Goal: Information Seeking & Learning: Learn about a topic

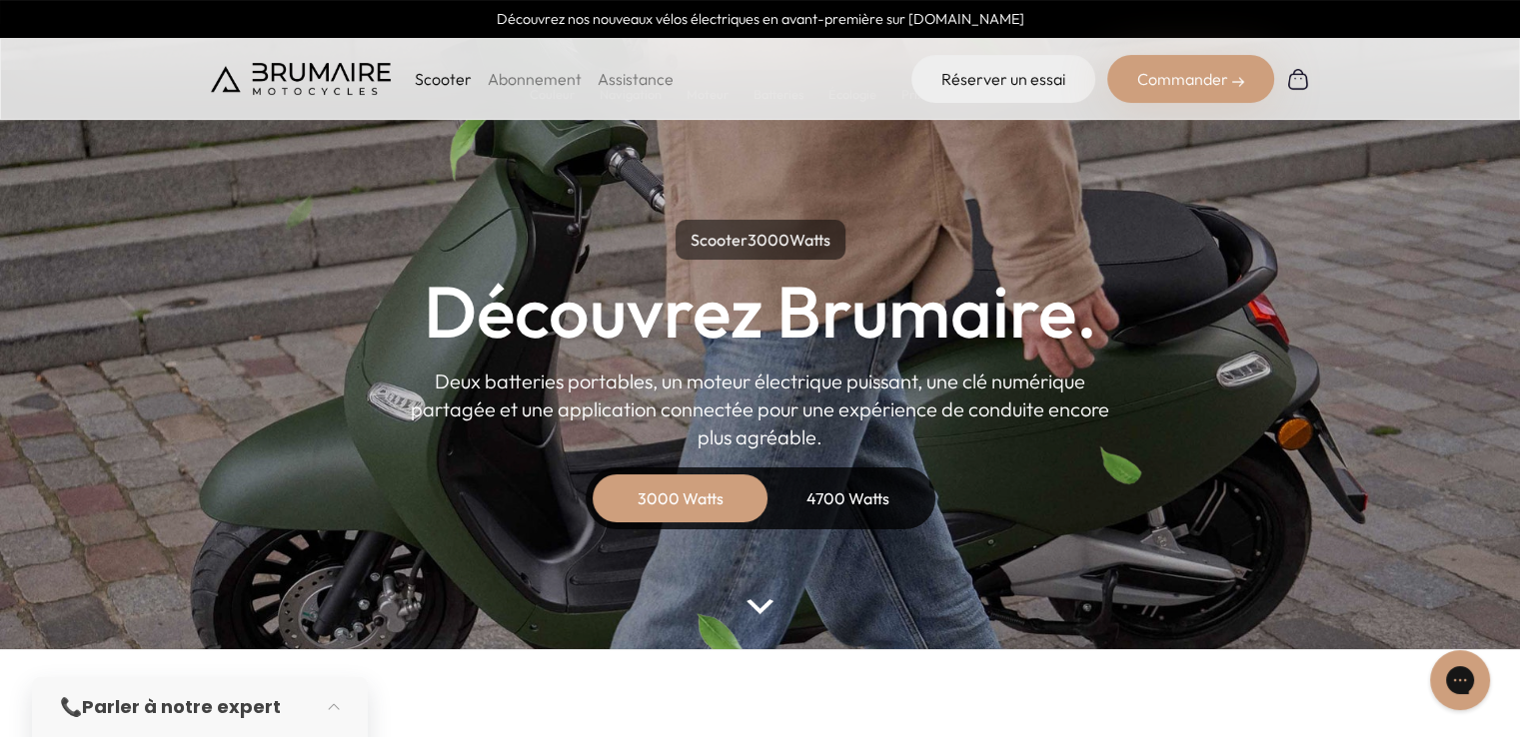
click at [847, 481] on div "4700 Watts" at bounding box center [848, 499] width 160 height 48
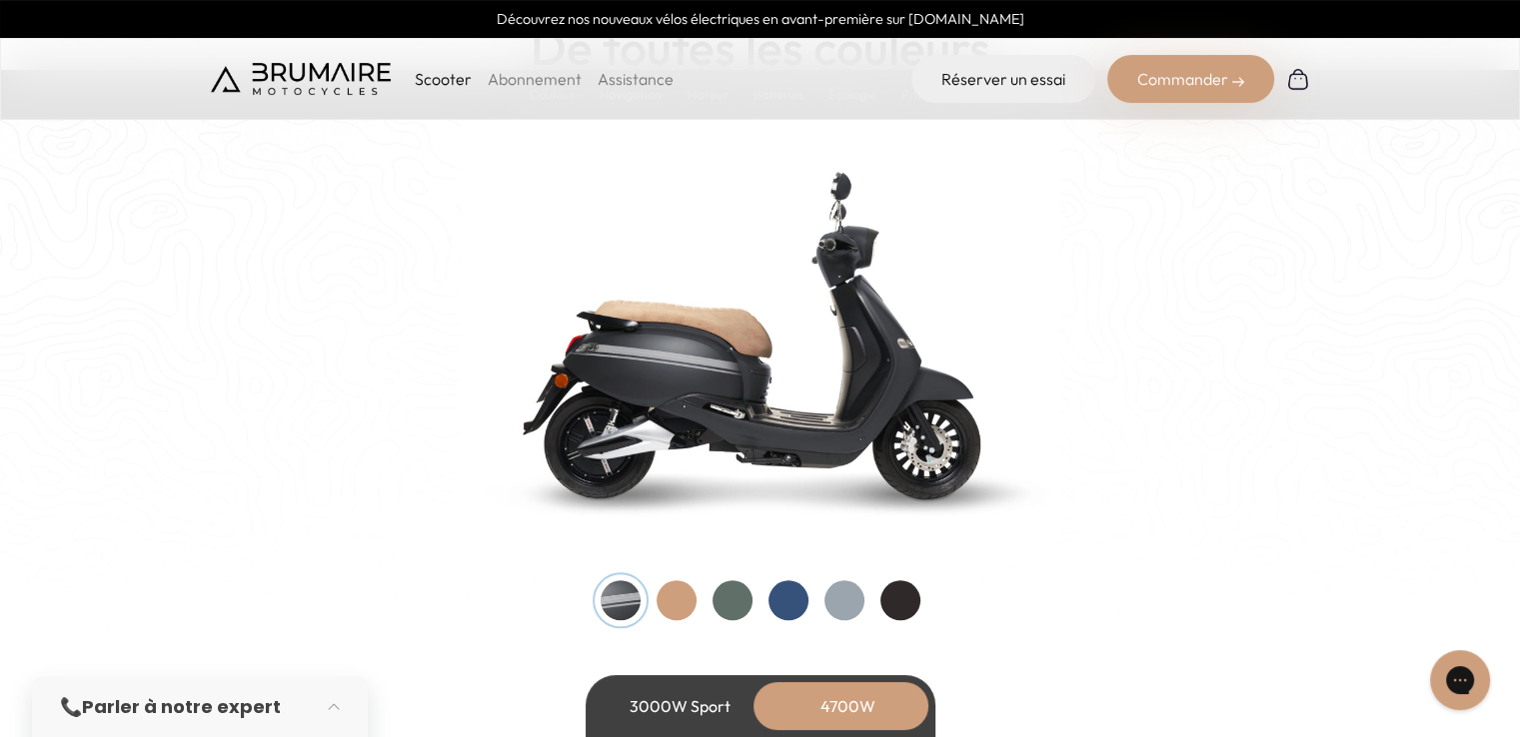
scroll to position [2037, 0]
click at [526, 84] on link "Abonnement" at bounding box center [535, 79] width 94 height 20
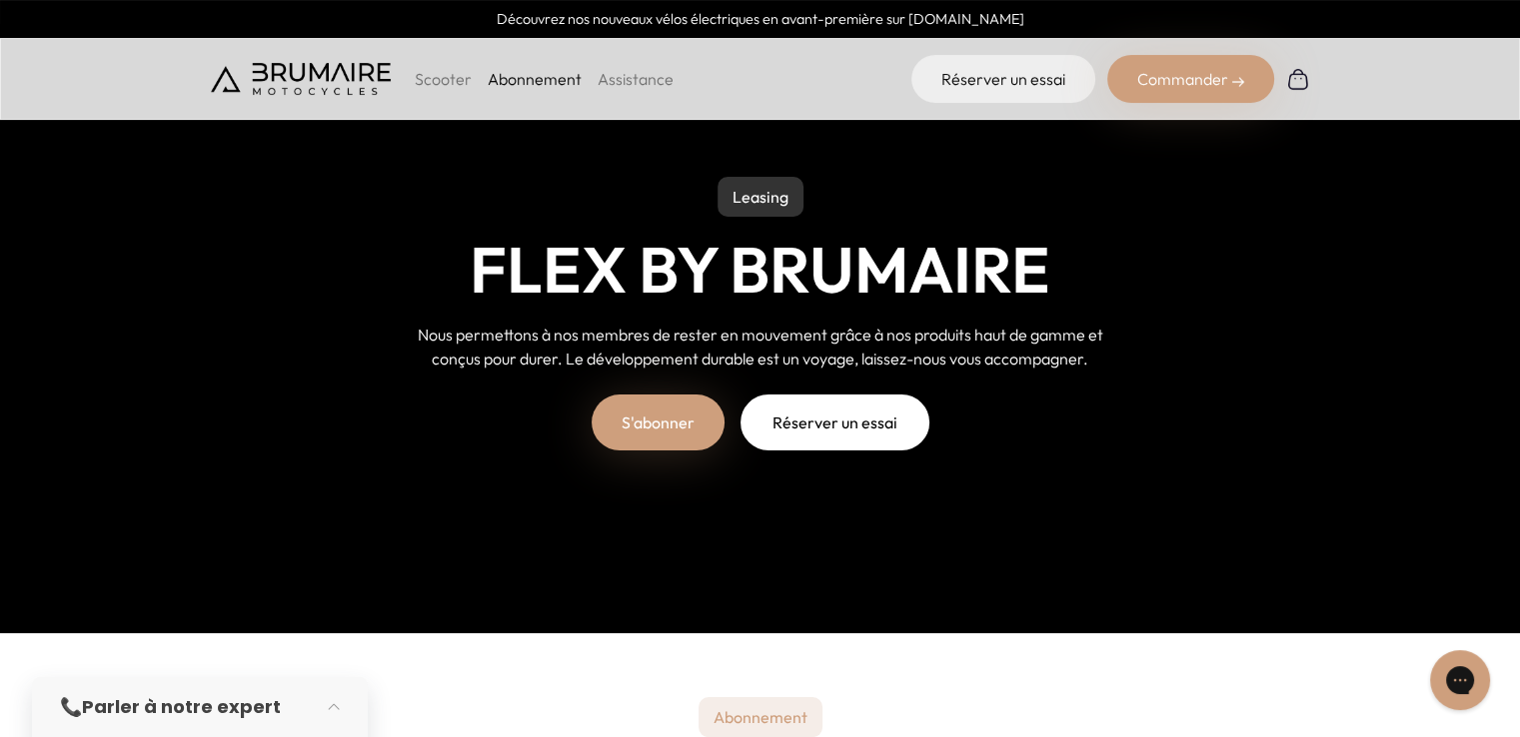
scroll to position [106, 0]
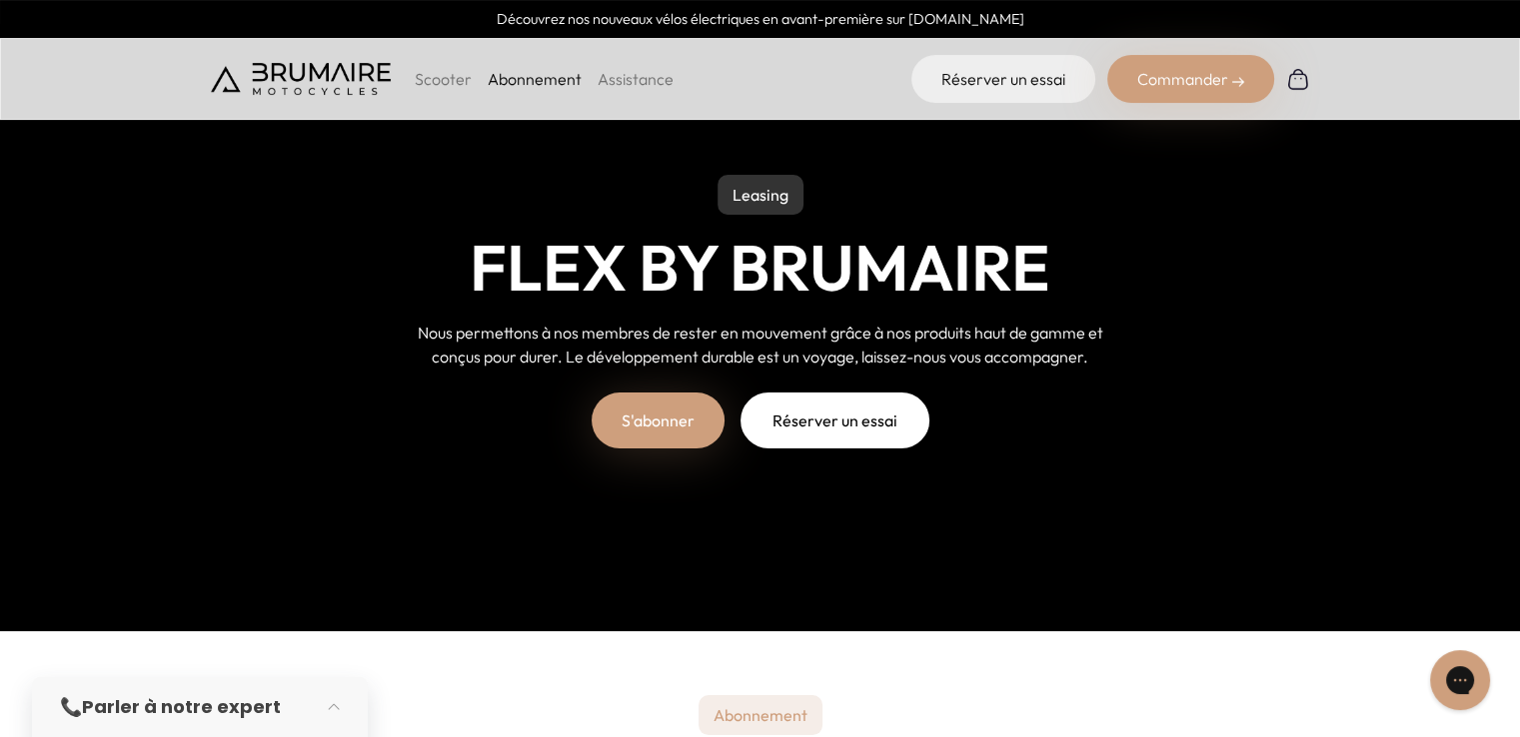
click at [659, 403] on link "S'abonner" at bounding box center [657, 421] width 133 height 56
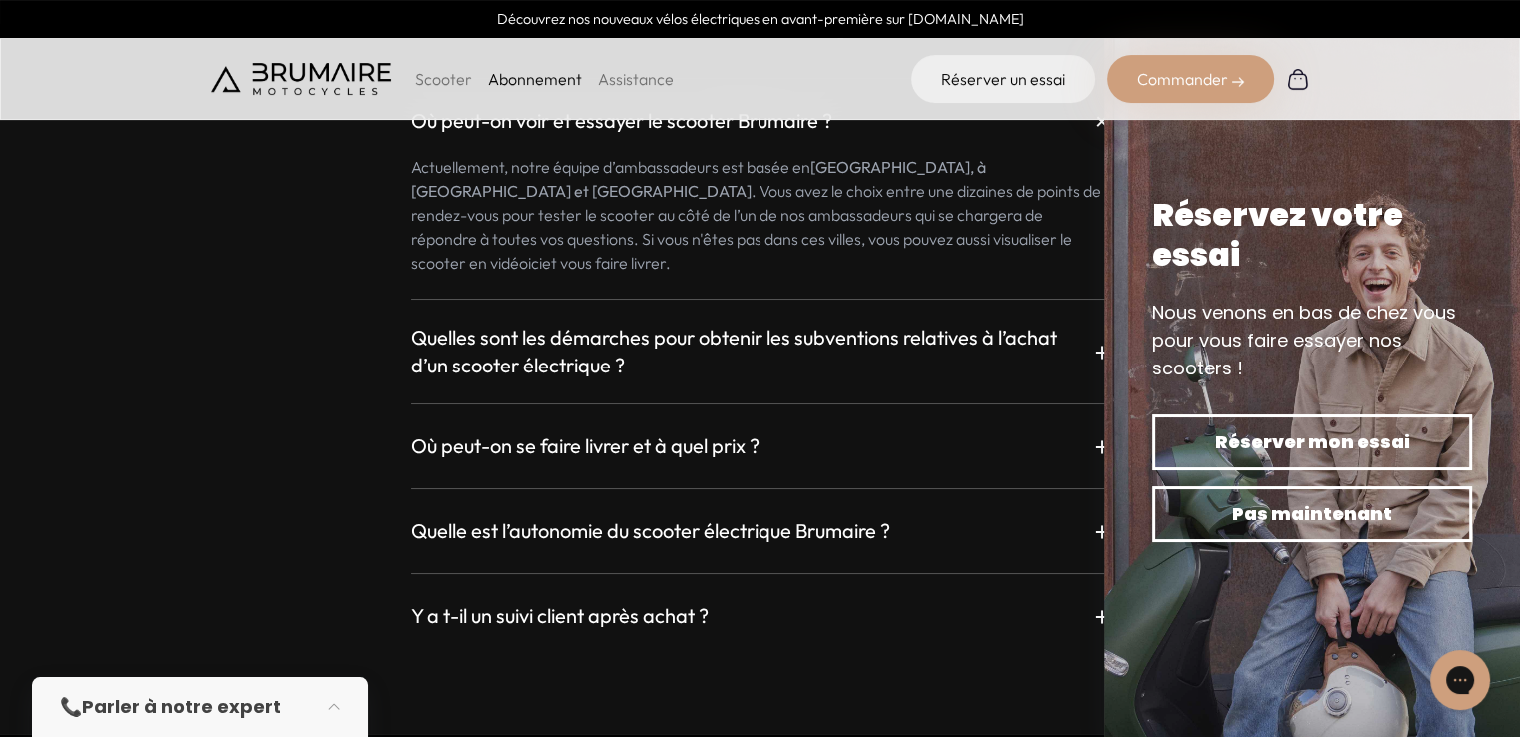
scroll to position [3469, 0]
drag, startPoint x: 630, startPoint y: 387, endPoint x: 950, endPoint y: 672, distance: 428.8
click at [950, 672] on div "FAQ Questions fréquentes Où peut-on voir et essayer le scooter Brumaire ? + Act…" at bounding box center [760, 279] width 1520 height 905
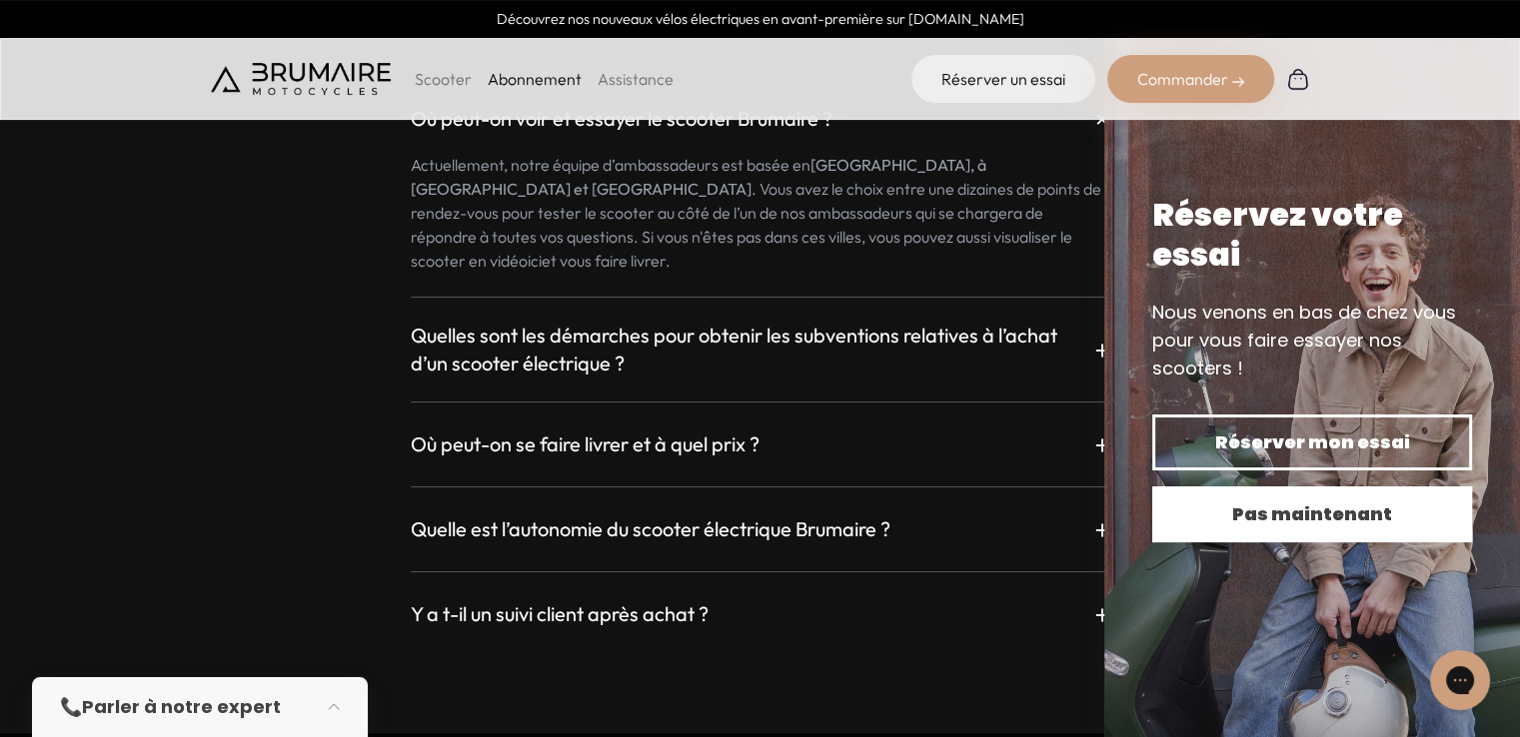
click at [1295, 501] on span "Pas maintenant" at bounding box center [1312, 515] width 250 height 28
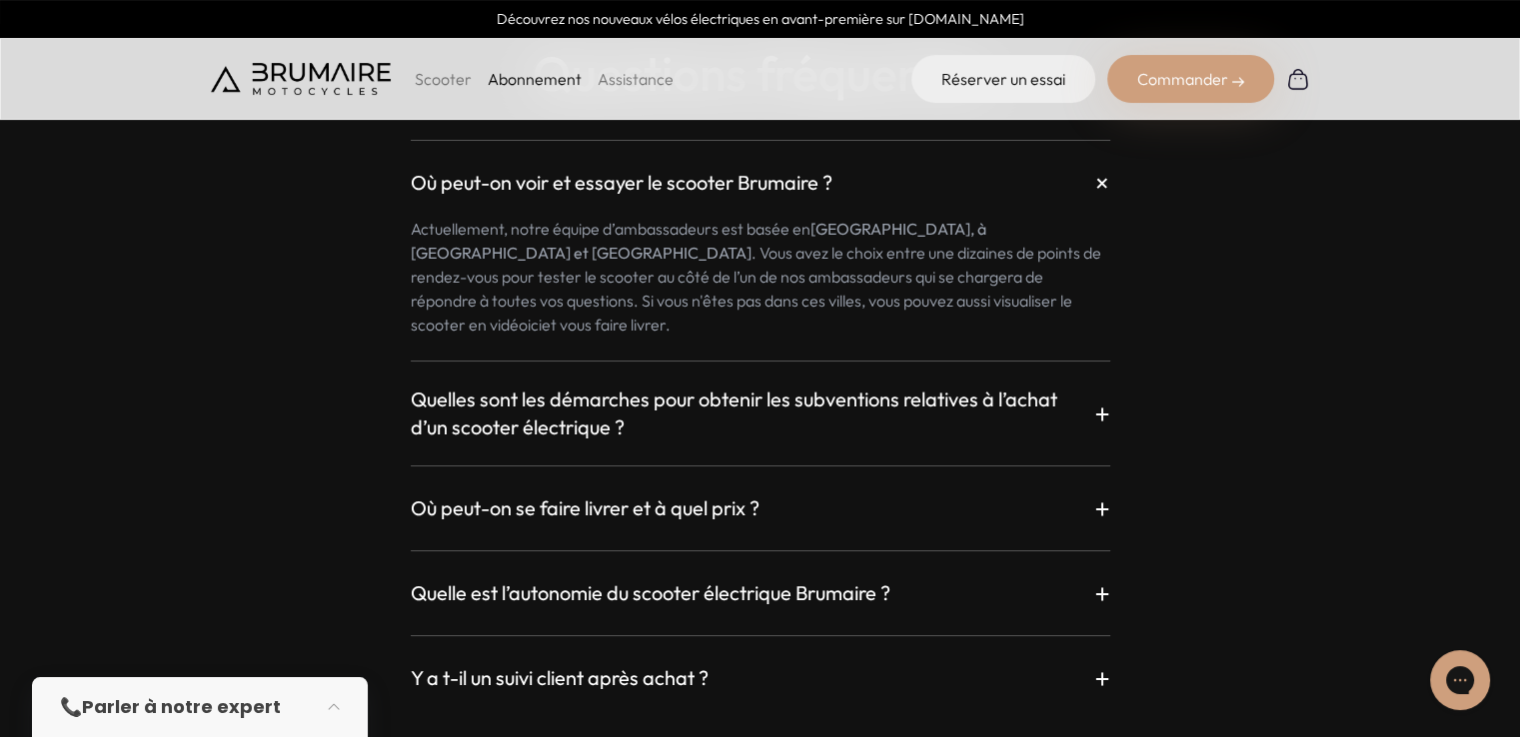
scroll to position [3412, 0]
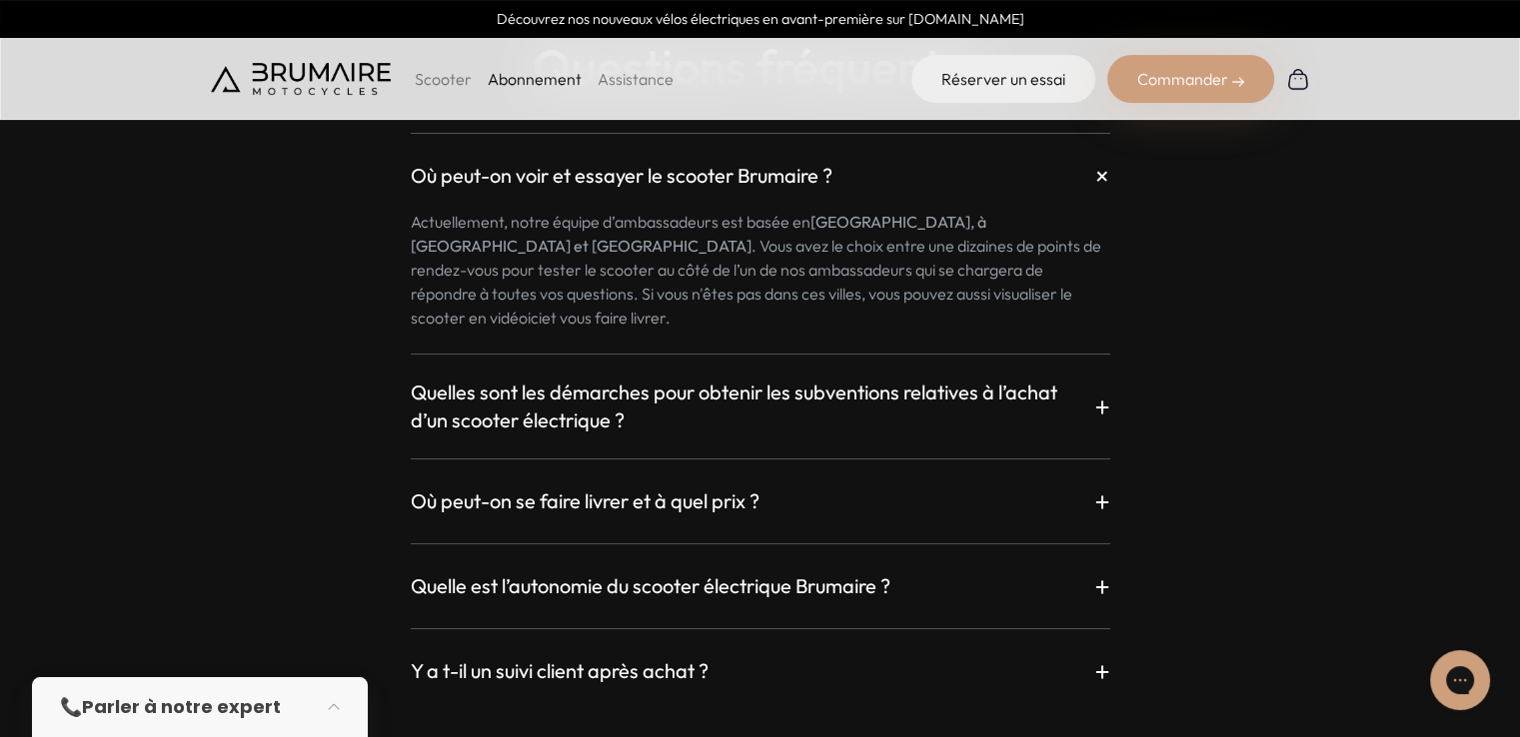
click at [540, 496] on div "Où peut-on voir et essayer le scooter Brumaire ? + Actuellement, notre équipe d…" at bounding box center [760, 399] width 1099 height 580
click at [571, 488] on h3 "Où peut-on se faire livrer et à quel prix ?" at bounding box center [585, 502] width 349 height 28
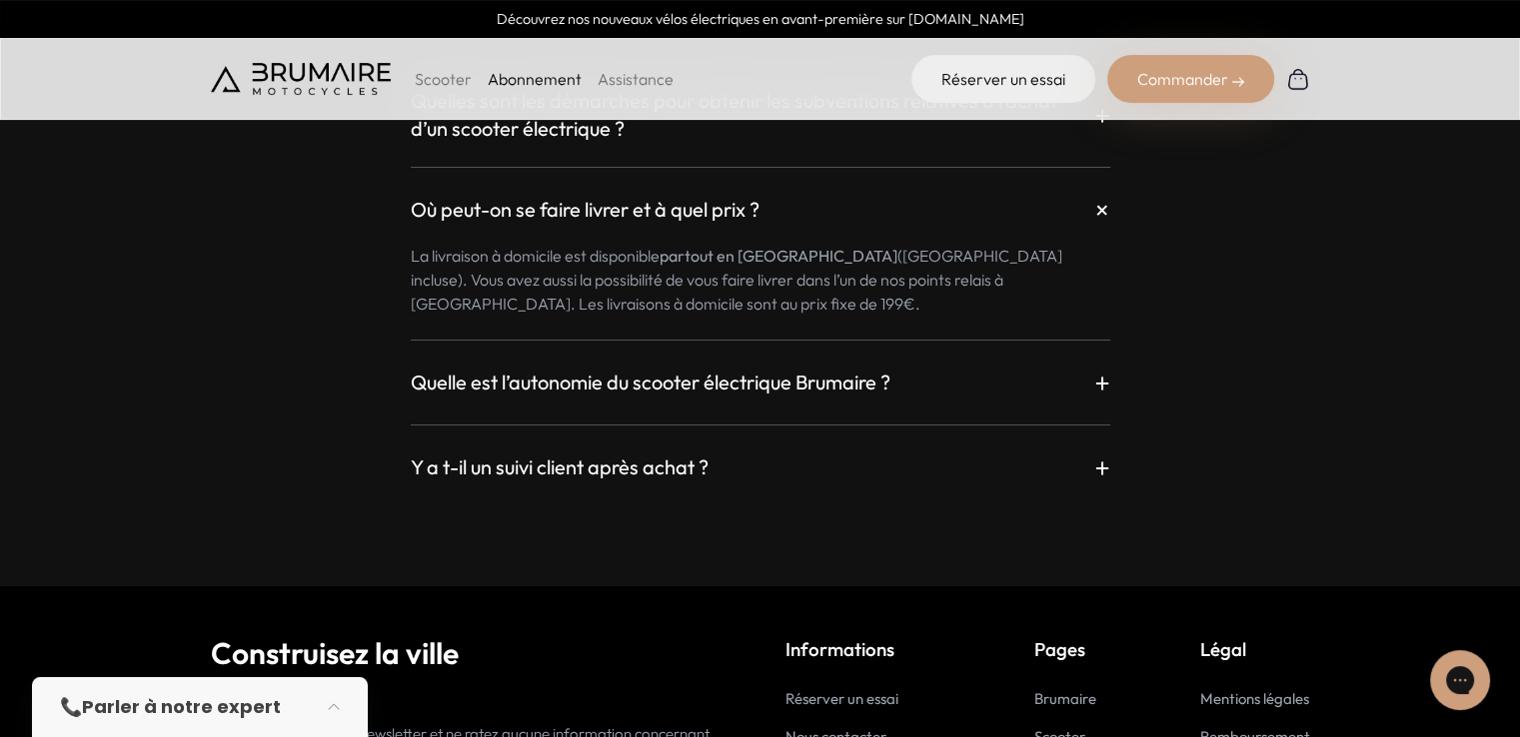
scroll to position [3704, 0]
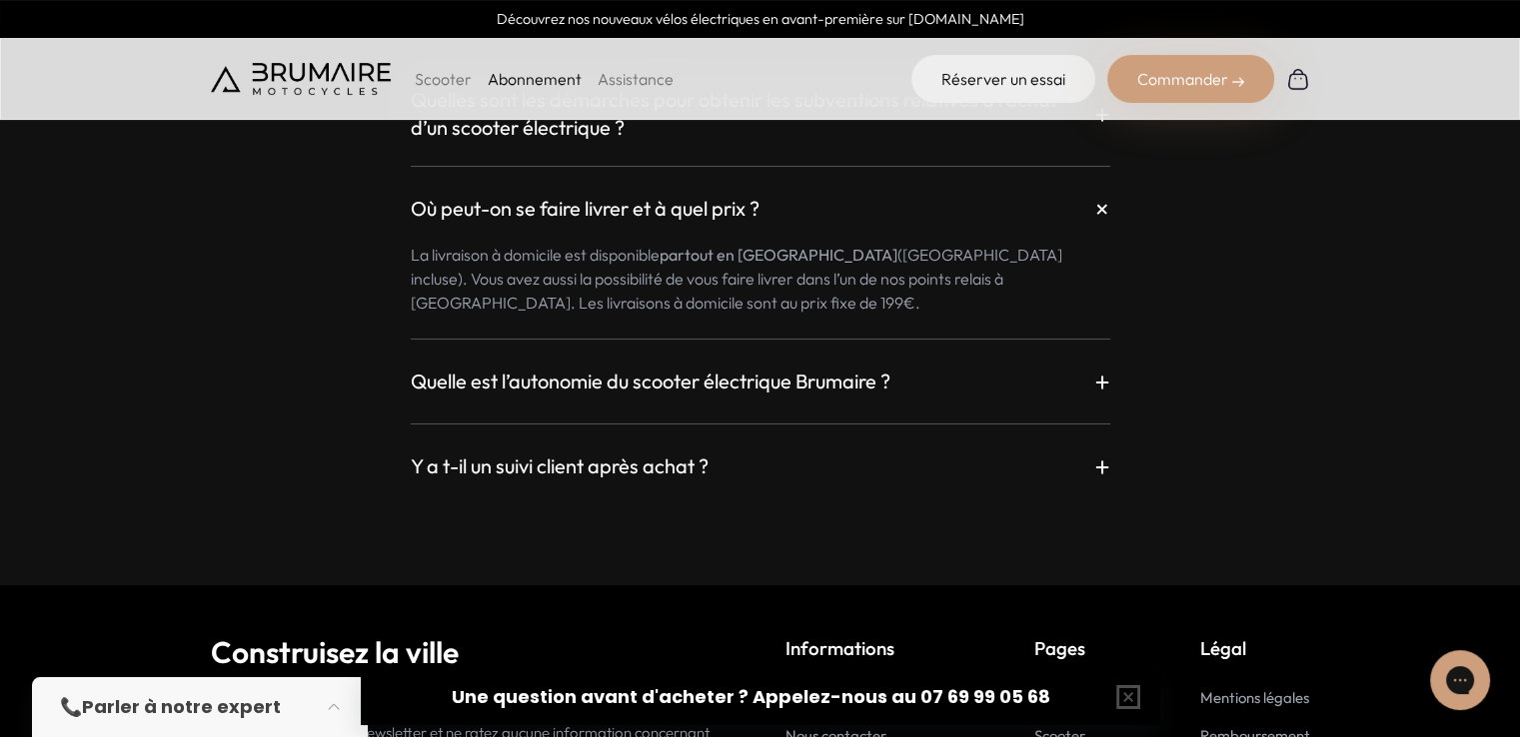
click at [764, 375] on div "Où peut-on voir et essayer le scooter Brumaire ? + Actuellement, notre équipe d…" at bounding box center [760, 150] width 1099 height 668
click at [761, 371] on div "Quelle est l’autonomie du scooter électrique Brumaire ? +" at bounding box center [760, 382] width 699 height 36
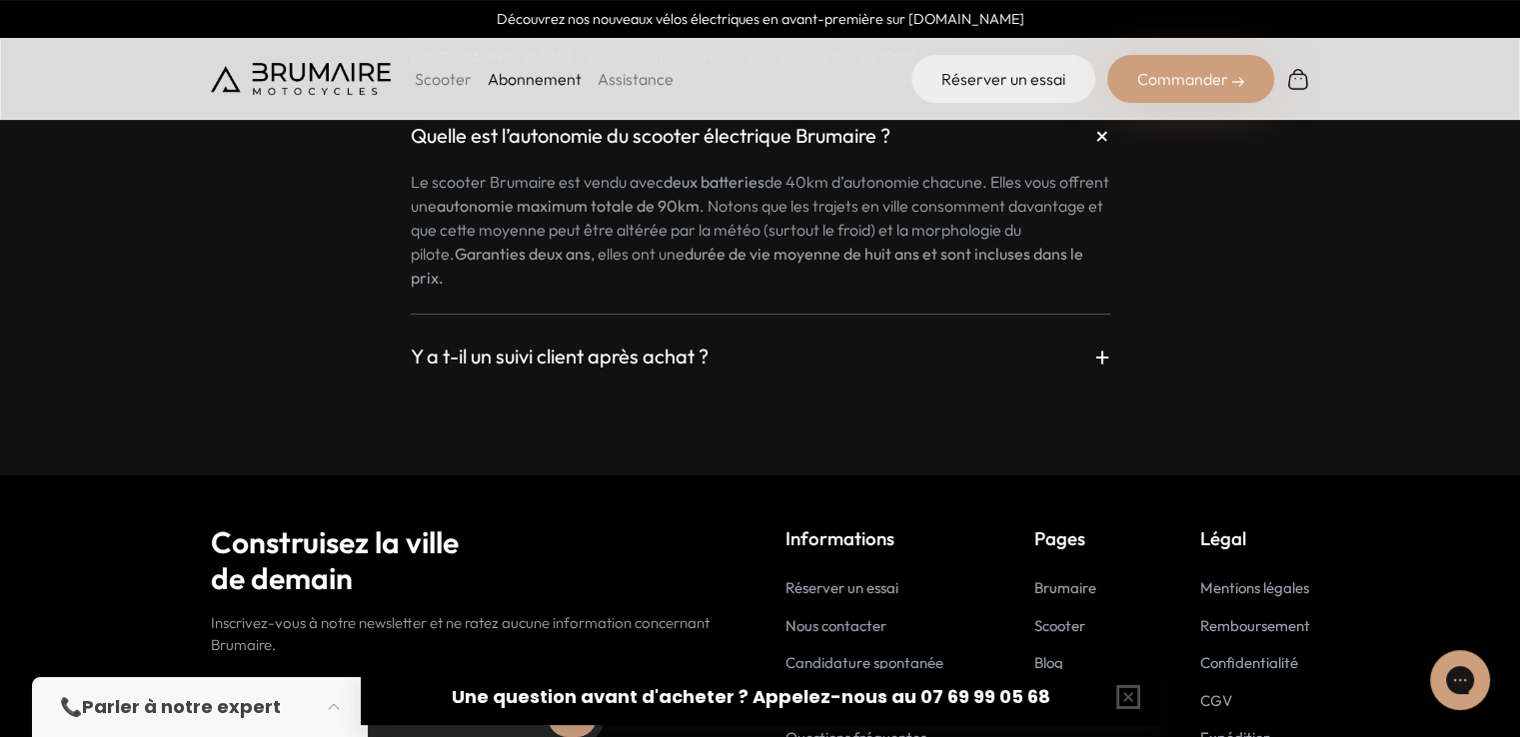
scroll to position [3954, 0]
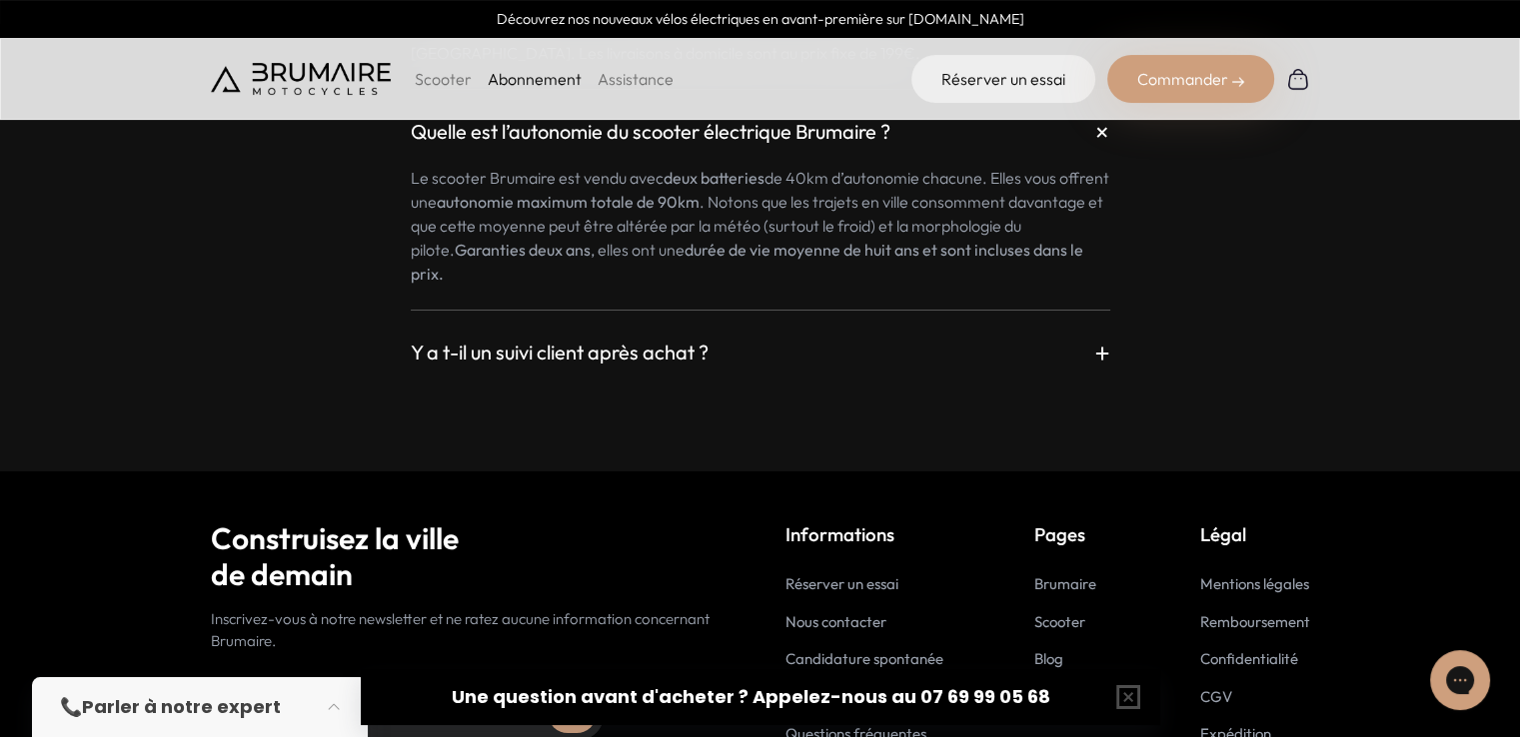
click at [778, 335] on div "Y a t-il un suivi client après achat ? +" at bounding box center [760, 353] width 699 height 36
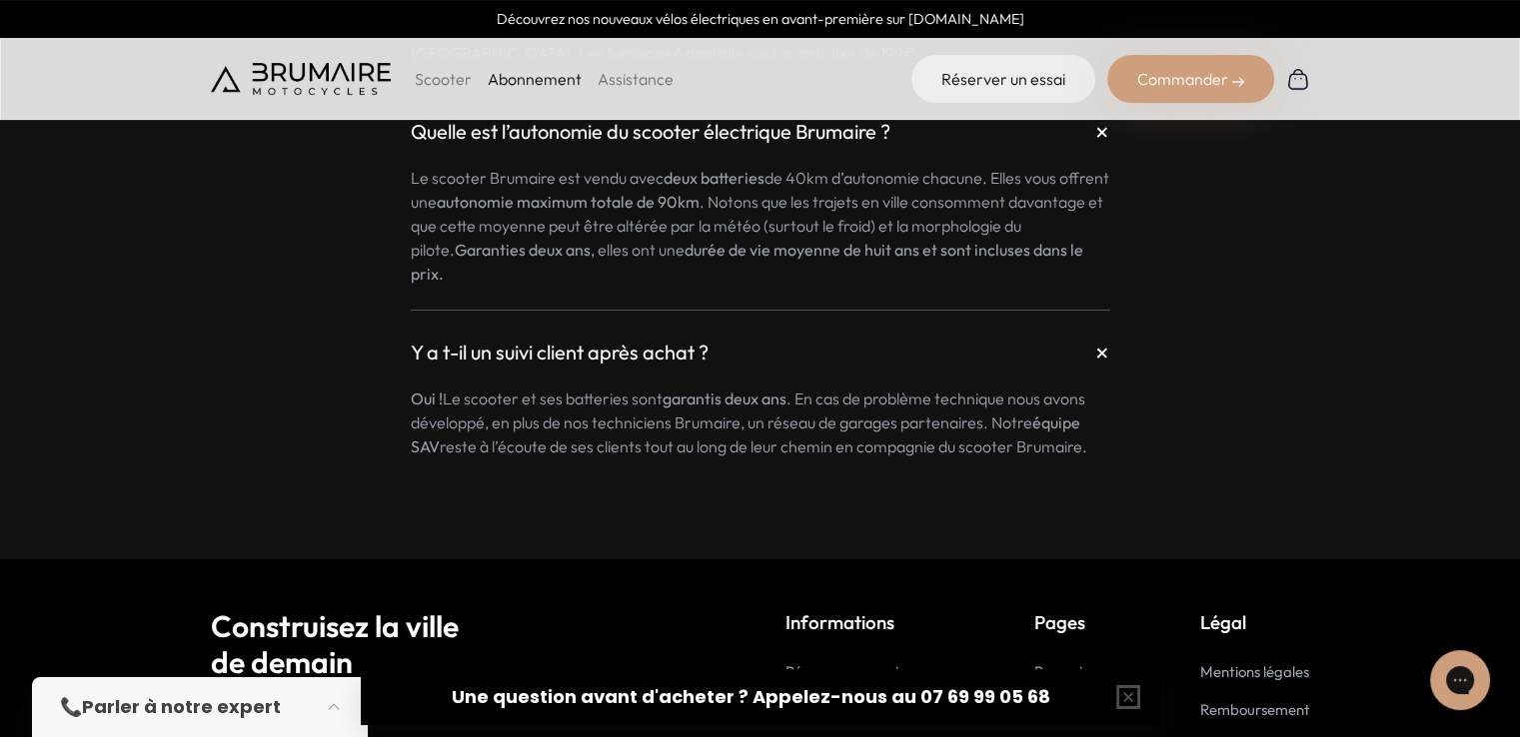
scroll to position [4132, 0]
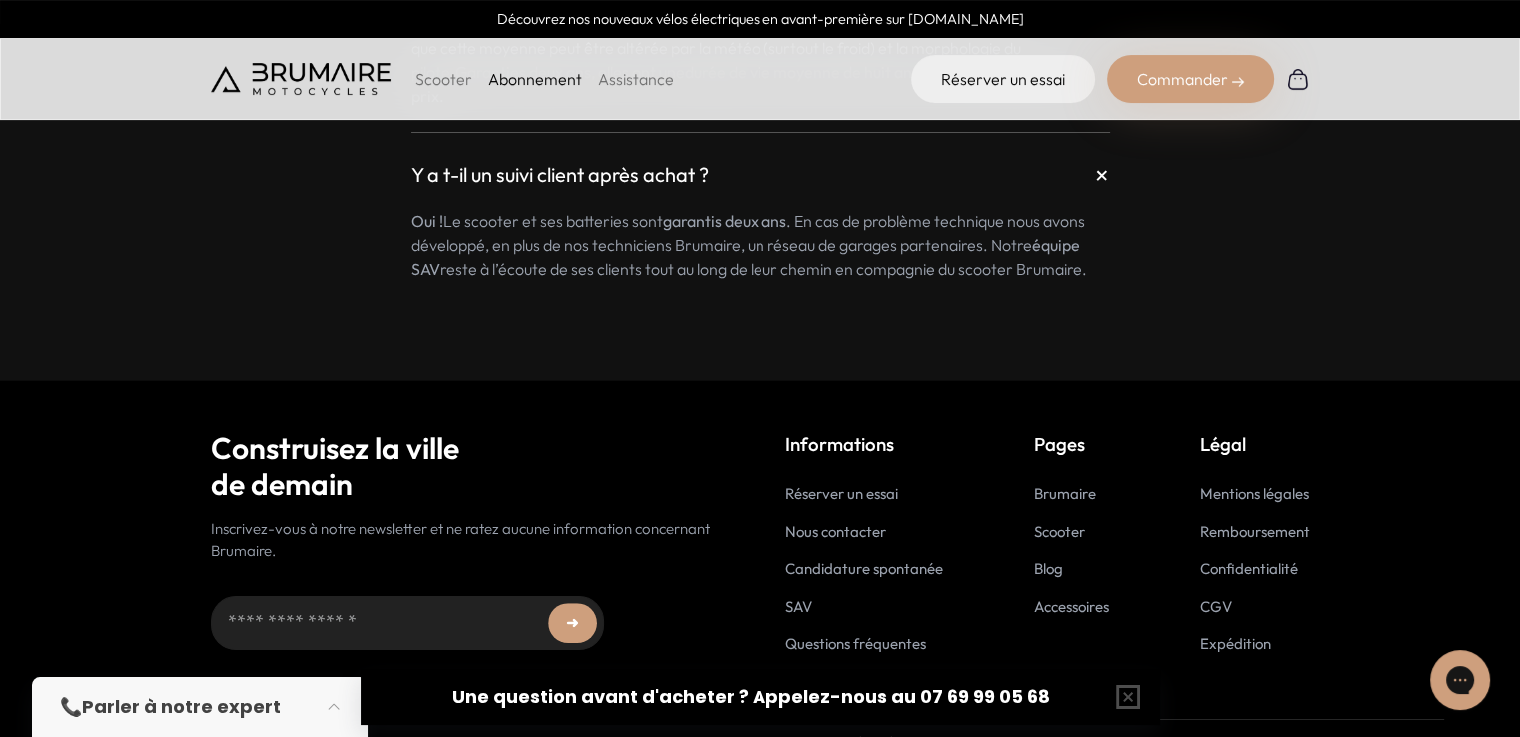
click at [627, 72] on link "Assistance" at bounding box center [635, 79] width 76 height 20
click at [439, 78] on p "Scooter" at bounding box center [443, 79] width 57 height 24
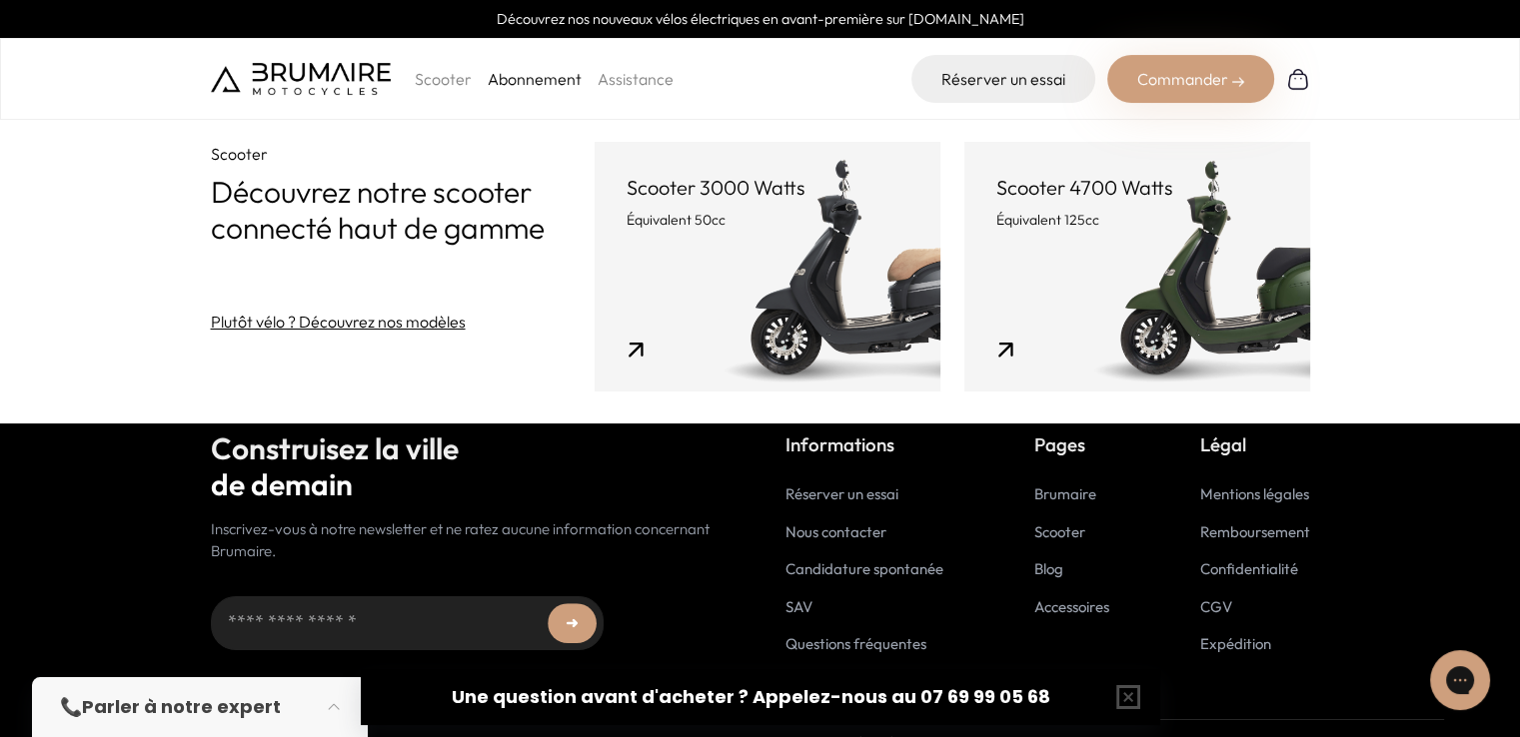
click at [846, 269] on link "Scooter 3000 Watts Équivalent 50cc" at bounding box center [767, 267] width 346 height 250
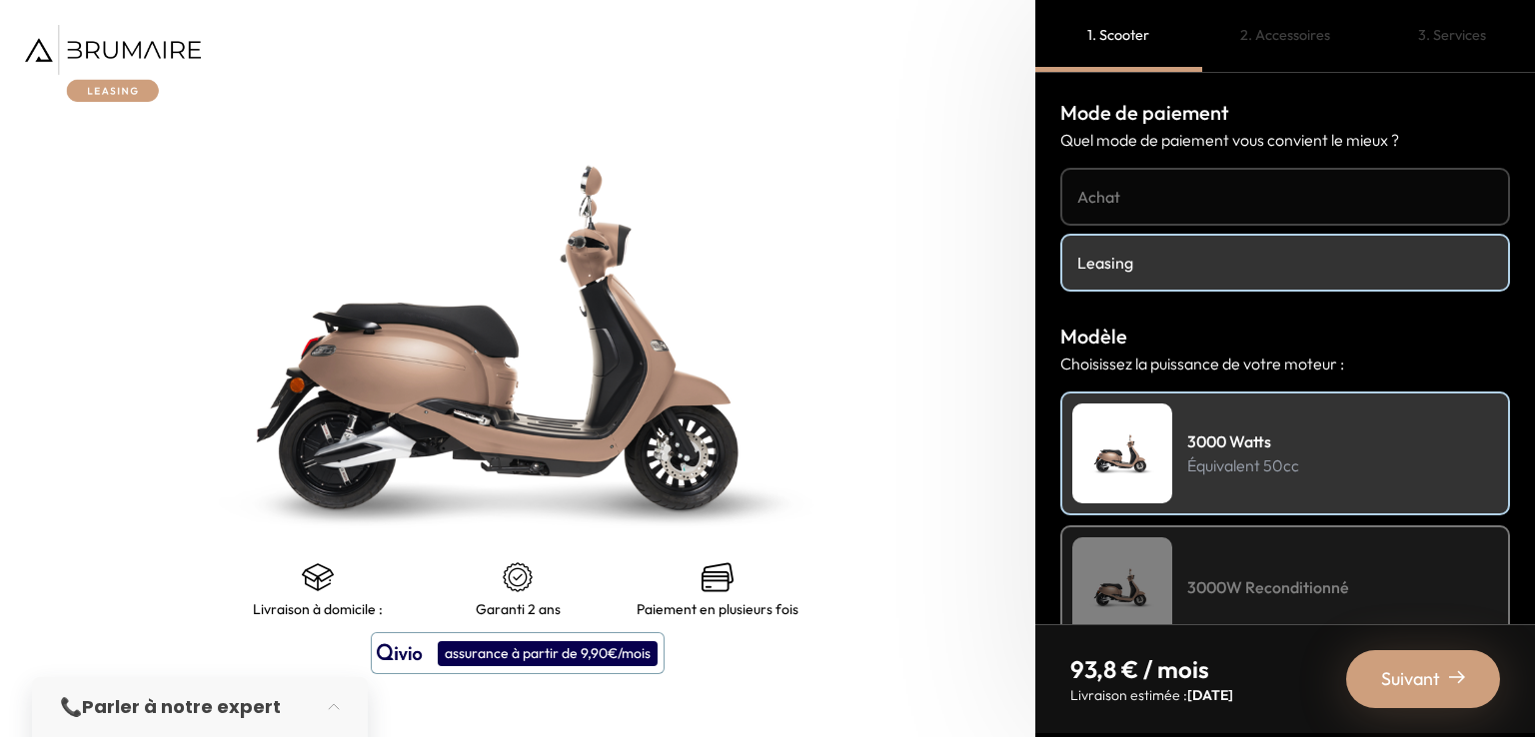
click at [1135, 208] on link "Achat" at bounding box center [1285, 197] width 450 height 58
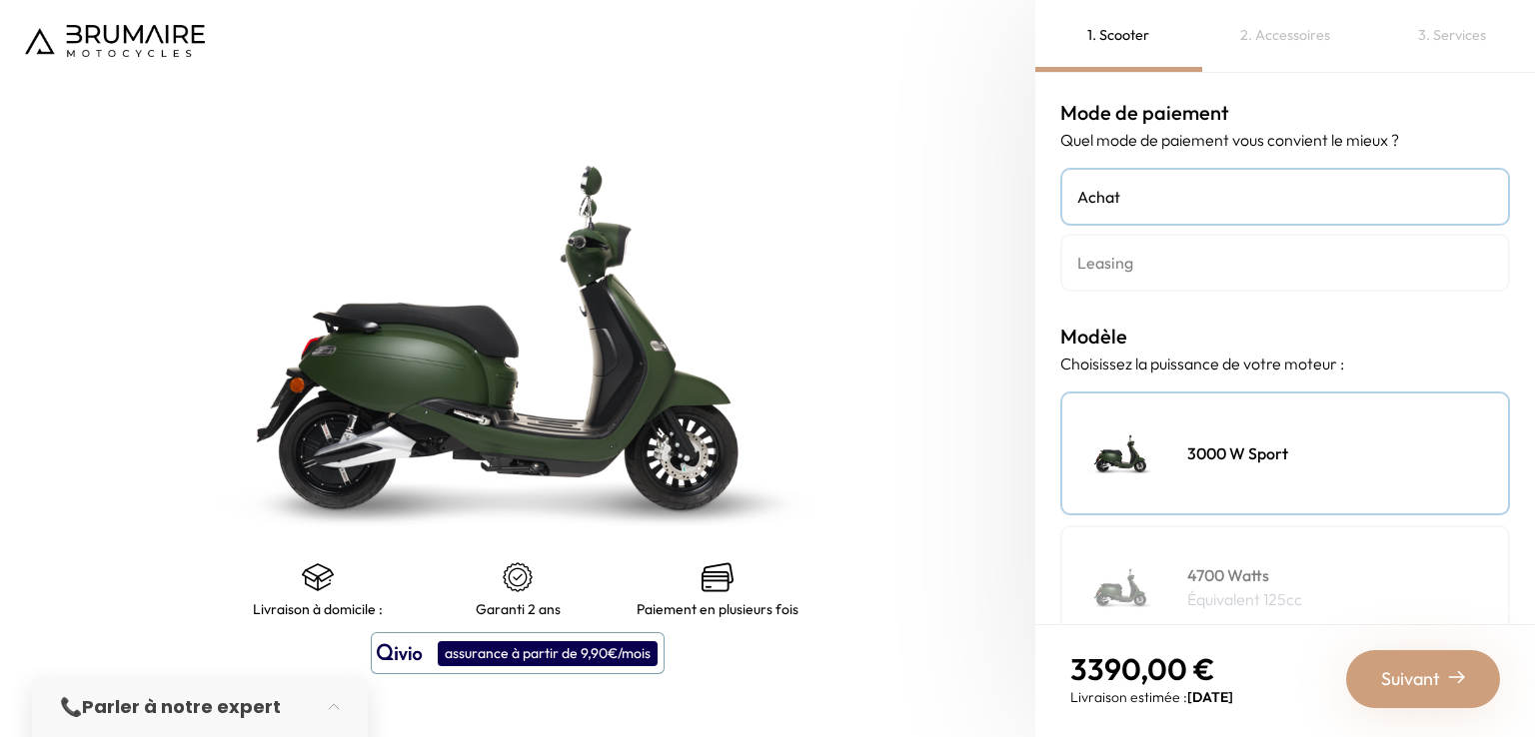
click at [1143, 257] on h4 "Leasing" at bounding box center [1285, 263] width 416 height 24
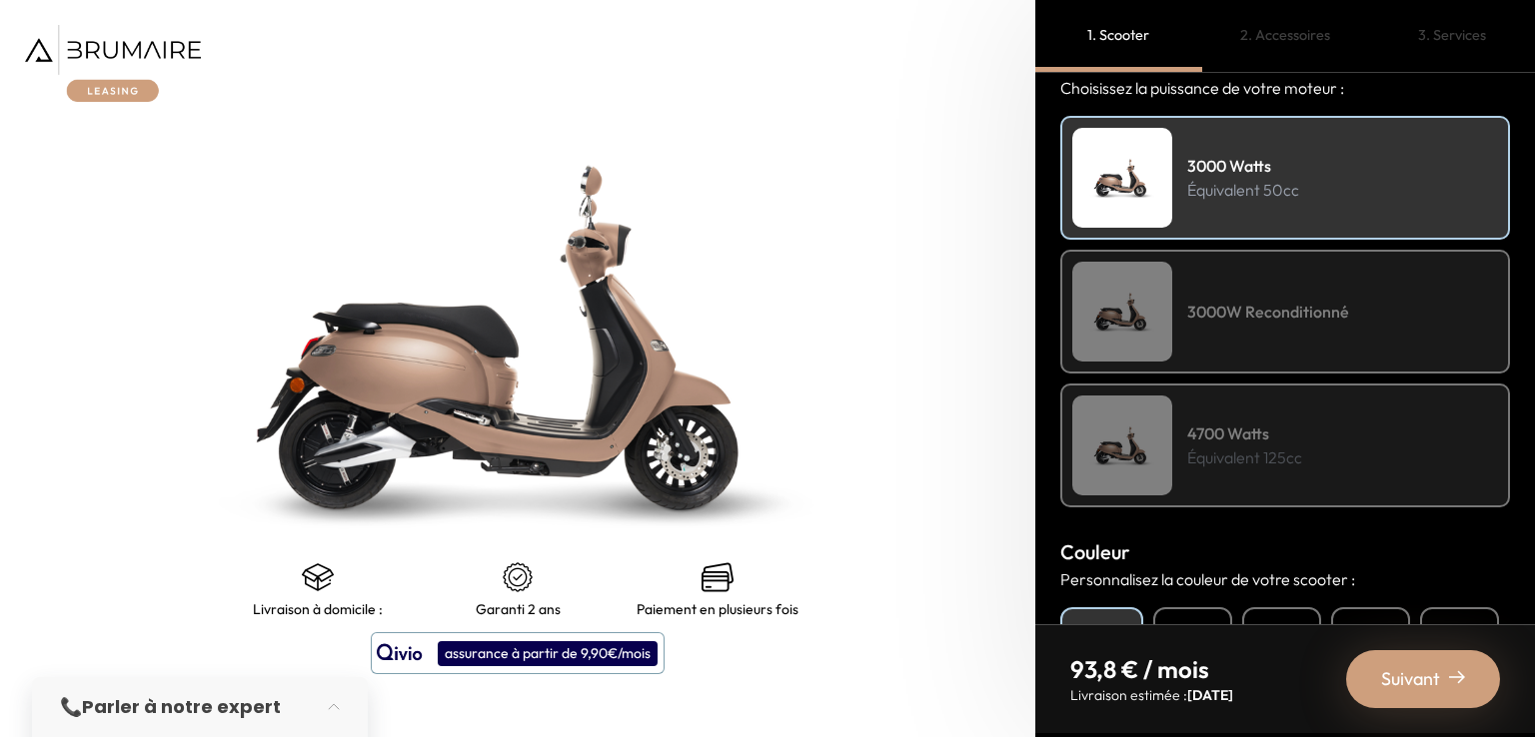
scroll to position [283, 0]
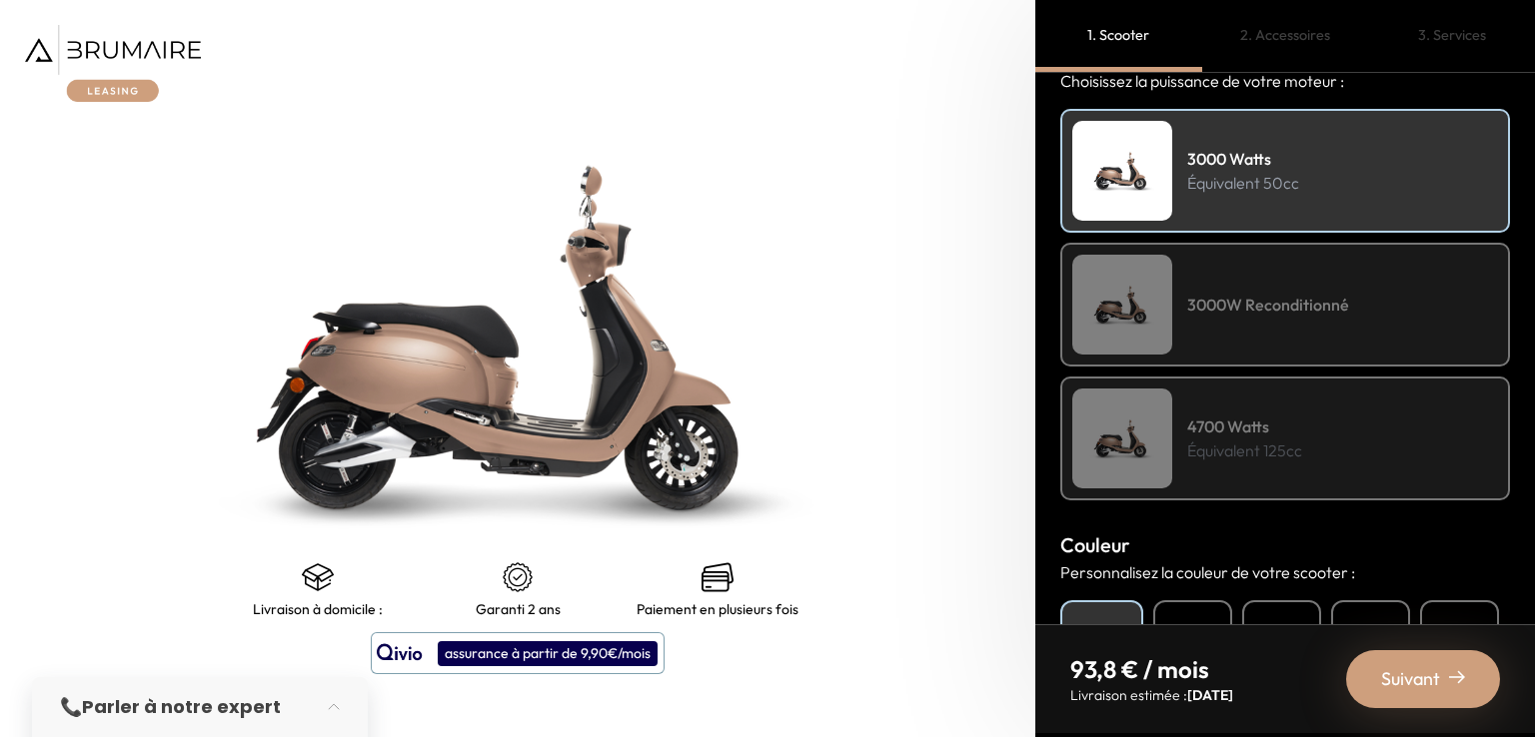
click at [1180, 320] on div "3000W Reconditionné" at bounding box center [1285, 305] width 450 height 124
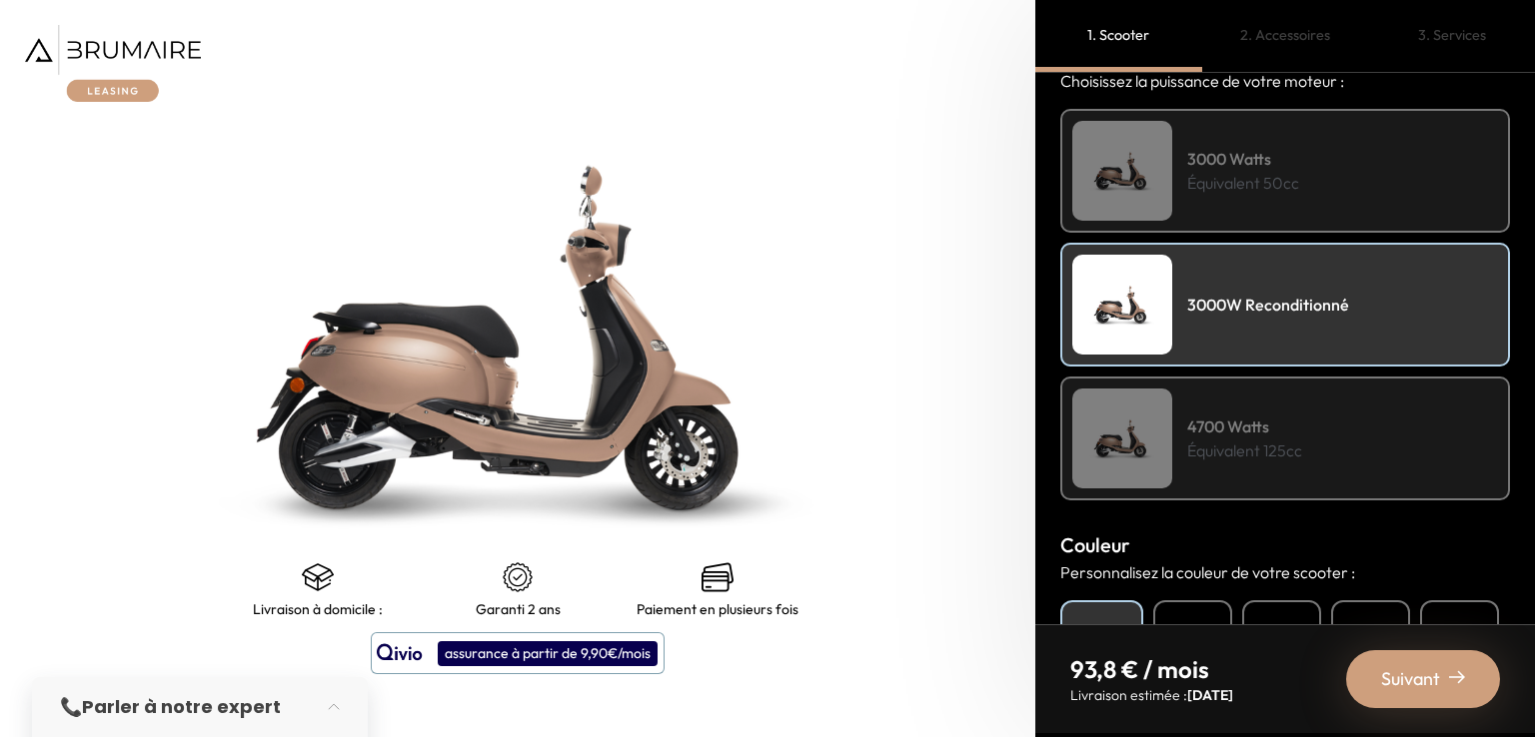
click at [1246, 203] on div "3000 Watts Équivalent 50cc" at bounding box center [1285, 171] width 450 height 124
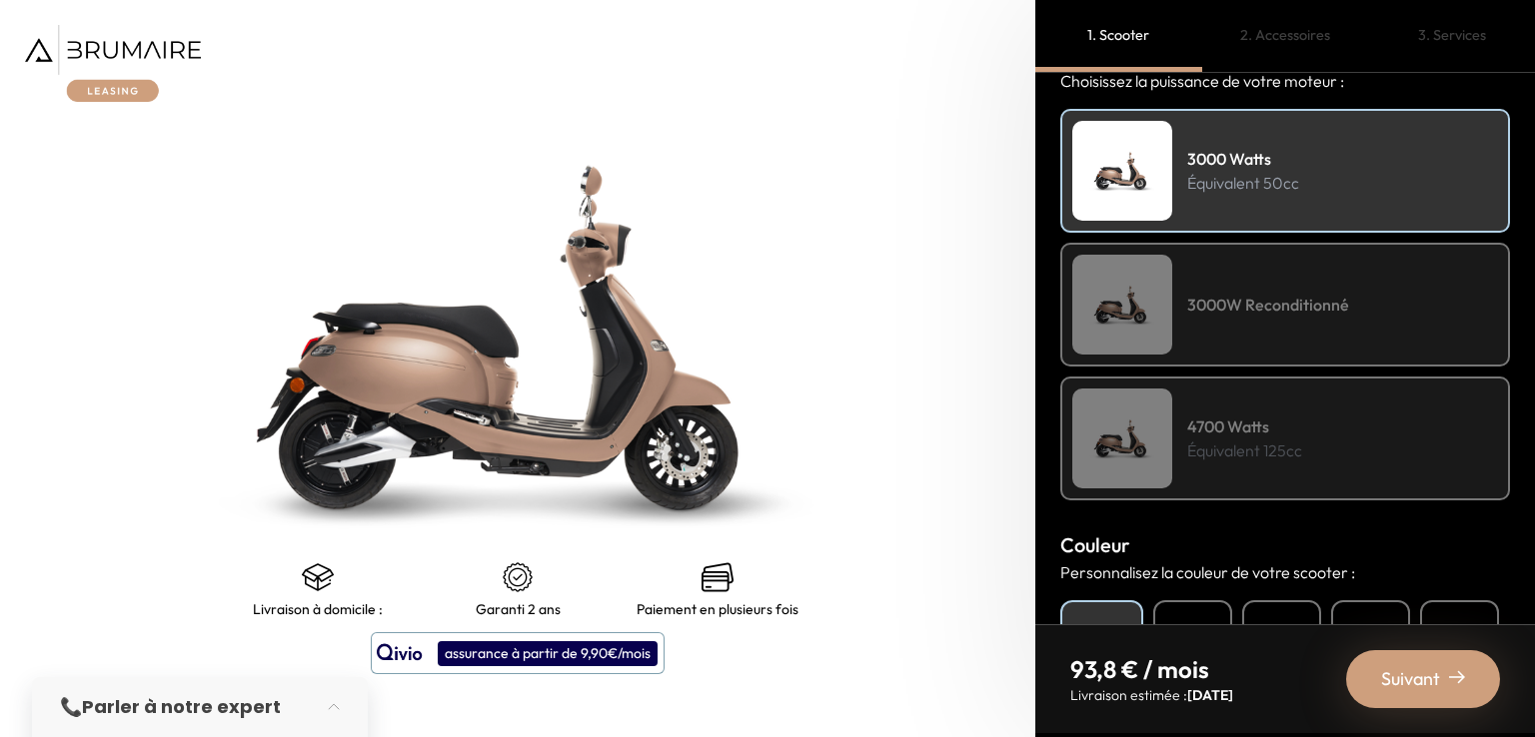
click at [1254, 320] on div "3000W Reconditionné" at bounding box center [1285, 305] width 450 height 124
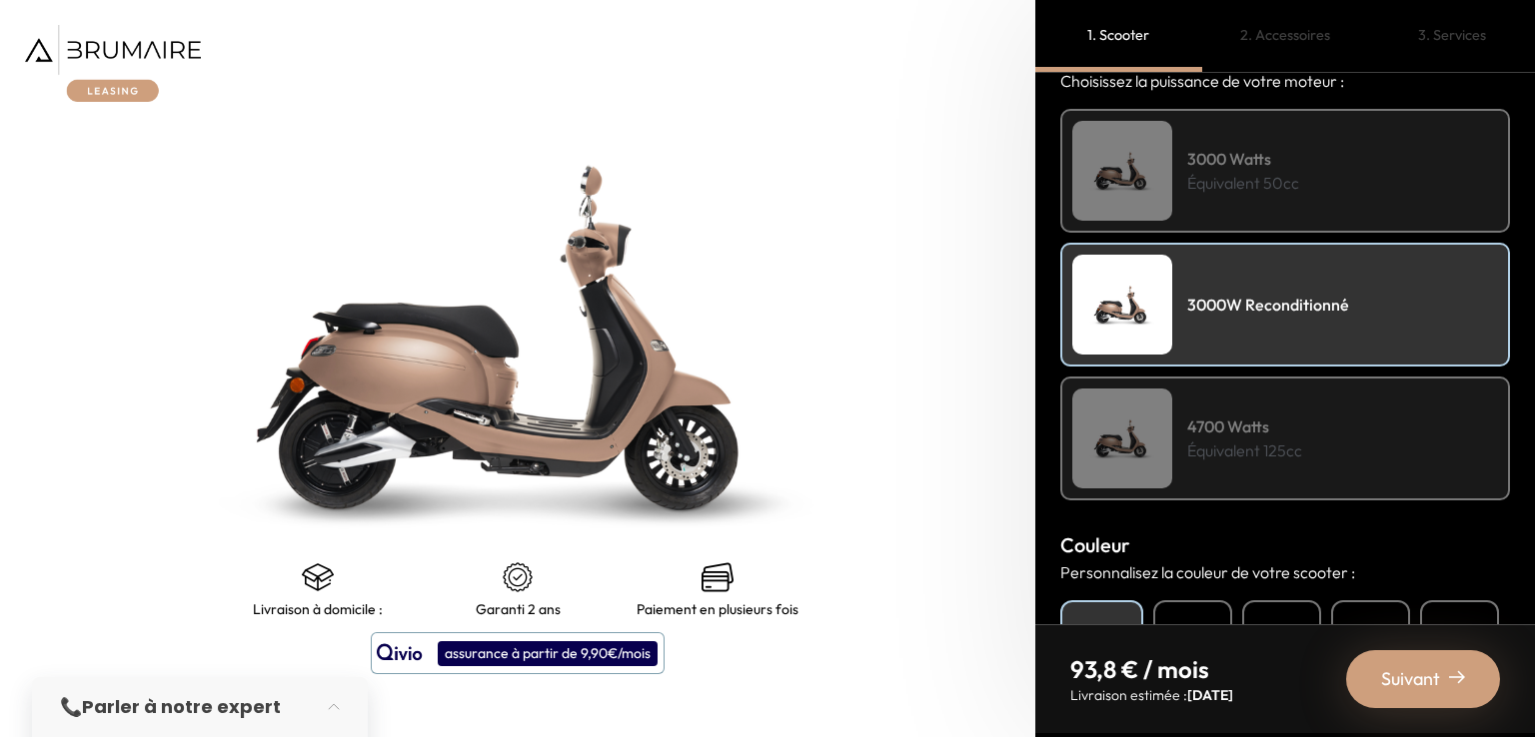
click at [1245, 185] on p "Équivalent 50cc" at bounding box center [1243, 183] width 112 height 24
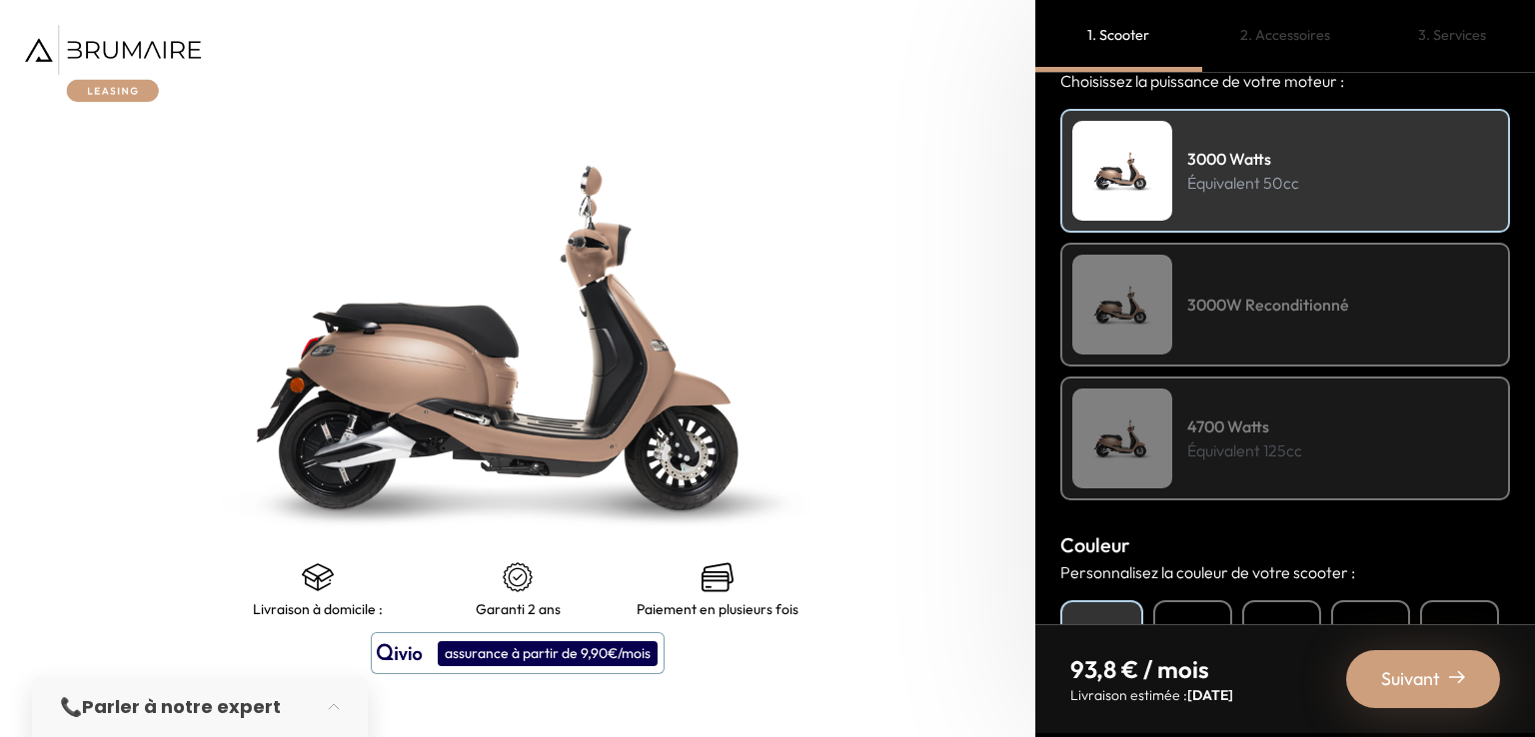
click at [1235, 263] on div "3000W Reconditionné" at bounding box center [1285, 305] width 450 height 124
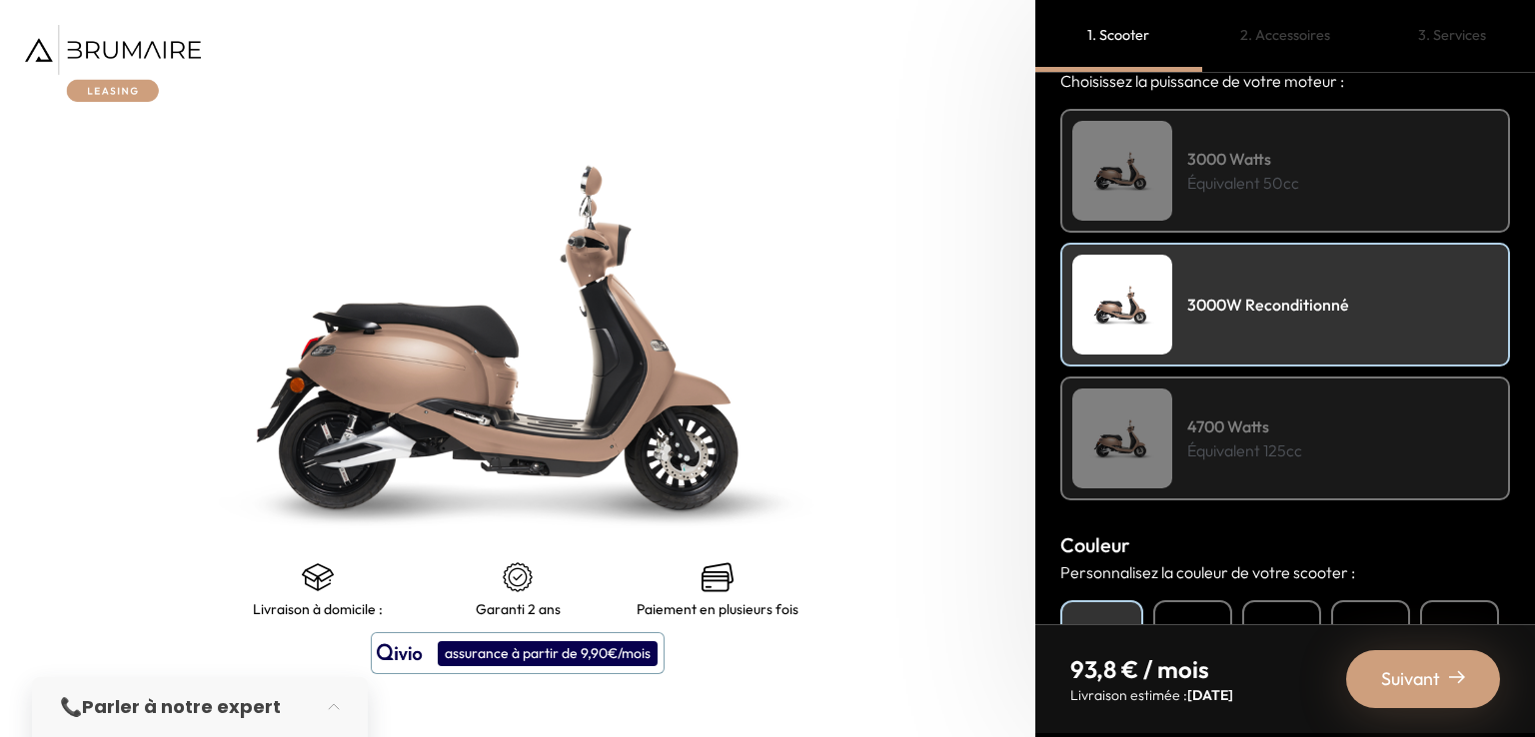
click at [1230, 209] on div "3000 Watts Équivalent 50cc" at bounding box center [1285, 171] width 450 height 124
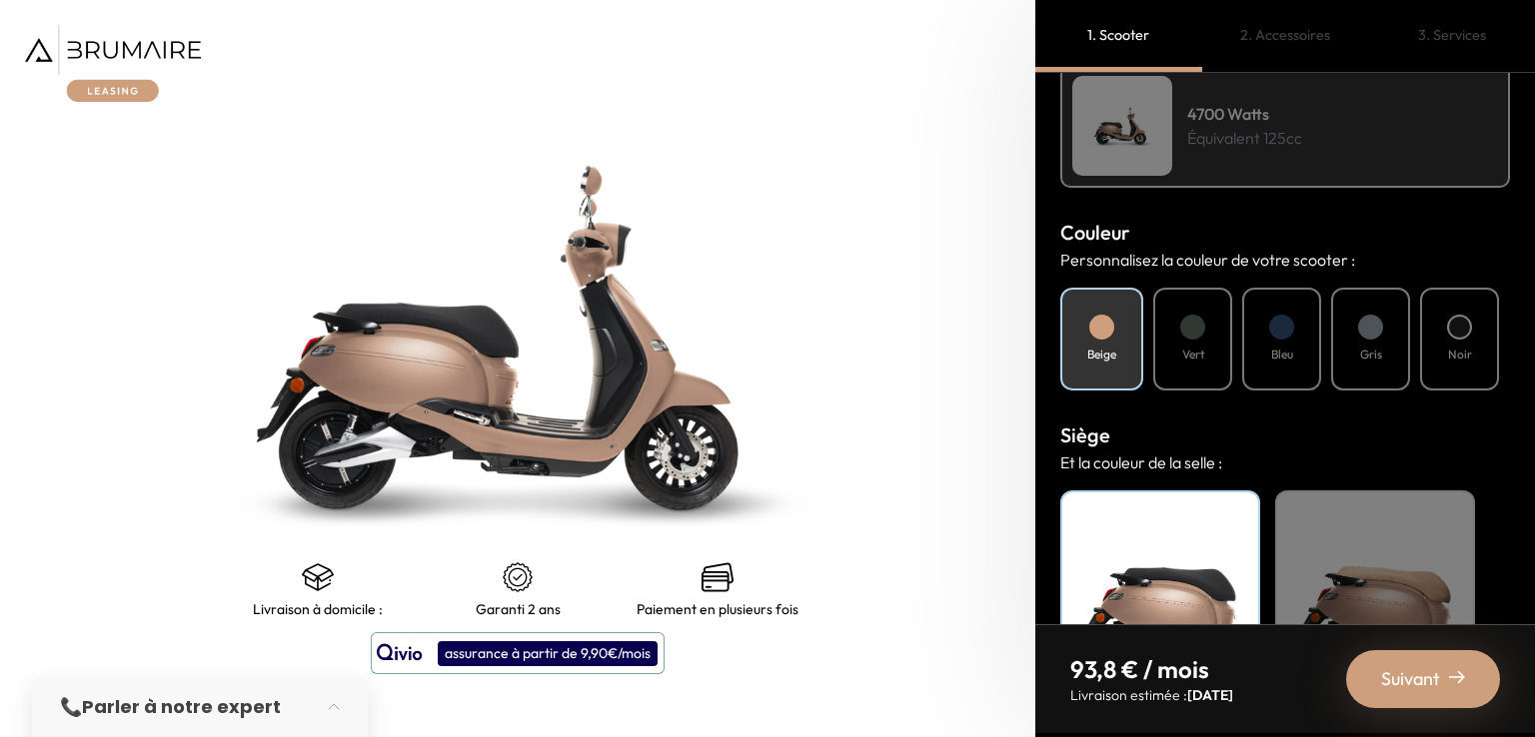
scroll to position [613, 0]
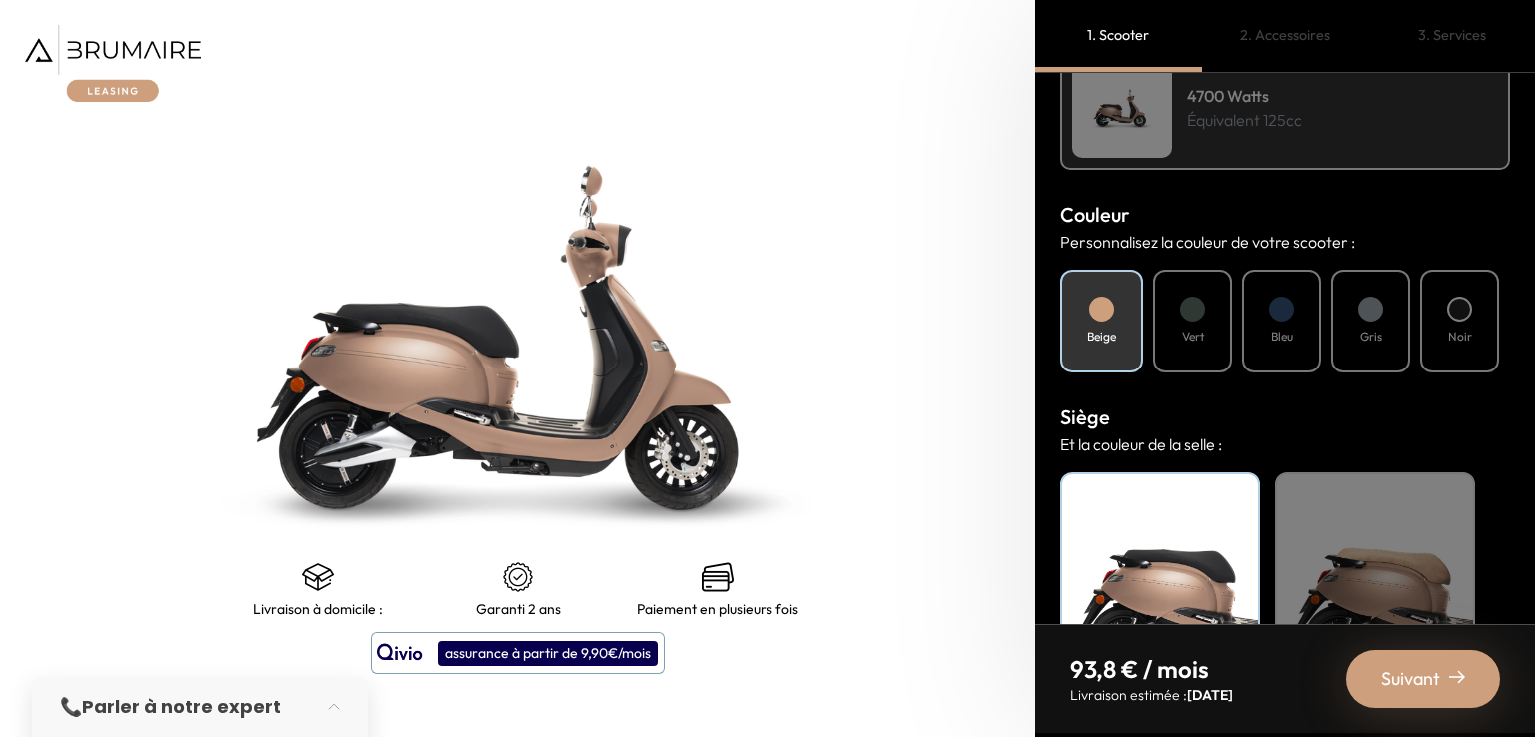
click at [1196, 321] on div "Vert" at bounding box center [1192, 321] width 79 height 103
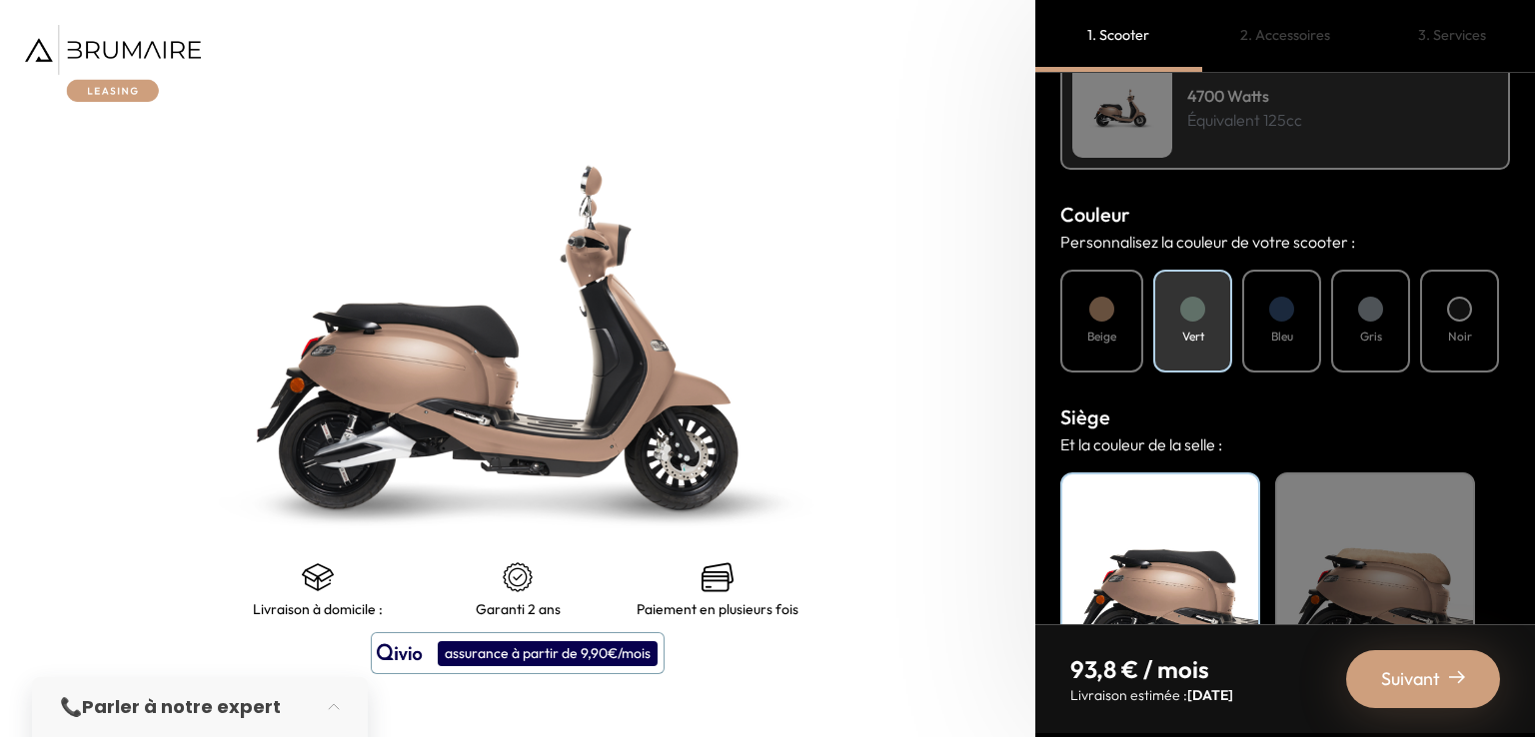
click at [1259, 313] on div "Bleu" at bounding box center [1281, 321] width 79 height 103
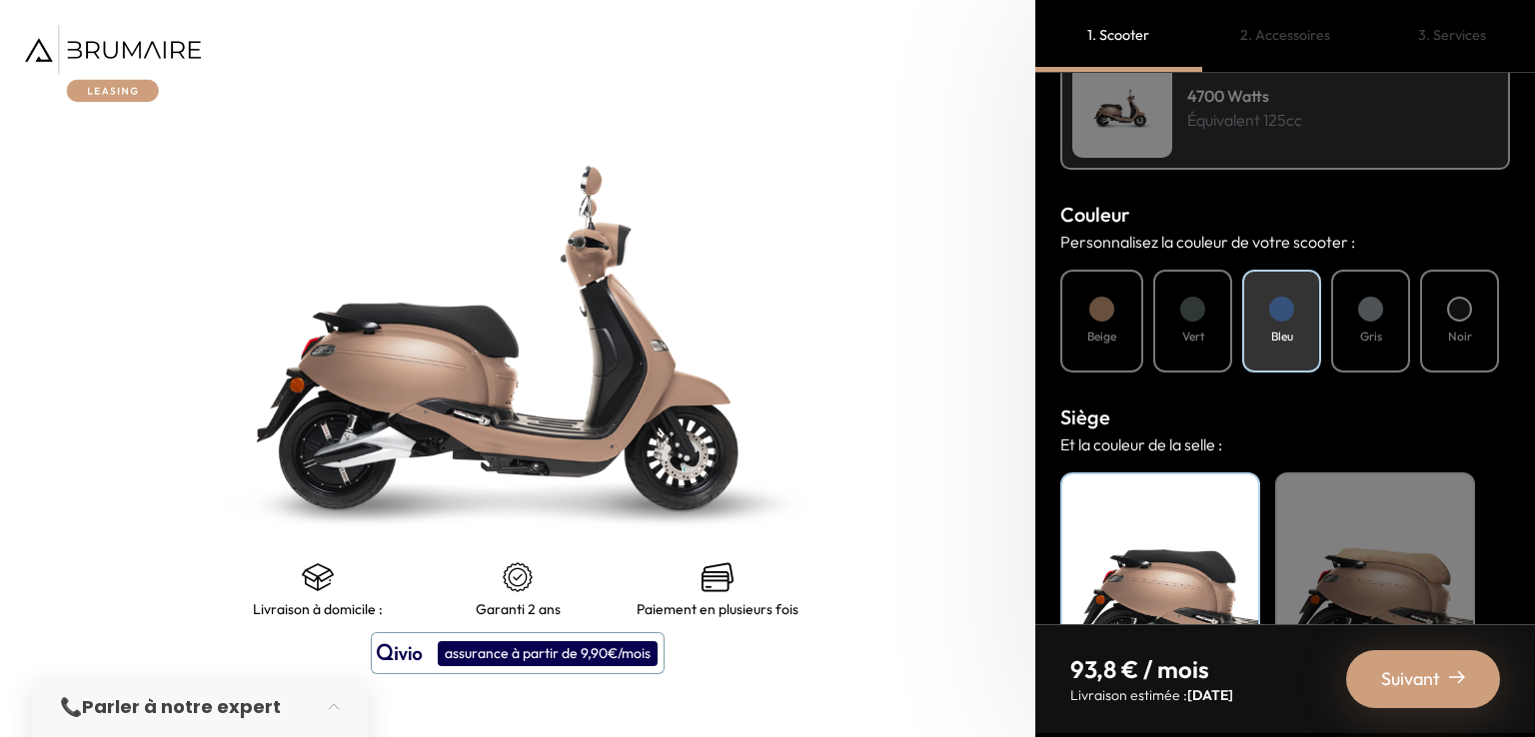
scroll to position [731, 0]
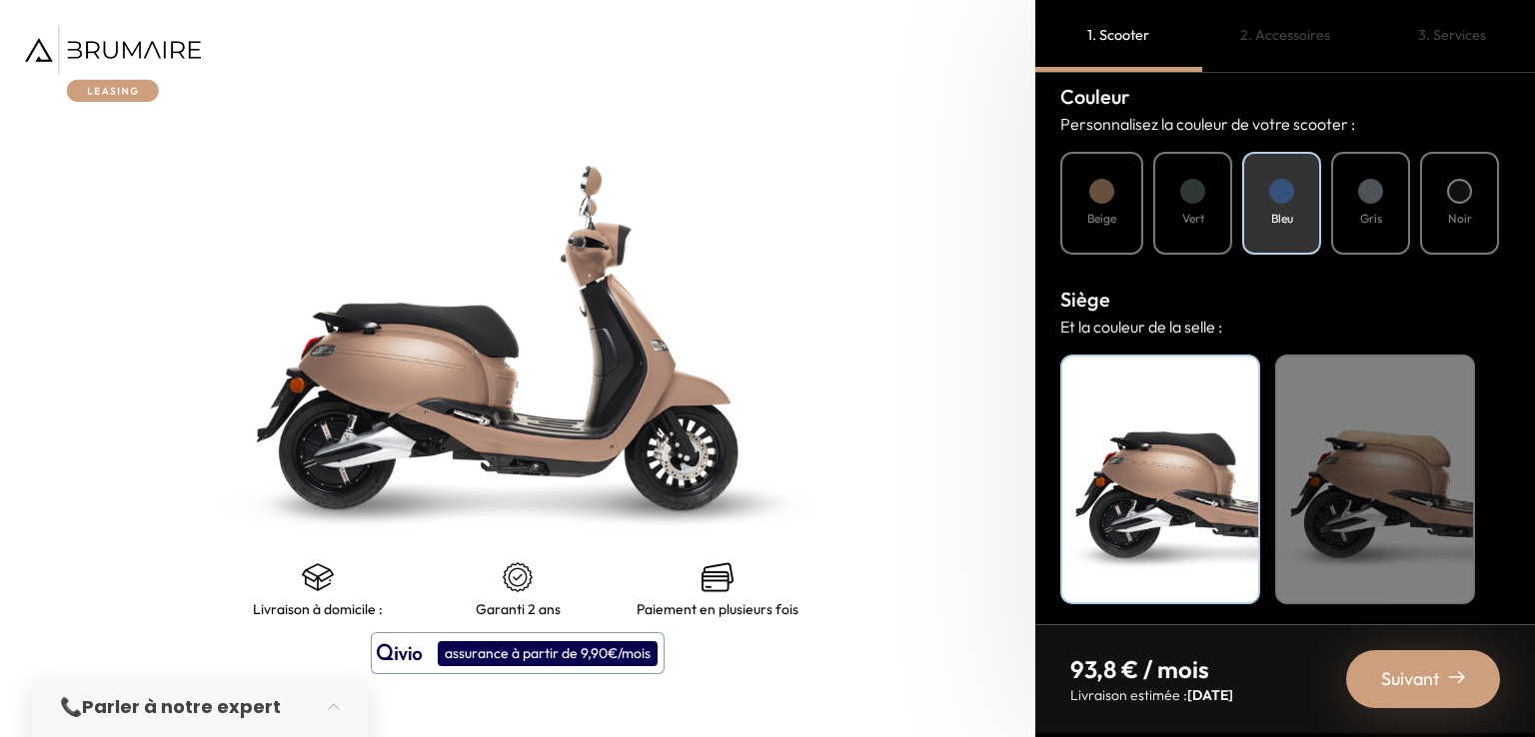
click at [1421, 695] on div "Suivant" at bounding box center [1423, 679] width 154 height 58
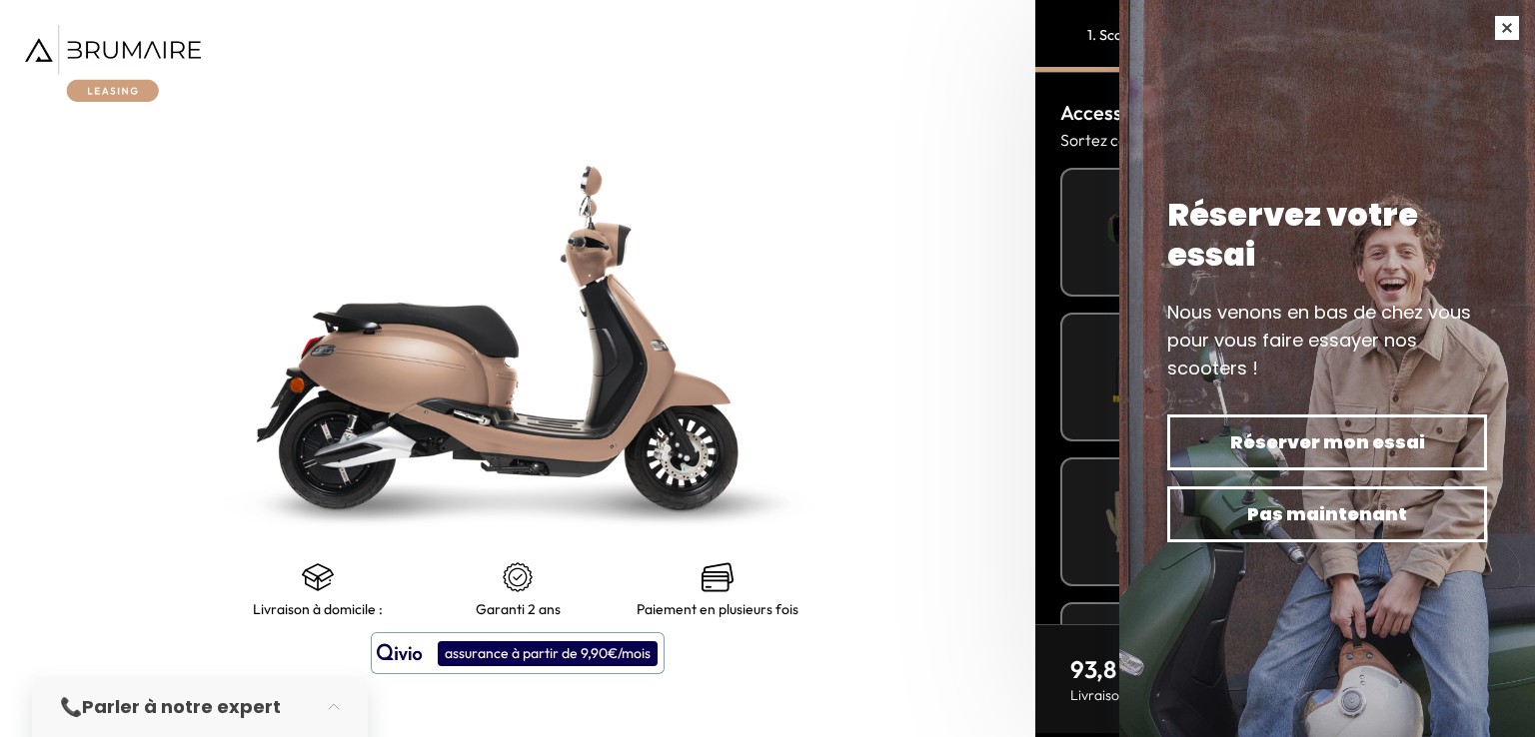
click at [1503, 31] on button "button" at bounding box center [1507, 28] width 56 height 56
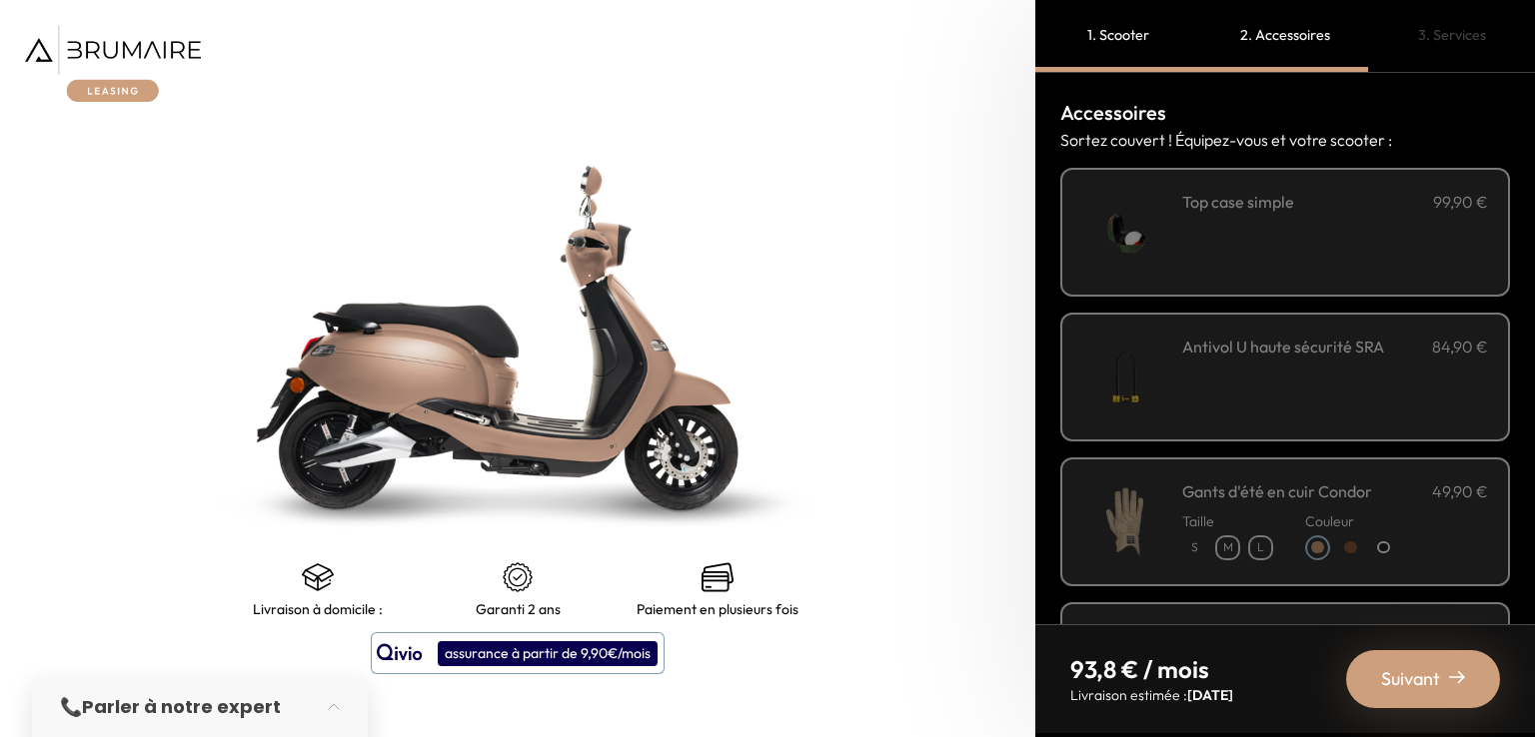
click at [1209, 234] on div "**********" at bounding box center [1335, 232] width 306 height 85
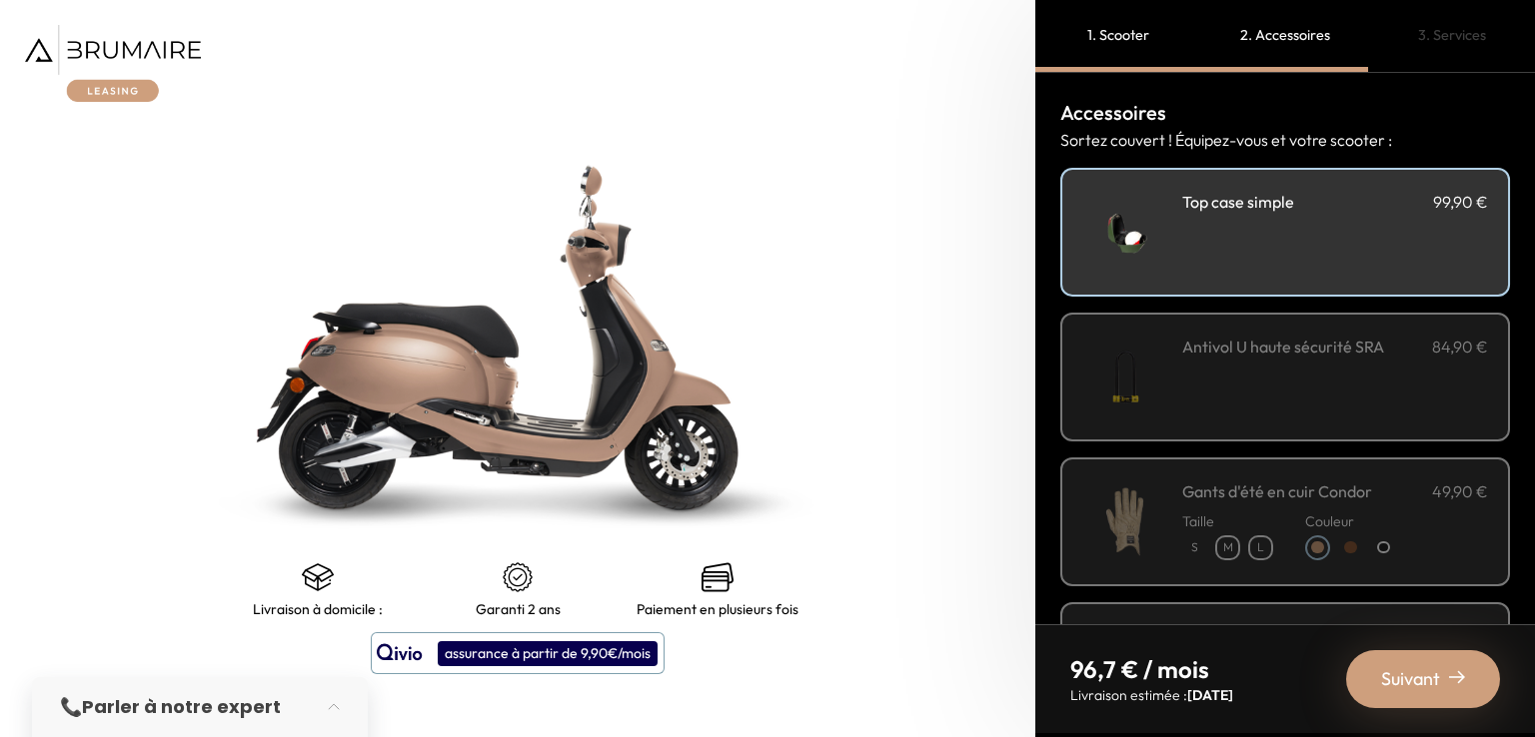
click at [1217, 339] on h3 "Antivol U haute sécurité SRA" at bounding box center [1283, 347] width 202 height 24
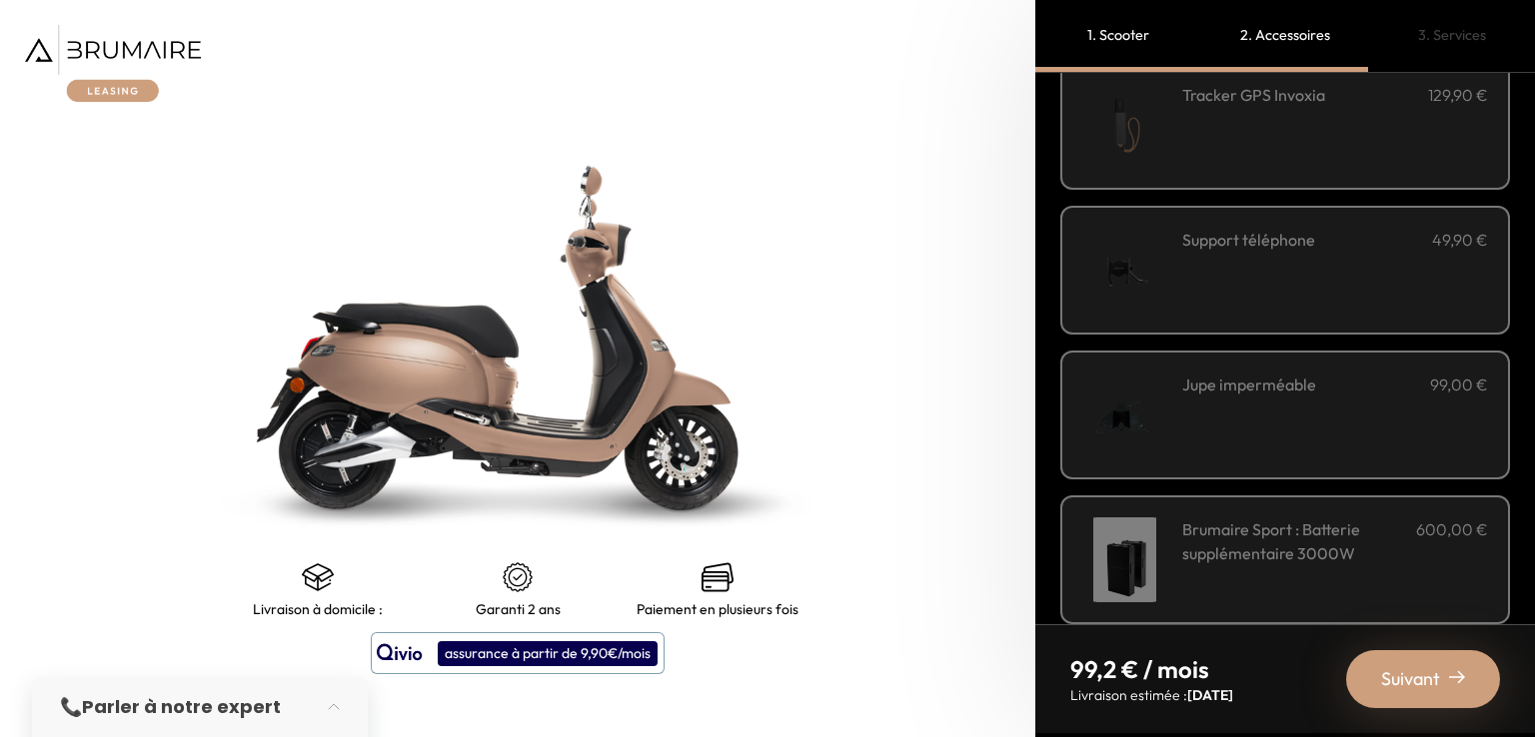
scroll to position [645, 0]
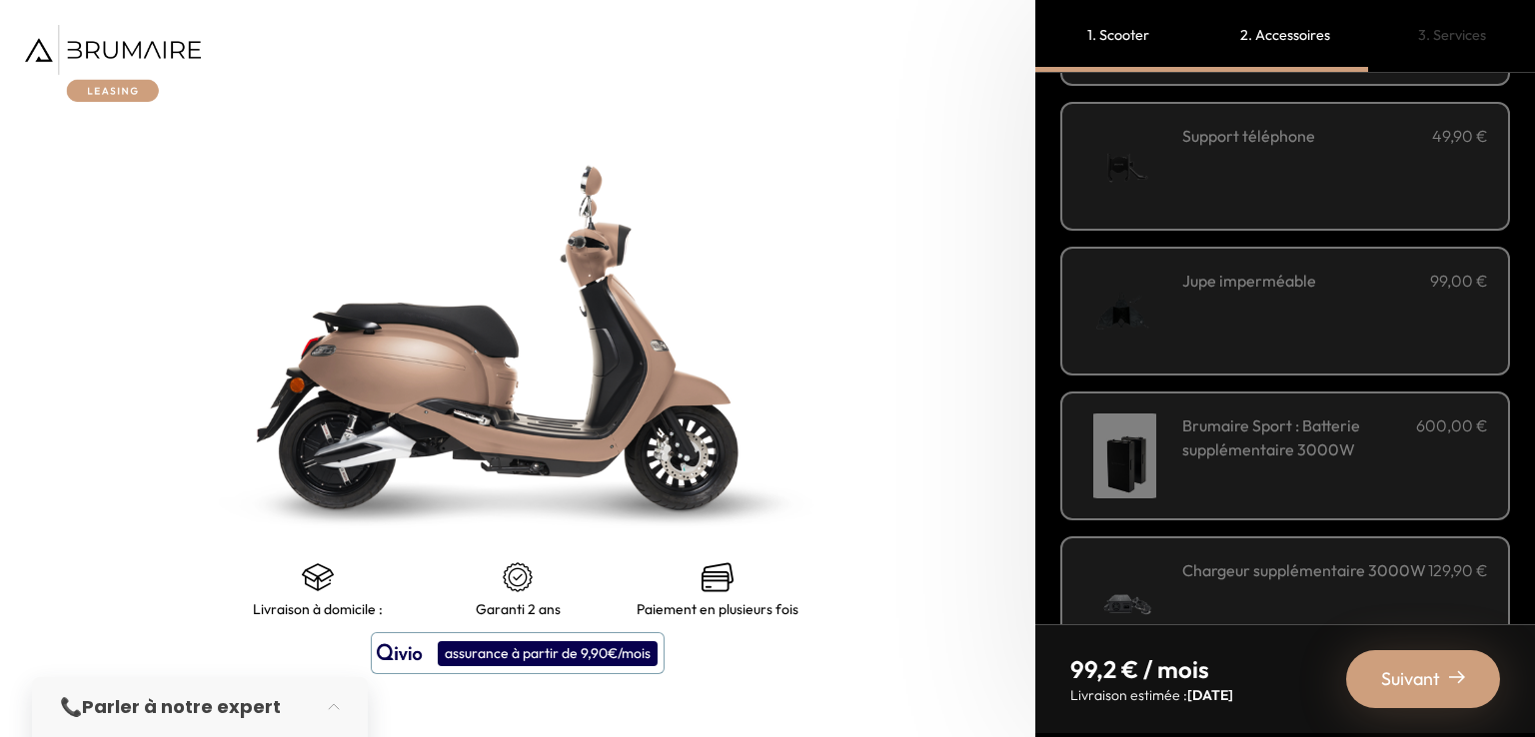
click at [1219, 185] on div "Support téléphone 49,90 €" at bounding box center [1335, 166] width 306 height 85
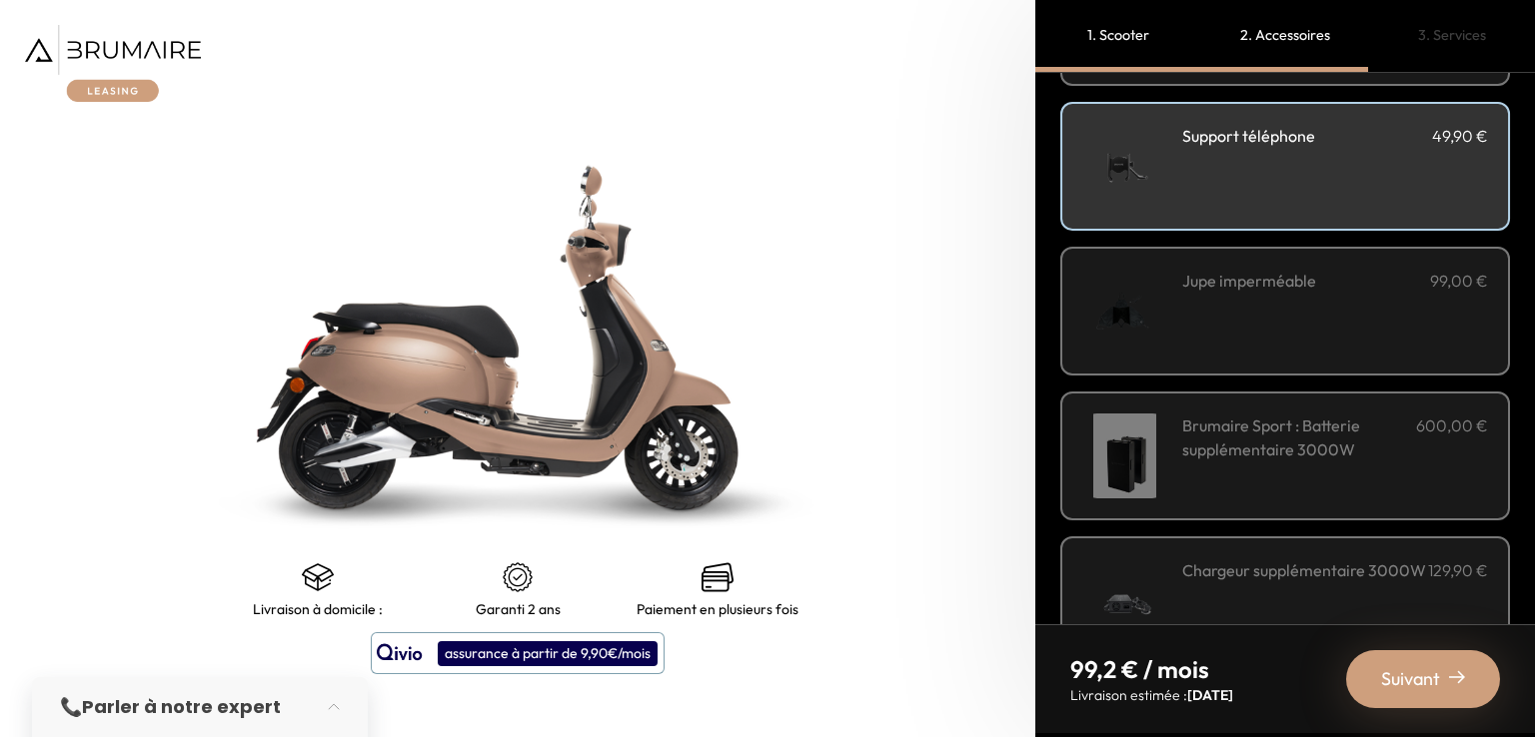
click at [1228, 309] on div "Jupe imperméable 99,00 €" at bounding box center [1335, 311] width 306 height 85
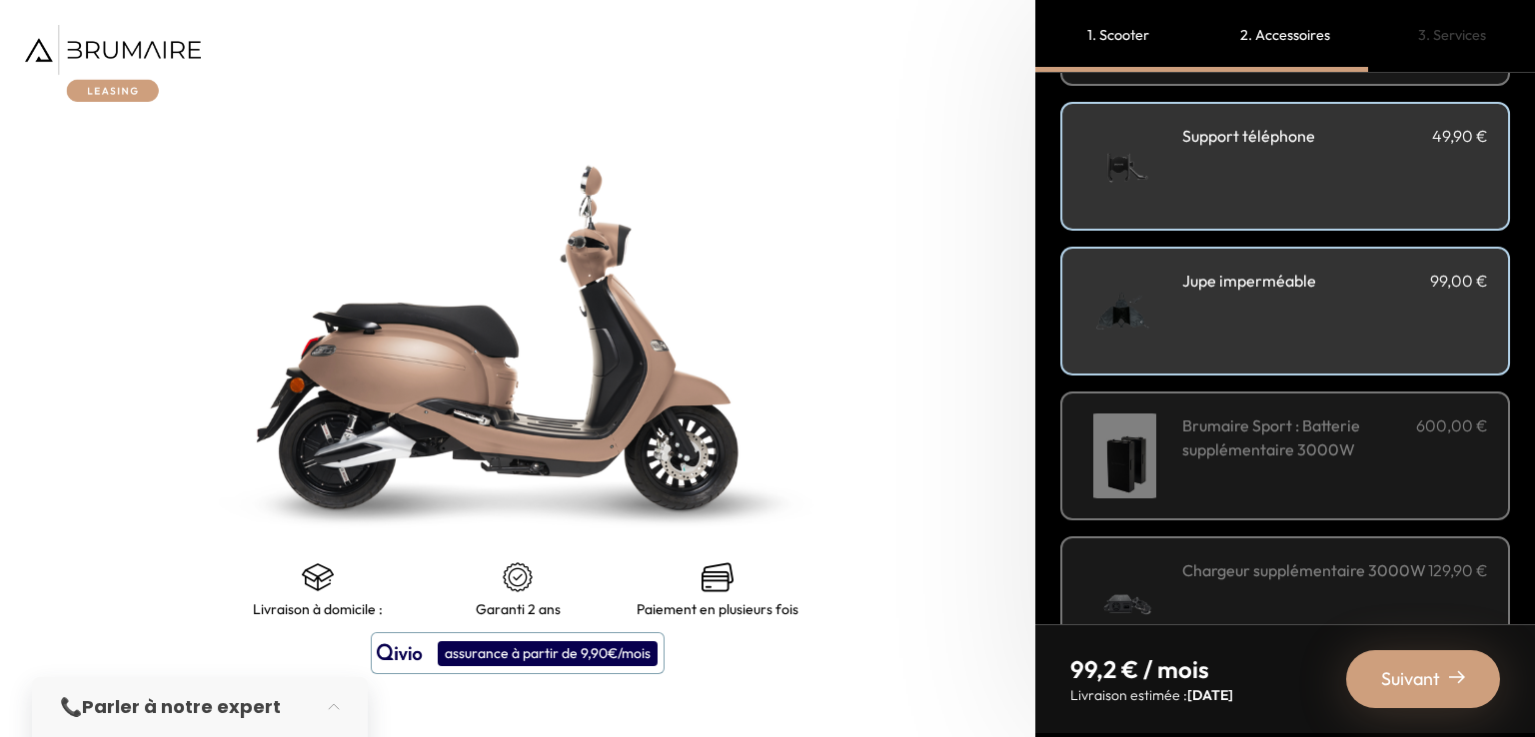
scroll to position [383, 0]
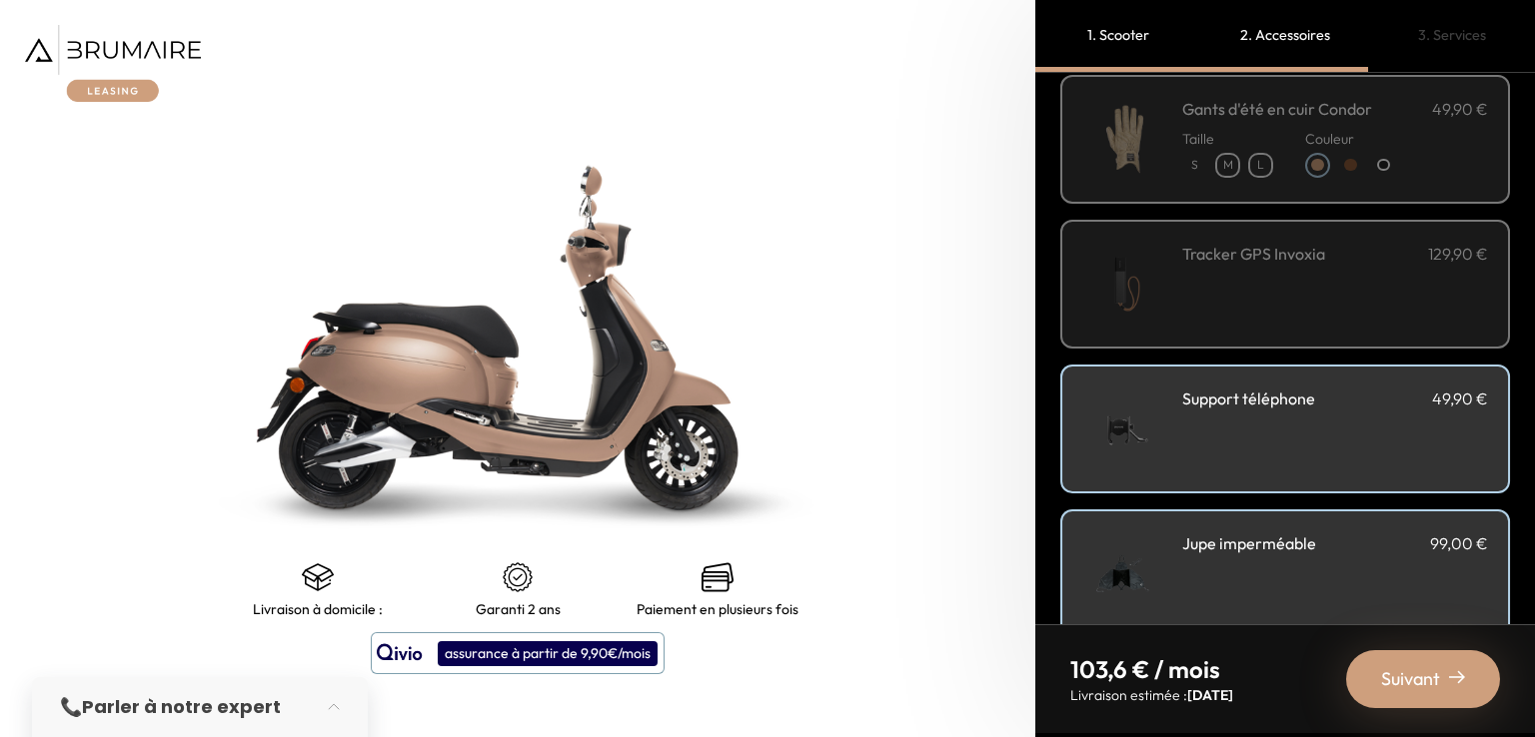
click at [1227, 297] on div "Tracker GPS Invoxia 129,90 €" at bounding box center [1335, 284] width 306 height 85
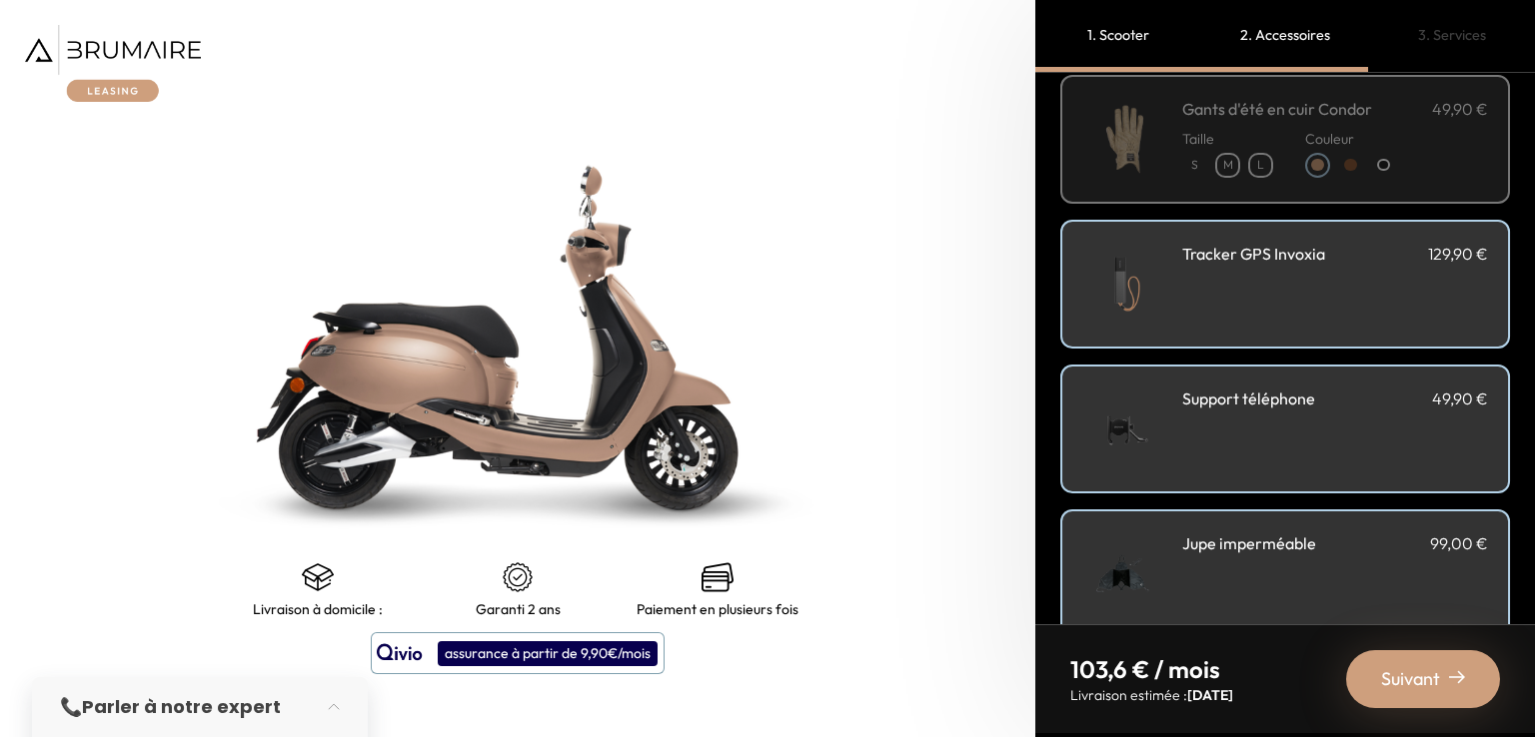
scroll to position [704, 0]
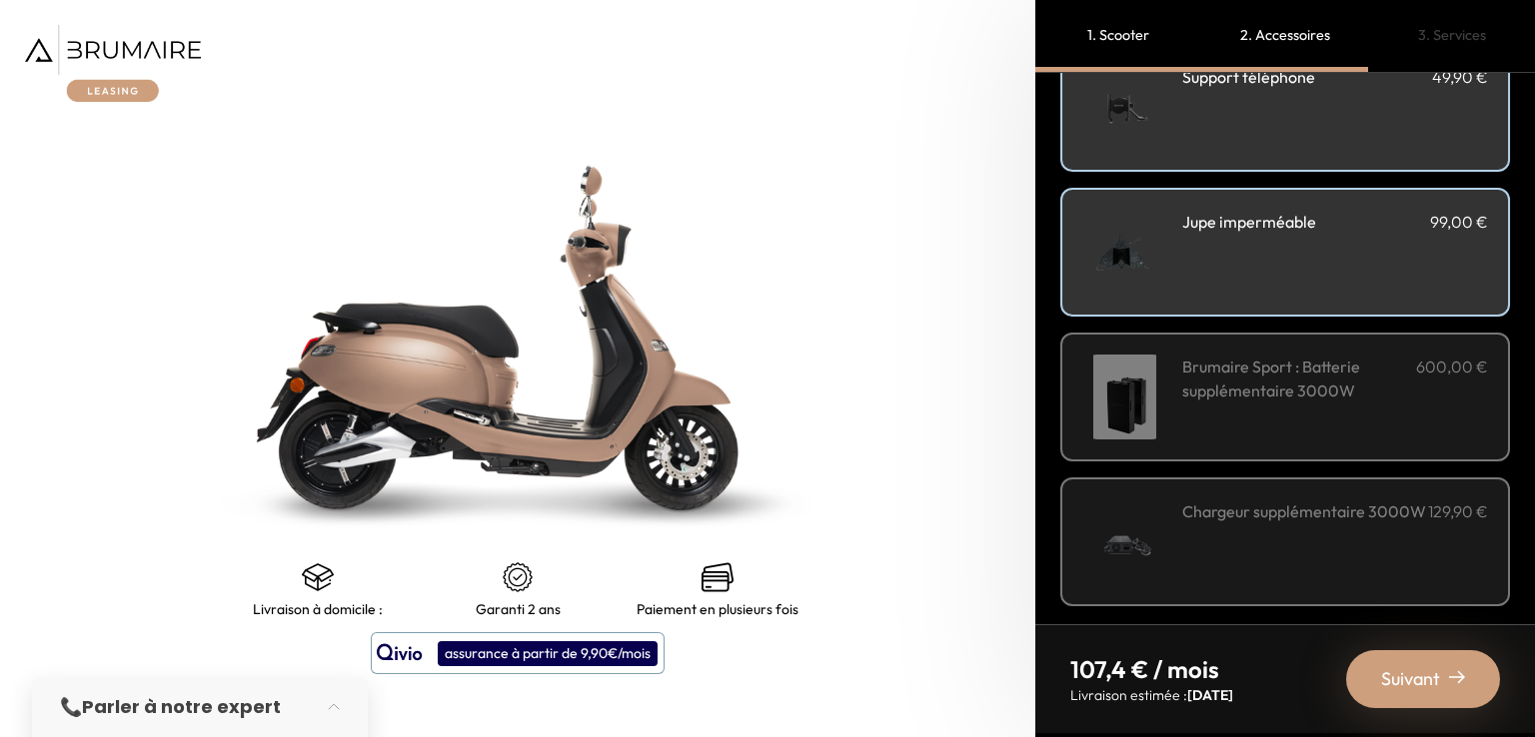
click at [1239, 374] on h3 "Brumaire Sport : Batterie supplémentaire 3000W" at bounding box center [1299, 379] width 234 height 48
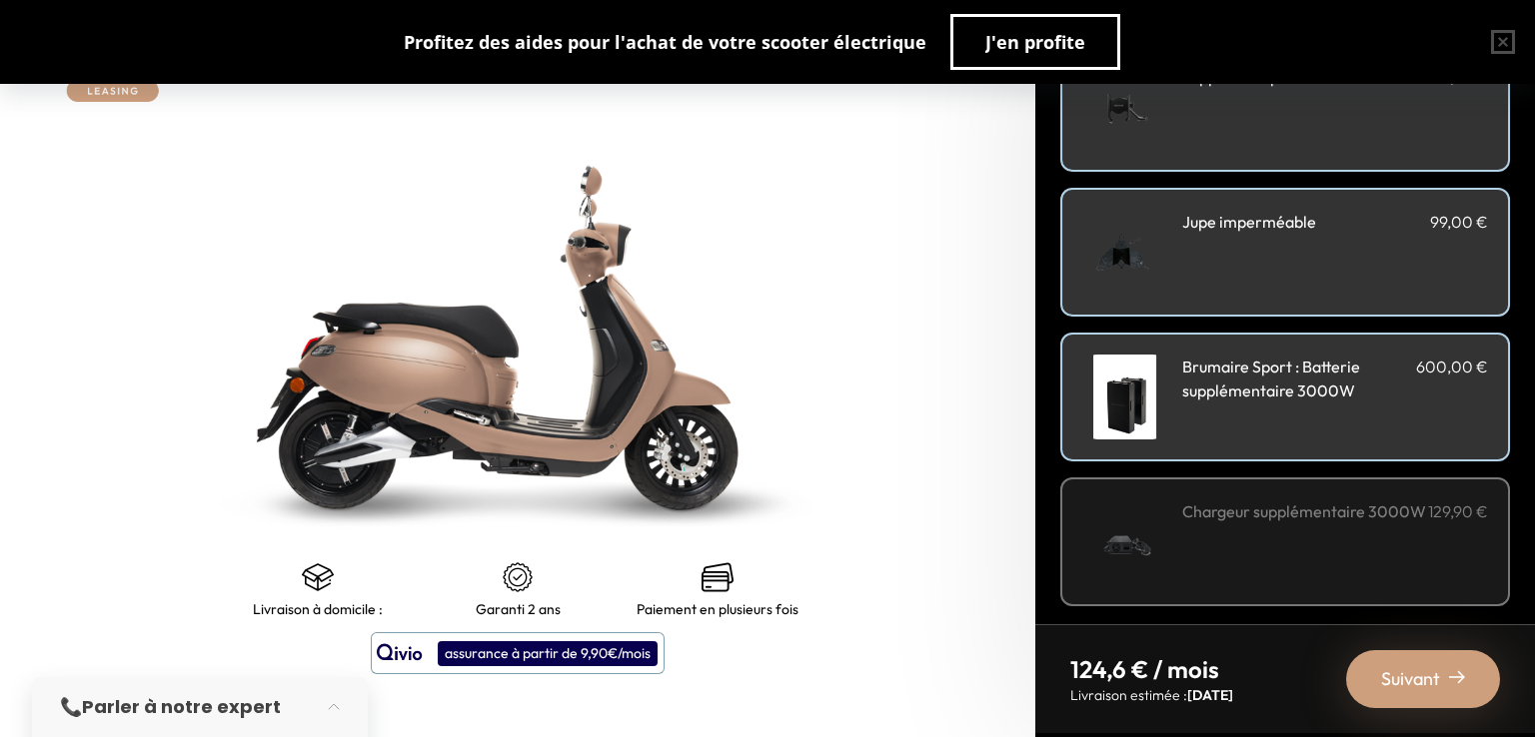
click at [1239, 374] on h3 "Brumaire Sport : Batterie supplémentaire 3000W" at bounding box center [1299, 379] width 234 height 48
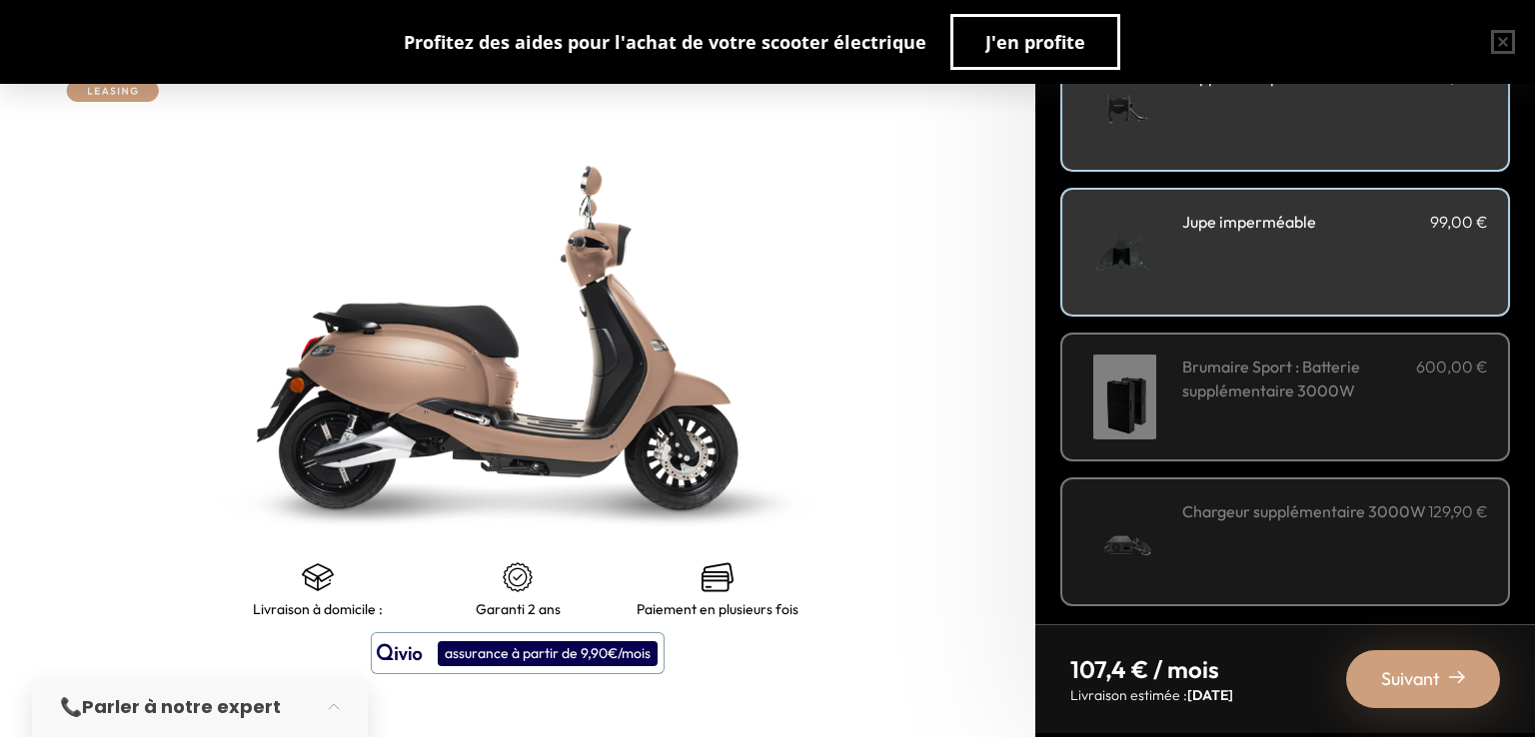
click at [1249, 500] on h3 "Chargeur supplémentaire 3000W" at bounding box center [1304, 512] width 244 height 24
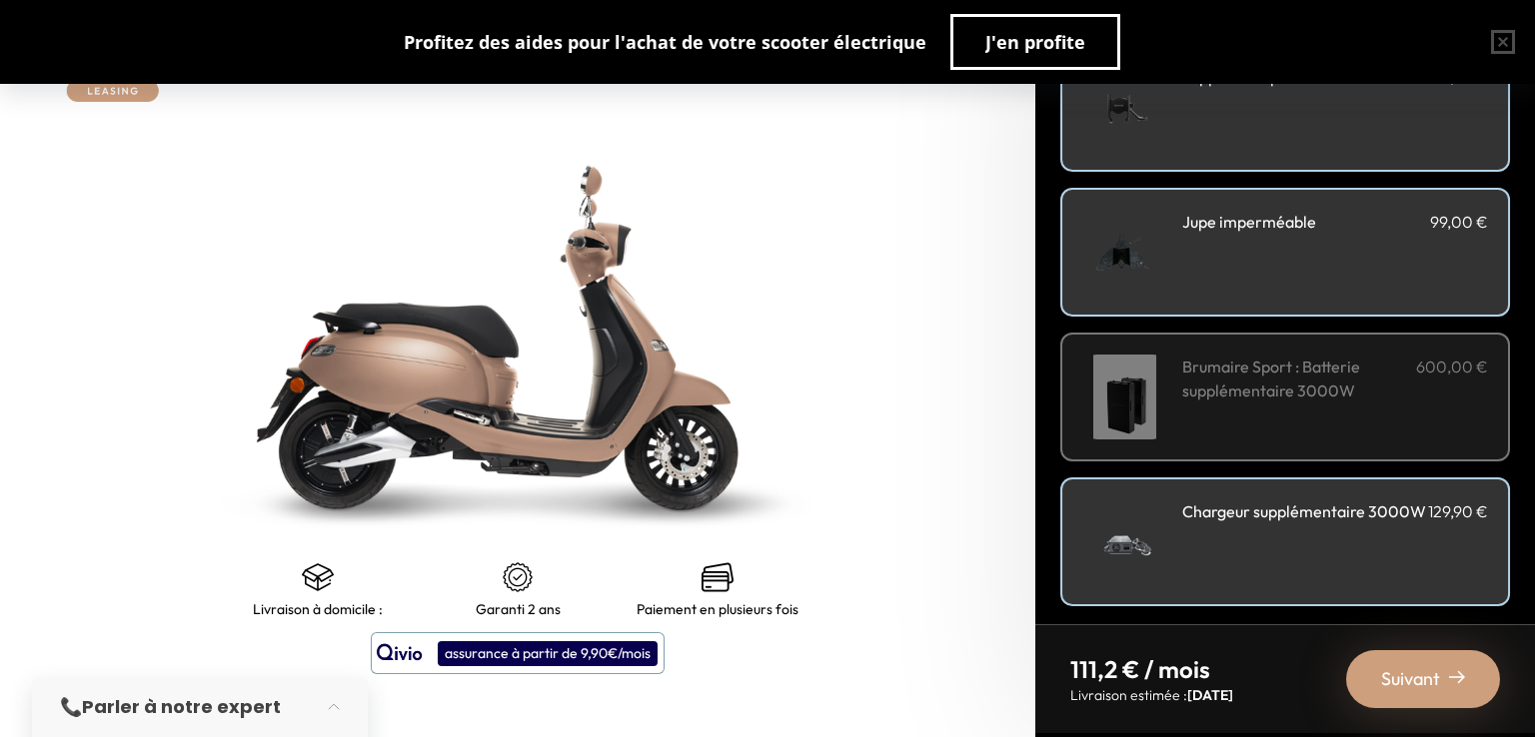
click at [1249, 500] on h3 "Chargeur supplémentaire 3000W" at bounding box center [1304, 512] width 244 height 24
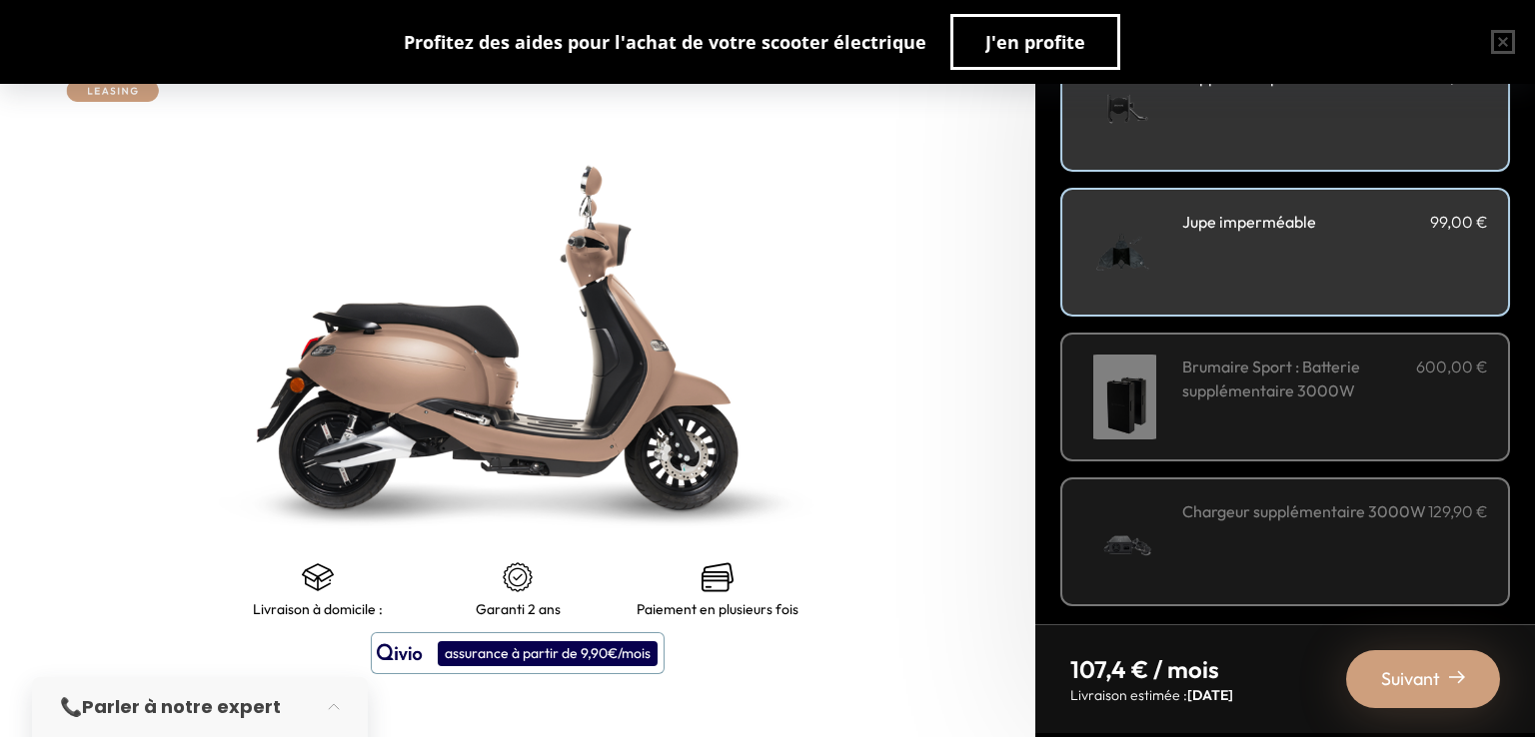
click at [1432, 696] on div "Suivant" at bounding box center [1423, 679] width 154 height 58
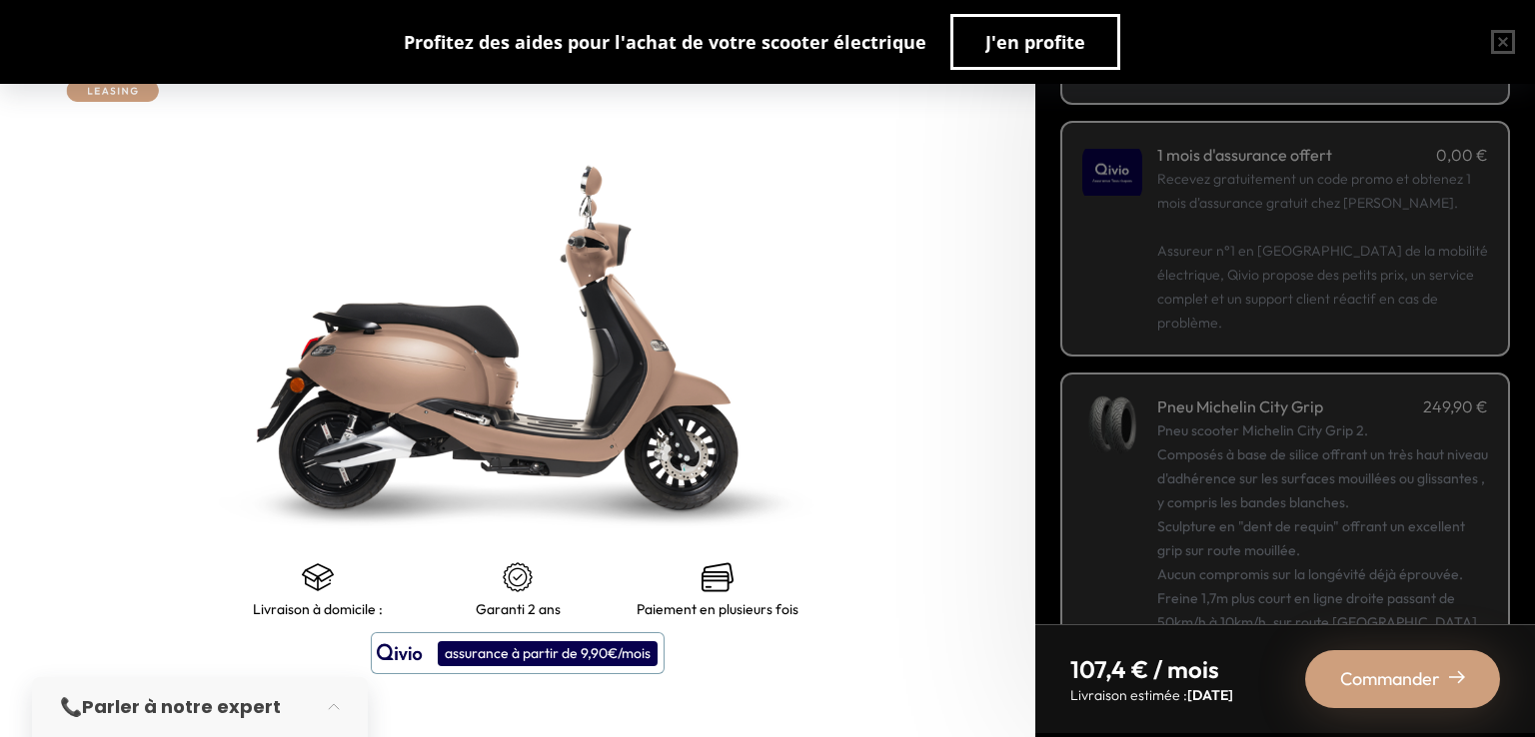
scroll to position [276, 0]
click at [1260, 291] on p "Recevez gratuitement un code promo et obtenez 1 mois d'assurance gratuit chez Q…" at bounding box center [1322, 250] width 331 height 168
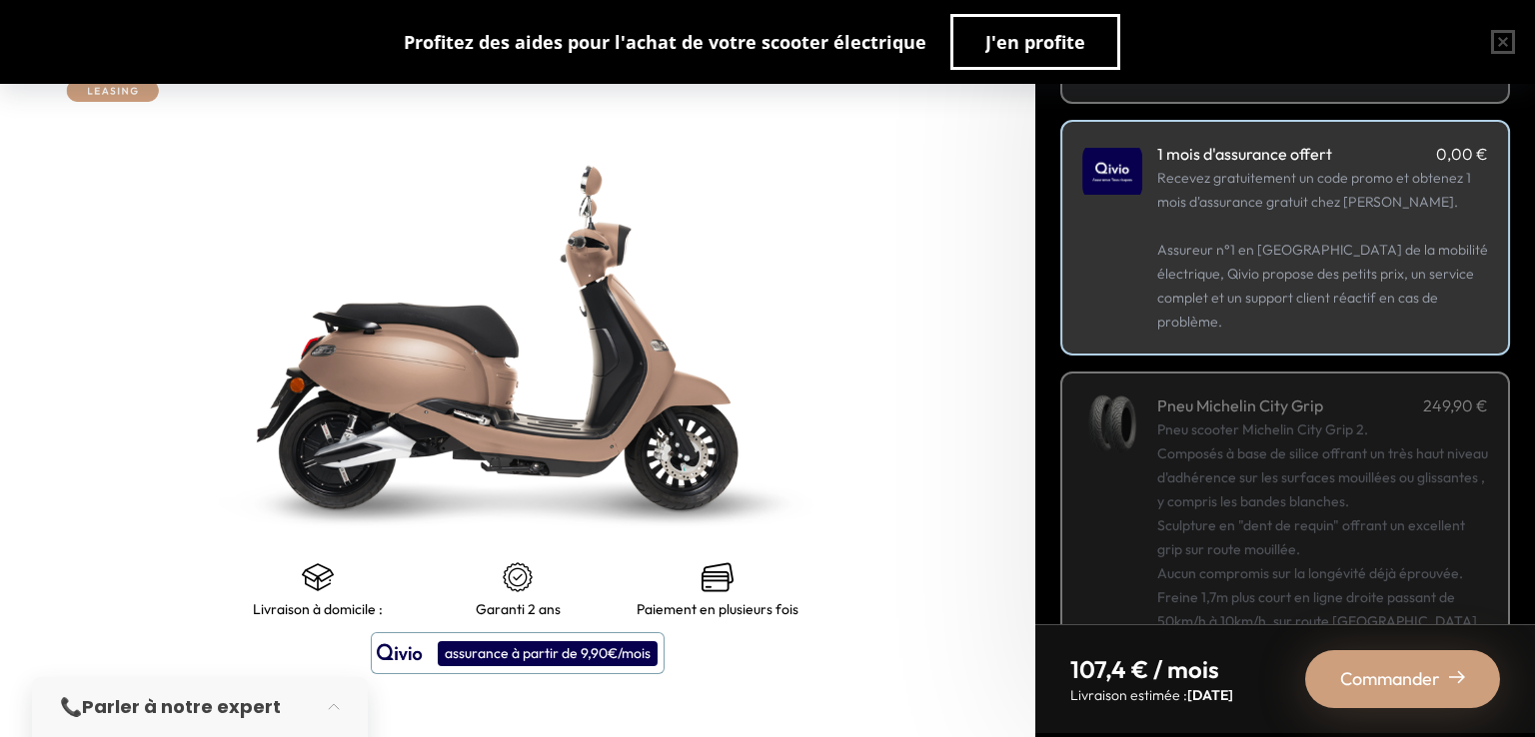
scroll to position [377, 0]
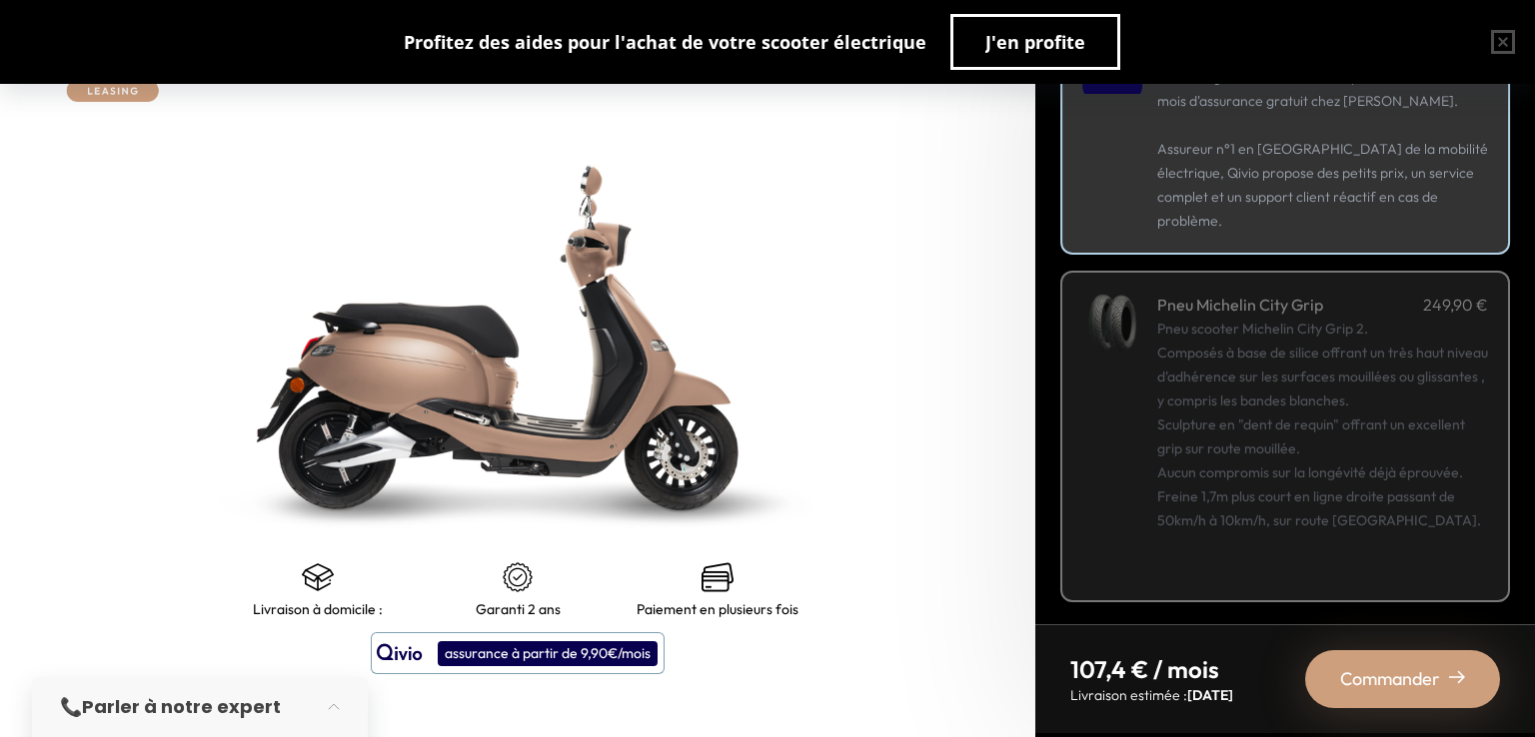
click at [1288, 349] on div "Pneu scooter Michelin City Grip 2. Composés à base de silice offrant un très ha…" at bounding box center [1322, 449] width 331 height 264
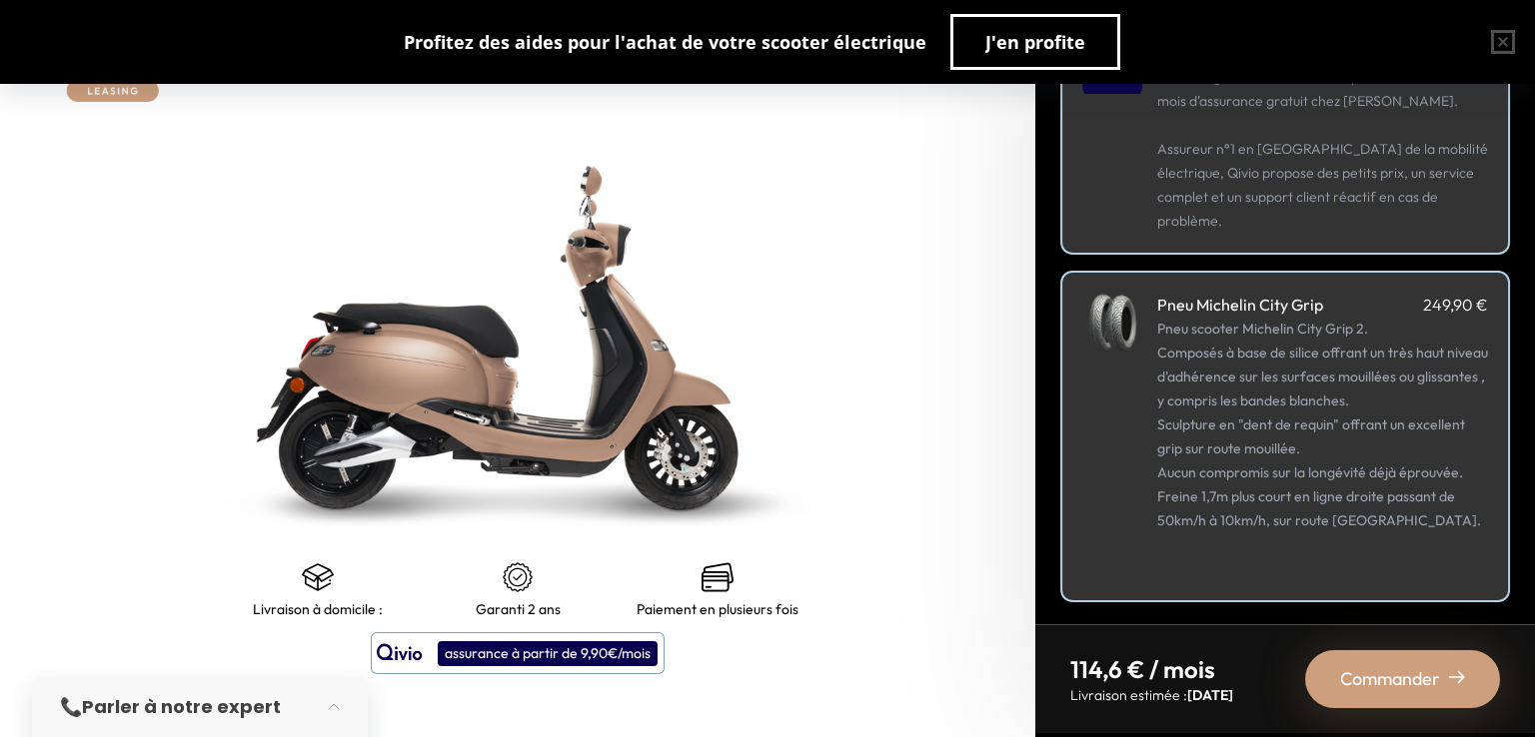
click at [1355, 667] on span "Commander" at bounding box center [1390, 679] width 100 height 28
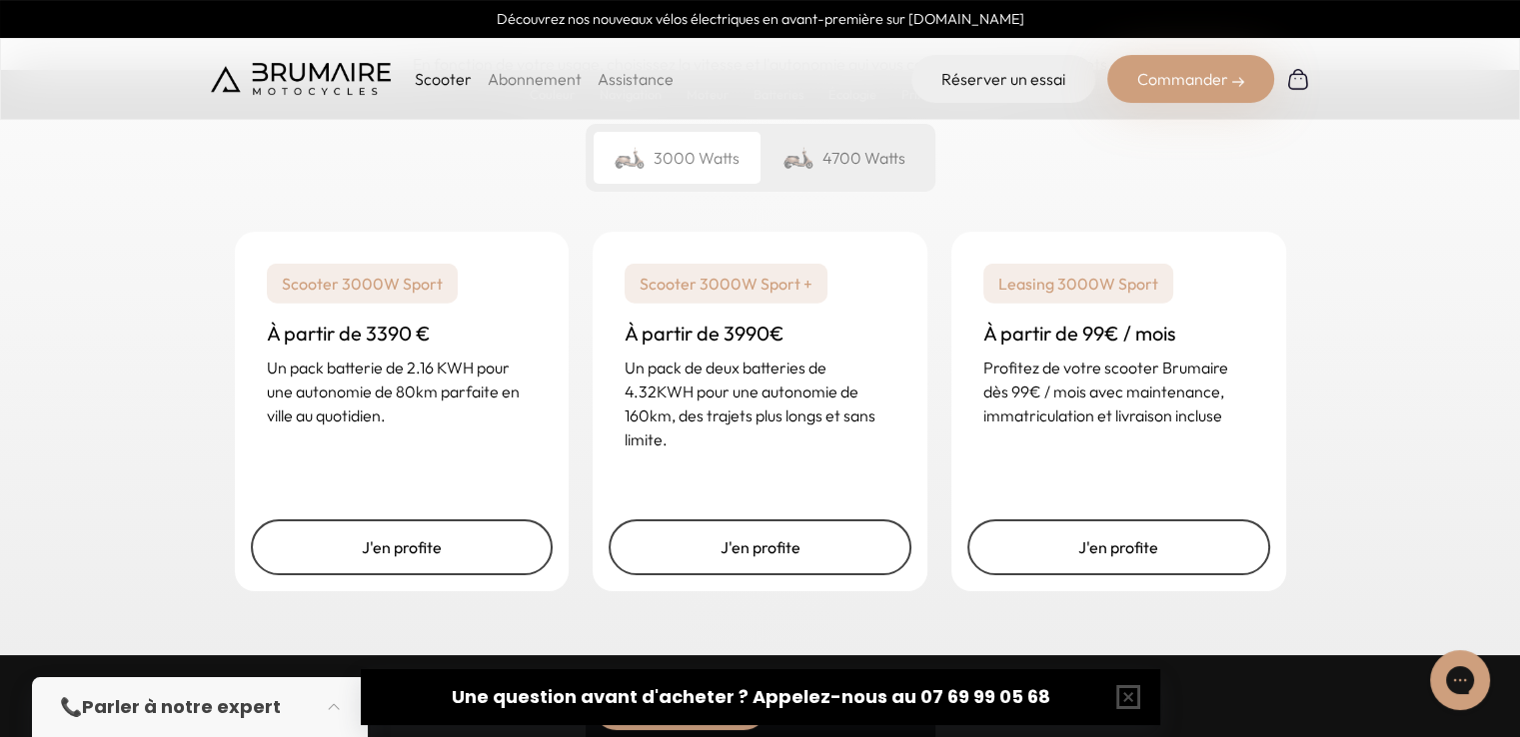
scroll to position [4873, 0]
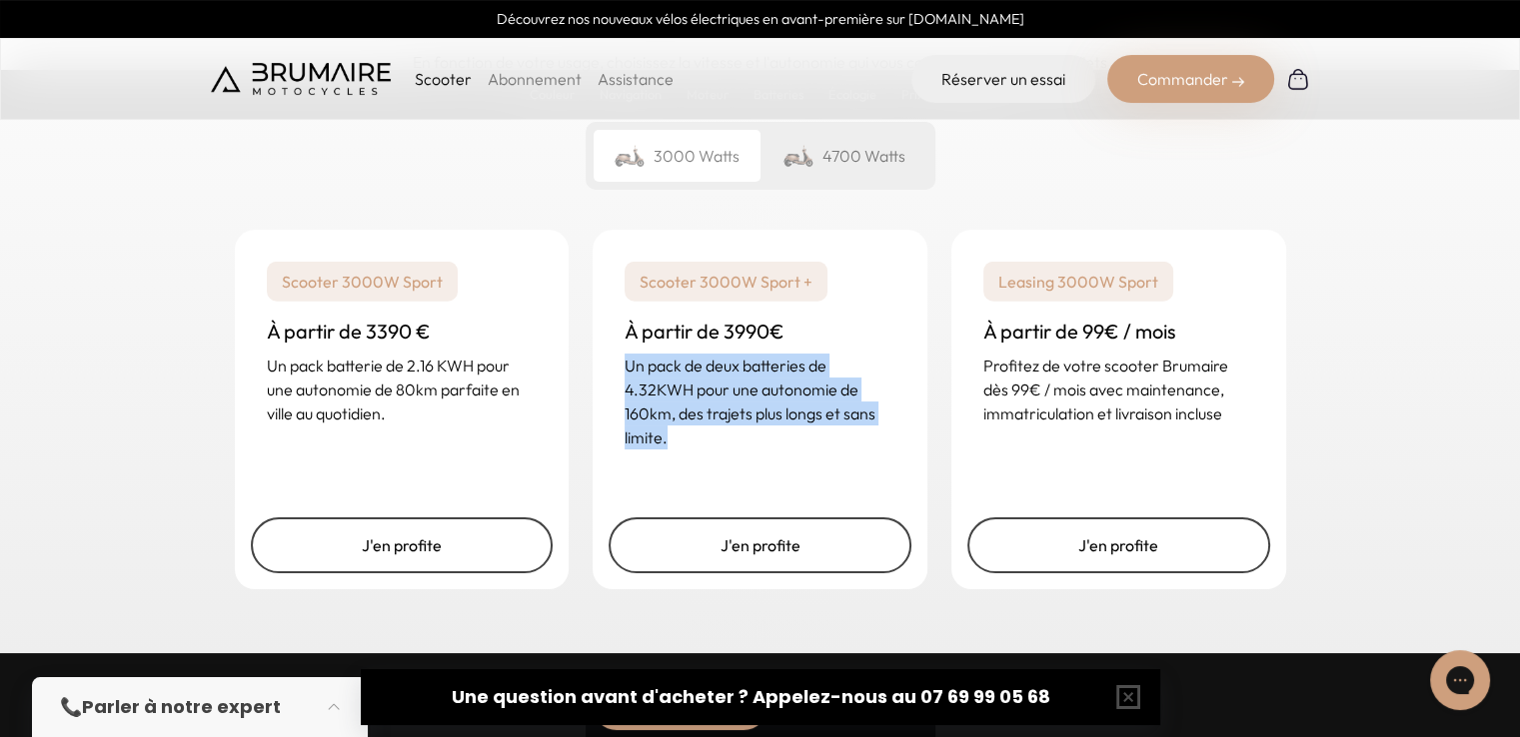
drag, startPoint x: 626, startPoint y: 364, endPoint x: 685, endPoint y: 428, distance: 87.0
click at [685, 428] on p "Un pack de deux batteries de 4.32KWH pour une autonomie de 160km, des trajets p…" at bounding box center [759, 402] width 271 height 96
drag, startPoint x: 685, startPoint y: 428, endPoint x: 627, endPoint y: 371, distance: 81.2
click at [627, 371] on p "Un pack de deux batteries de 4.32KWH pour une autonomie de 160km, des trajets p…" at bounding box center [759, 402] width 271 height 96
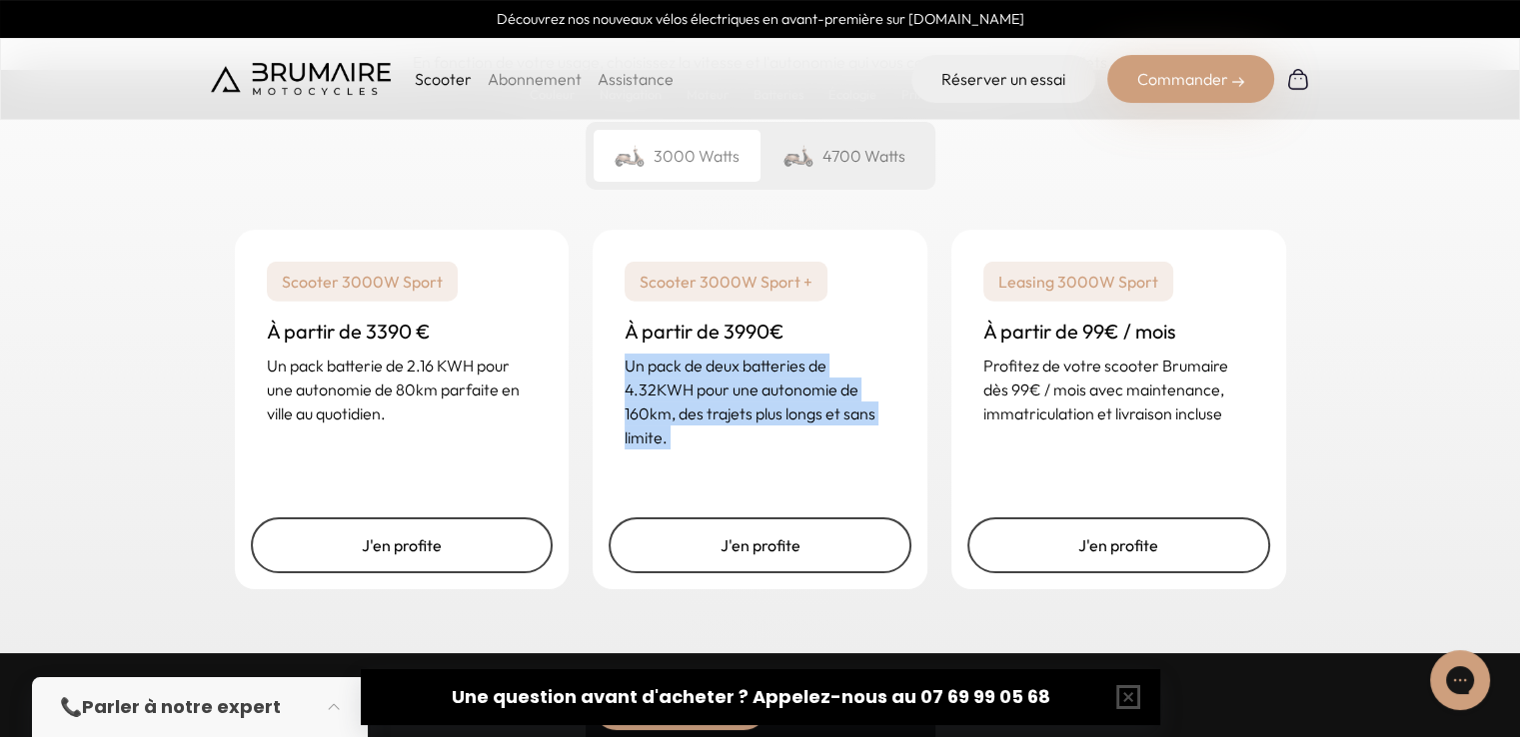
click at [627, 371] on p "Un pack de deux batteries de 4.32KWH pour une autonomie de 160km, des trajets p…" at bounding box center [759, 402] width 271 height 96
drag, startPoint x: 627, startPoint y: 371, endPoint x: 695, endPoint y: 450, distance: 104.1
click at [695, 450] on div "Scooter 3000W Sport + À partir de 3990€ Un pack de deux batteries de 4.32KWH po…" at bounding box center [759, 356] width 335 height 252
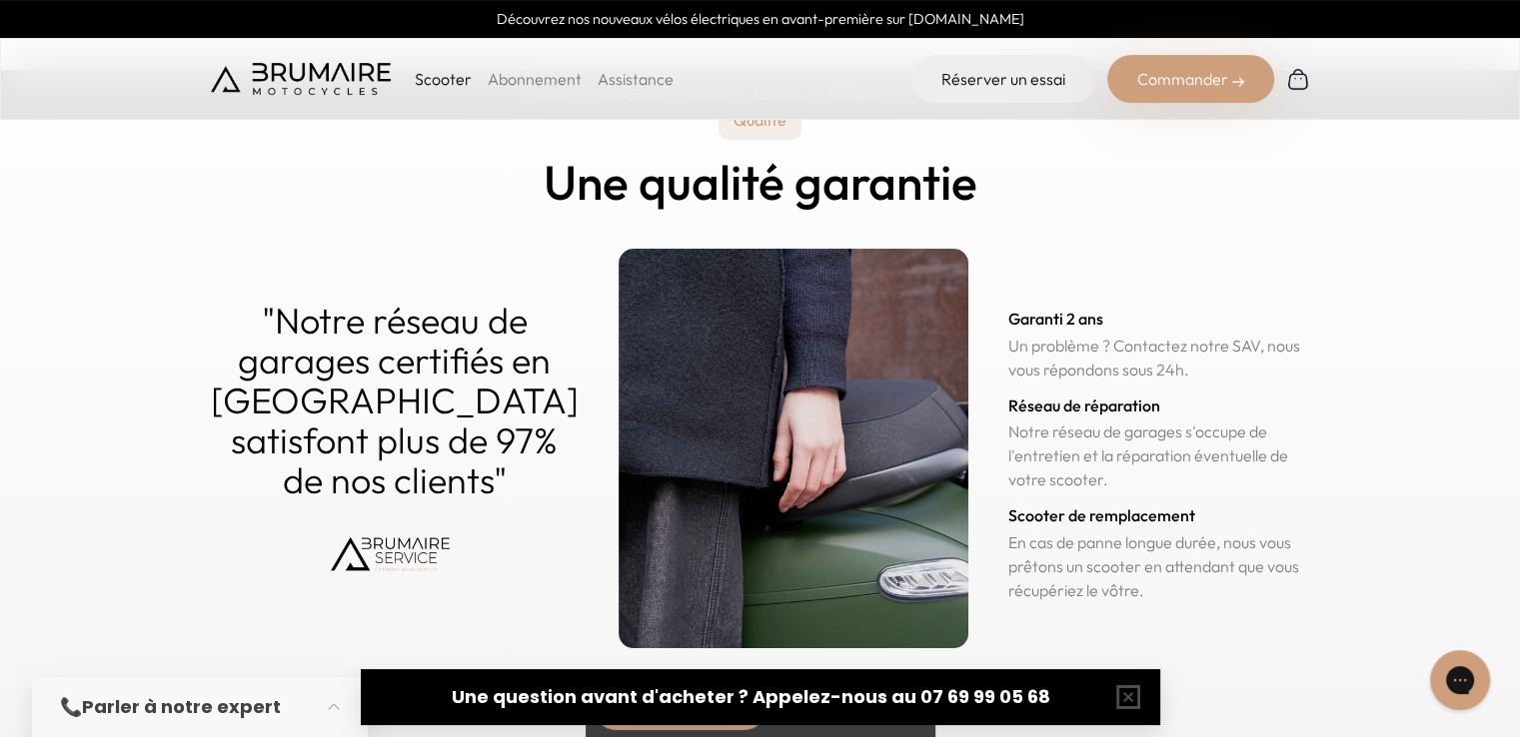
scroll to position [9634, 0]
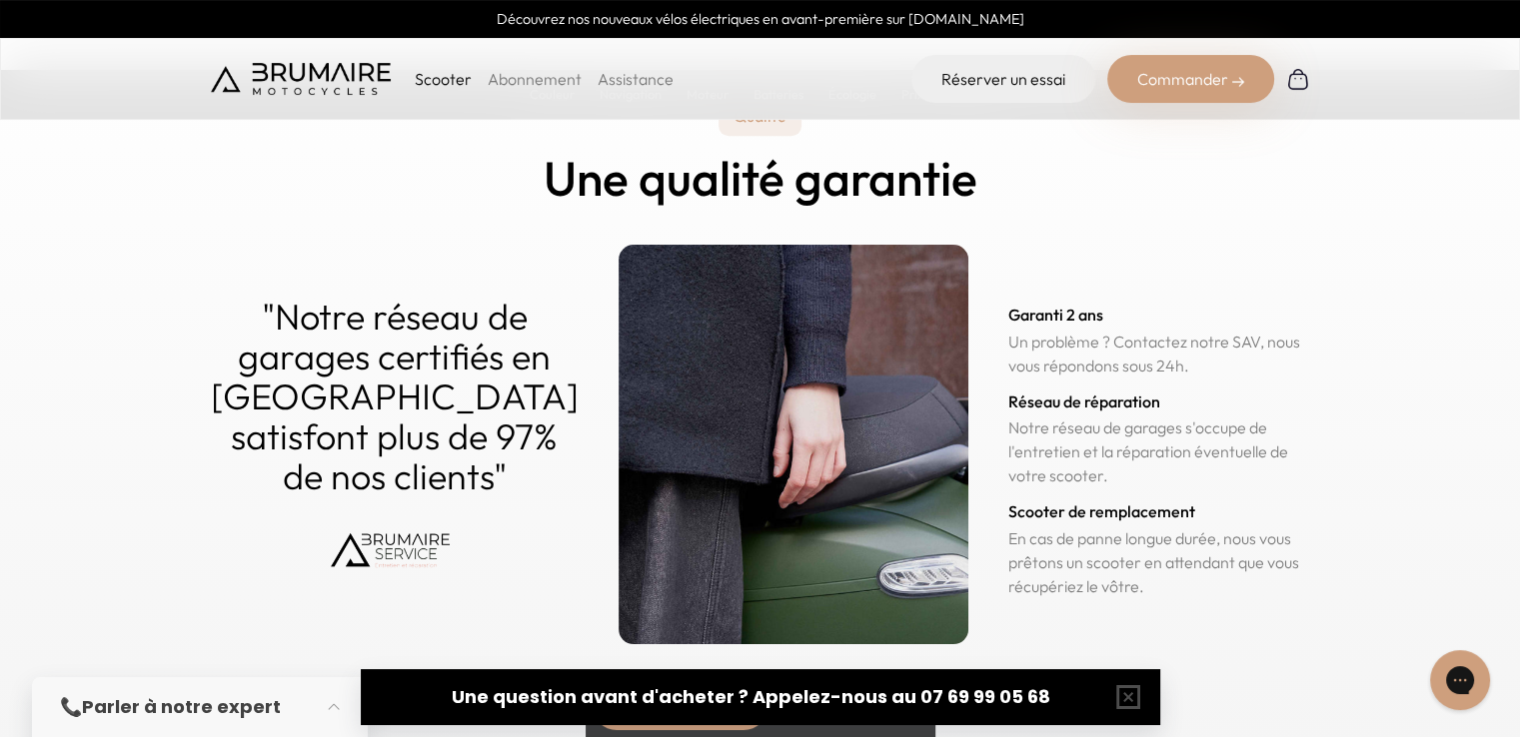
click at [1008, 352] on p "Un problème ? Contactez notre SAV, nous vous répondons sous 24h." at bounding box center [1159, 354] width 302 height 48
click at [1008, 437] on p "Notre réseau de garages s'occupe de l'entretien et la réparation éventuelle de …" at bounding box center [1159, 452] width 302 height 72
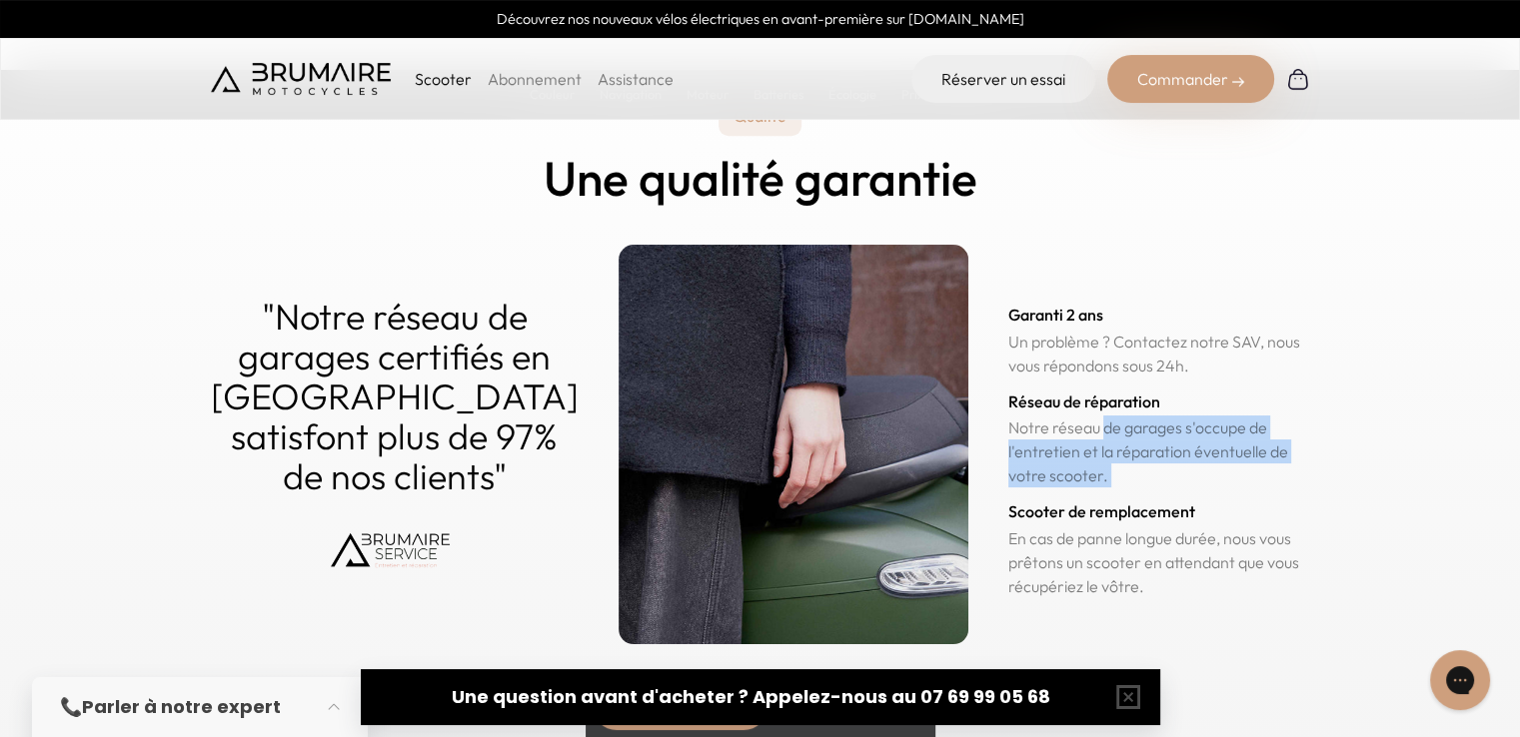
click at [1008, 437] on p "Notre réseau de garages s'occupe de l'entretien et la réparation éventuelle de …" at bounding box center [1159, 452] width 302 height 72
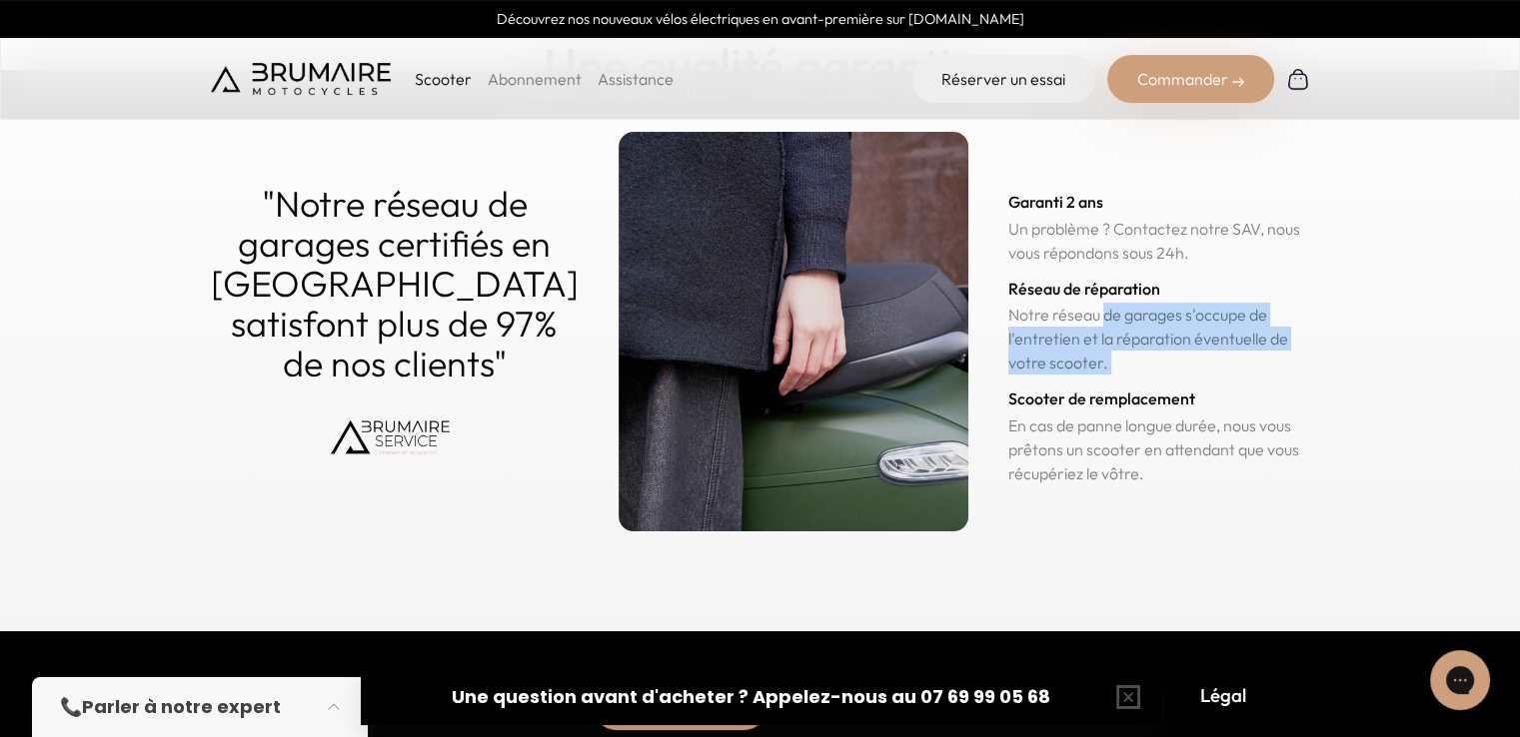
scroll to position [9751, 0]
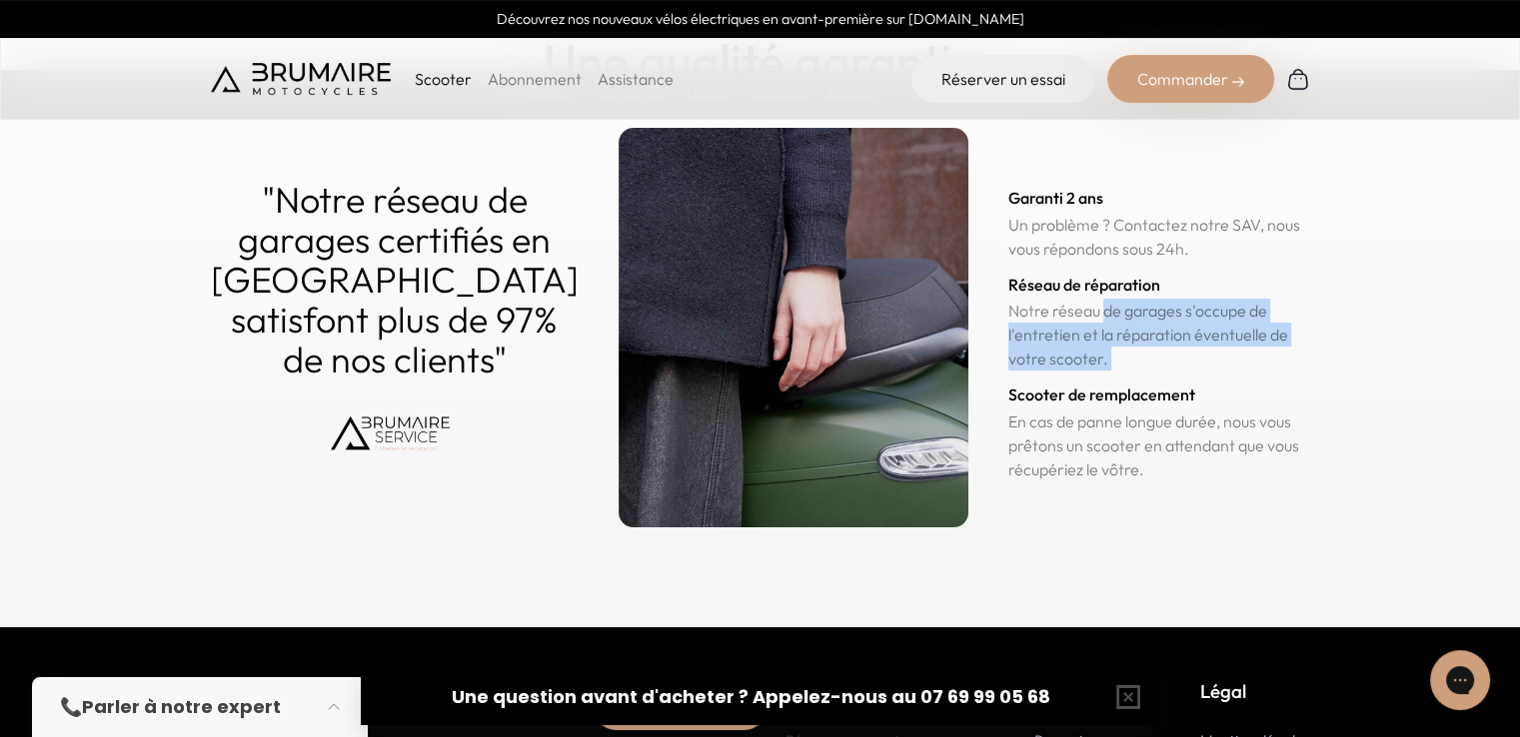
drag, startPoint x: 982, startPoint y: 401, endPoint x: 1139, endPoint y: 463, distance: 168.6
click at [1139, 463] on p "En cas de panne longue durée, nous vous prêtons un scooter en attendant que vou…" at bounding box center [1159, 446] width 302 height 72
click at [1138, 461] on p "En cas de panne longue durée, nous vous prêtons un scooter en attendant que vou…" at bounding box center [1159, 446] width 302 height 72
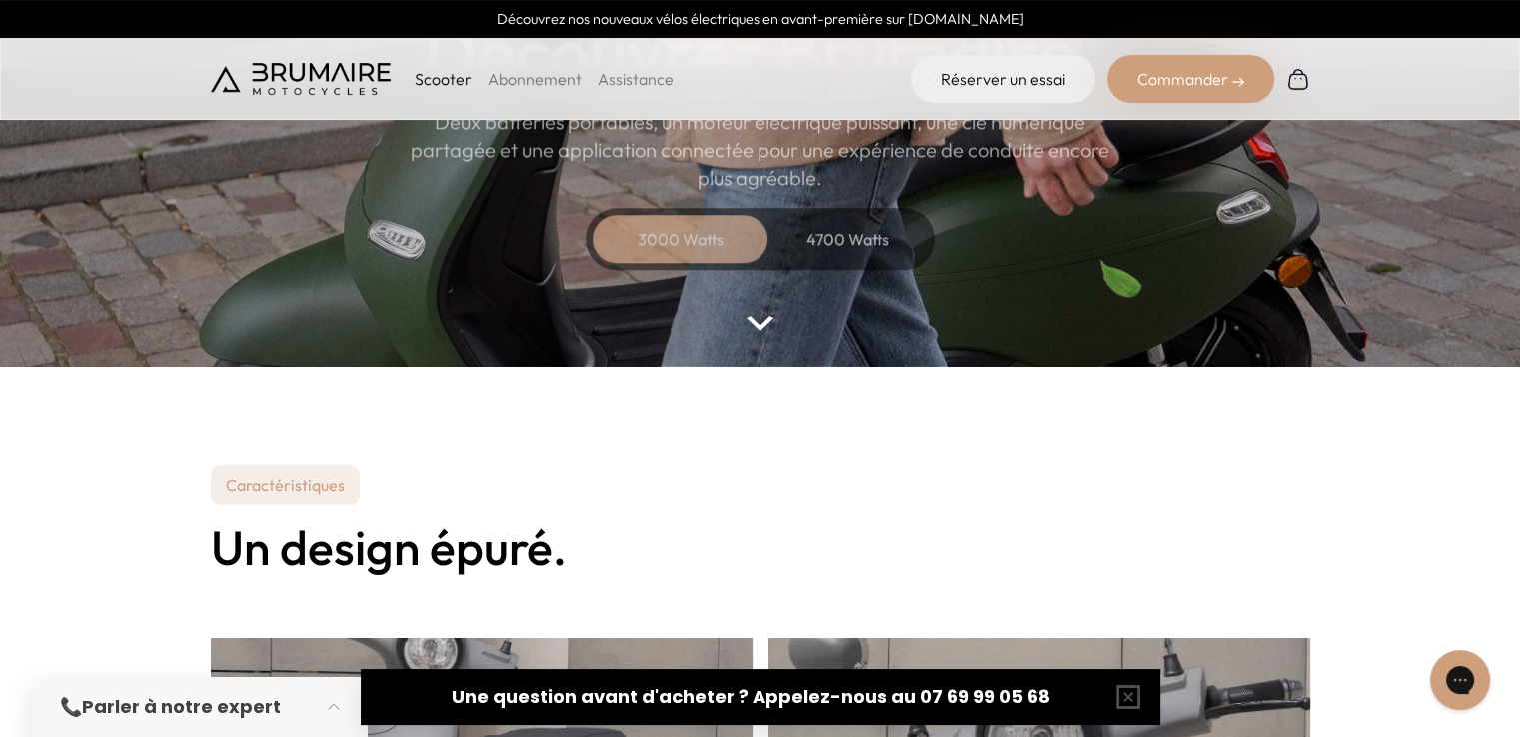
scroll to position [0, 0]
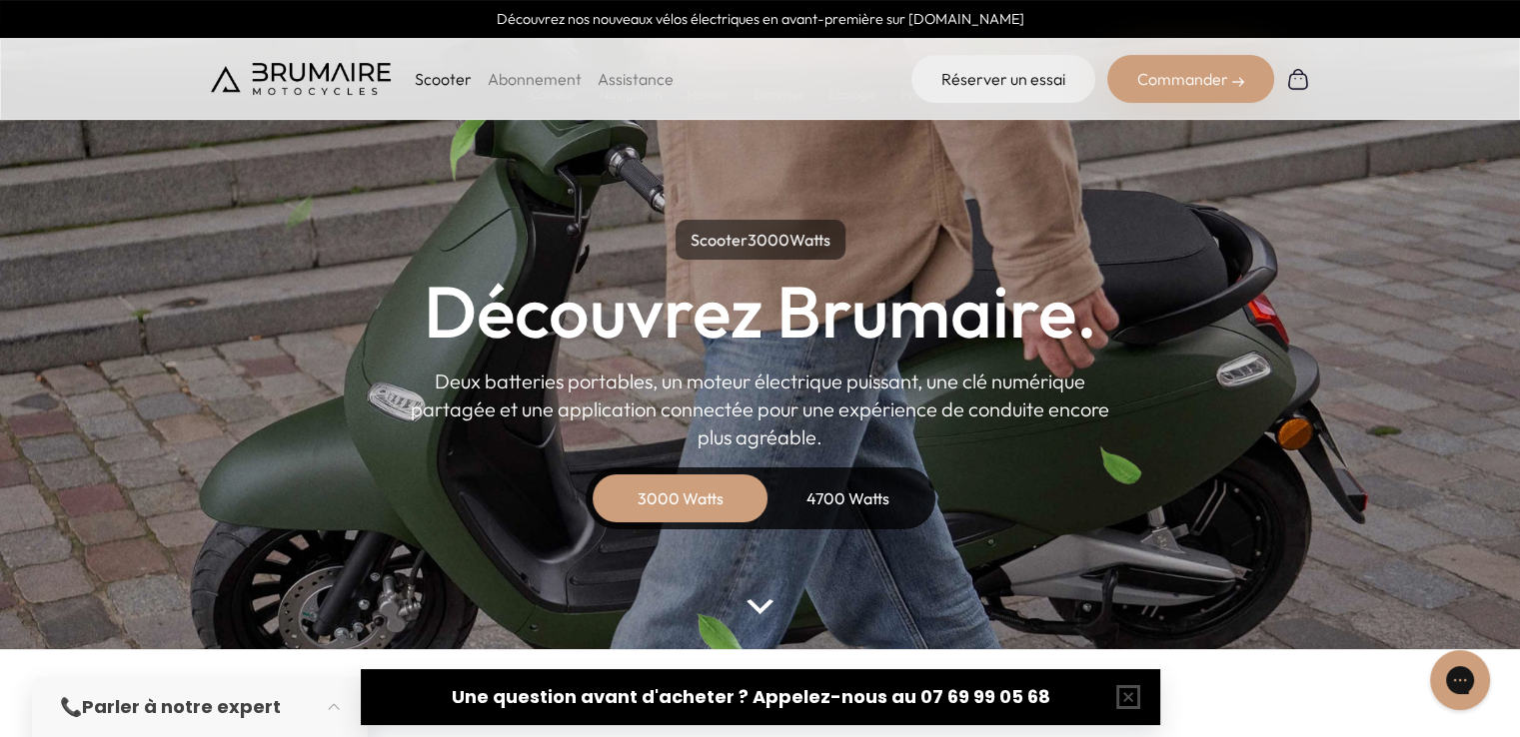
click at [557, 87] on link "Abonnement" at bounding box center [535, 79] width 94 height 20
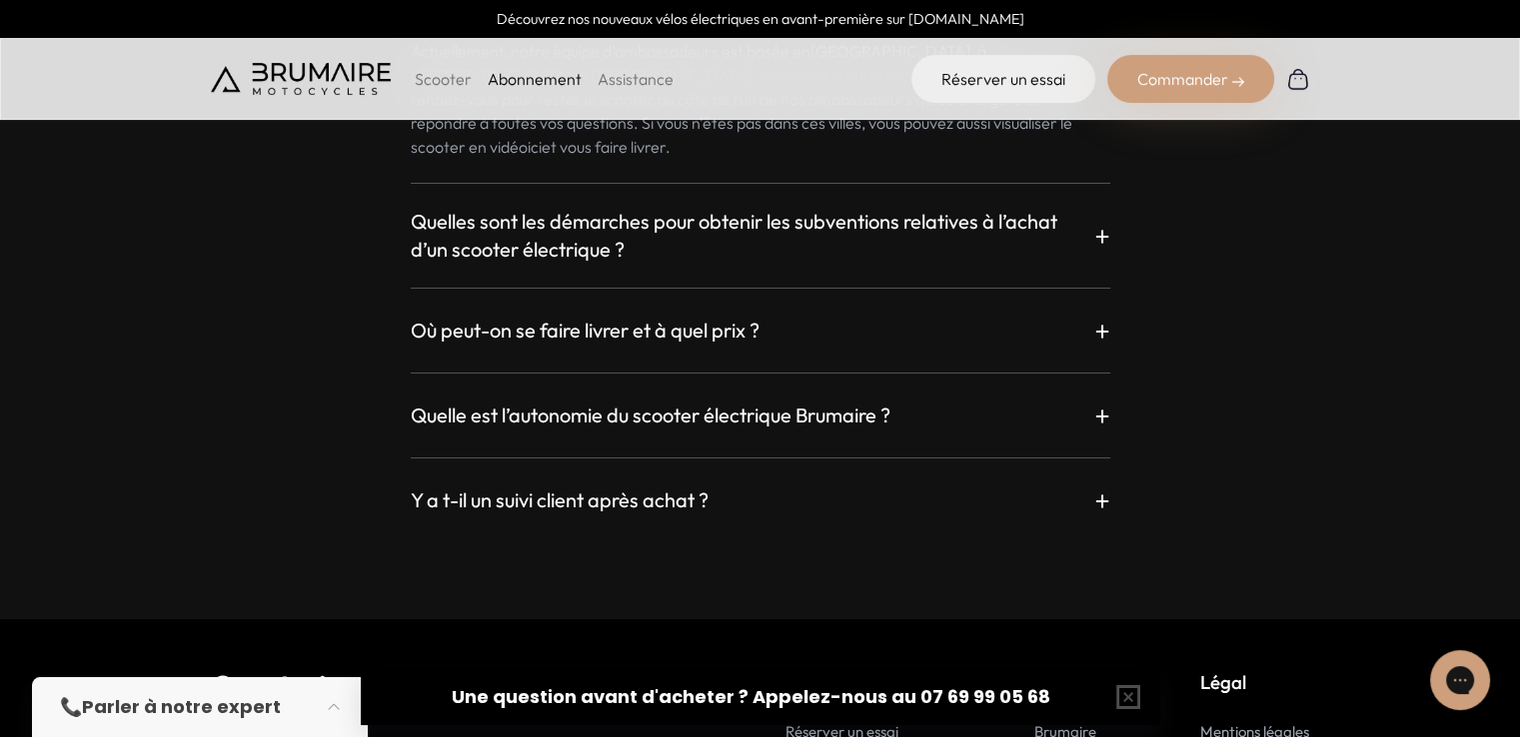
scroll to position [3589, 0]
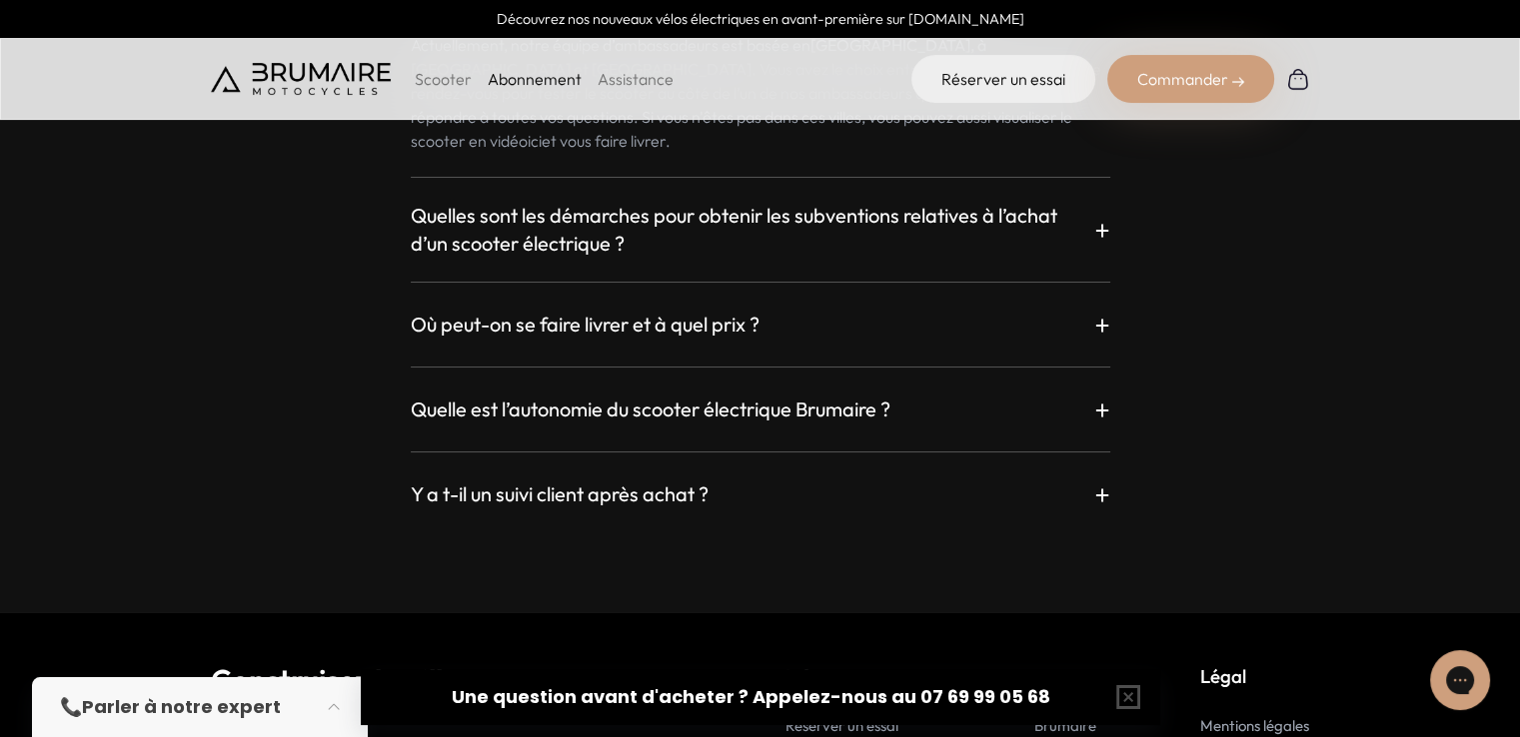
click at [622, 317] on div "Où peut-on voir et essayer le scooter Brumaire ? + Actuellement, notre équipe d…" at bounding box center [760, 222] width 1099 height 580
click at [620, 311] on h3 "Où peut-on se faire livrer et à quel prix ?" at bounding box center [585, 325] width 349 height 28
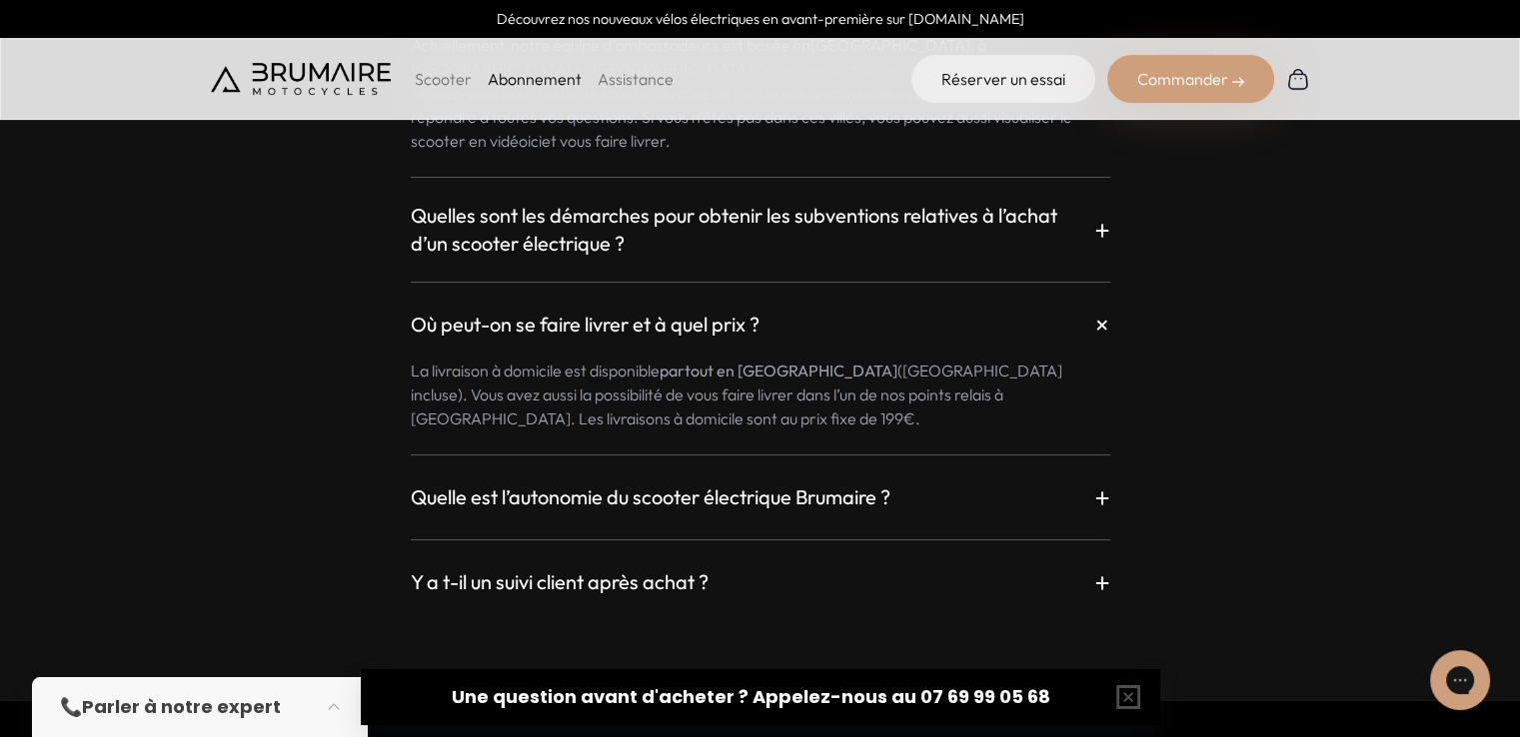
click at [620, 311] on h3 "Où peut-on se faire livrer et à quel prix ?" at bounding box center [585, 325] width 349 height 28
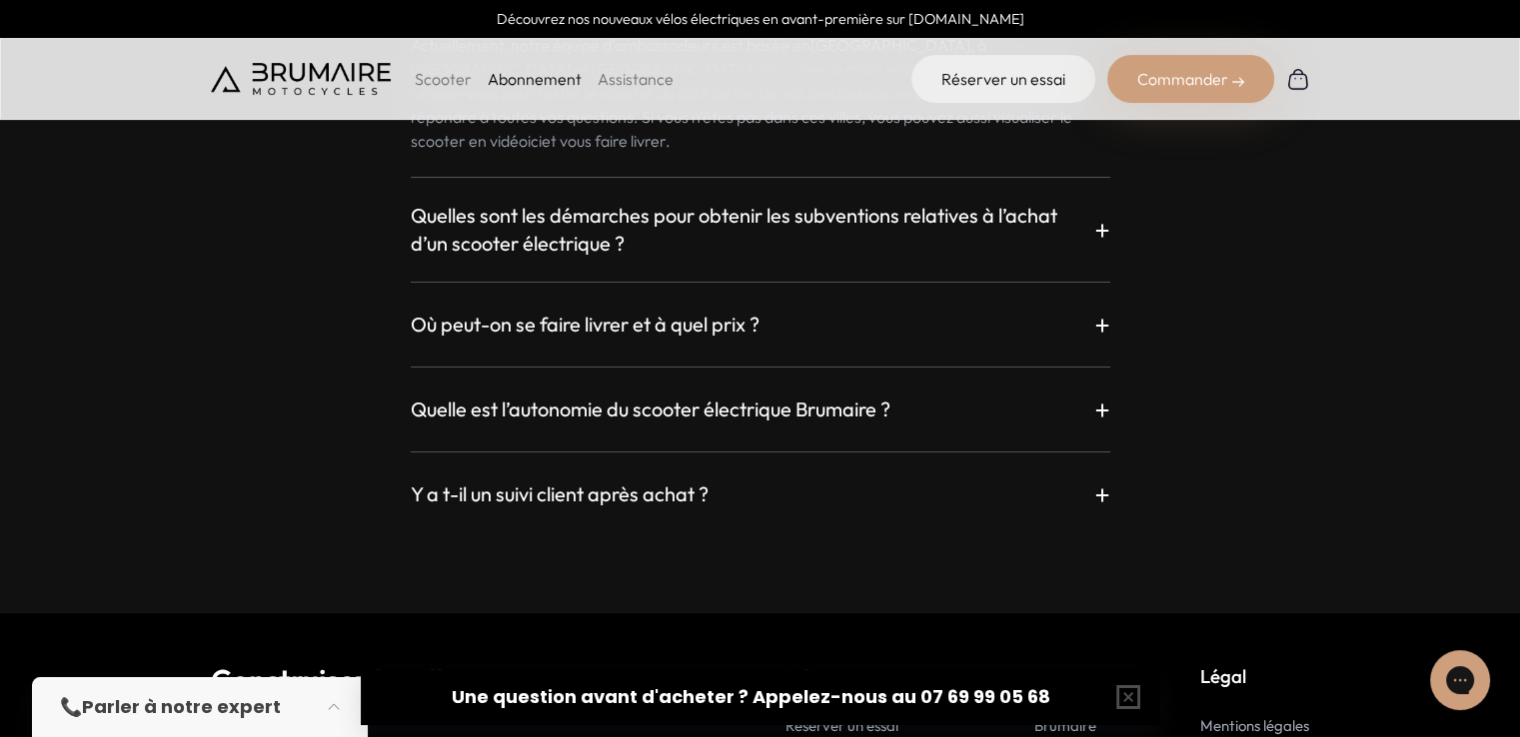
scroll to position [3820, 0]
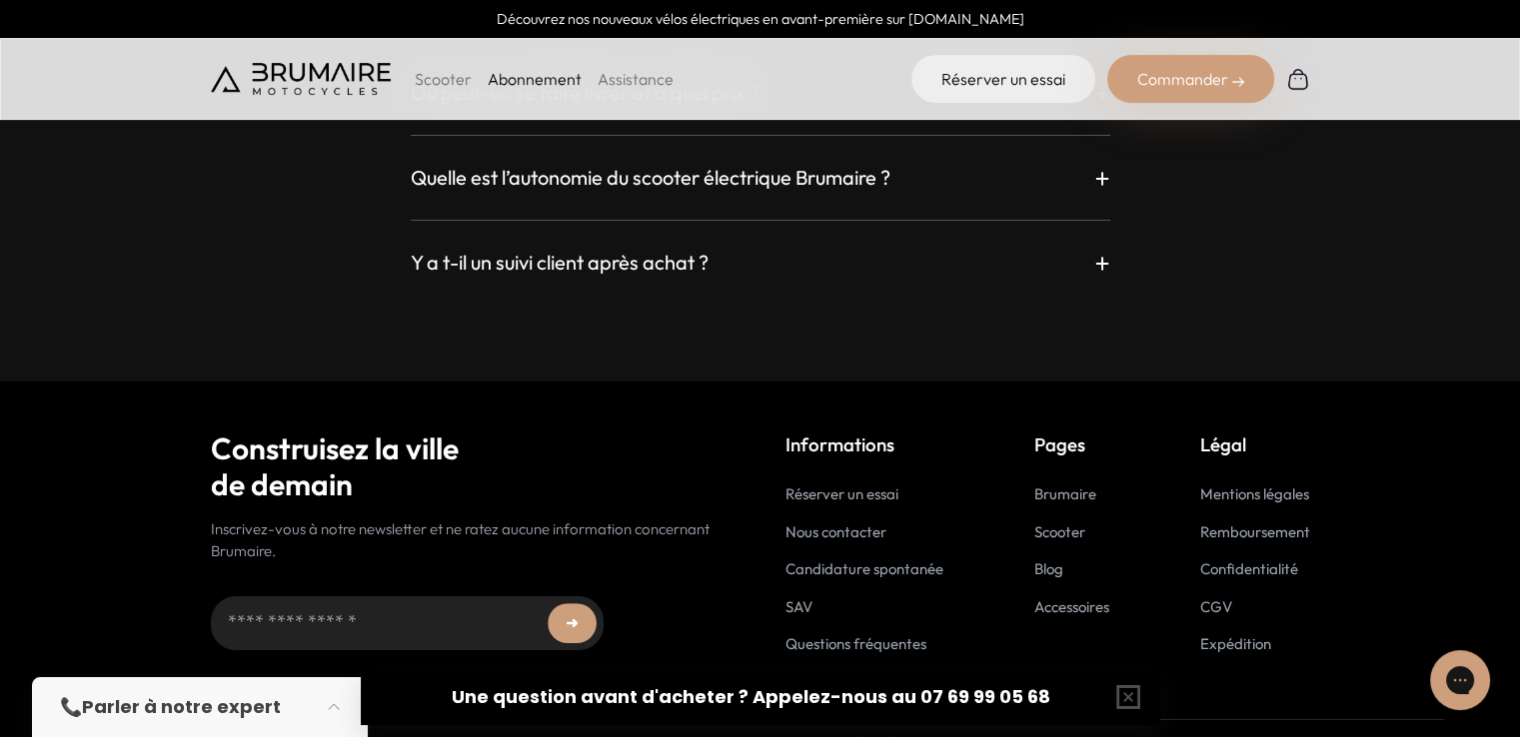
click at [1050, 559] on link "Blog" at bounding box center [1048, 568] width 29 height 19
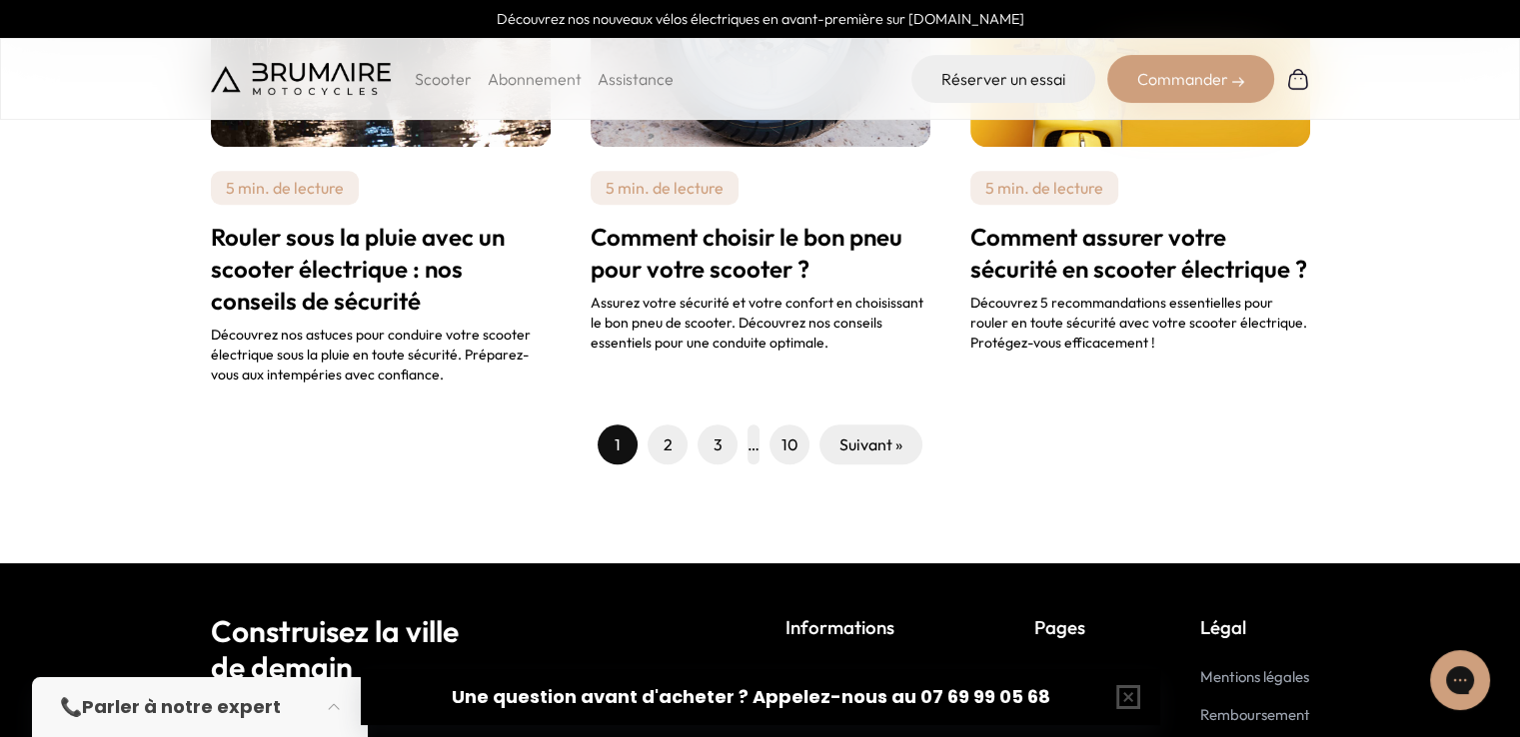
scroll to position [1942, 0]
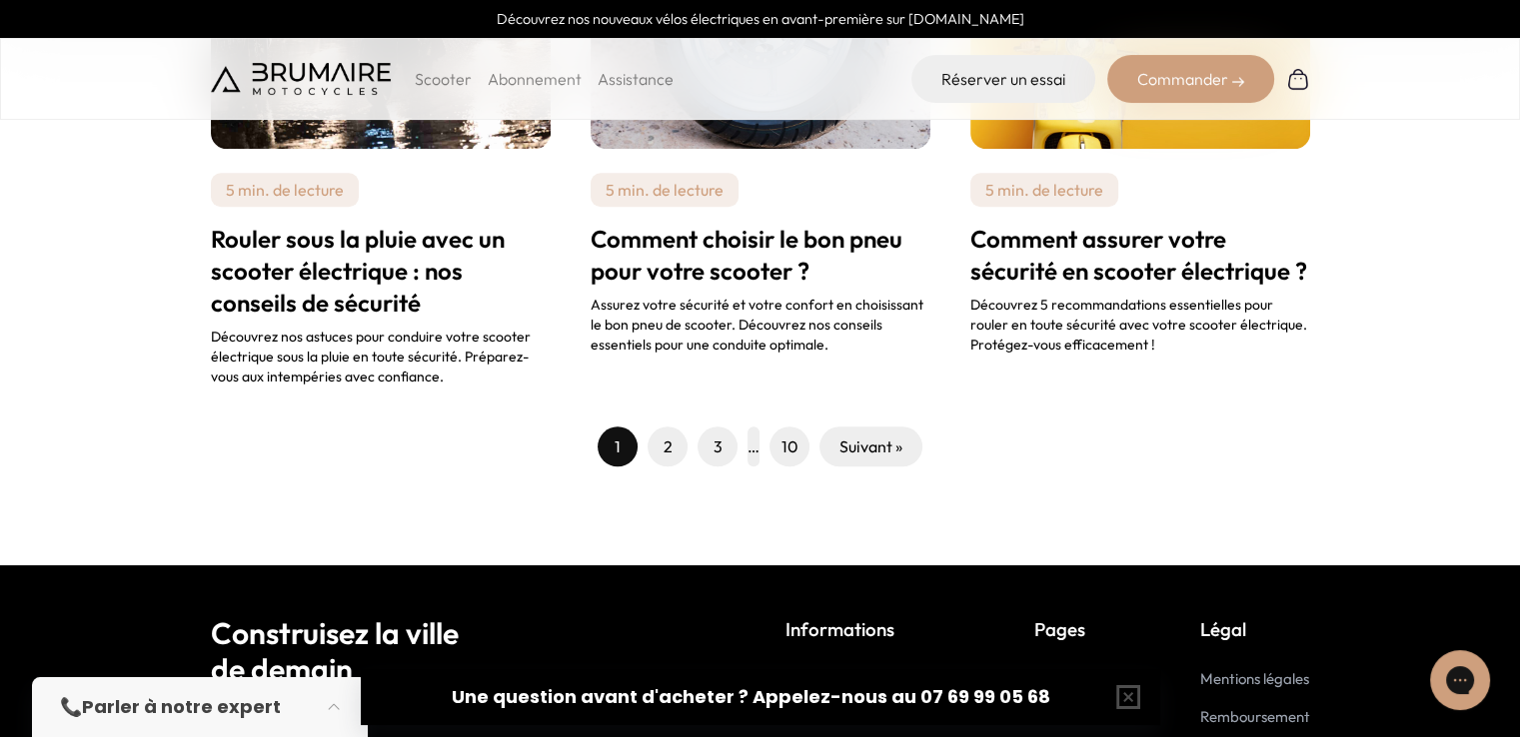
click at [1038, 245] on h2 "Comment assurer votre sécurité en scooter électrique ?" at bounding box center [1140, 255] width 340 height 64
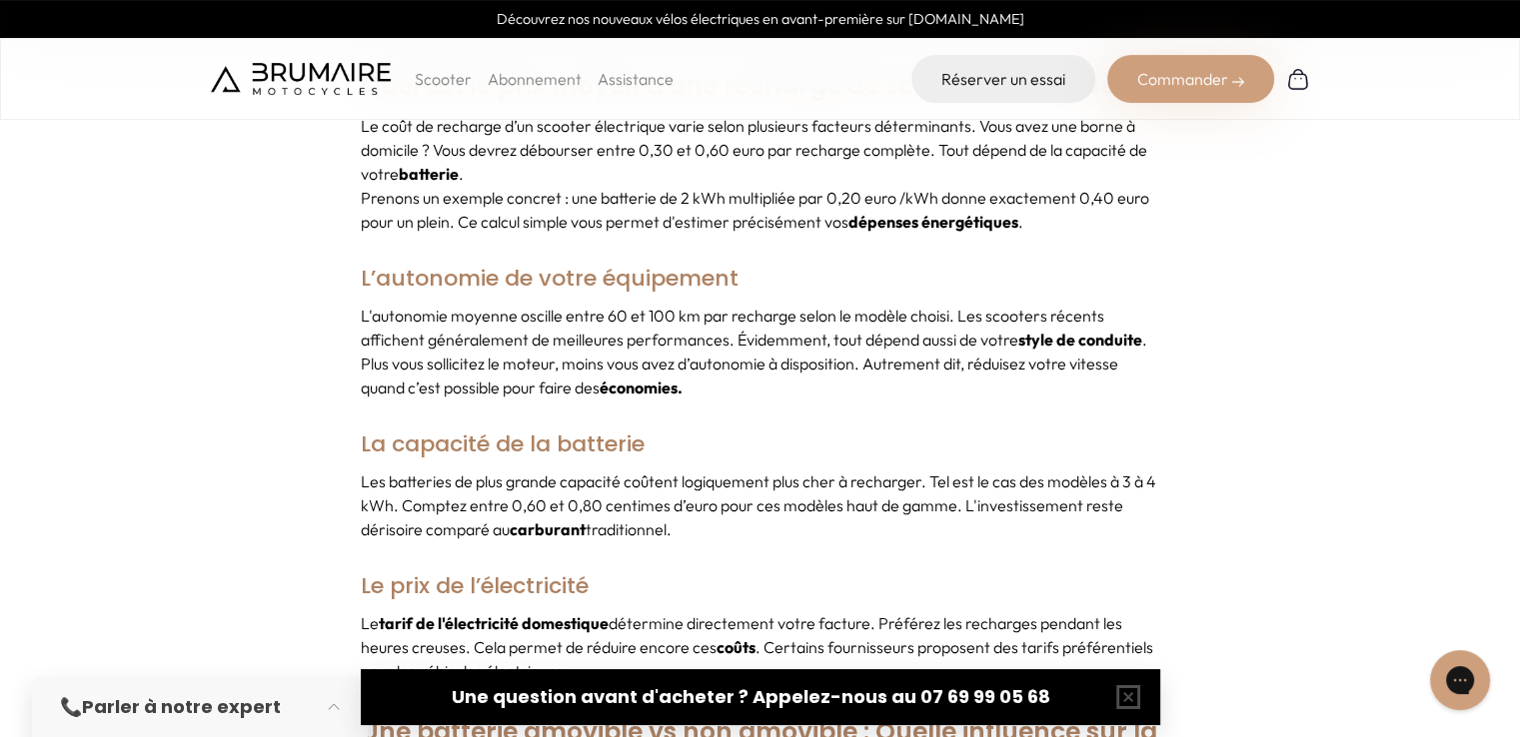
scroll to position [1039, 0]
click at [563, 146] on p "Le coût de recharge d’un scooter électrique varie selon plusieurs facteurs déte…" at bounding box center [760, 152] width 799 height 72
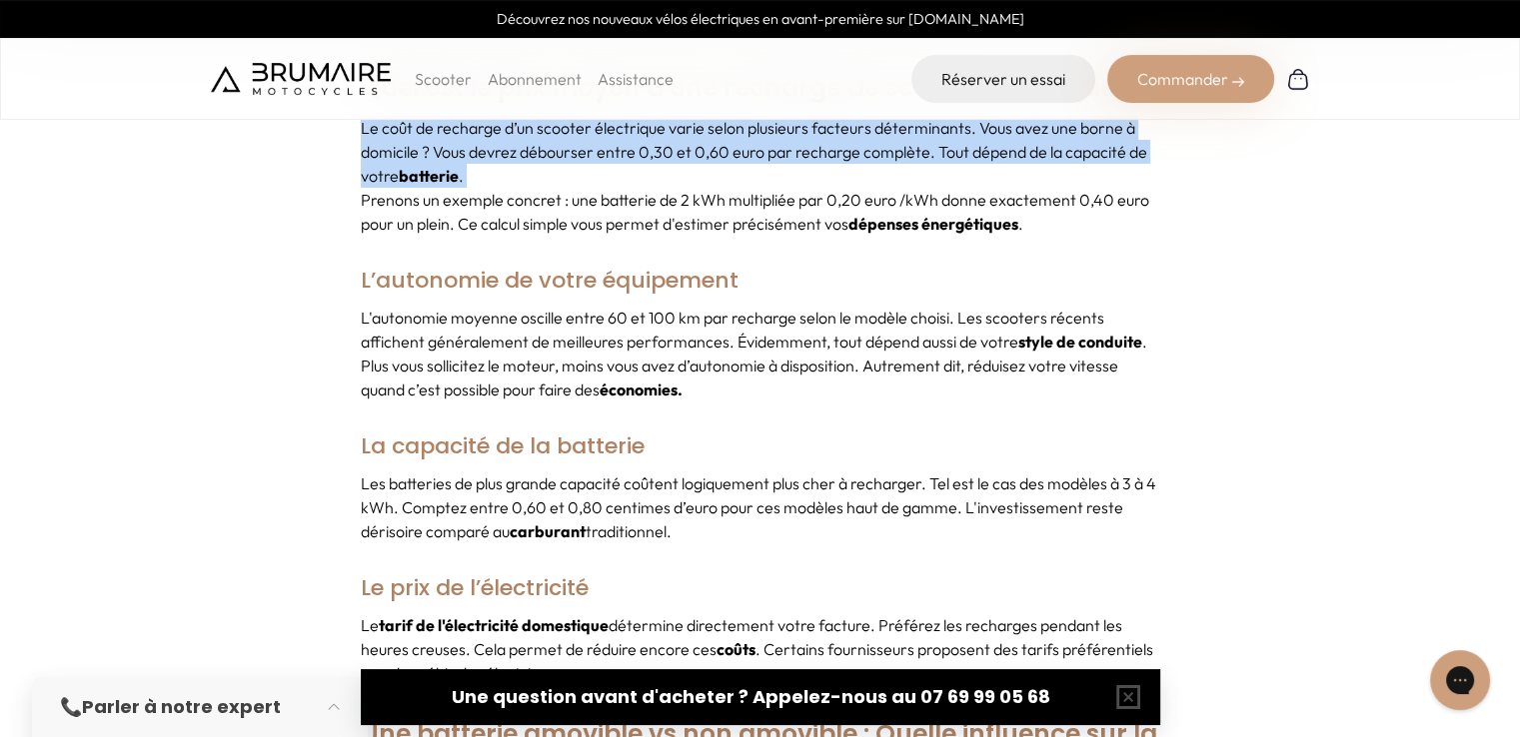
click at [563, 146] on p "Le coût de recharge d’un scooter électrique varie selon plusieurs facteurs déte…" at bounding box center [760, 152] width 799 height 72
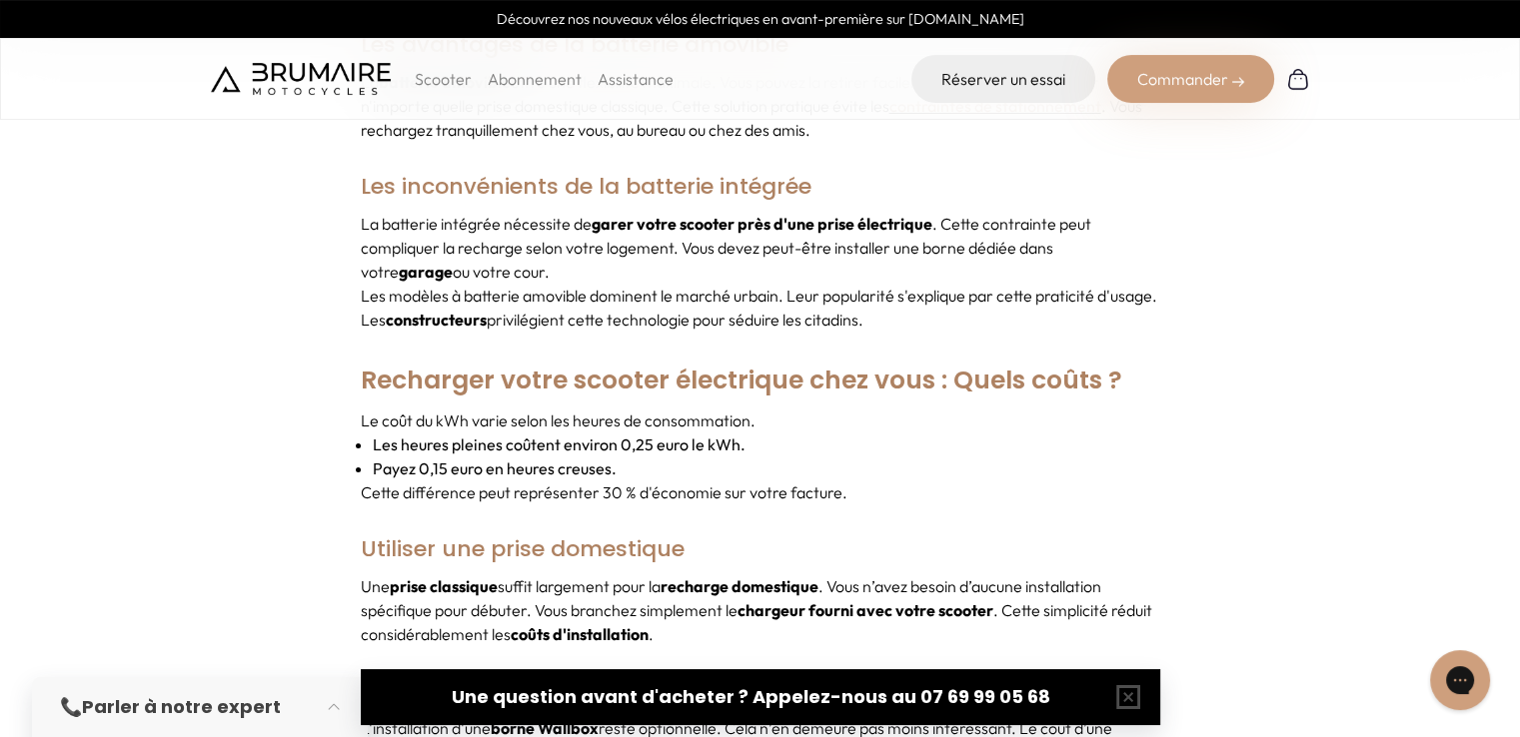
scroll to position [2554, 0]
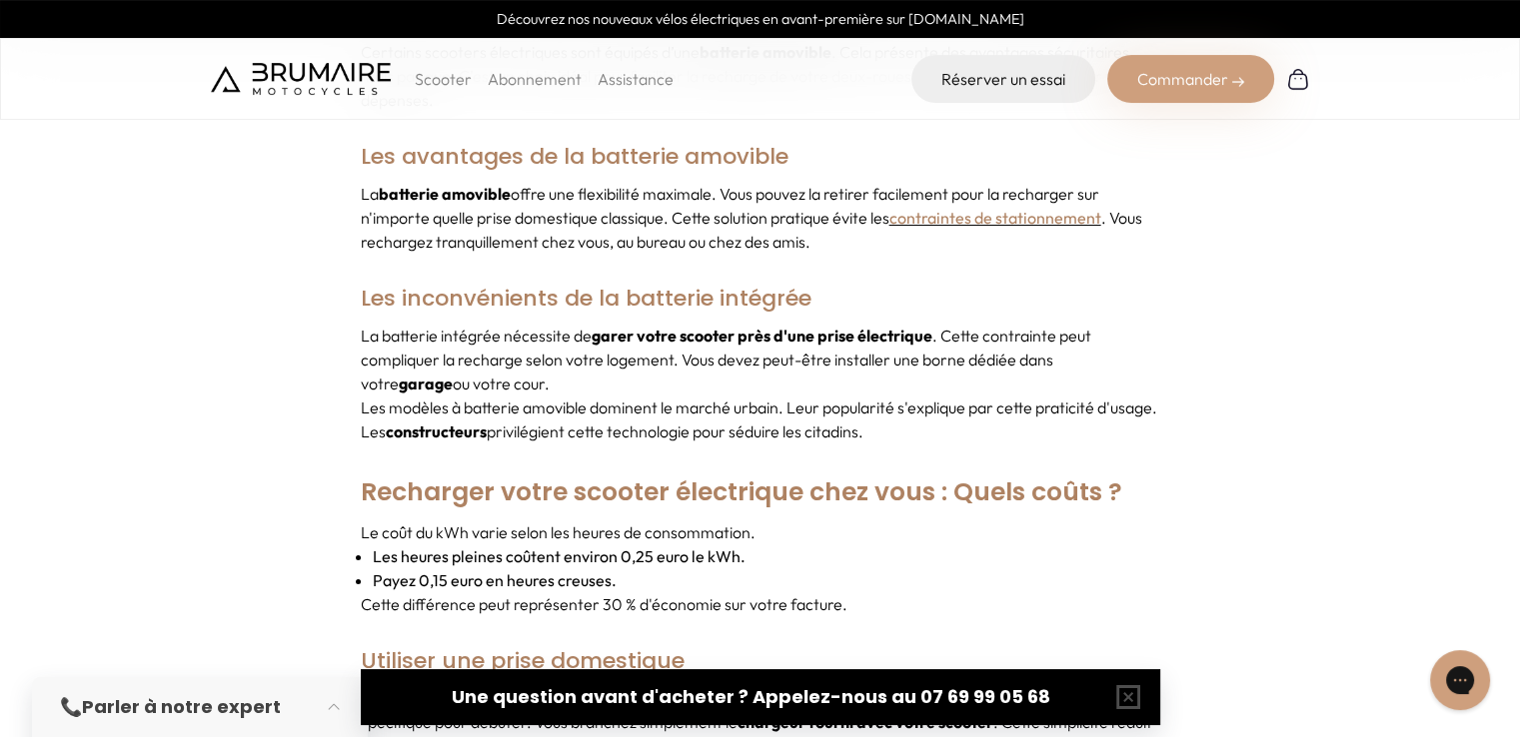
click at [731, 210] on p "La batterie amovible offre une flexibilité maximale. Vous pouvez la retirer fac…" at bounding box center [760, 218] width 799 height 72
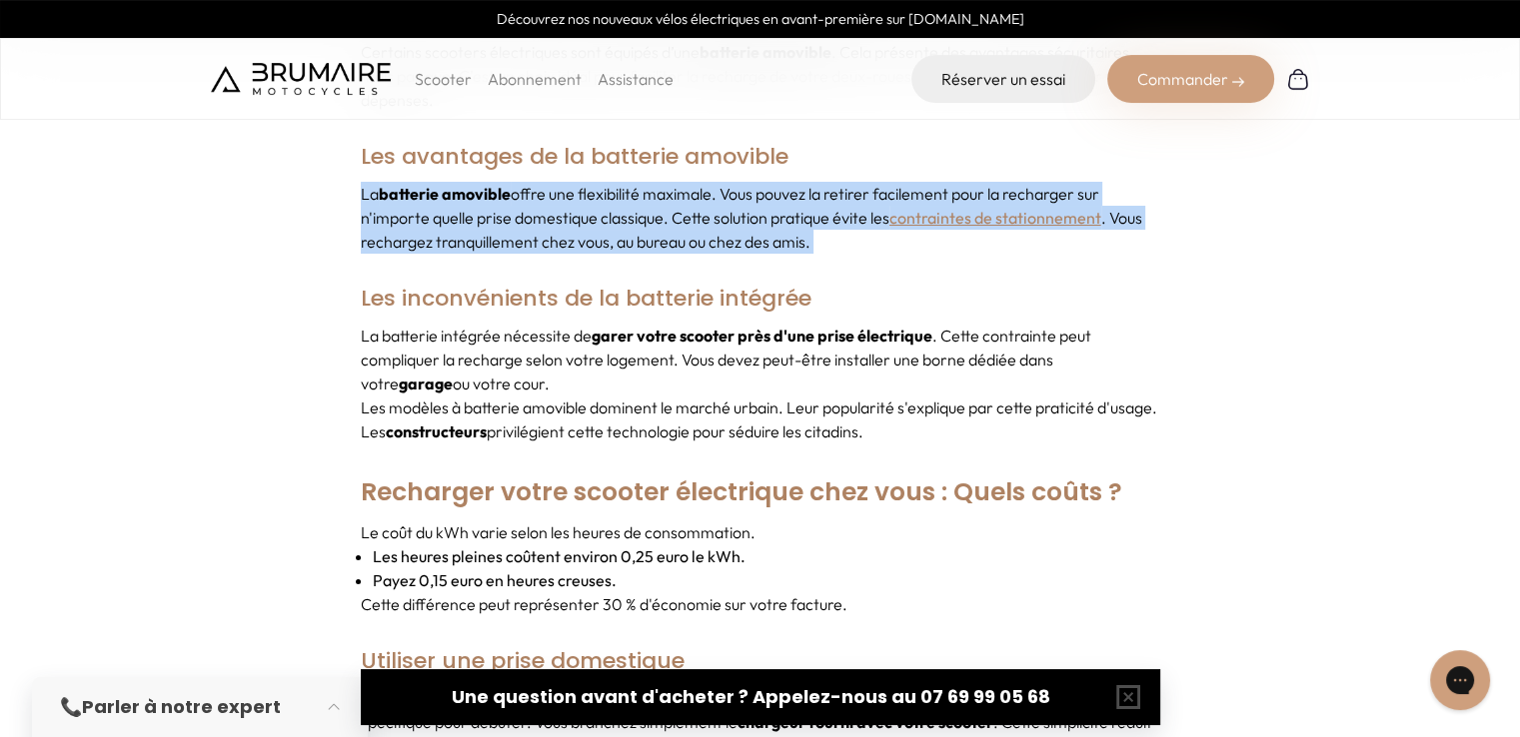
click at [731, 210] on p "La batterie amovible offre une flexibilité maximale. Vous pouvez la retirer fac…" at bounding box center [760, 218] width 799 height 72
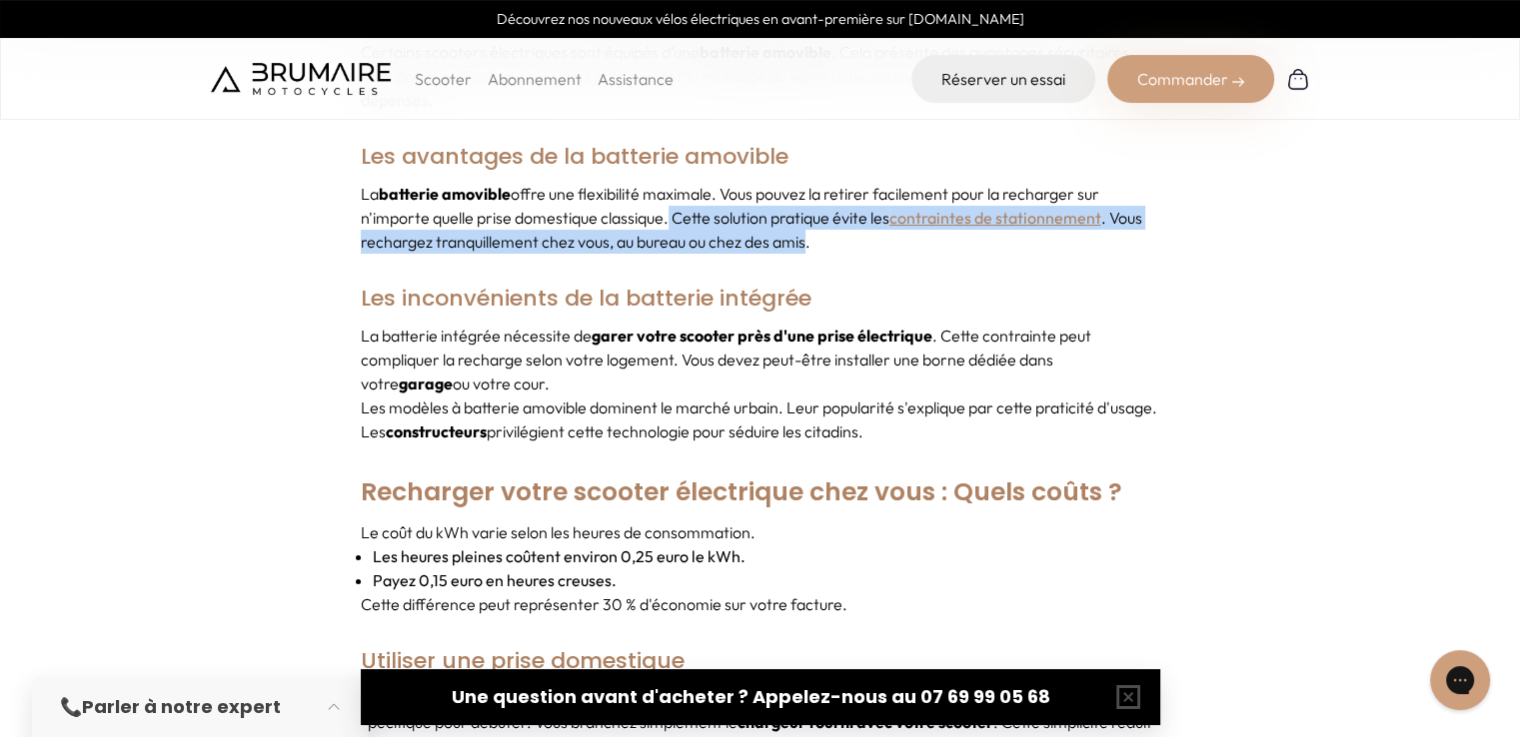
drag, startPoint x: 665, startPoint y: 223, endPoint x: 806, endPoint y: 251, distance: 143.6
click at [806, 251] on p "La batterie amovible offre une flexibilité maximale. Vous pouvez la retirer fac…" at bounding box center [760, 218] width 799 height 72
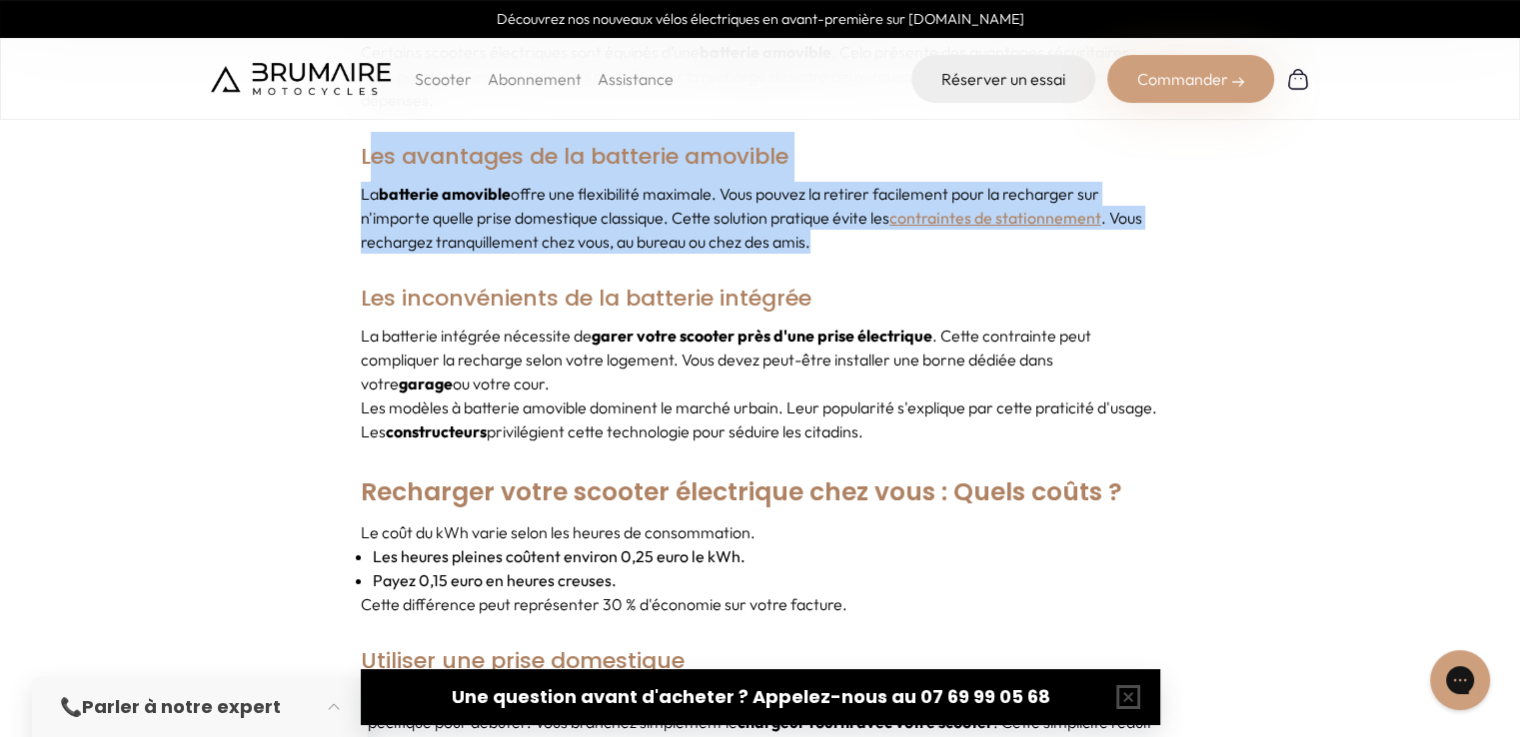
drag, startPoint x: 823, startPoint y: 252, endPoint x: 368, endPoint y: 162, distance: 464.4
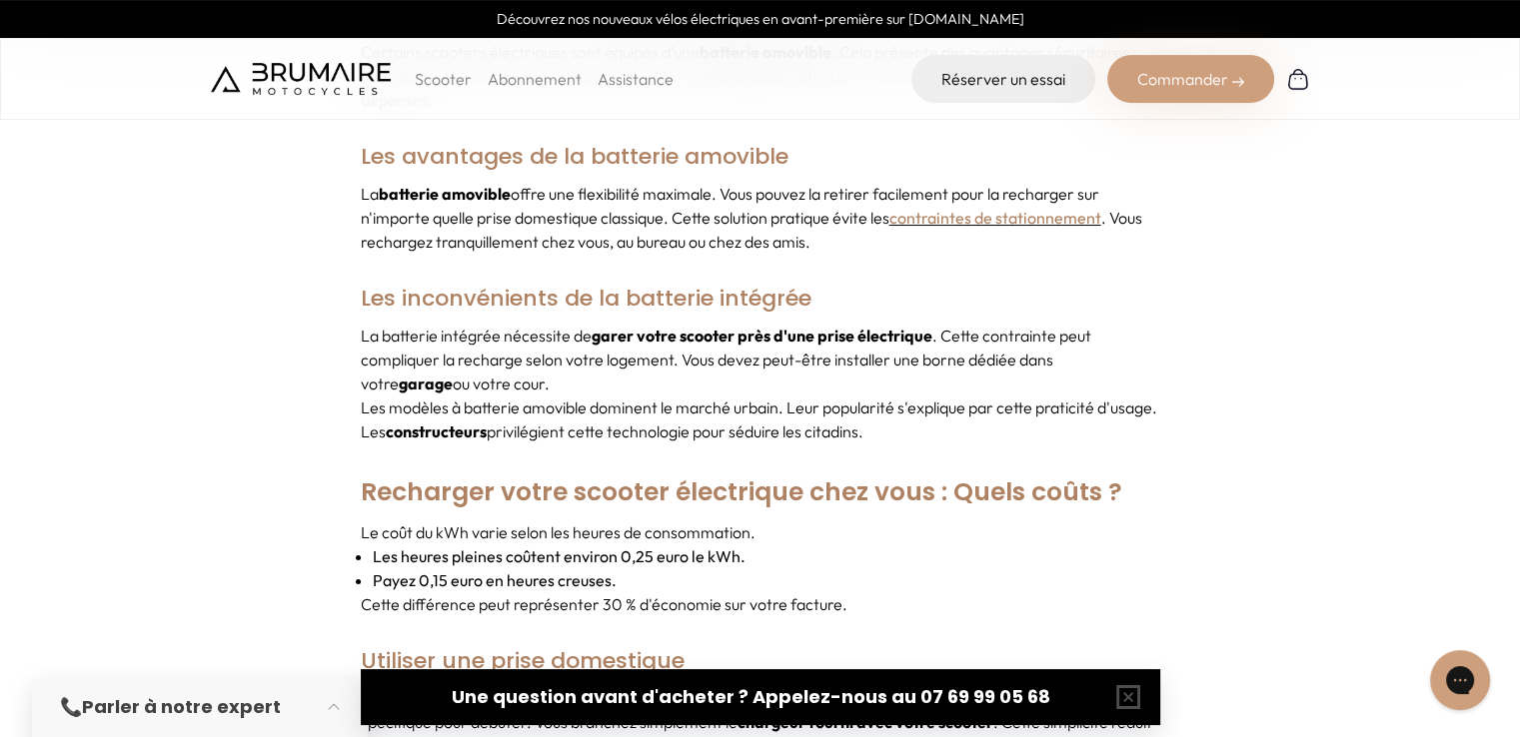
click at [435, 317] on h3 "Les inconvénients de la batterie intégrée" at bounding box center [760, 299] width 799 height 50
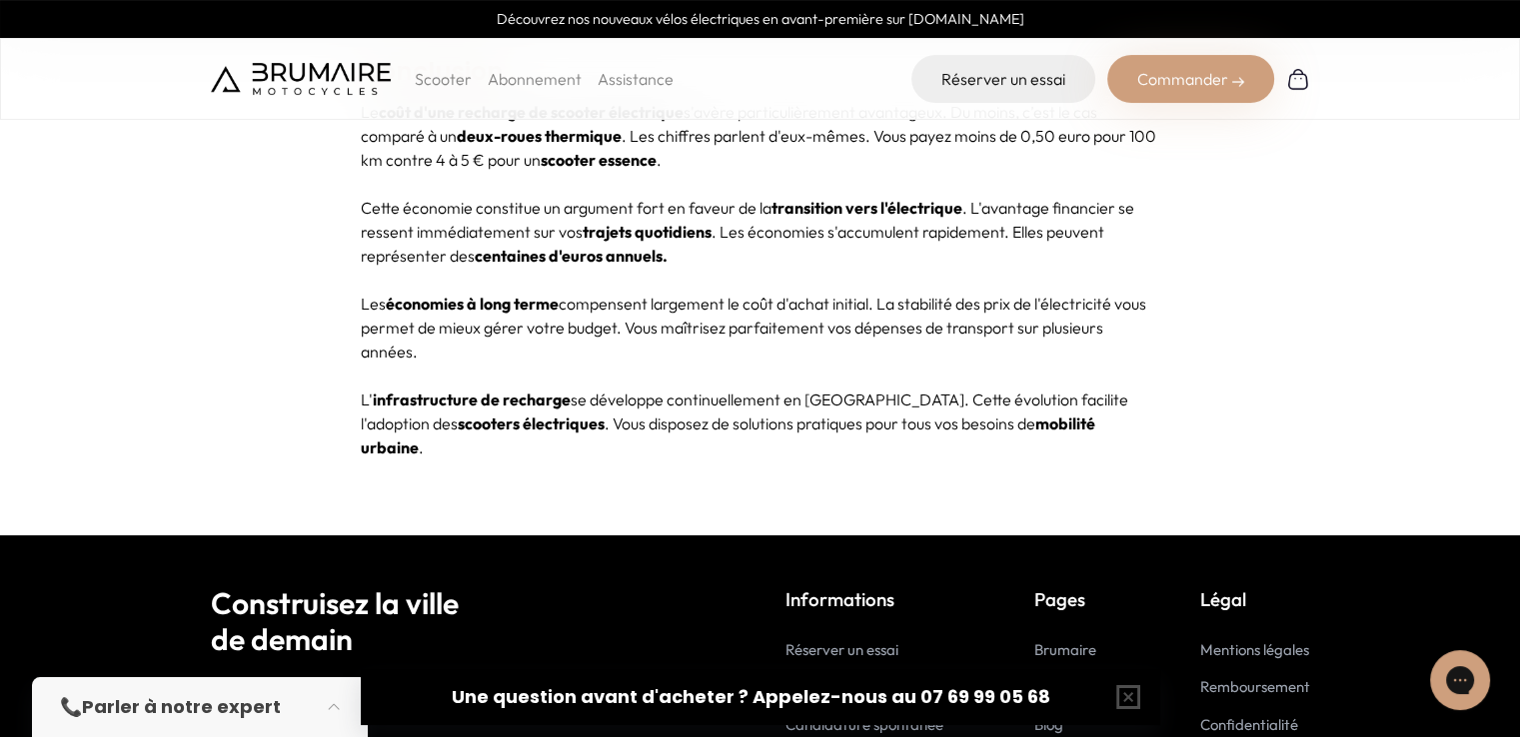
scroll to position [6226, 0]
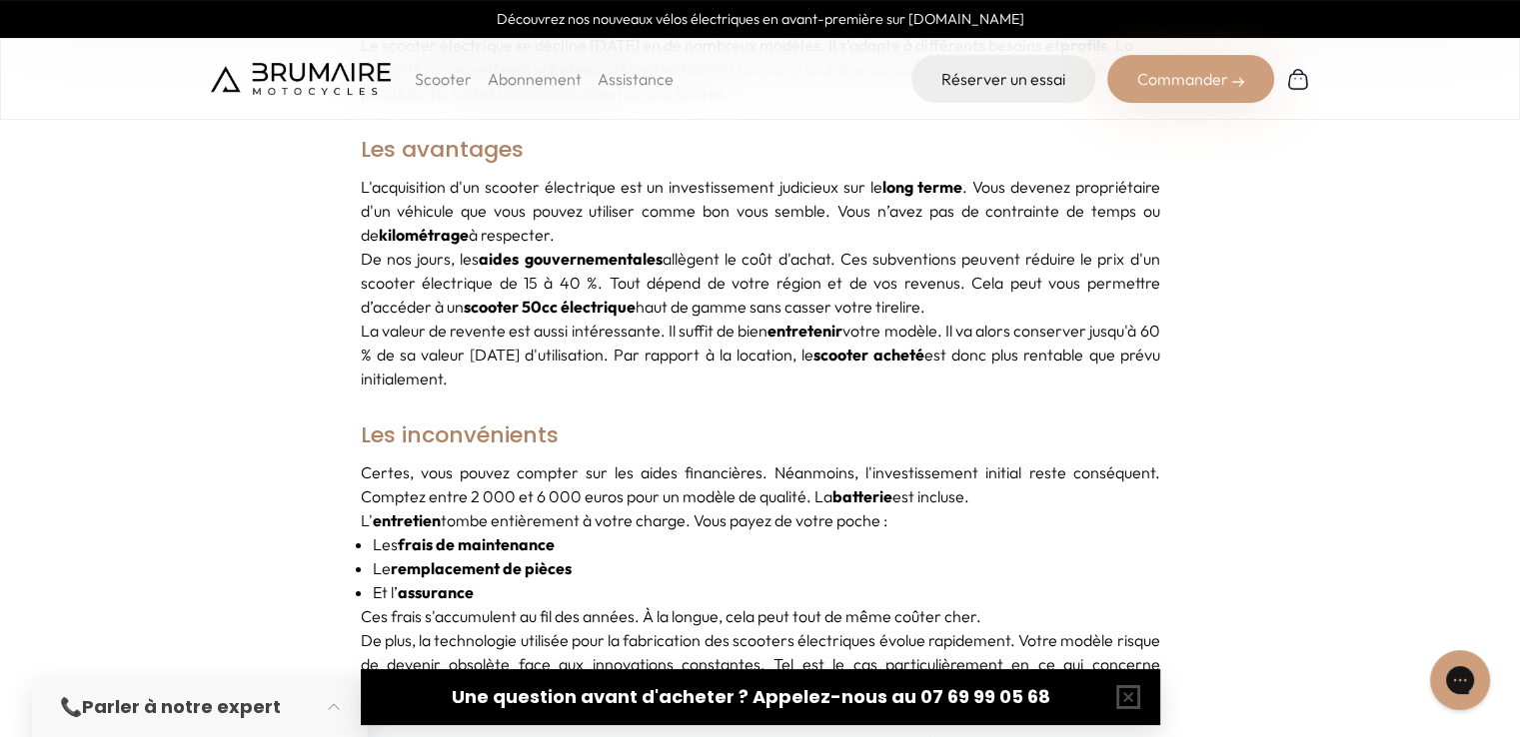
scroll to position [1846, 0]
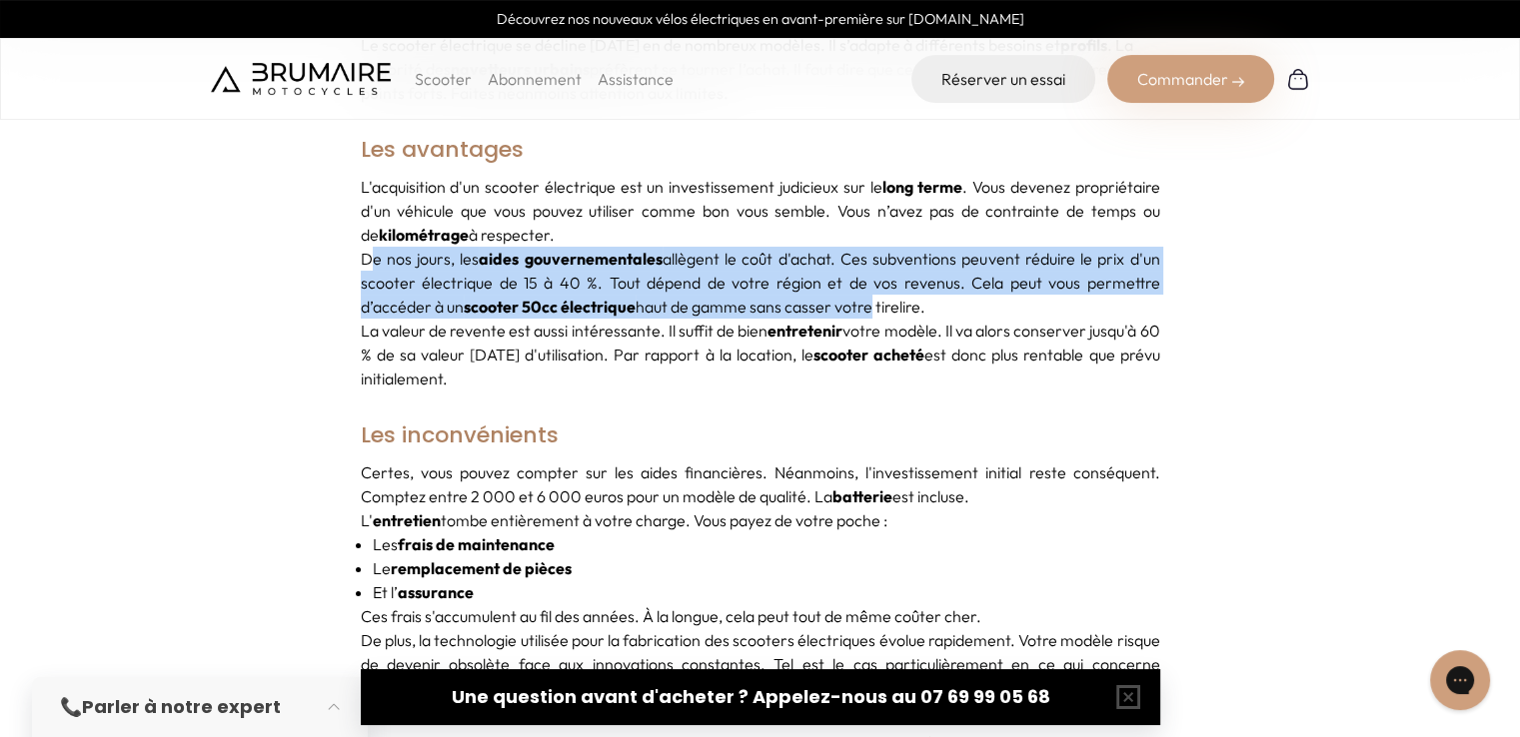
drag, startPoint x: 367, startPoint y: 258, endPoint x: 871, endPoint y: 300, distance: 506.3
click at [871, 300] on p "De nos jours, les aides gouvernementales allègent le coût d'achat. Ces subventi…" at bounding box center [760, 283] width 799 height 72
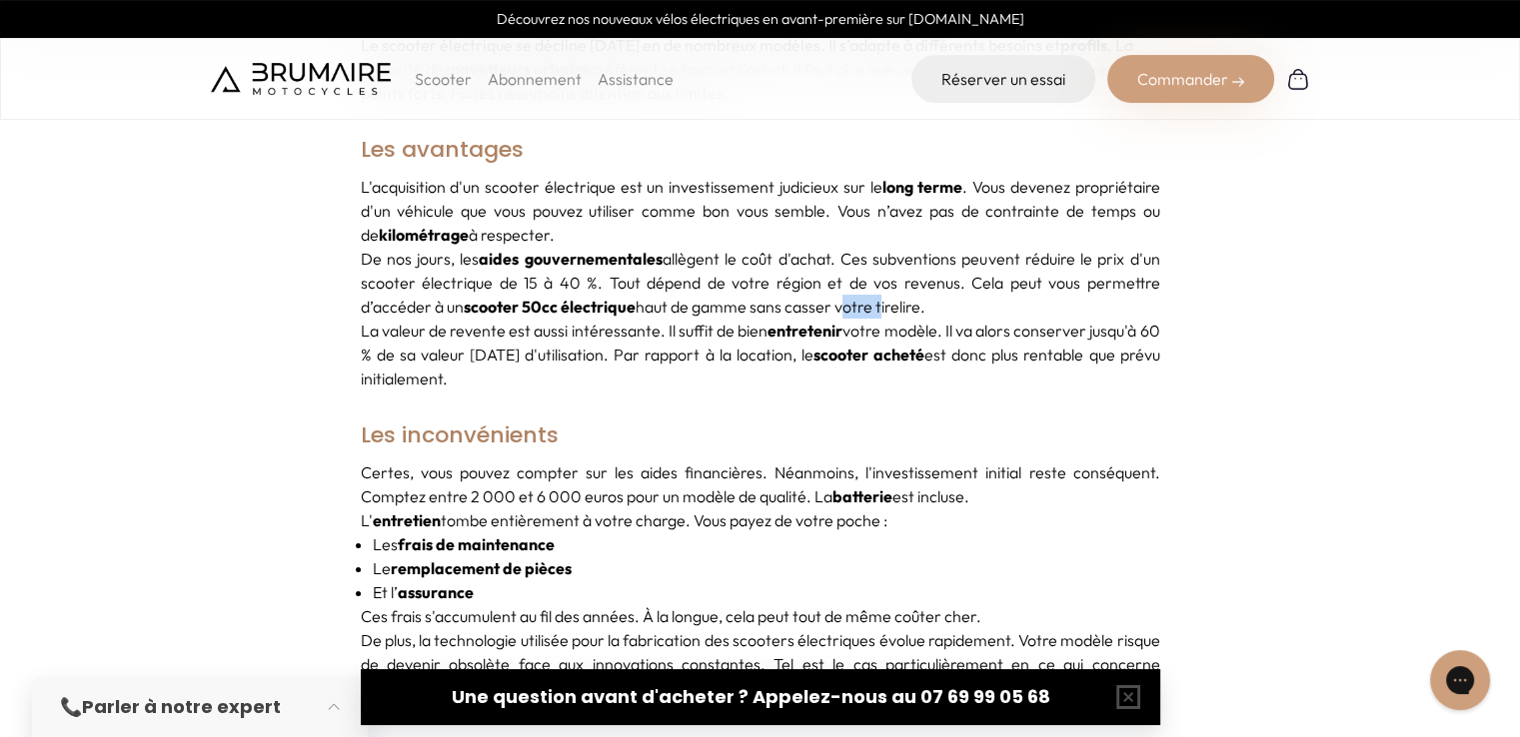
click at [871, 300] on p "De nos jours, les aides gouvernementales allègent le coût d'achat. Ces subventi…" at bounding box center [760, 283] width 799 height 72
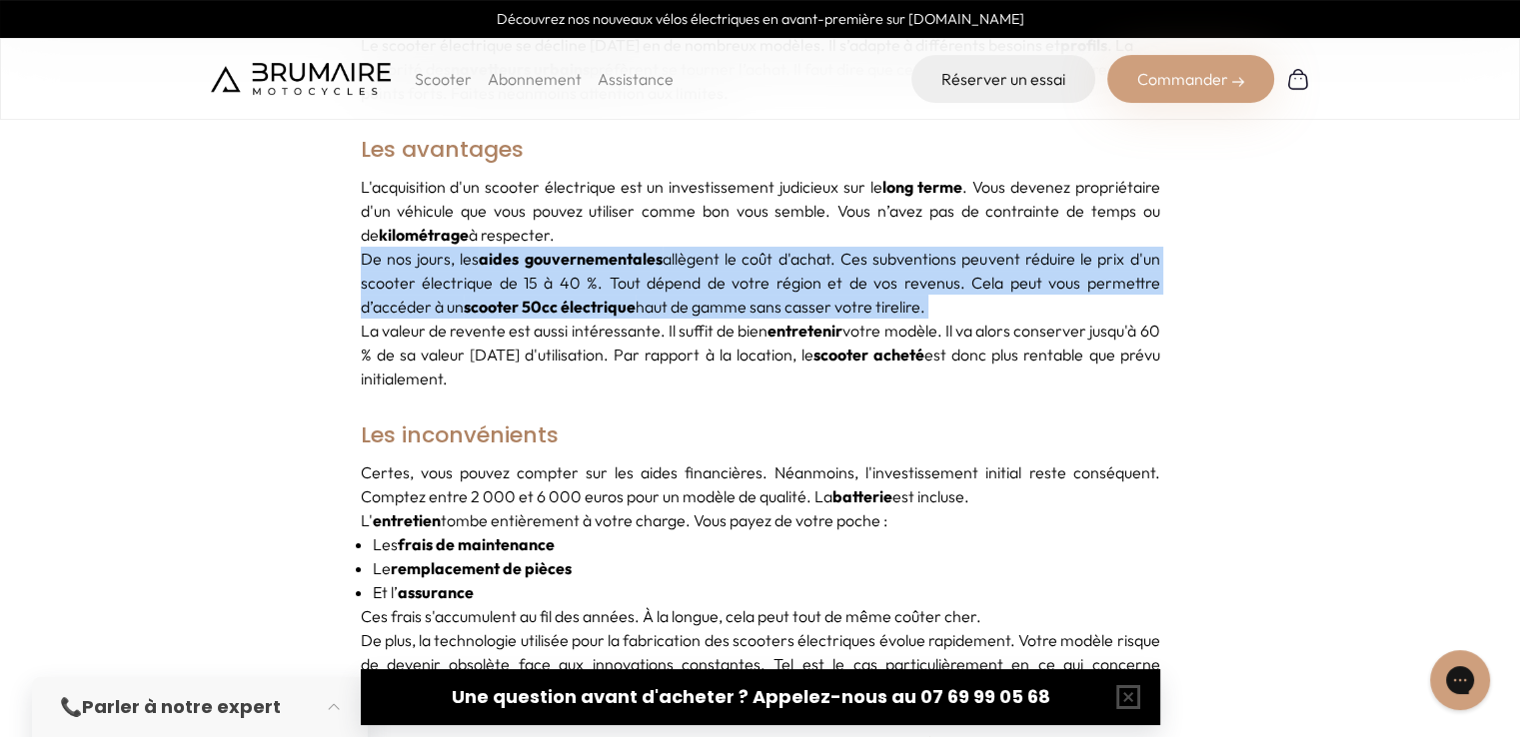
click at [871, 300] on p "De nos jours, les aides gouvernementales allègent le coût d'achat. Ces subventi…" at bounding box center [760, 283] width 799 height 72
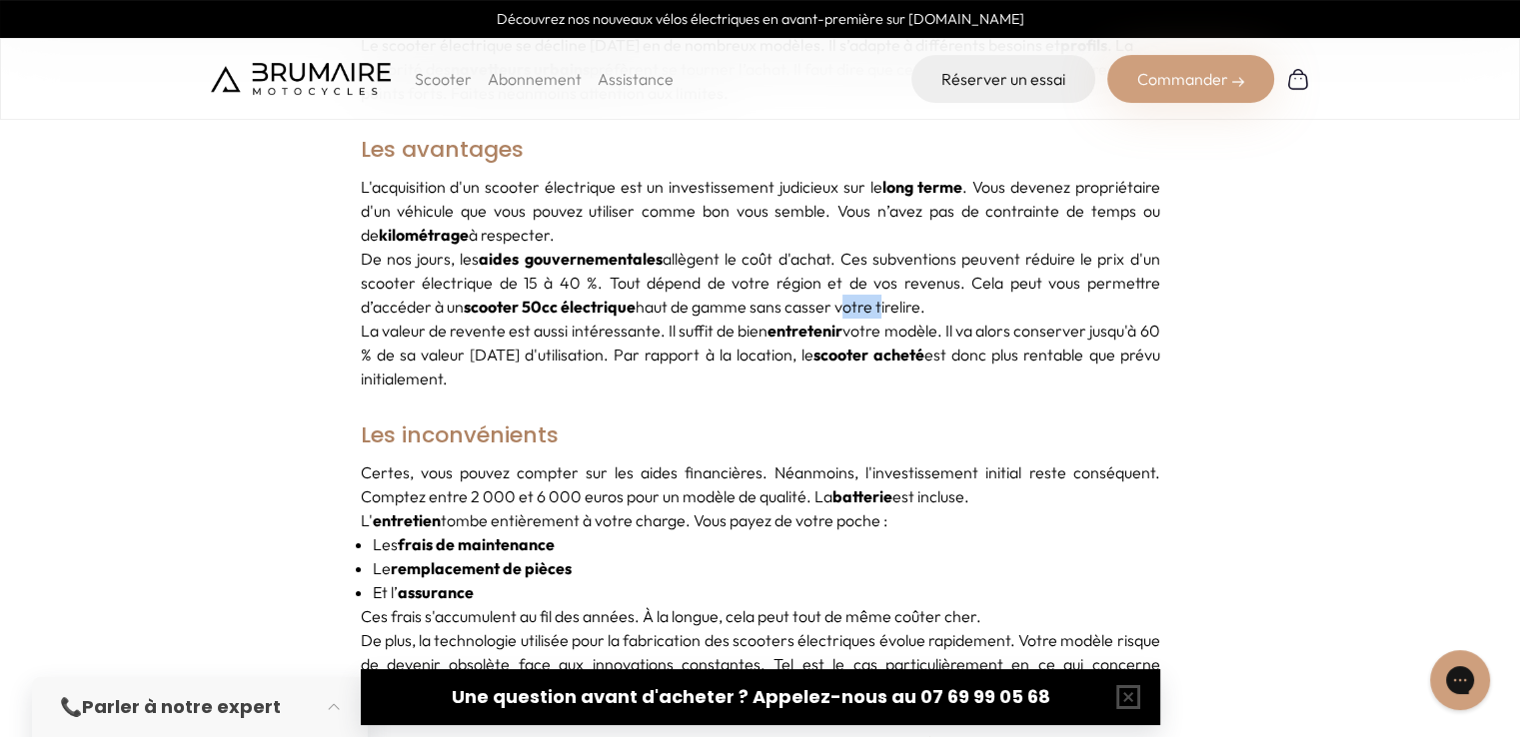
click at [871, 300] on p "De nos jours, les aides gouvernementales allègent le coût d'achat. Ces subventi…" at bounding box center [760, 283] width 799 height 72
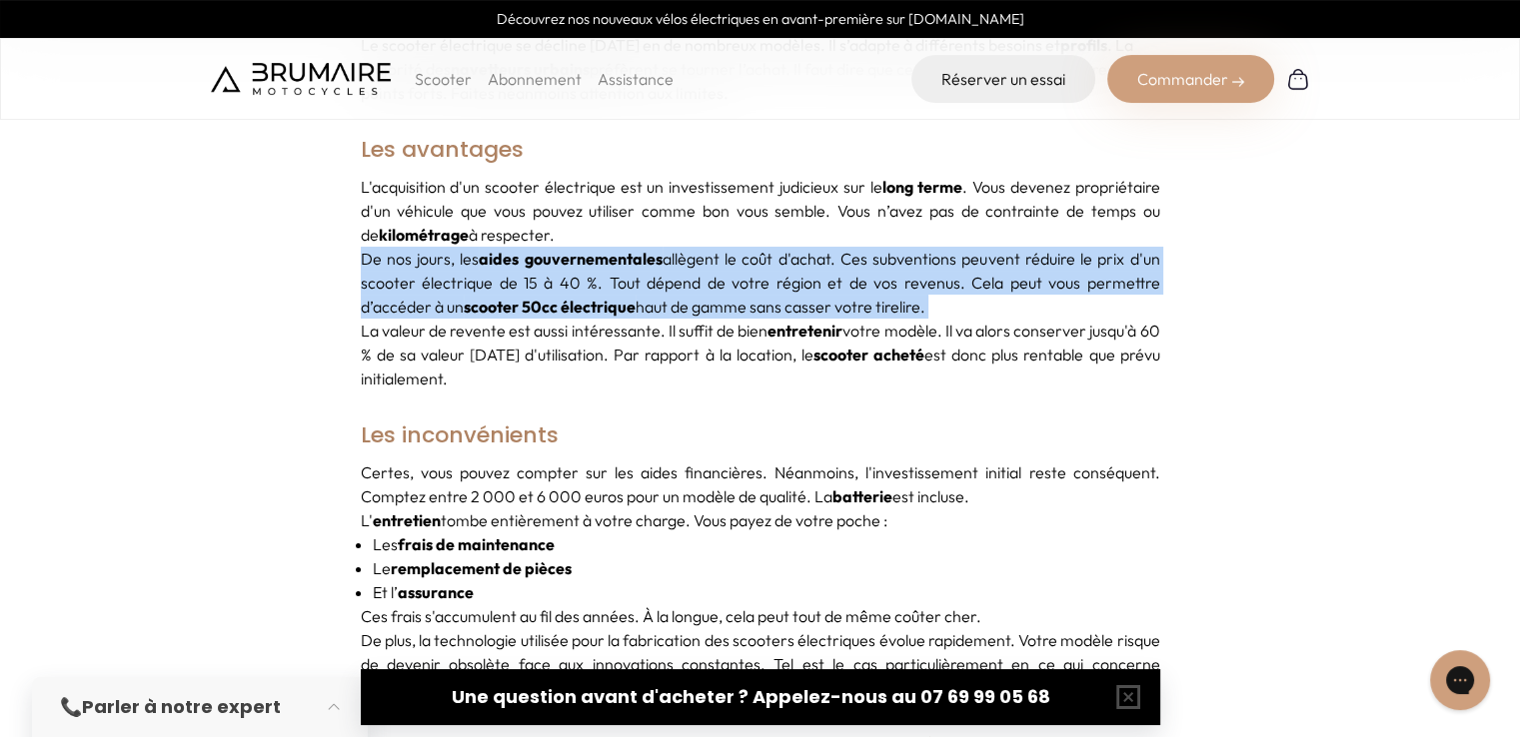
click at [871, 300] on p "De nos jours, les aides gouvernementales allègent le coût d'achat. Ces subventi…" at bounding box center [760, 283] width 799 height 72
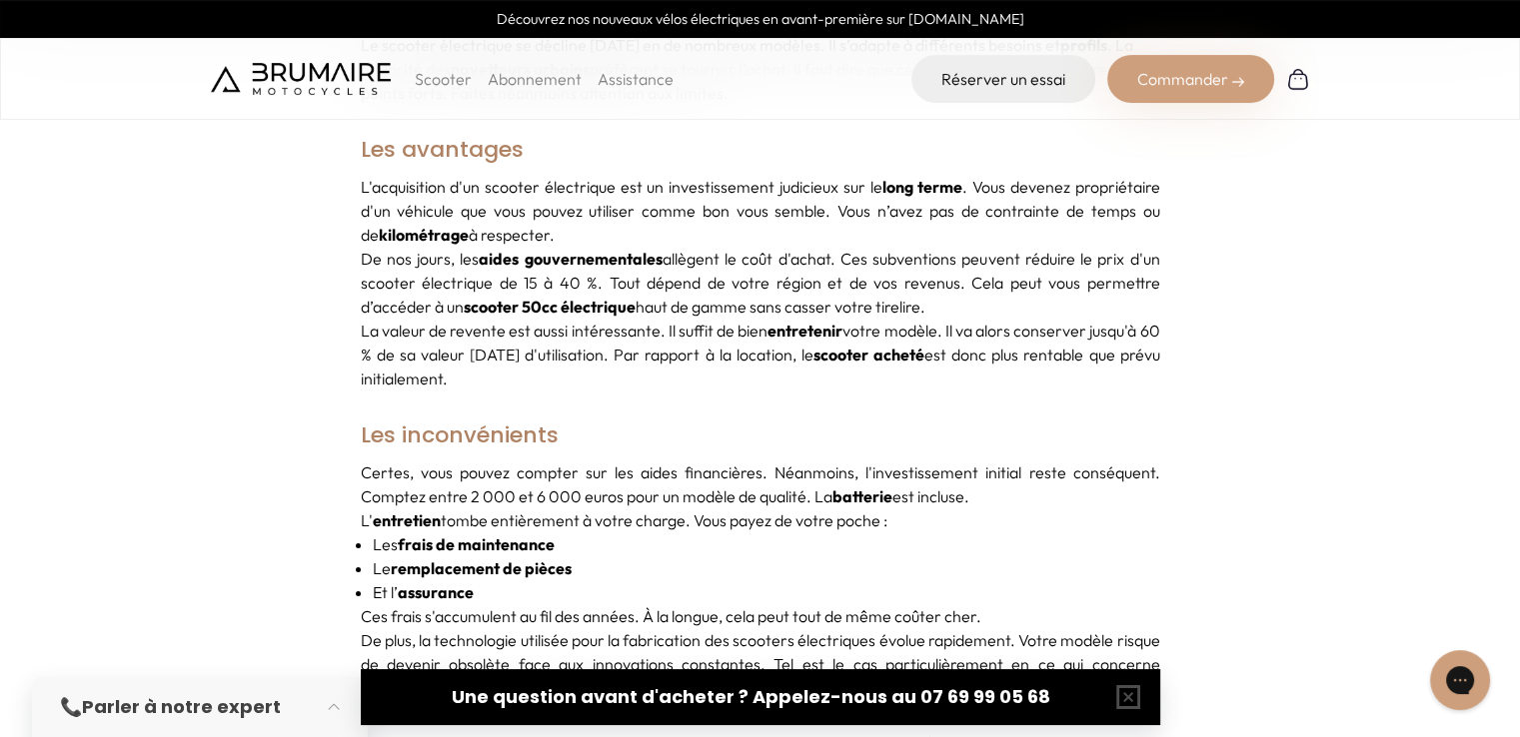
click at [685, 335] on p "La valeur de revente est aussi intéressante. Il suffit de bien entretenir votre…" at bounding box center [760, 355] width 799 height 72
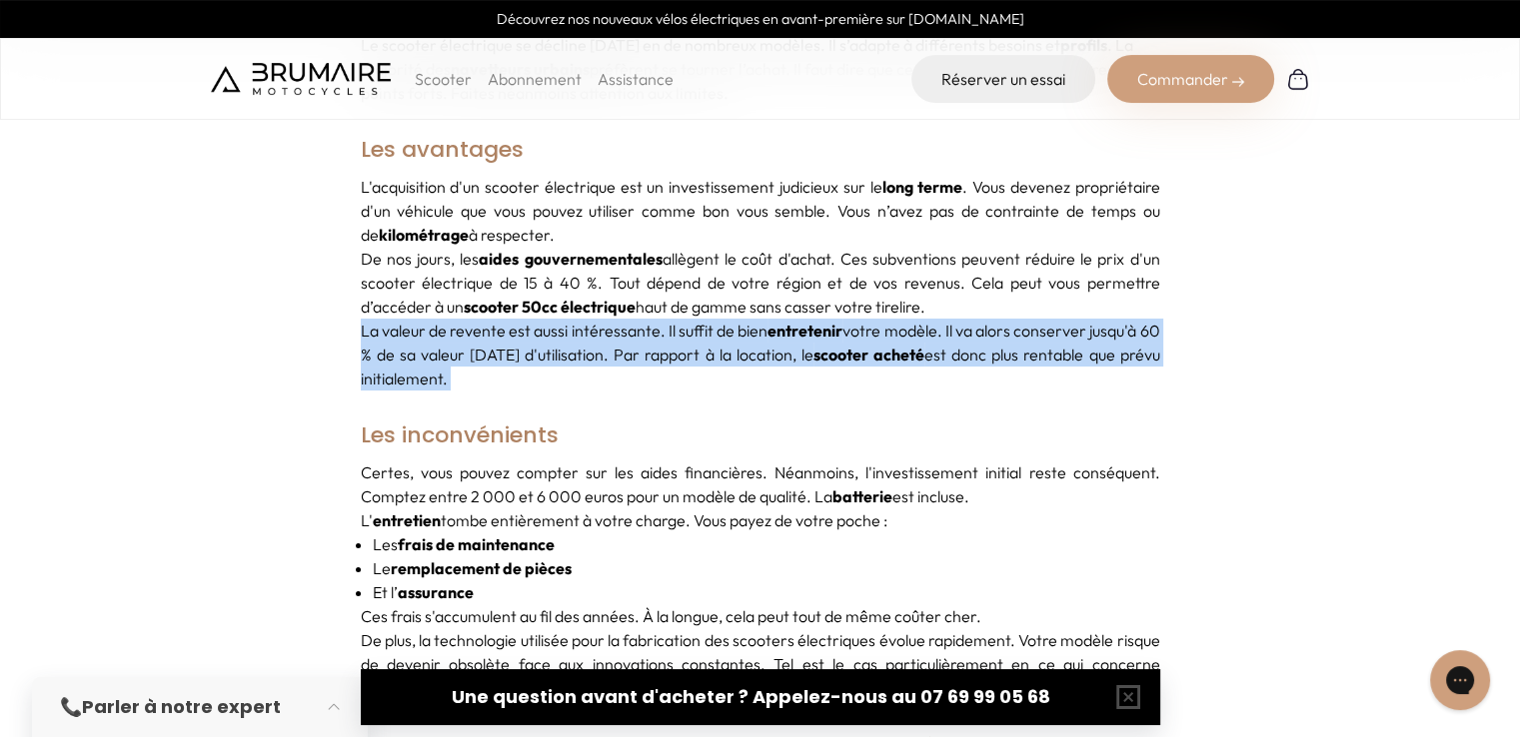
click at [685, 335] on p "La valeur de revente est aussi intéressante. Il suffit de bien entretenir votre…" at bounding box center [760, 355] width 799 height 72
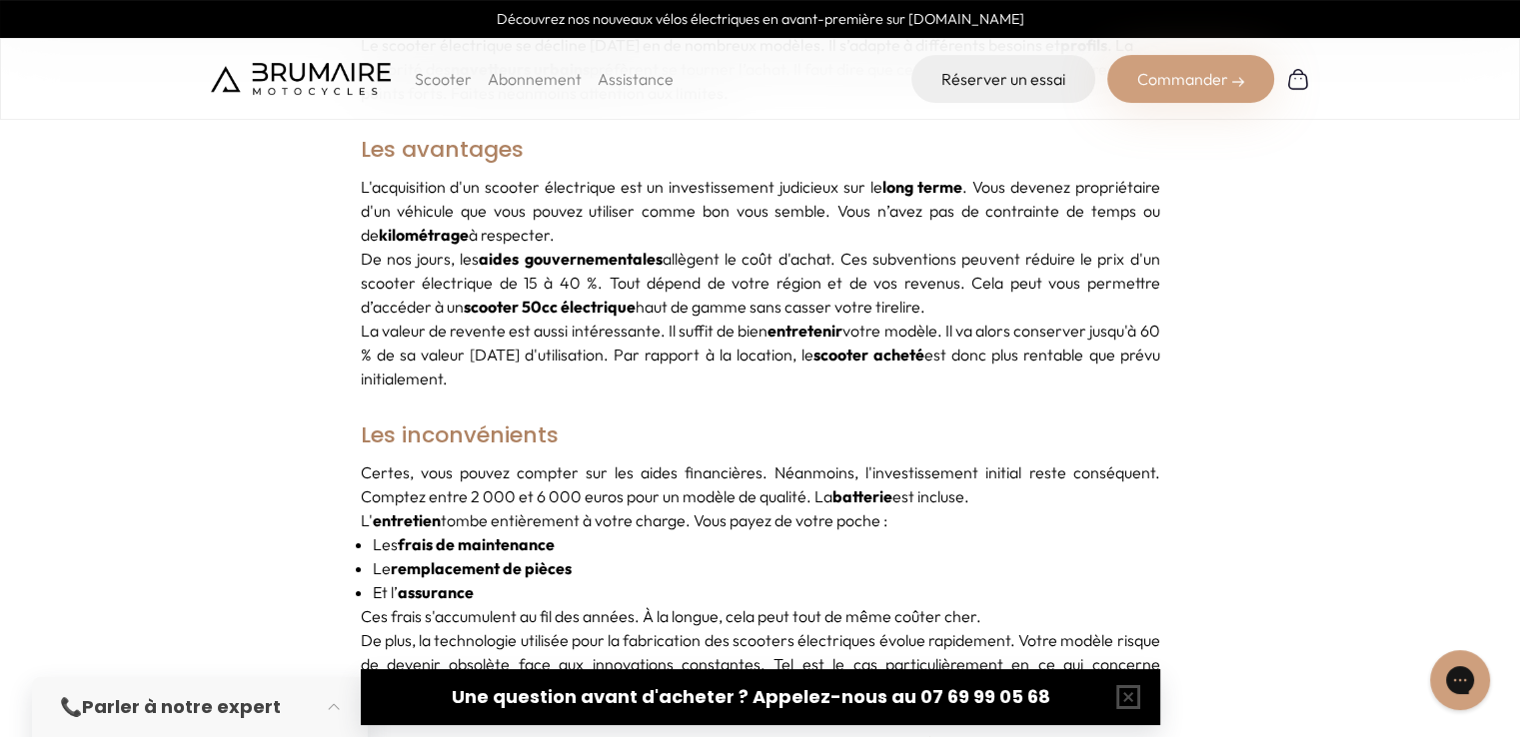
click at [693, 358] on p "La valeur de revente est aussi intéressante. Il suffit de bien entretenir votre…" at bounding box center [760, 355] width 799 height 72
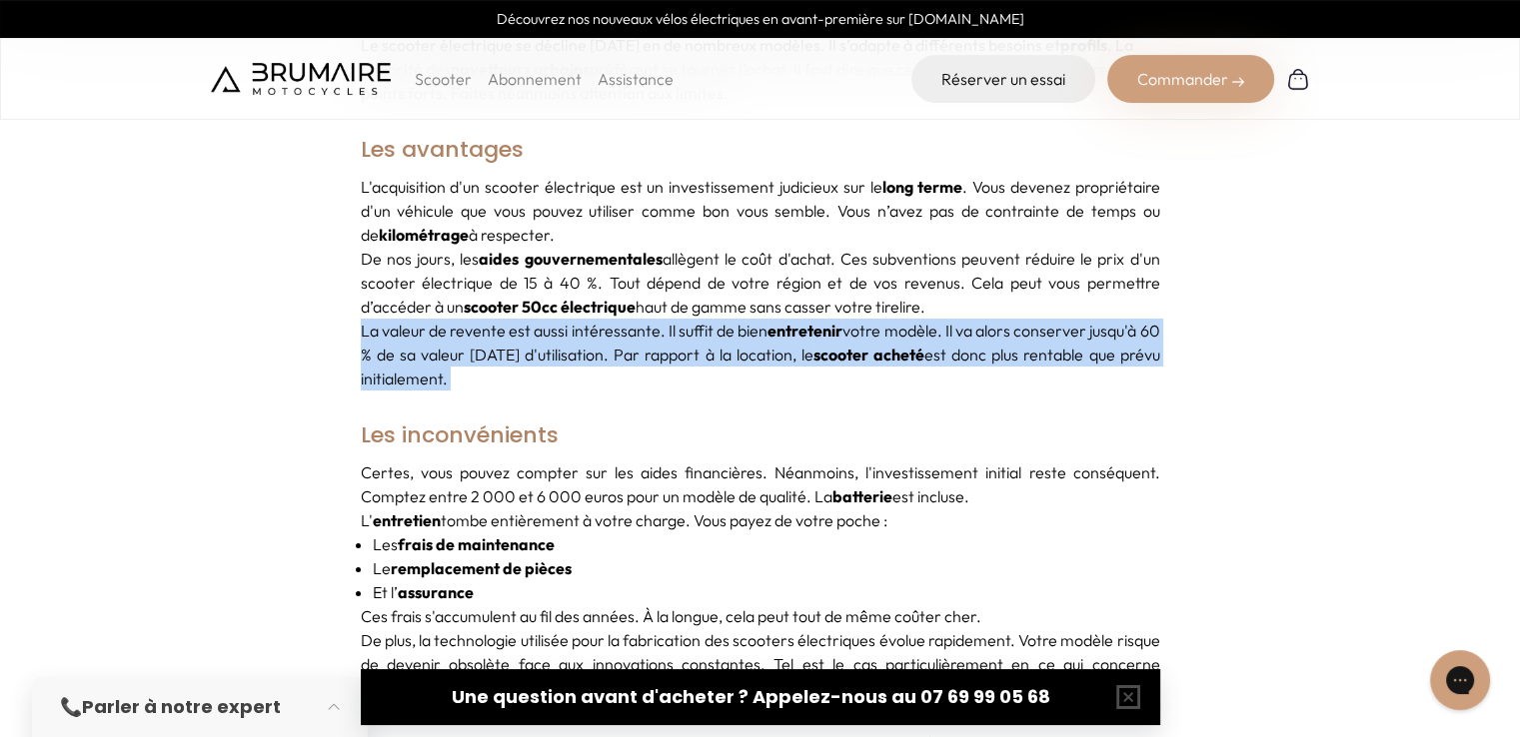
click at [693, 358] on p "La valeur de revente est aussi intéressante. Il suffit de bien entretenir votre…" at bounding box center [760, 355] width 799 height 72
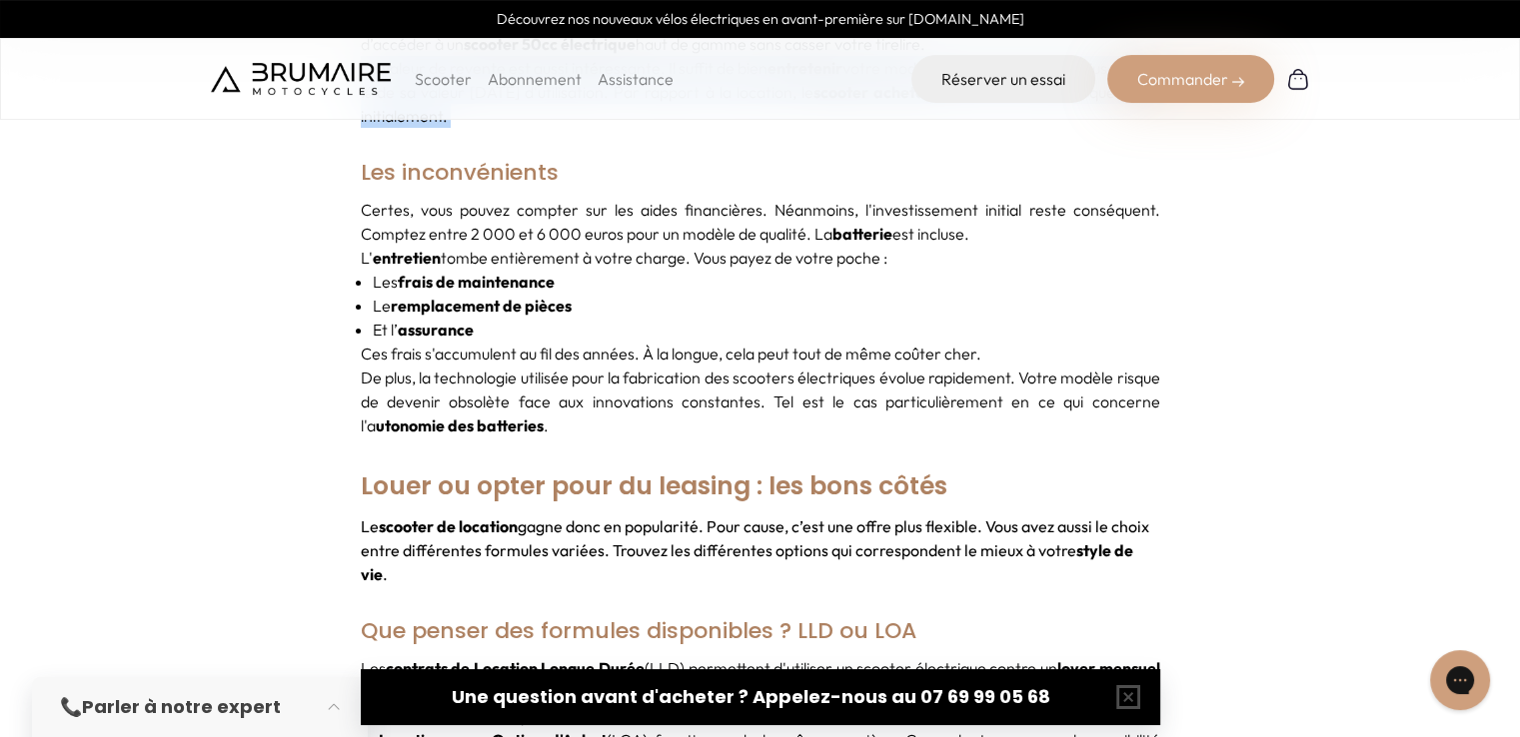
scroll to position [2110, 0]
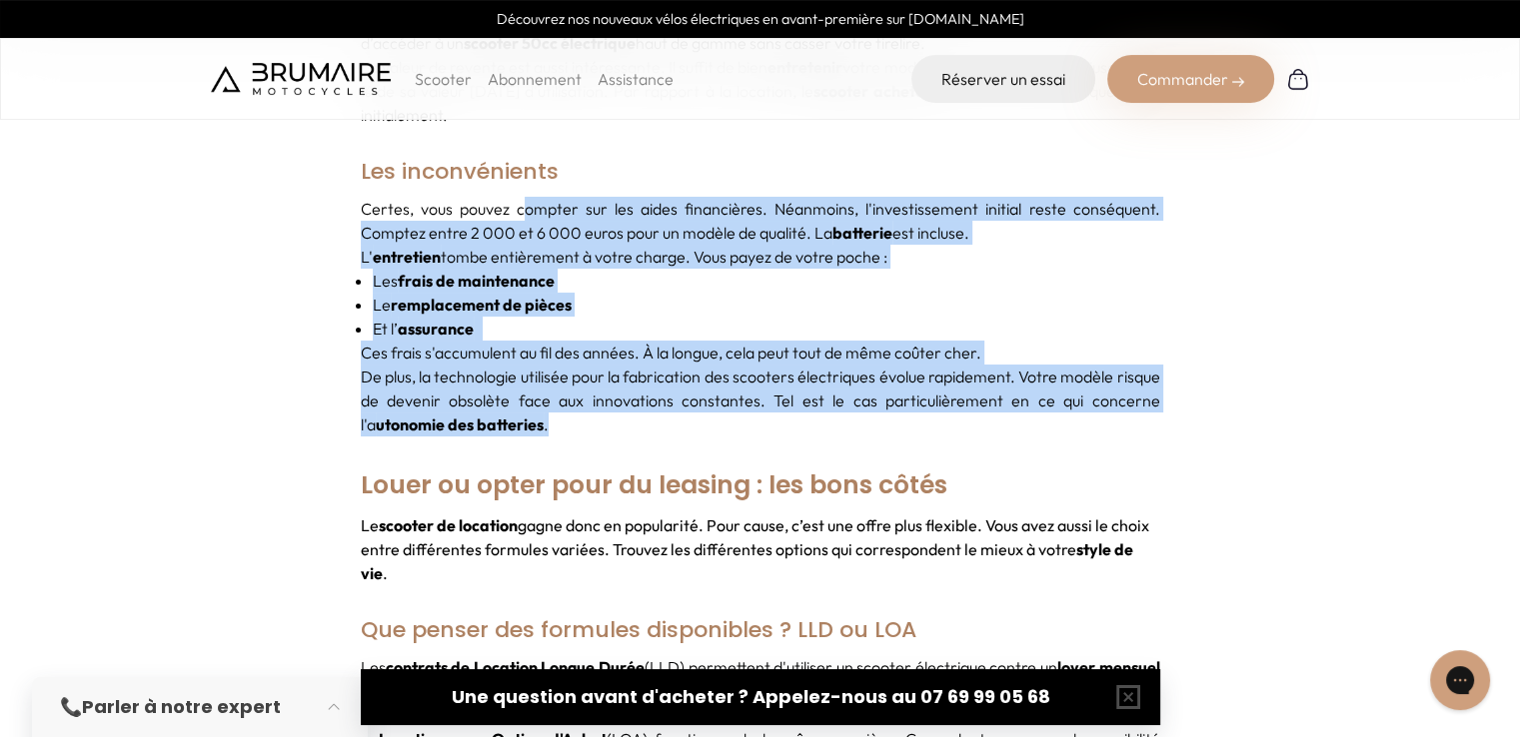
drag, startPoint x: 521, startPoint y: 215, endPoint x: 771, endPoint y: 444, distance: 339.4
drag, startPoint x: 740, startPoint y: 420, endPoint x: 335, endPoint y: 205, distance: 459.0
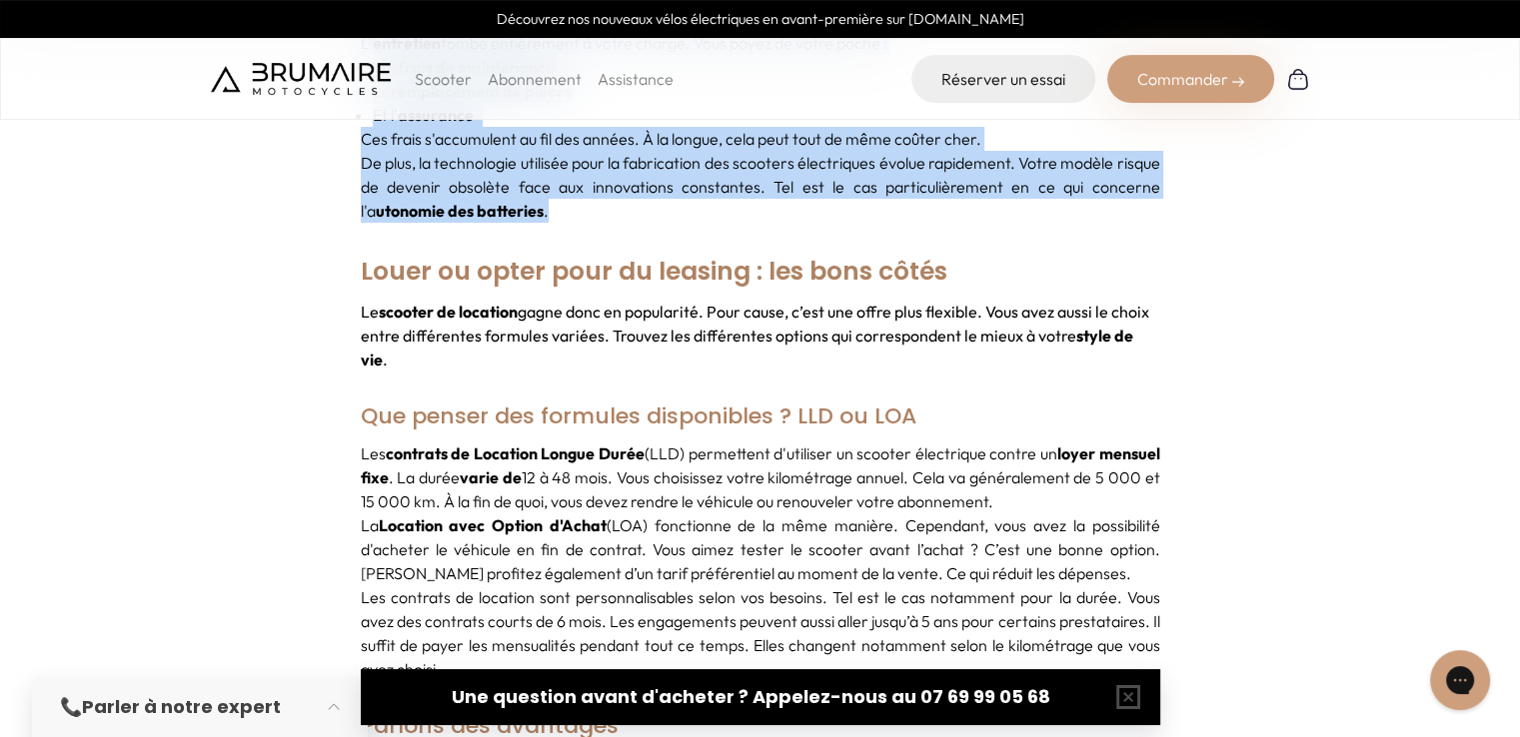
scroll to position [2420, 0]
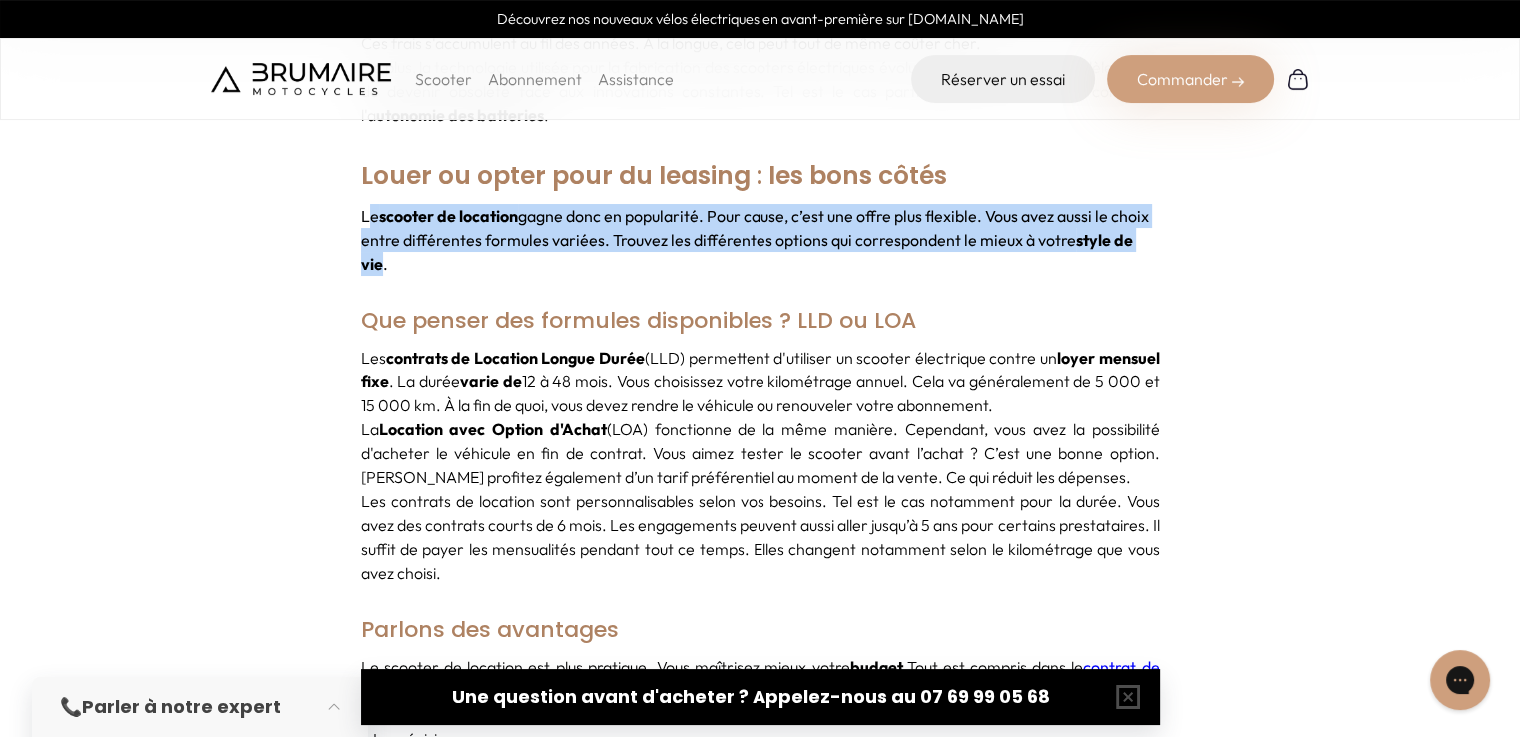
drag, startPoint x: 371, startPoint y: 219, endPoint x: 1145, endPoint y: 243, distance: 774.6
click at [1145, 243] on div "Le scooter de location gagne donc en popularité. Pour cause, c’est une offre pl…" at bounding box center [760, 240] width 799 height 72
click at [1133, 243] on strong "style de vie" at bounding box center [747, 252] width 772 height 44
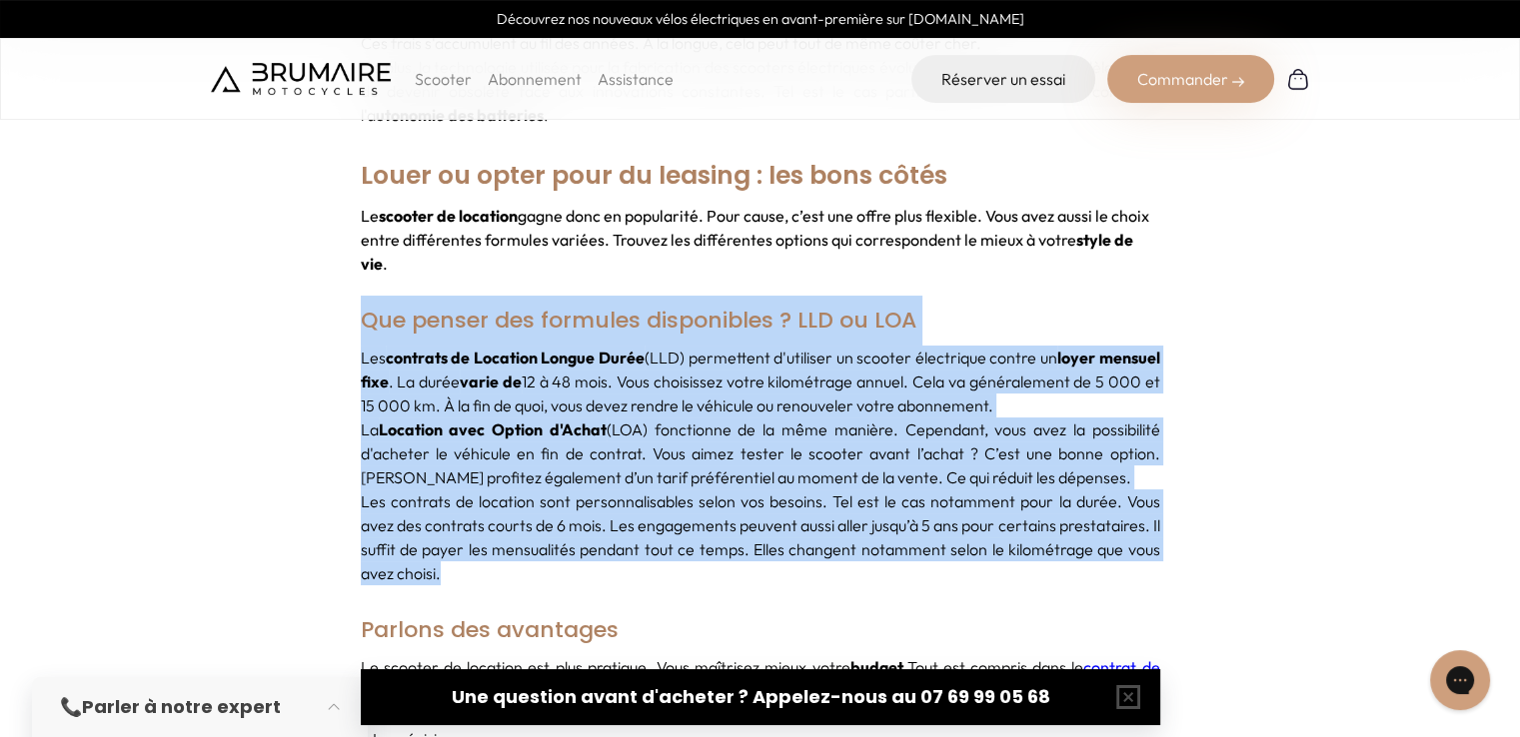
drag, startPoint x: 368, startPoint y: 291, endPoint x: 901, endPoint y: 560, distance: 597.8
click at [901, 560] on div "Acheter un scooter électrique : Les avantages et les limites Louer ou opter pou…" at bounding box center [760, 633] width 799 height 4286
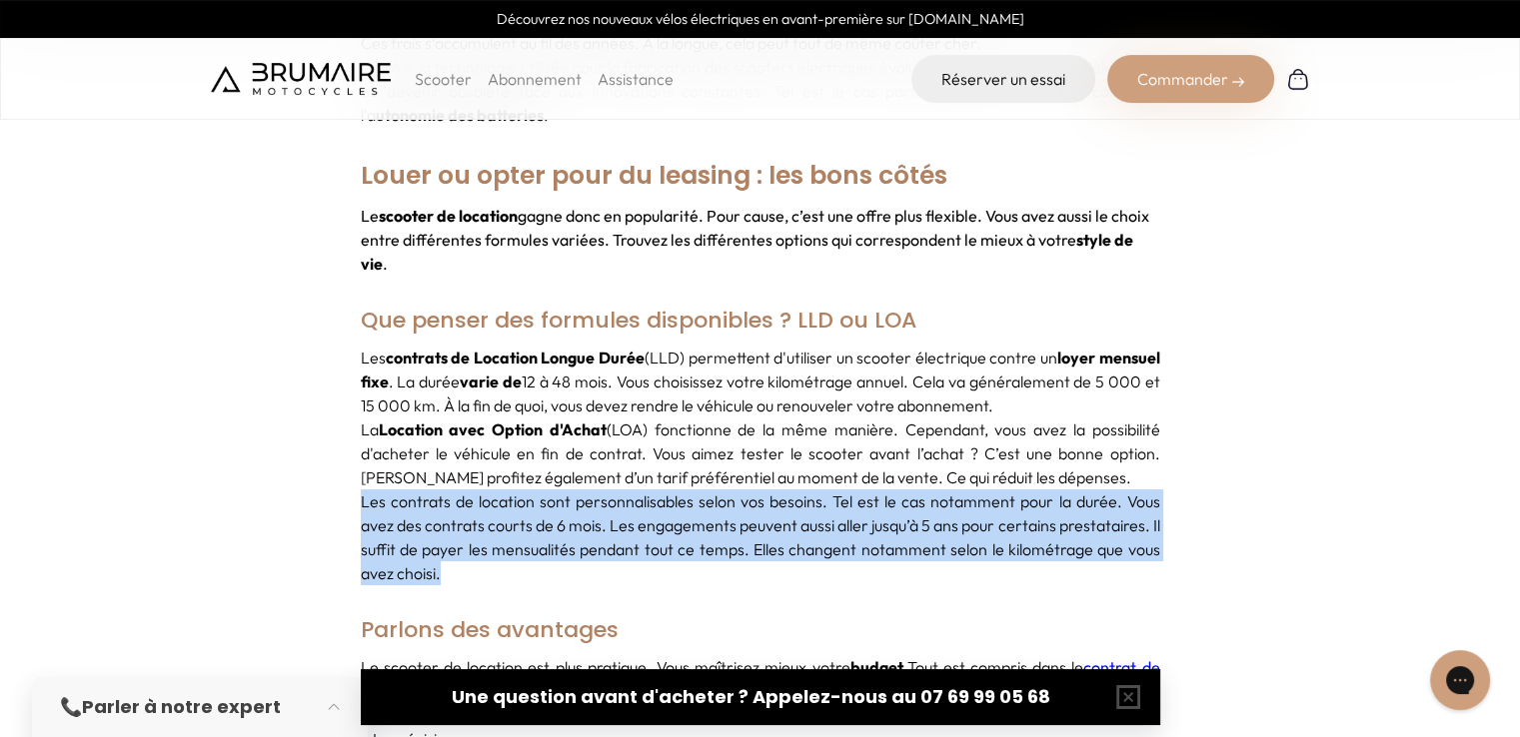
drag, startPoint x: 889, startPoint y: 552, endPoint x: 361, endPoint y: 476, distance: 534.1
click at [361, 490] on p "Les contrats de location sont personnalisables selon vos besoins. Tel est le ca…" at bounding box center [760, 538] width 799 height 96
drag, startPoint x: 361, startPoint y: 476, endPoint x: 451, endPoint y: 555, distance: 120.3
click at [451, 555] on p "Les contrats de location sont personnalisables selon vos besoins. Tel est le ca…" at bounding box center [760, 538] width 799 height 96
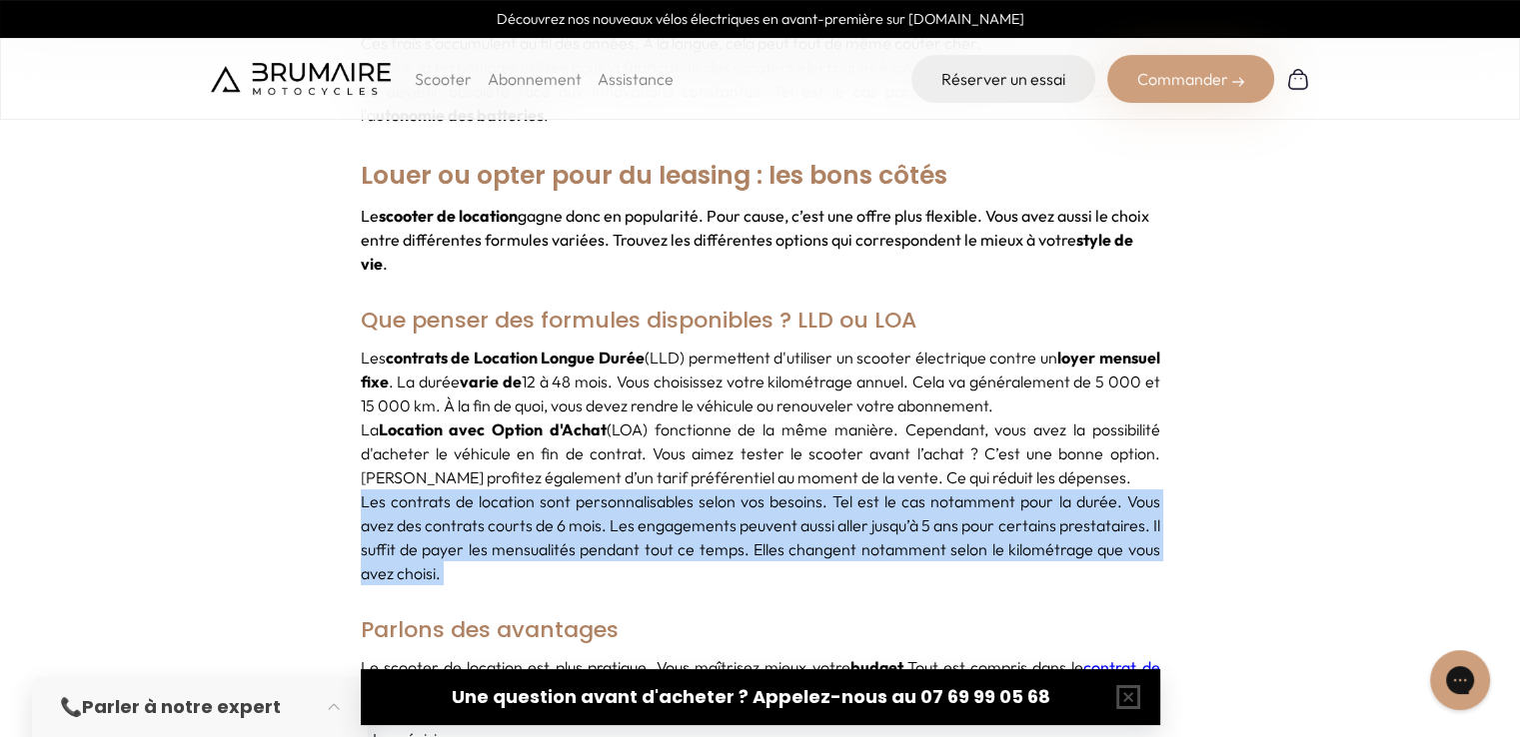
click at [451, 555] on p "Les contrats de location sont personnalisables selon vos besoins. Tel est le ca…" at bounding box center [760, 538] width 799 height 96
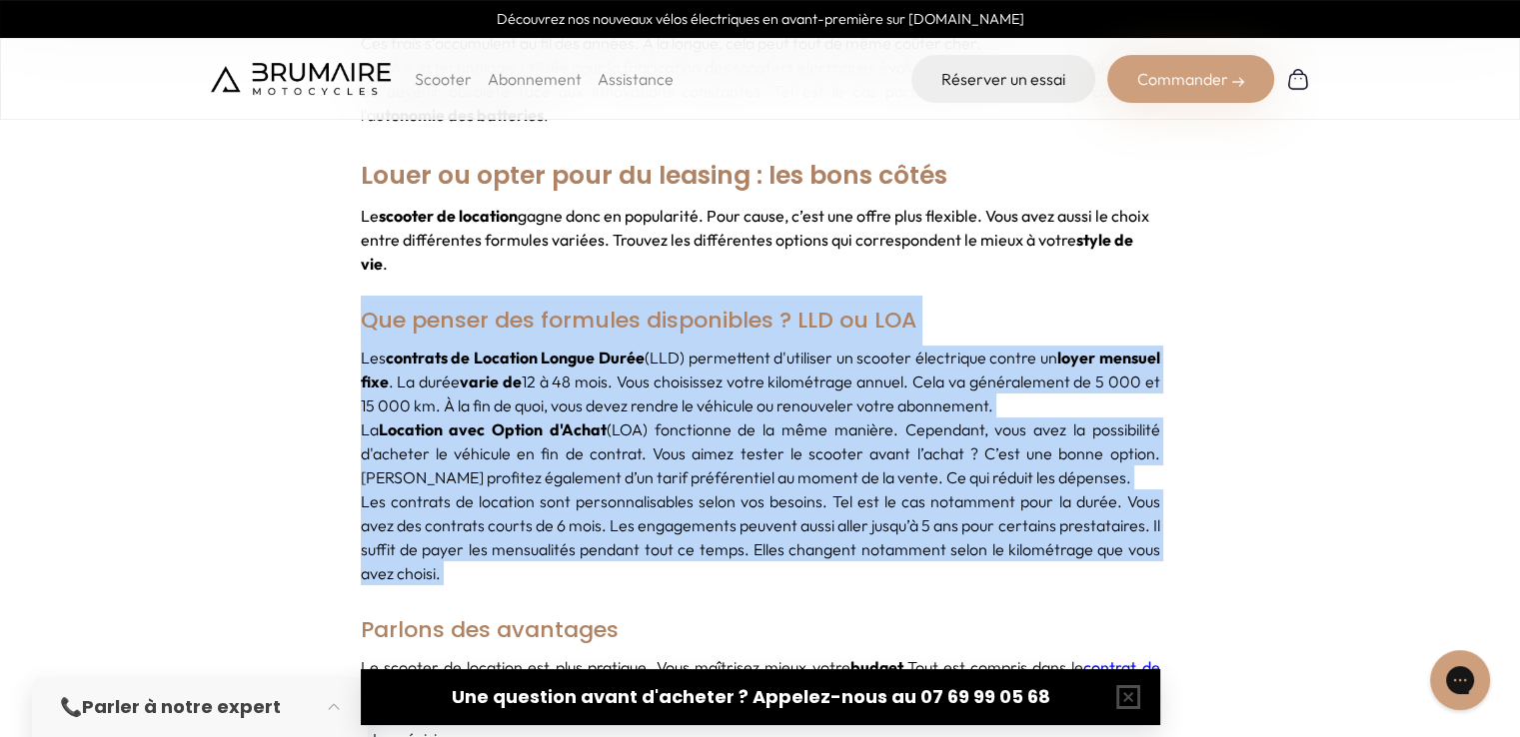
drag, startPoint x: 451, startPoint y: 555, endPoint x: 361, endPoint y: 319, distance: 253.3
click at [361, 319] on div "Acheter un scooter électrique : Les avantages et les limites Louer ou opter pou…" at bounding box center [760, 633] width 799 height 4286
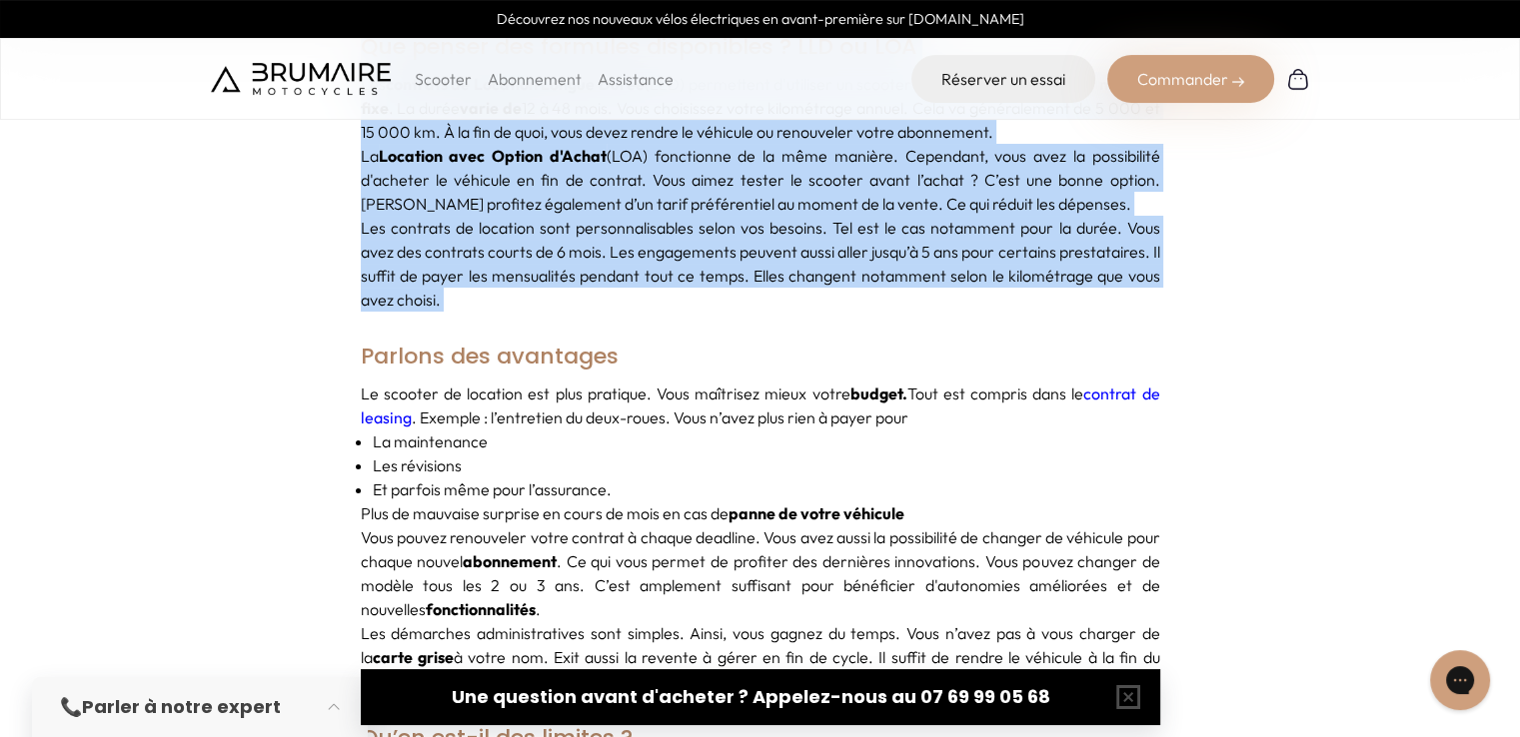
scroll to position [2697, 0]
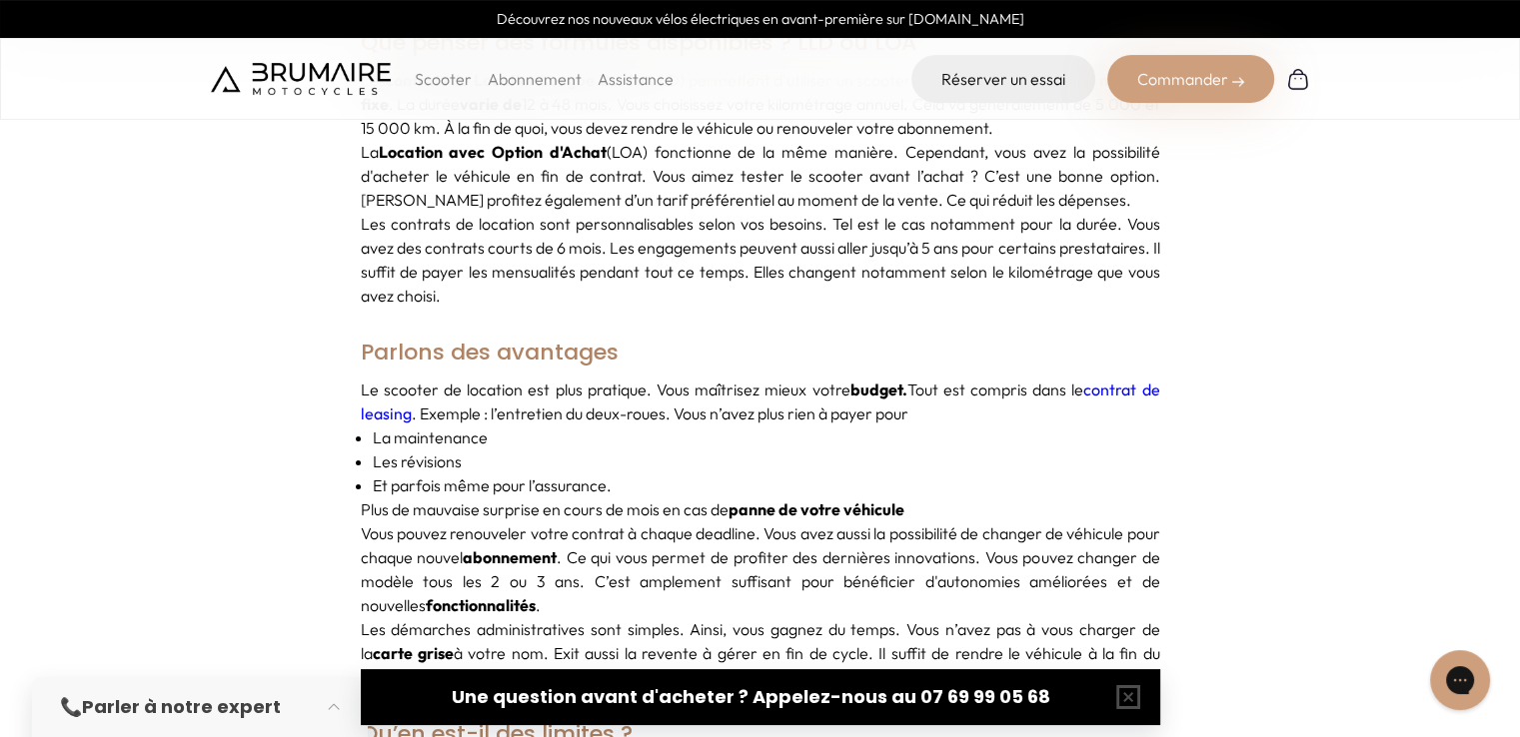
click at [418, 331] on h3 "Parlons des avantages" at bounding box center [760, 353] width 799 height 50
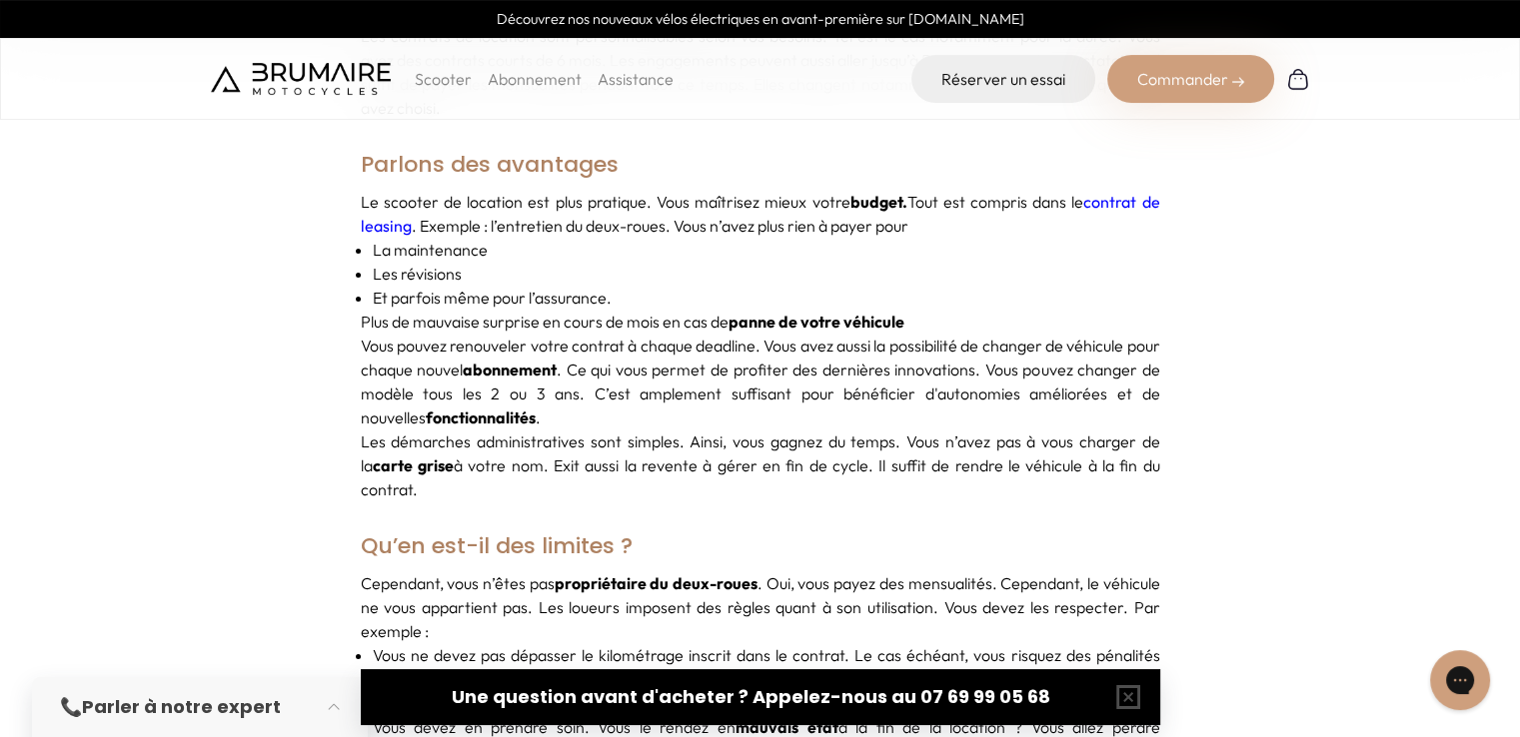
scroll to position [2885, 0]
drag, startPoint x: 373, startPoint y: 300, endPoint x: 913, endPoint y: 463, distance: 564.5
click at [913, 463] on div "Le scooter de location est plus pratique. Vous maîtrisez mieux votre budget. To…" at bounding box center [760, 346] width 799 height 312
click at [913, 463] on p "Les démarches administratives sont simples. Ainsi, vous gagnez du temps. Vous n…" at bounding box center [760, 466] width 799 height 72
drag, startPoint x: 913, startPoint y: 463, endPoint x: 865, endPoint y: 273, distance: 195.8
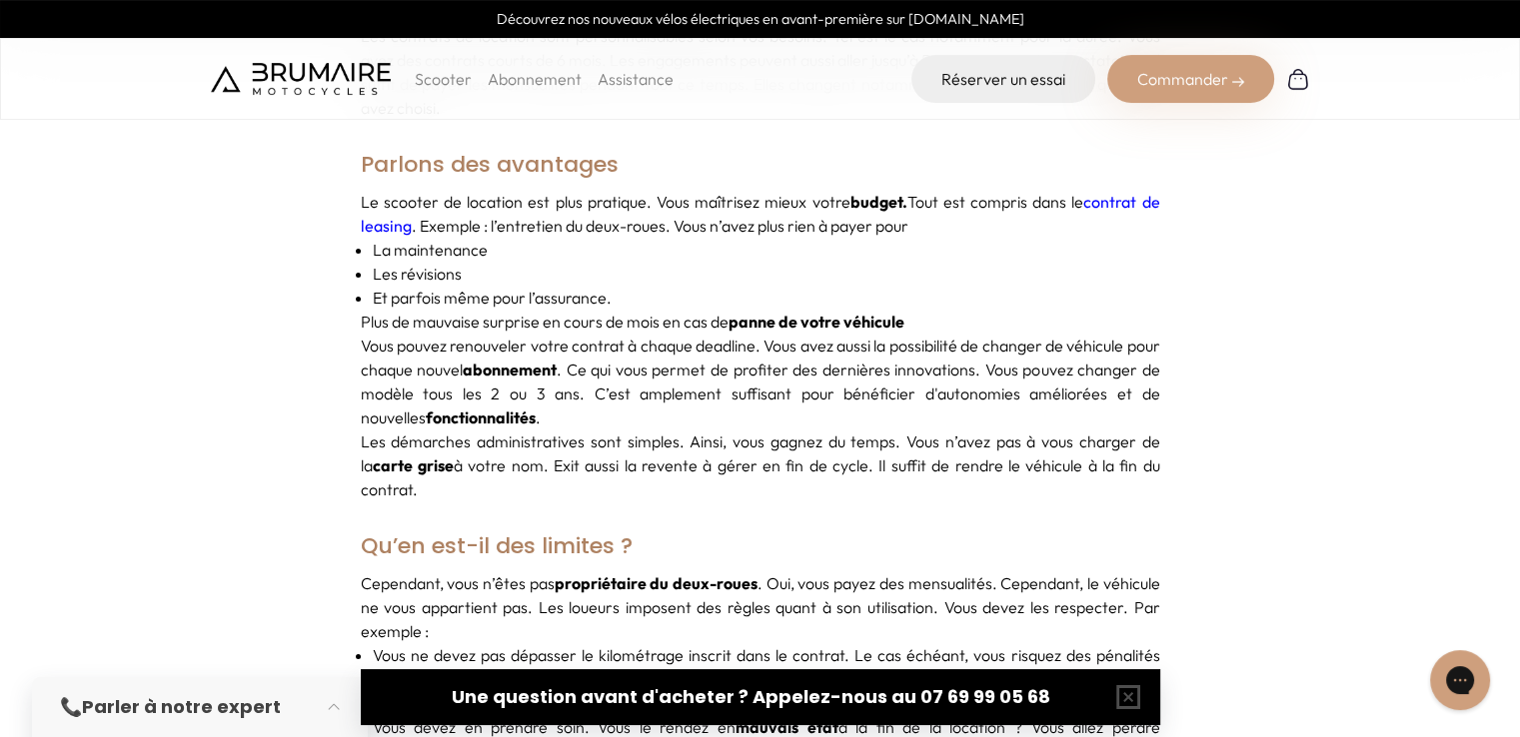
click at [865, 273] on div "Le scooter de location est plus pratique. Vous maîtrisez mieux votre budget. To…" at bounding box center [760, 346] width 799 height 312
click at [865, 286] on p "Et parfois même pour l’assurance." at bounding box center [766, 298] width 787 height 24
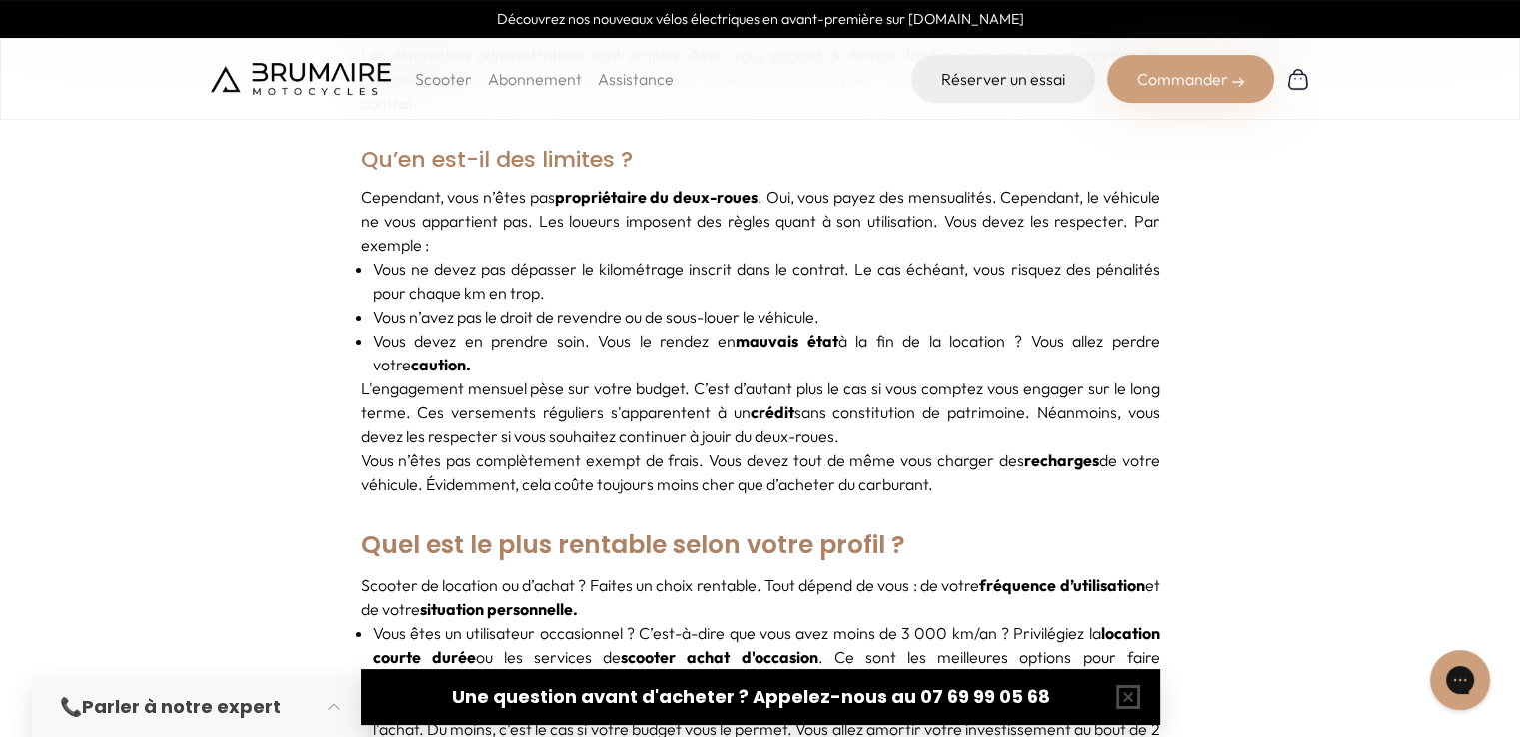
scroll to position [3273, 0]
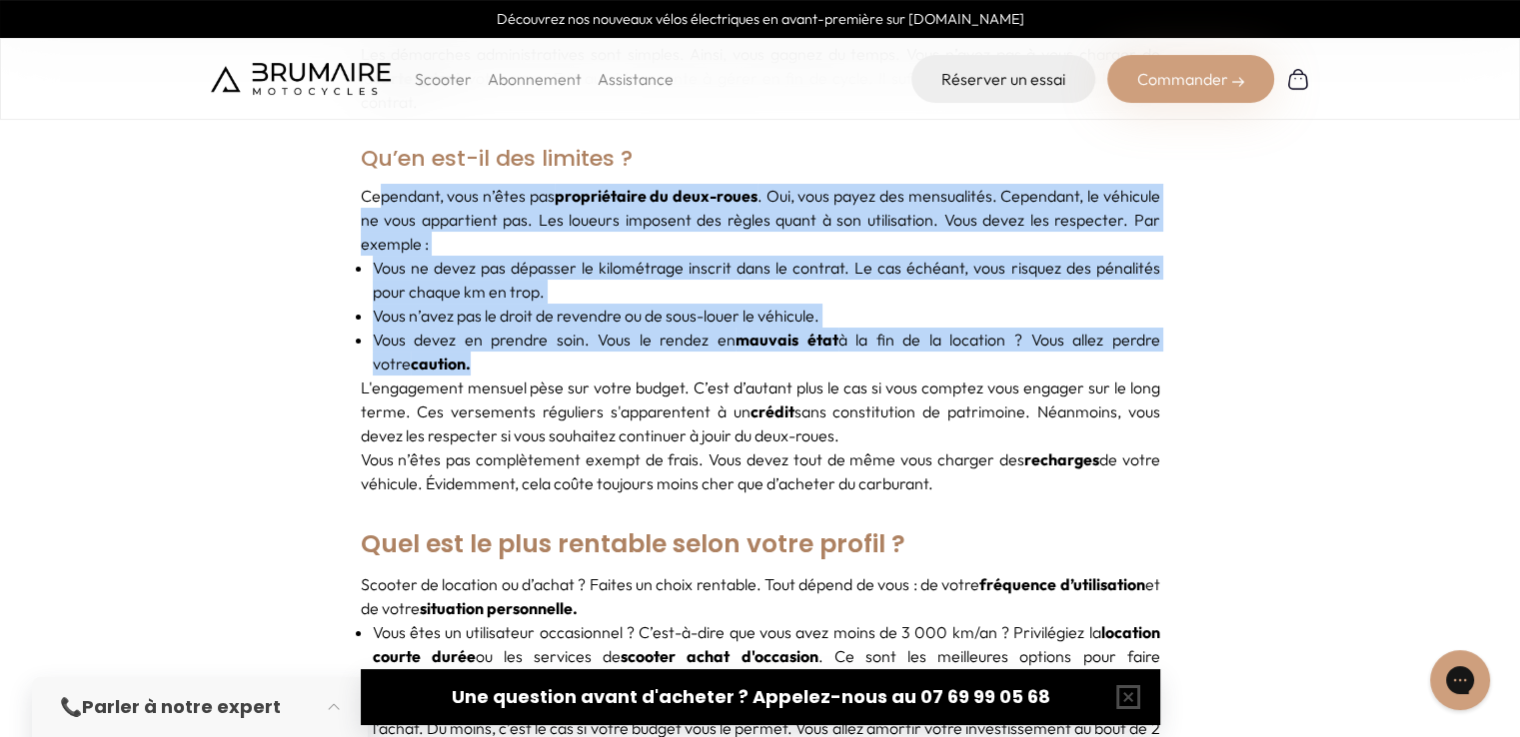
drag, startPoint x: 380, startPoint y: 177, endPoint x: 669, endPoint y: 348, distance: 336.3
click at [669, 348] on div "Cependant, vous n’êtes pas propriétaire du deux-roues . Oui, vous payez des men…" at bounding box center [760, 340] width 799 height 312
click at [669, 348] on p "Vous devez en prendre soin. Vous le rendez en mauvais état à la fin de la locat…" at bounding box center [766, 352] width 787 height 48
drag, startPoint x: 669, startPoint y: 348, endPoint x: 942, endPoint y: 469, distance: 298.3
click at [942, 469] on div "Cependant, vous n’êtes pas propriétaire du deux-roues . Oui, vous payez des men…" at bounding box center [760, 340] width 799 height 312
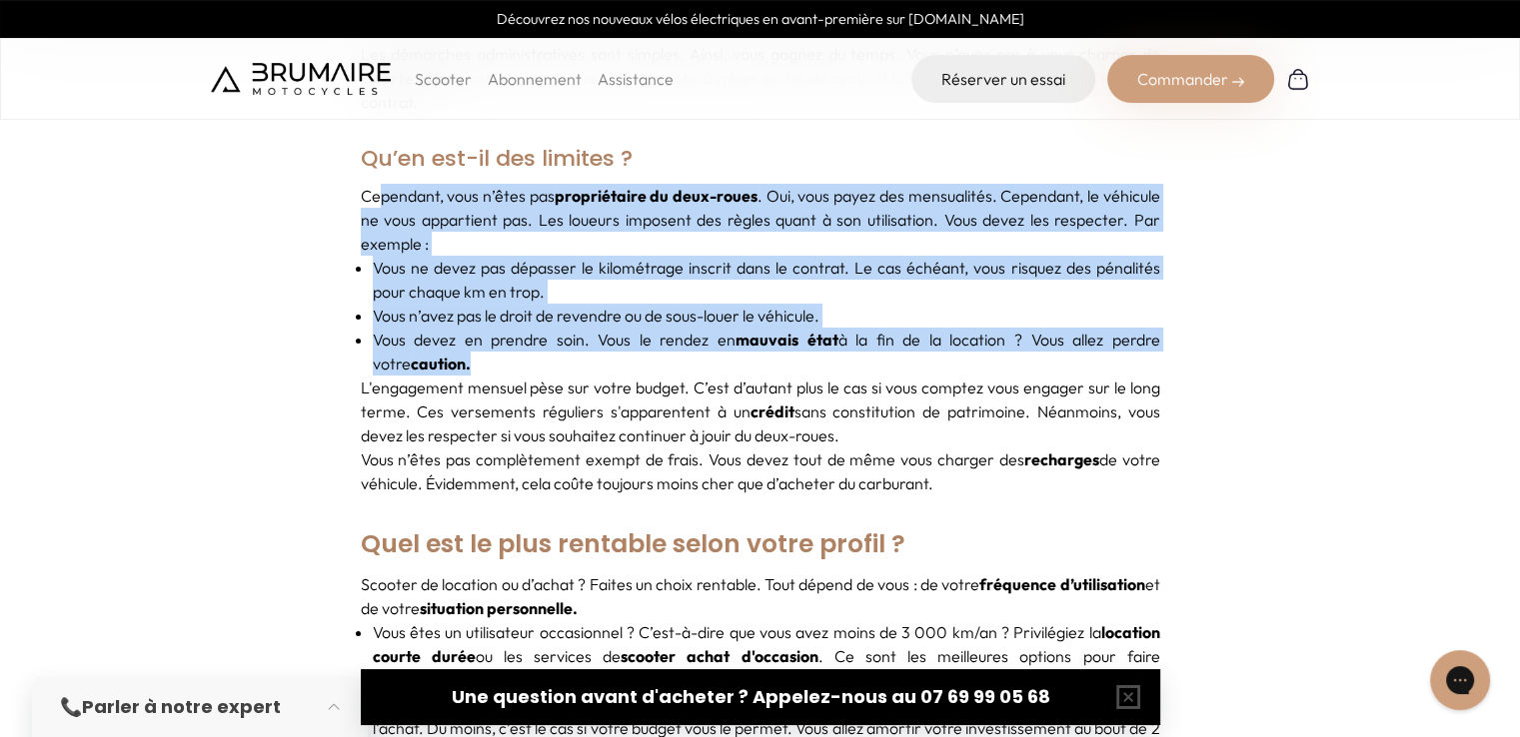
click at [942, 469] on p "Vous n’êtes pas complètement exempt de frais. Vous devez tout de même vous char…" at bounding box center [760, 472] width 799 height 48
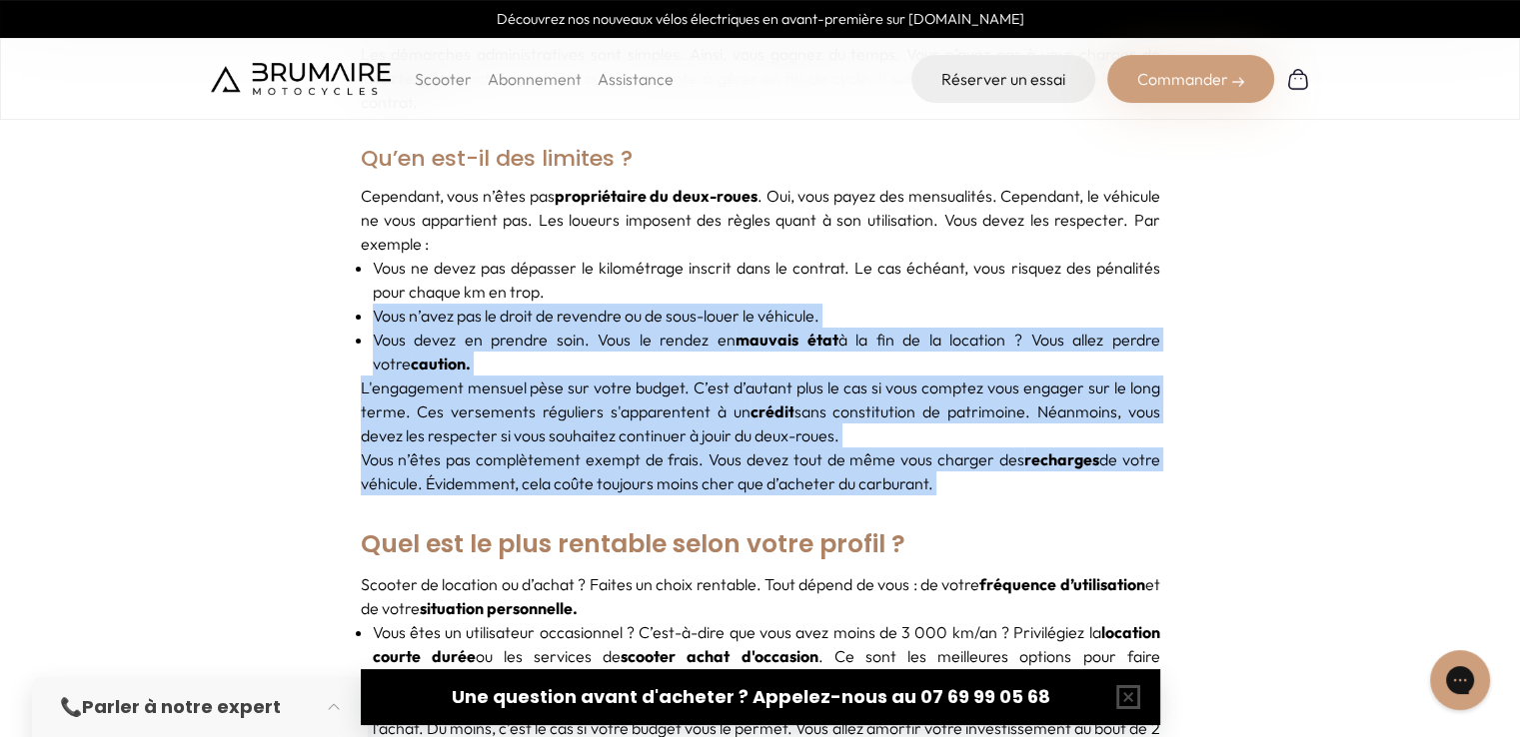
drag, startPoint x: 942, startPoint y: 469, endPoint x: 883, endPoint y: 277, distance: 200.7
click at [883, 277] on div "Cependant, vous n’êtes pas propriétaire du deux-roues . Oui, vous payez des men…" at bounding box center [760, 340] width 799 height 312
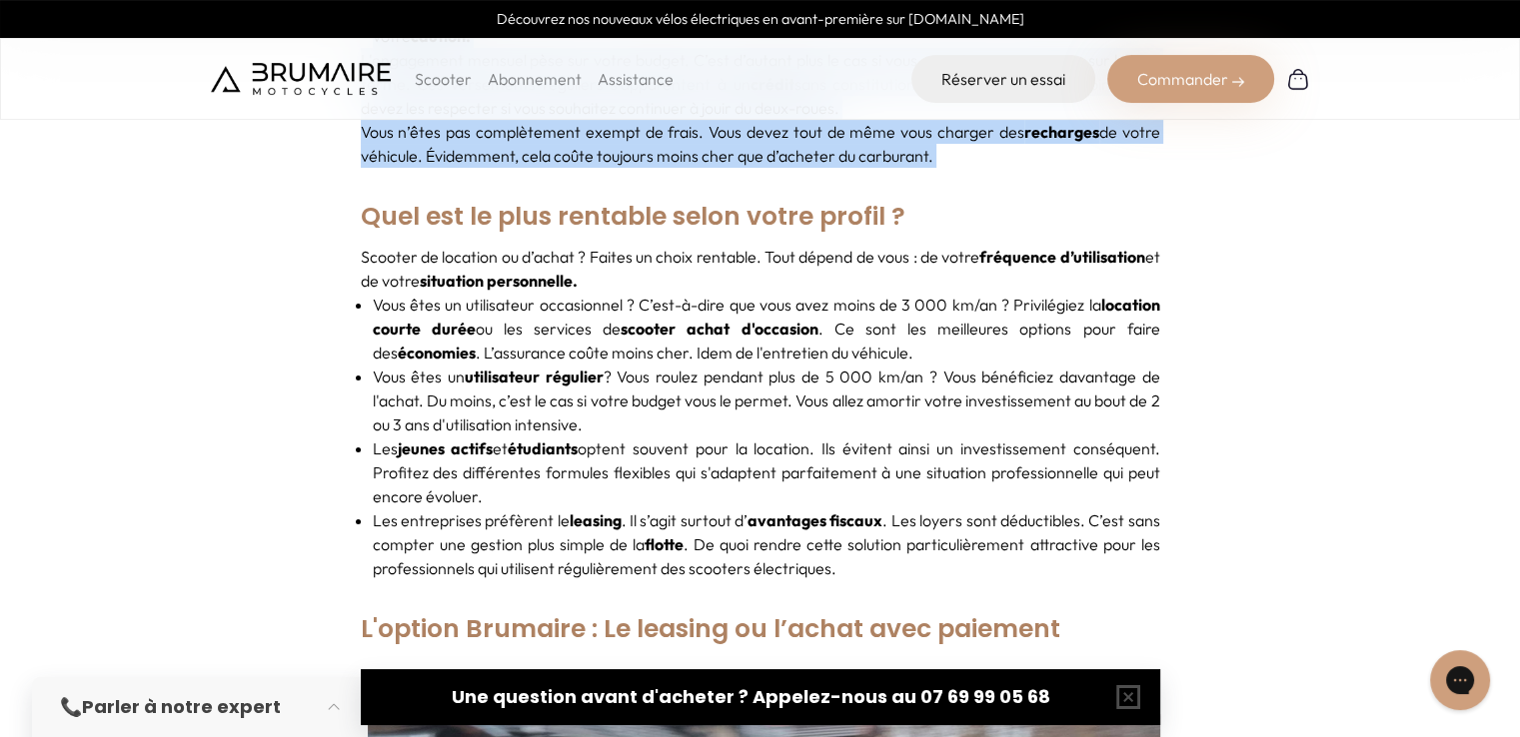
scroll to position [3603, 0]
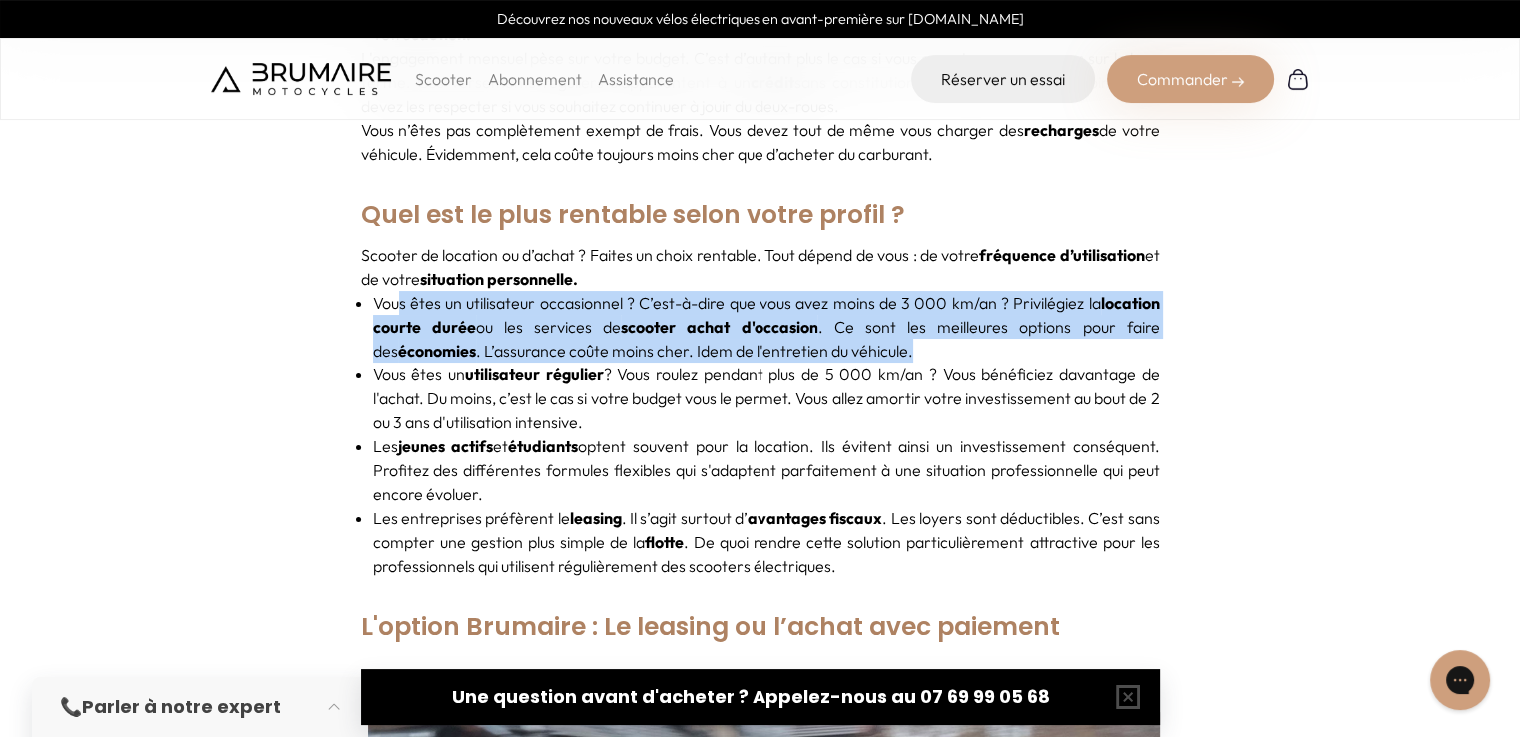
drag, startPoint x: 395, startPoint y: 280, endPoint x: 891, endPoint y: 324, distance: 498.5
click at [891, 324] on p "Vous êtes un utilisateur occasionnel ? C’est-à-dire que vous avez moins de 3 00…" at bounding box center [766, 327] width 787 height 72
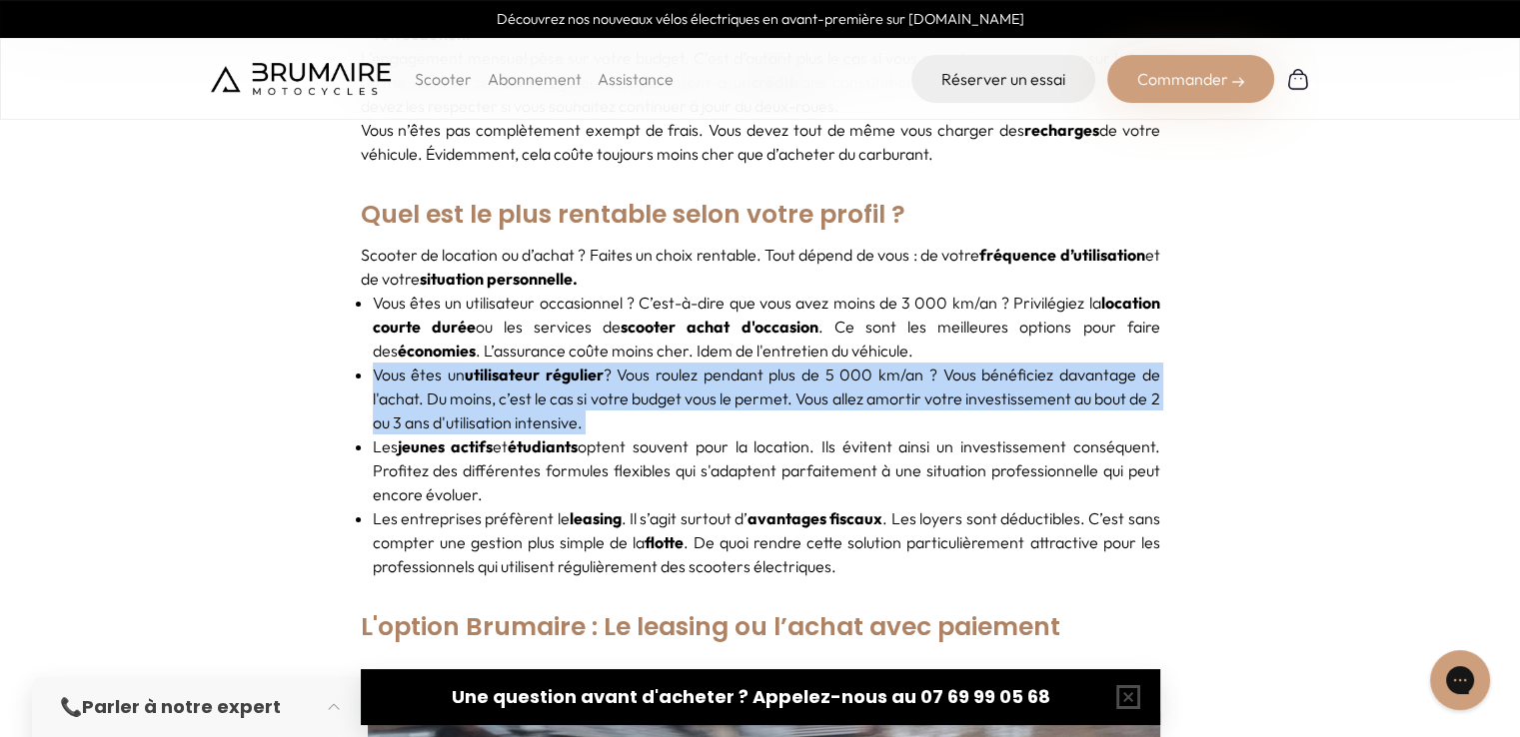
drag, startPoint x: 891, startPoint y: 324, endPoint x: 643, endPoint y: 395, distance: 257.7
click at [643, 395] on ul "Vous êtes un utilisateur occasionnel ? C’est-à-dire que vous avez moins de 3 00…" at bounding box center [760, 435] width 799 height 288
click at [643, 395] on p "Vous êtes un utilisateur régulier ? Vous roulez pendant plus de 5 000 km/an ? V…" at bounding box center [766, 399] width 787 height 72
drag, startPoint x: 643, startPoint y: 395, endPoint x: 354, endPoint y: 236, distance: 330.4
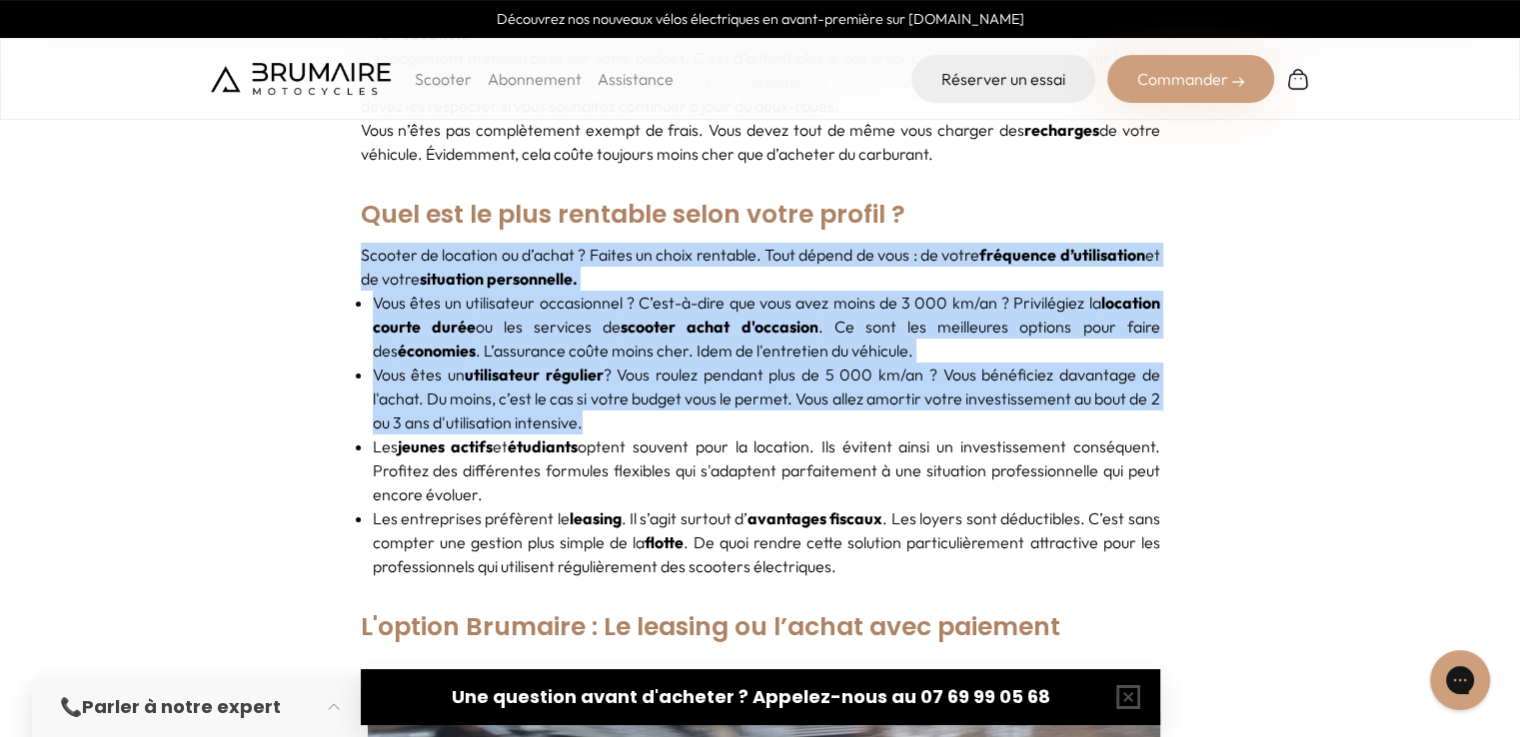
drag, startPoint x: 418, startPoint y: 261, endPoint x: 560, endPoint y: 393, distance: 194.4
click at [560, 393] on p "Vous êtes un utilisateur régulier ? Vous roulez pendant plus de 5 000 km/an ? V…" at bounding box center [766, 399] width 787 height 72
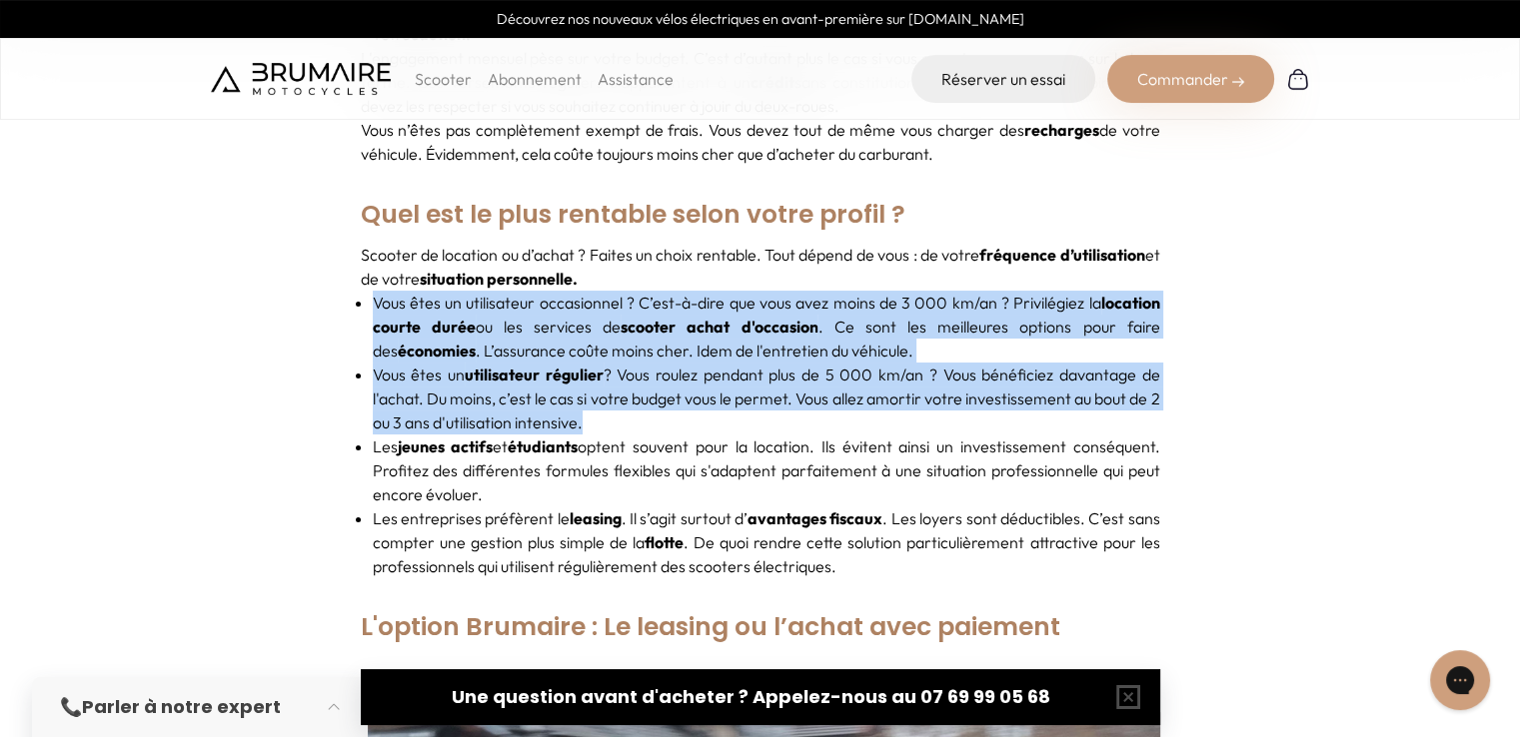
drag, startPoint x: 560, startPoint y: 393, endPoint x: 320, endPoint y: 261, distance: 274.5
click at [548, 372] on p "Vous êtes un utilisateur régulier ? Vous roulez pendant plus de 5 000 km/an ? V…" at bounding box center [766, 399] width 787 height 72
drag, startPoint x: 629, startPoint y: 407, endPoint x: 536, endPoint y: 319, distance: 127.9
click at [536, 319] on ul "Vous êtes un utilisateur occasionnel ? C’est-à-dire que vous avez moins de 3 00…" at bounding box center [760, 435] width 799 height 288
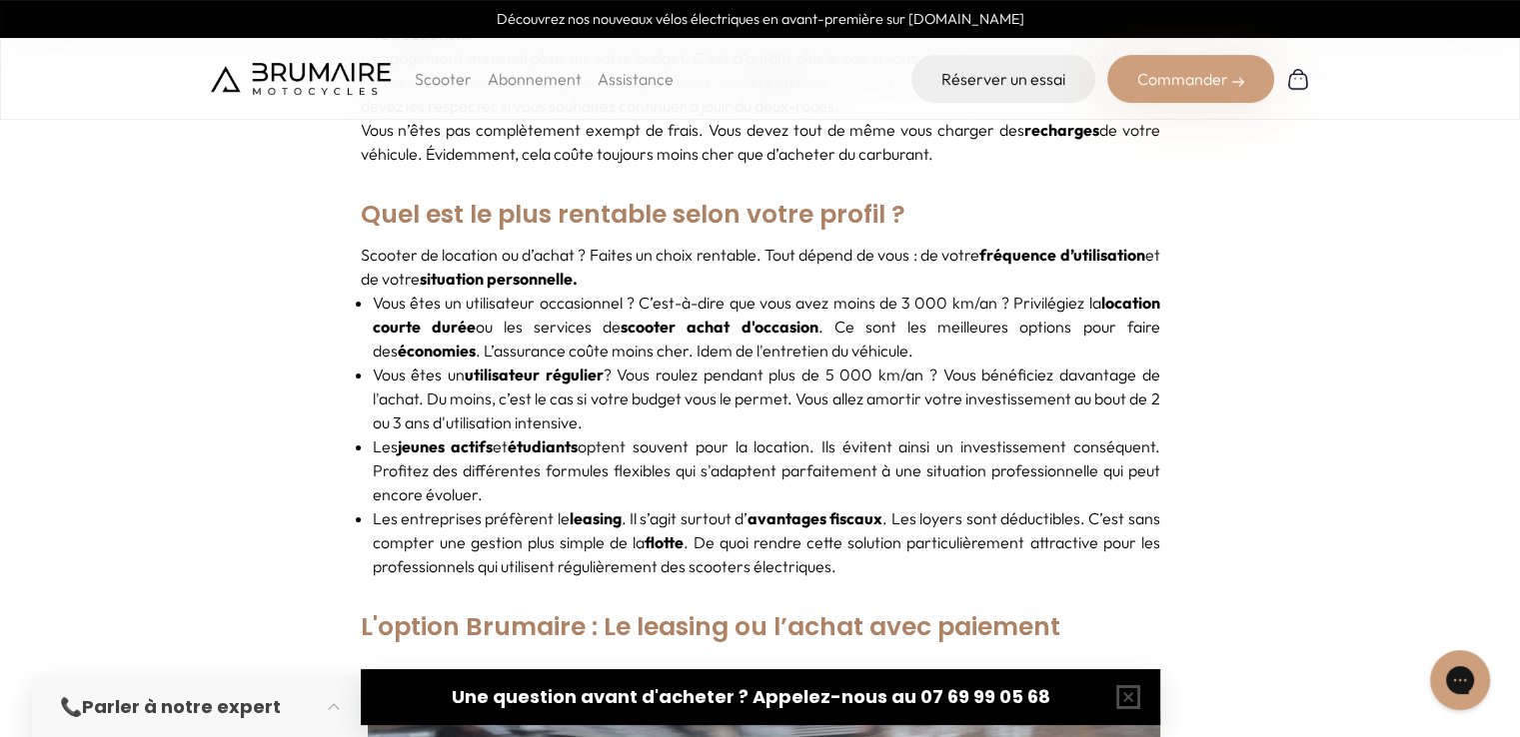
click at [650, 435] on p "Les jeunes actifs et étudiants optent souvent pour la location. Ils évitent ain…" at bounding box center [766, 471] width 787 height 72
drag, startPoint x: 609, startPoint y: 398, endPoint x: 540, endPoint y: 476, distance: 104.0
click at [540, 476] on ul "Vous êtes un utilisateur occasionnel ? C’est-à-dire que vous avez moins de 3 00…" at bounding box center [760, 435] width 799 height 288
click at [540, 476] on p "Les jeunes actifs et étudiants optent souvent pour la location. Ils évitent ain…" at bounding box center [766, 471] width 787 height 72
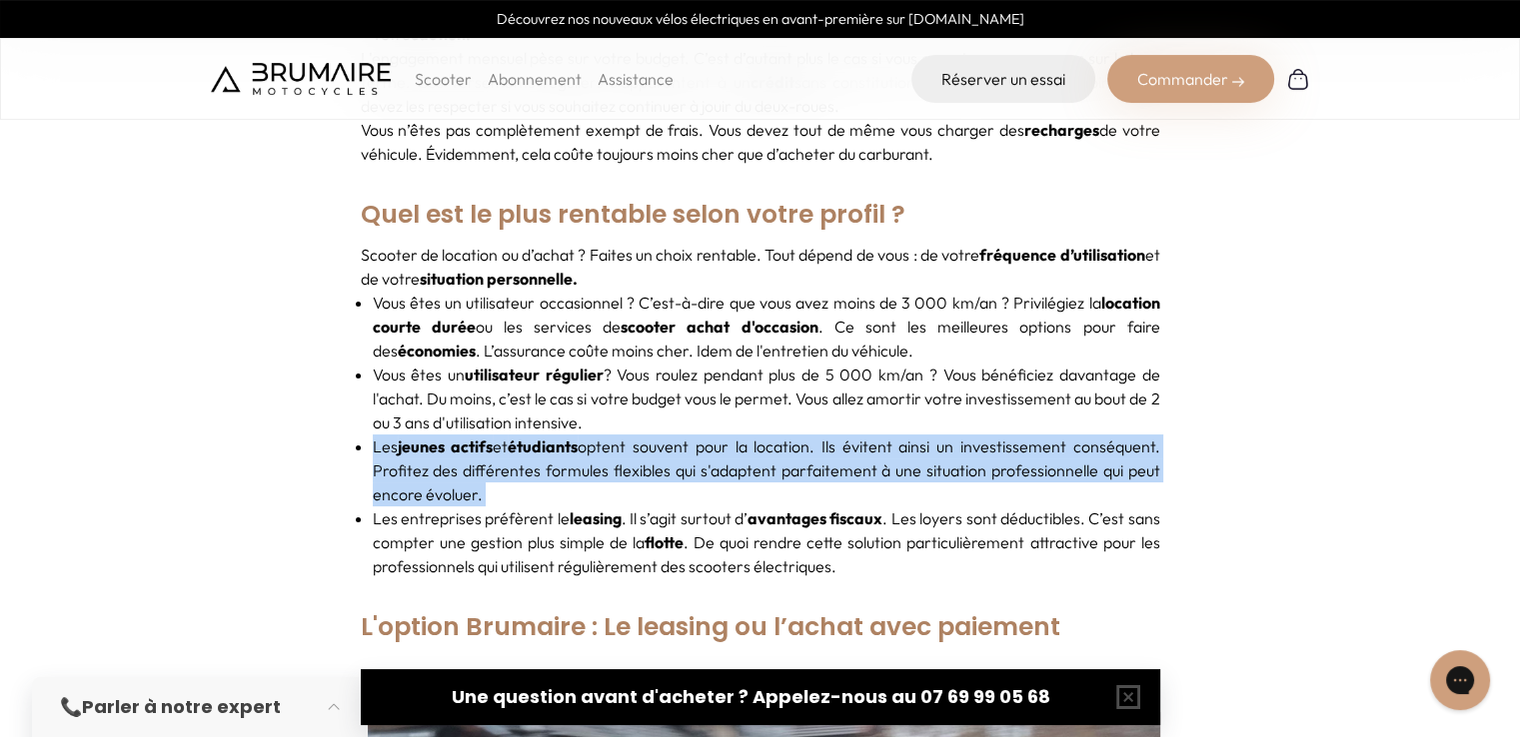
drag, startPoint x: 540, startPoint y: 476, endPoint x: 381, endPoint y: 418, distance: 170.0
click at [381, 435] on p "Les jeunes actifs et étudiants optent souvent pour la location. Ils évitent ain…" at bounding box center [766, 471] width 787 height 72
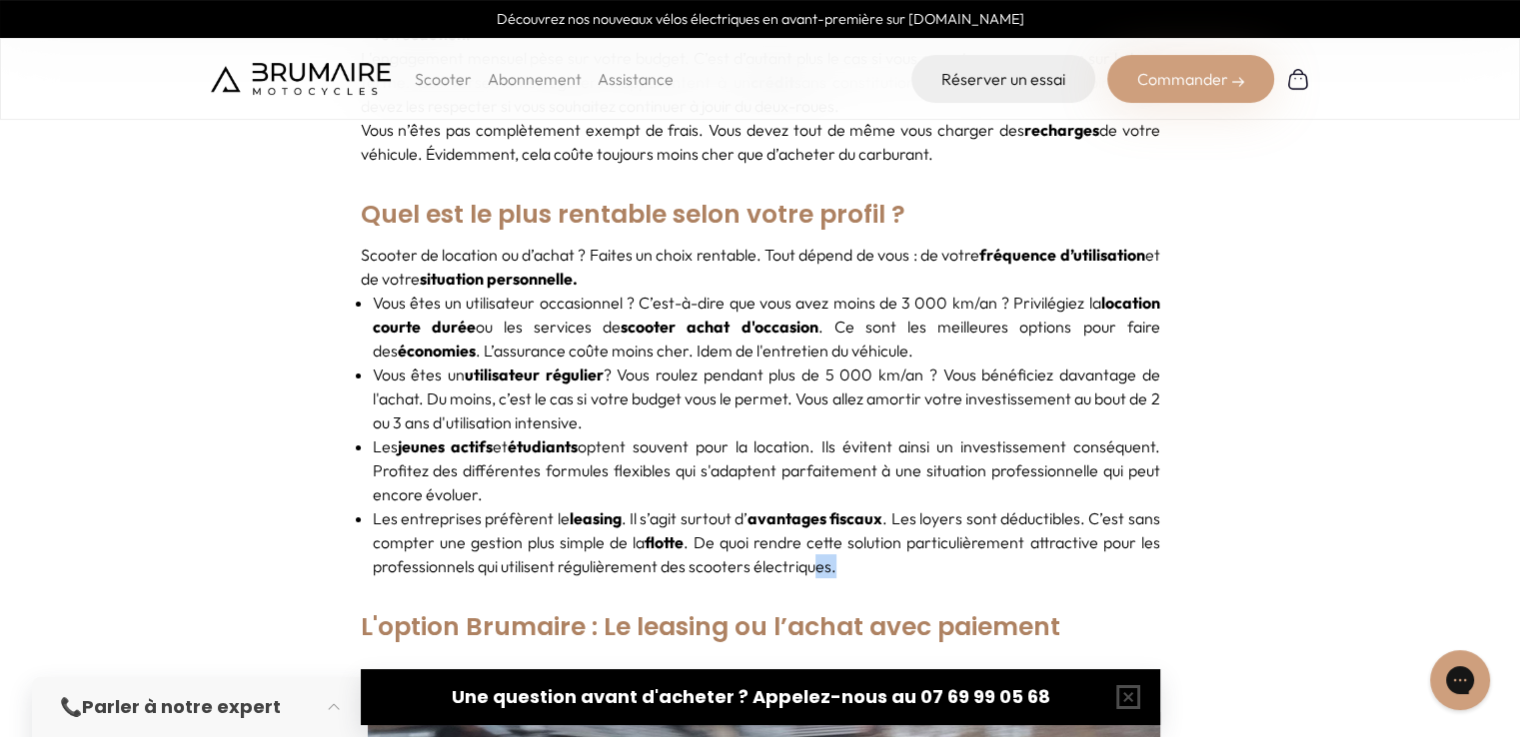
drag, startPoint x: 837, startPoint y: 540, endPoint x: 874, endPoint y: 532, distance: 37.8
click at [874, 532] on p "Les entreprises préfèrent le leasing . Il s’agit surtout d’ avantages fiscaux .…" at bounding box center [766, 543] width 787 height 72
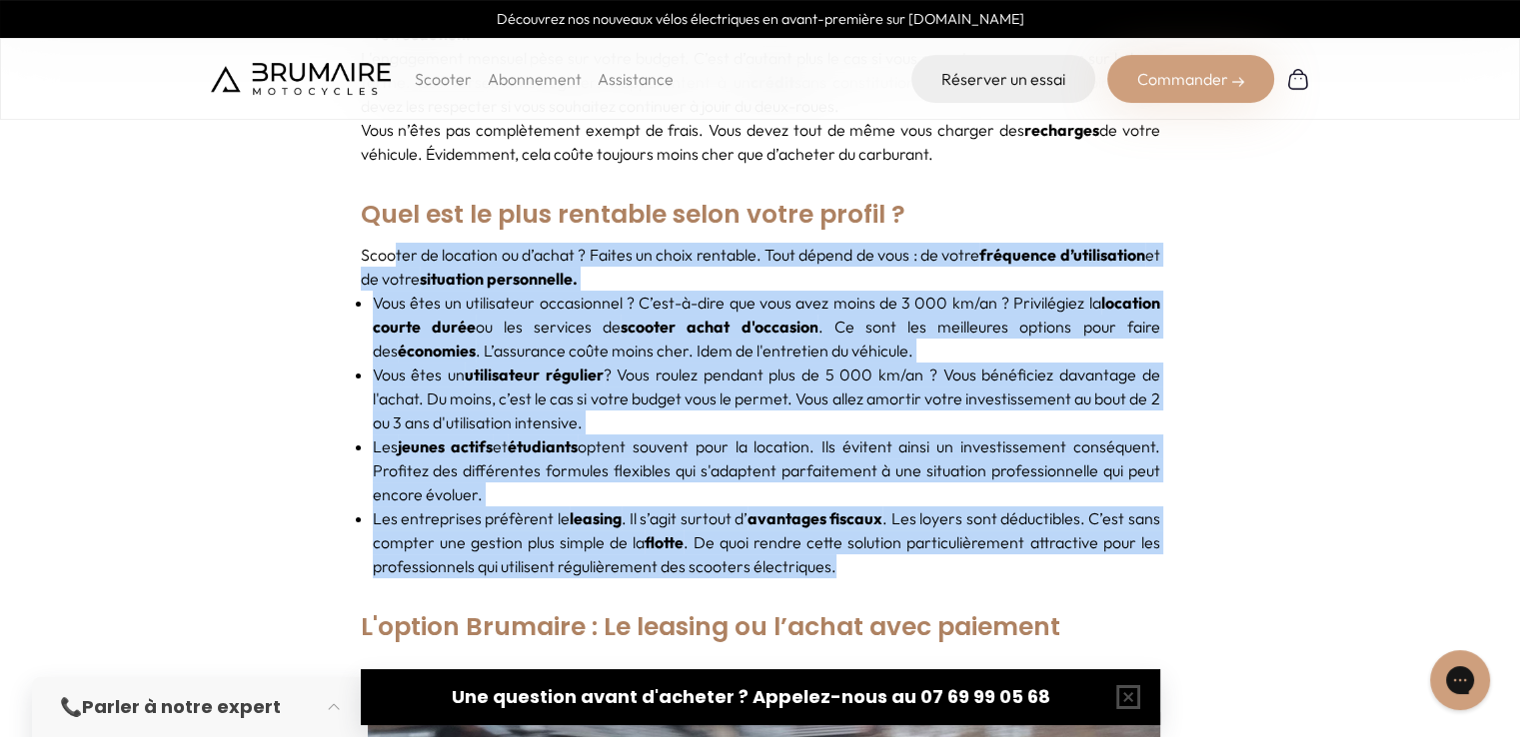
drag, startPoint x: 874, startPoint y: 532, endPoint x: 388, endPoint y: 242, distance: 566.8
click at [389, 243] on div "Scooter de location ou d’achat ? Faites un choix rentable. Tout dépend de vous …" at bounding box center [760, 411] width 799 height 336
drag, startPoint x: 364, startPoint y: 227, endPoint x: 858, endPoint y: 538, distance: 584.6
click at [858, 538] on div "Scooter de location ou d’achat ? Faites un choix rentable. Tout dépend de vous …" at bounding box center [760, 411] width 799 height 336
click at [858, 538] on p "Les entreprises préfèrent le leasing . Il s’agit surtout d’ avantages fiscaux .…" at bounding box center [766, 543] width 787 height 72
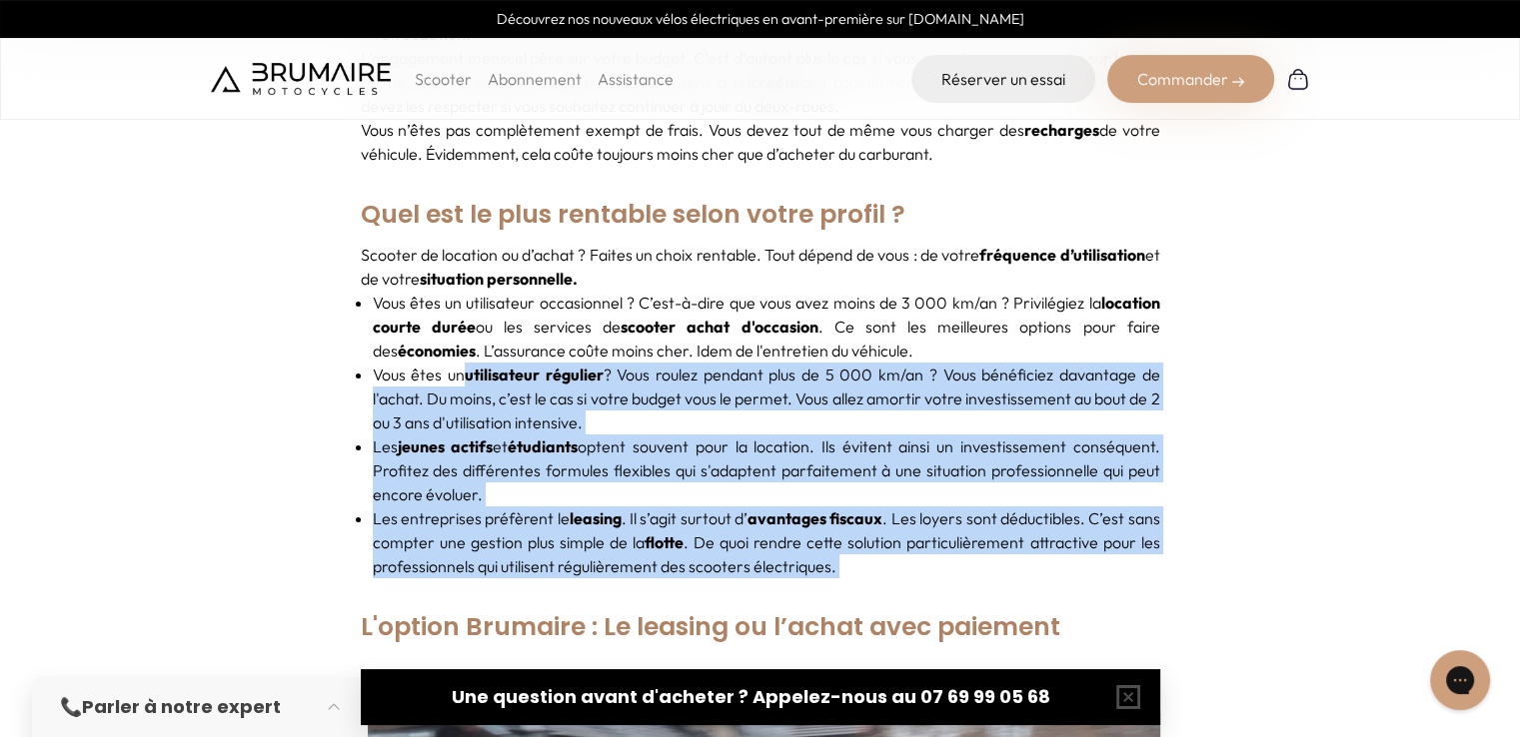
drag, startPoint x: 858, startPoint y: 538, endPoint x: 535, endPoint y: 357, distance: 370.4
click at [535, 357] on ul "Vous êtes un utilisateur occasionnel ? C’est-à-dire que vous avez moins de 3 00…" at bounding box center [760, 435] width 799 height 288
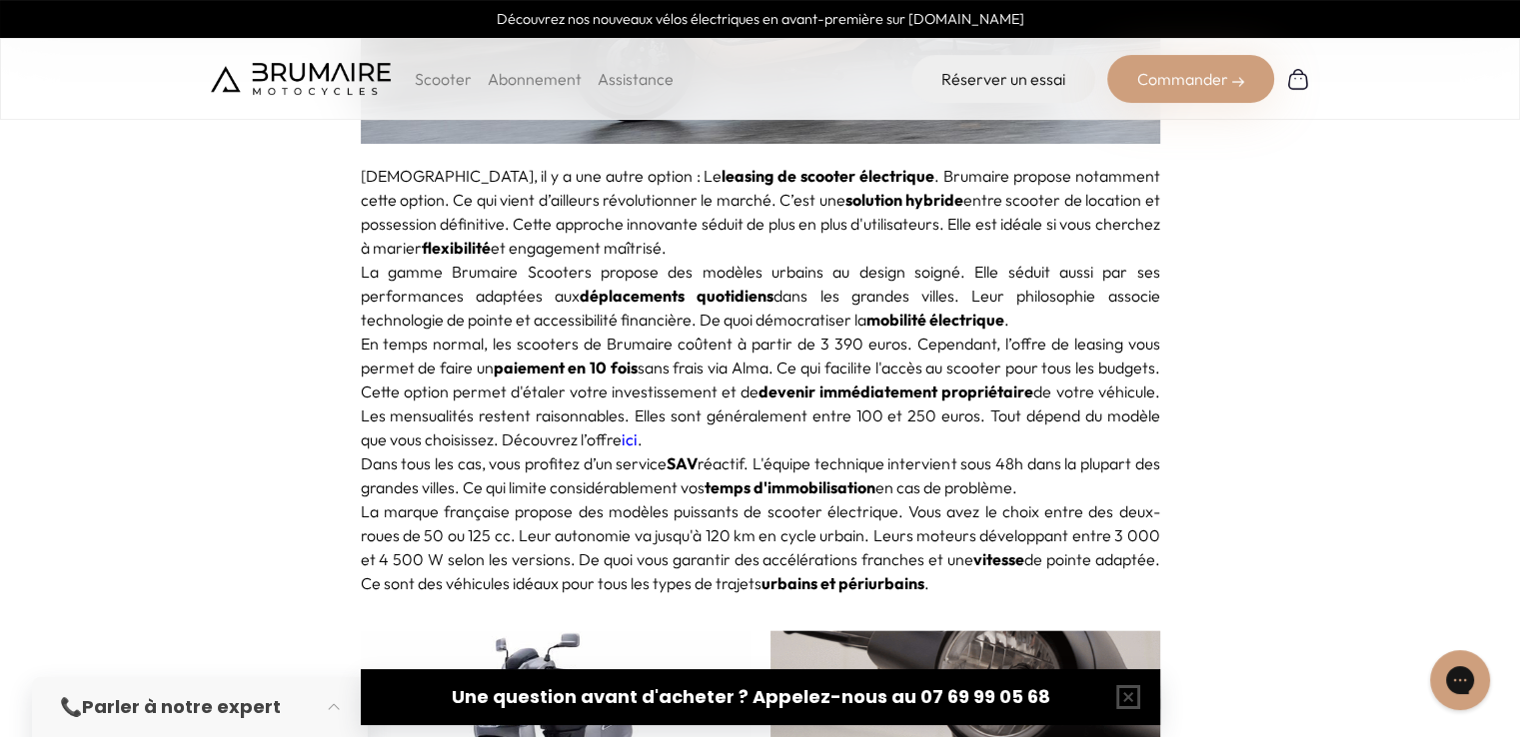
scroll to position [4702, 0]
drag, startPoint x: 616, startPoint y: 152, endPoint x: 861, endPoint y: 220, distance: 254.0
click at [861, 220] on p "Néanmoins, il y a une autre option : Le leasing de scooter électrique . Brumair…" at bounding box center [760, 213] width 799 height 96
drag, startPoint x: 799, startPoint y: 227, endPoint x: 815, endPoint y: 406, distance: 179.5
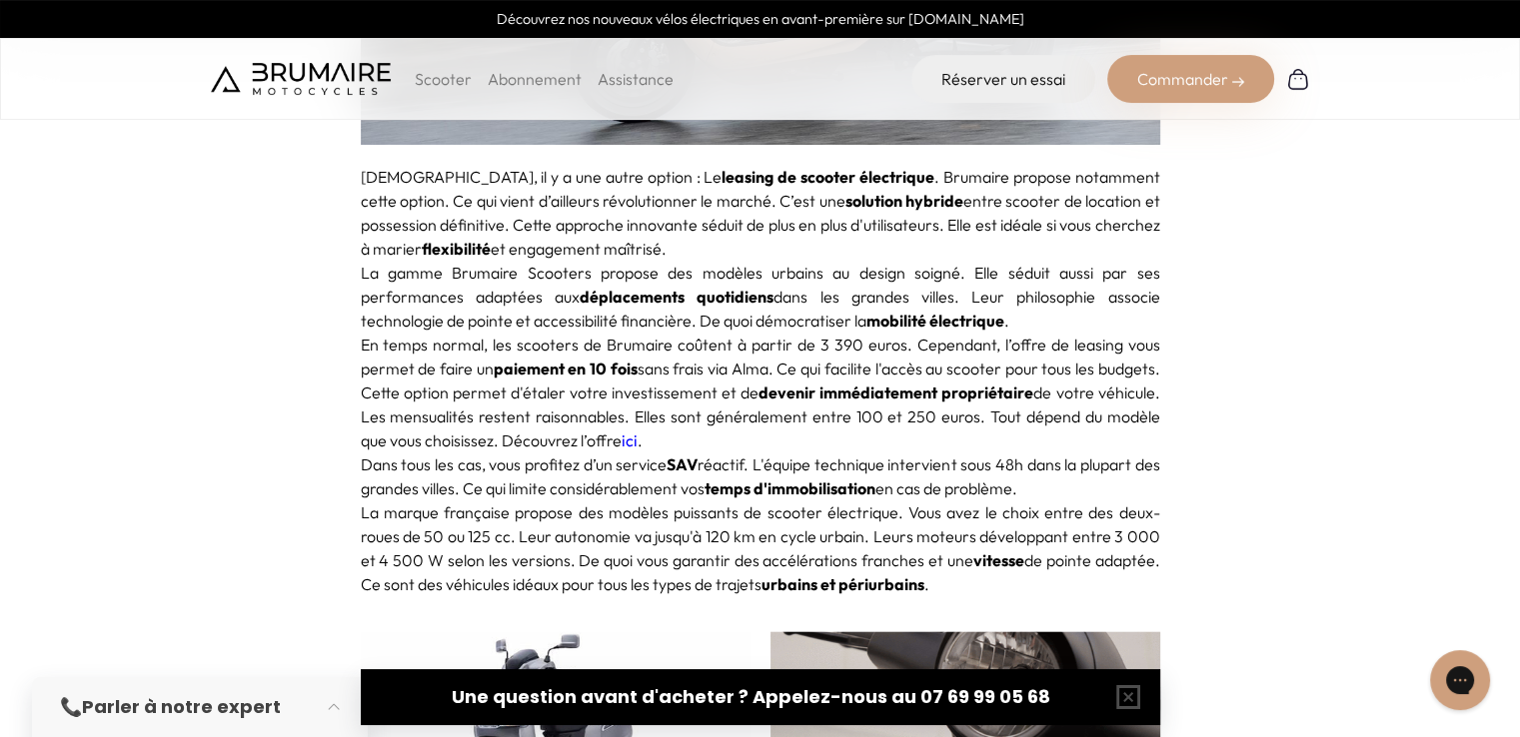
click at [815, 406] on div "Néanmoins, il y a une autre option : Le leasing de scooter électrique . Brumair…" at bounding box center [760, 381] width 799 height 432
click at [815, 406] on p "En temps normal, les scooters de Brumaire coûtent à partir de 3 390 euros. Cepe…" at bounding box center [760, 393] width 799 height 120
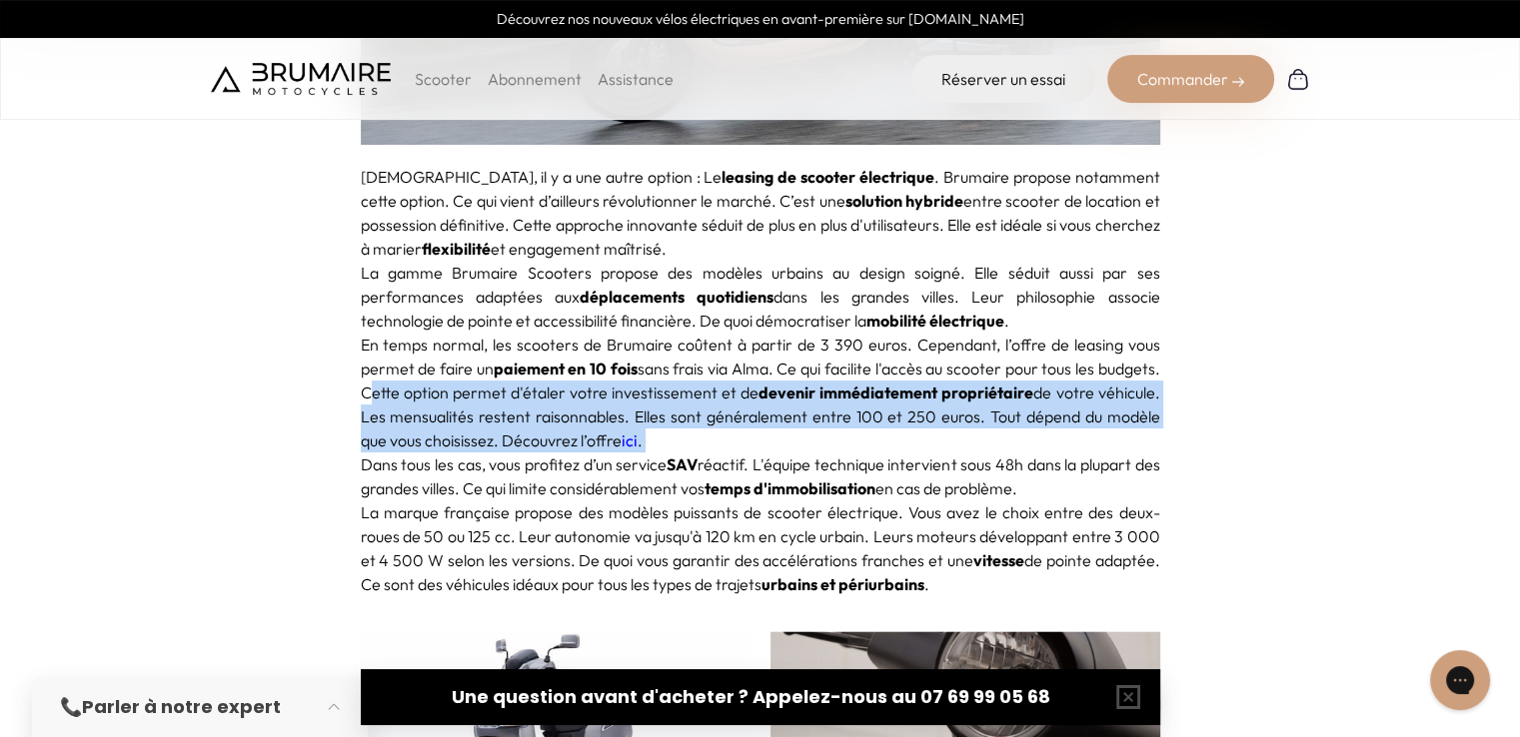
drag, startPoint x: 815, startPoint y: 406, endPoint x: 377, endPoint y: 365, distance: 440.5
click at [377, 365] on p "En temps normal, les scooters de Brumaire coûtent à partir de 3 390 euros. Cepe…" at bounding box center [760, 393] width 799 height 120
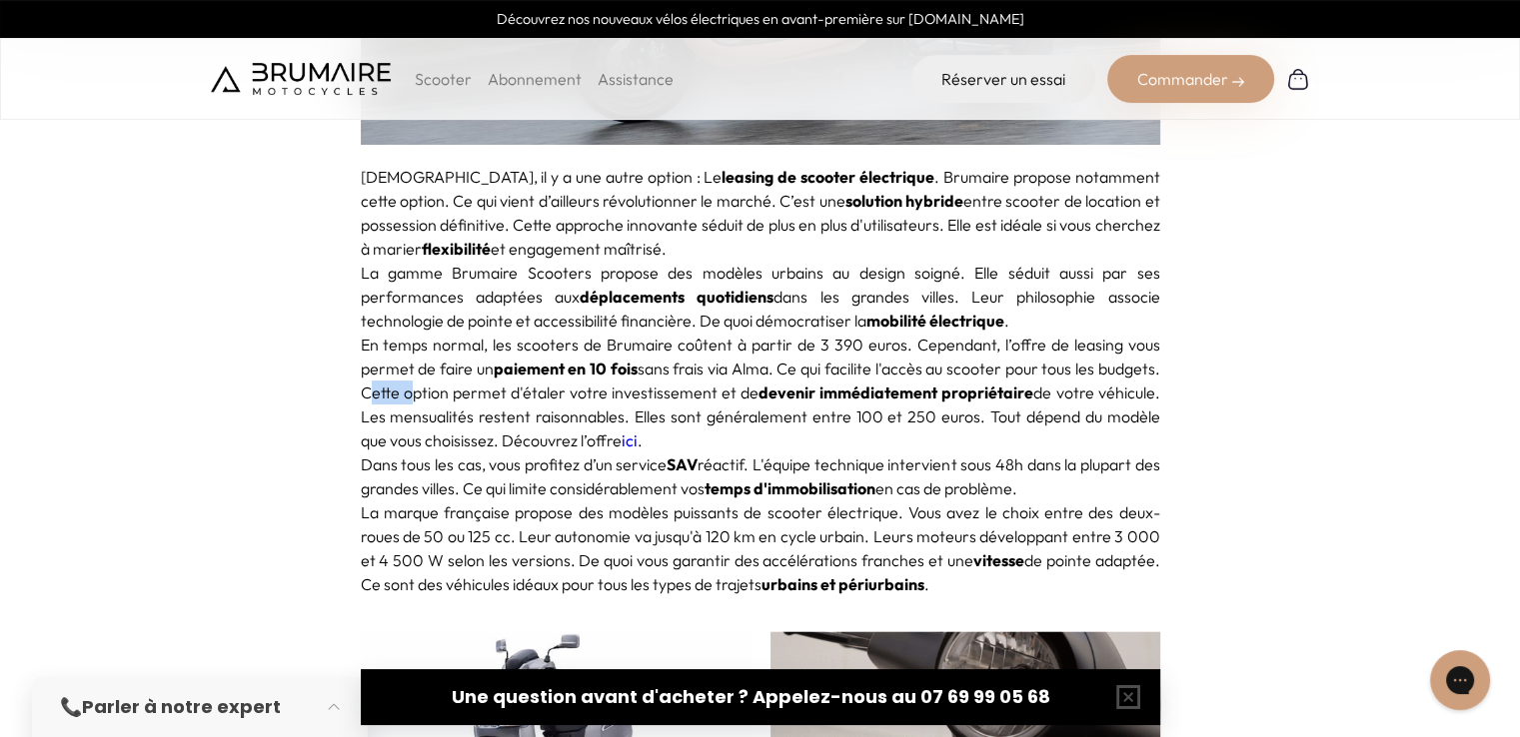
click at [377, 365] on p "En temps normal, les scooters de Brumaire coûtent à partir de 3 390 euros. Cepe…" at bounding box center [760, 393] width 799 height 120
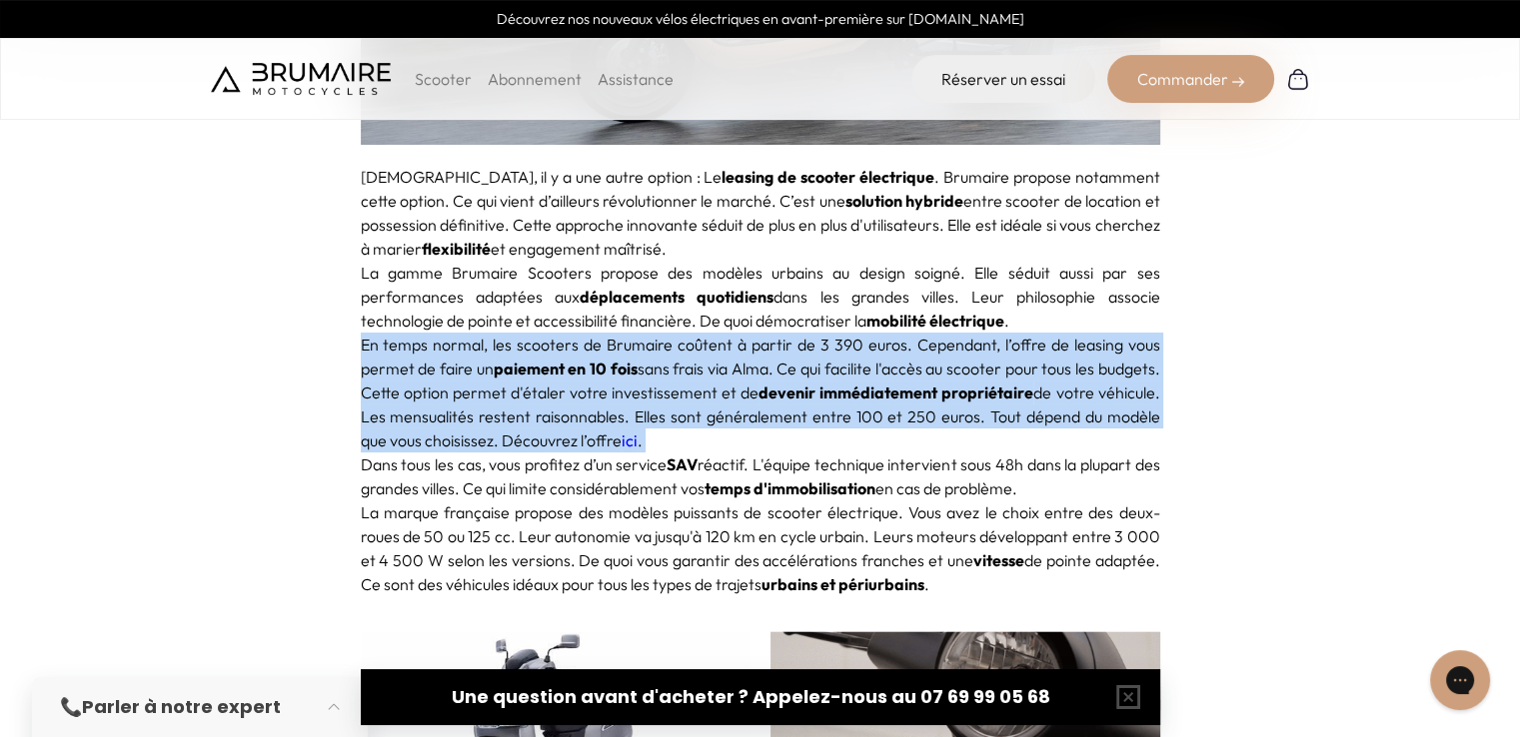
click at [377, 365] on p "En temps normal, les scooters de Brumaire coûtent à partir de 3 390 euros. Cepe…" at bounding box center [760, 393] width 799 height 120
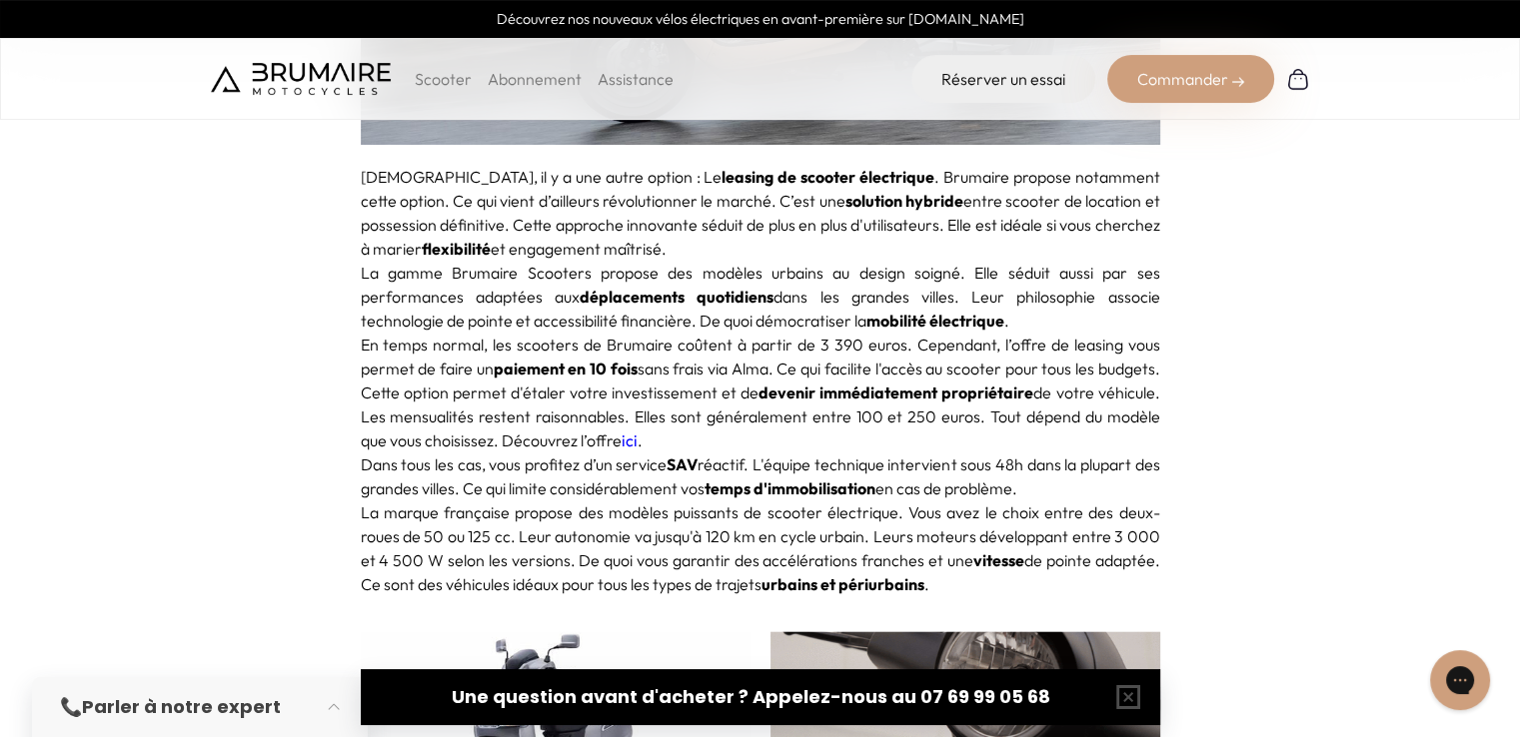
click at [428, 453] on p "Dans tous les cas, vous profitez d’un service SAV réactif. L'équipe technique i…" at bounding box center [760, 477] width 799 height 48
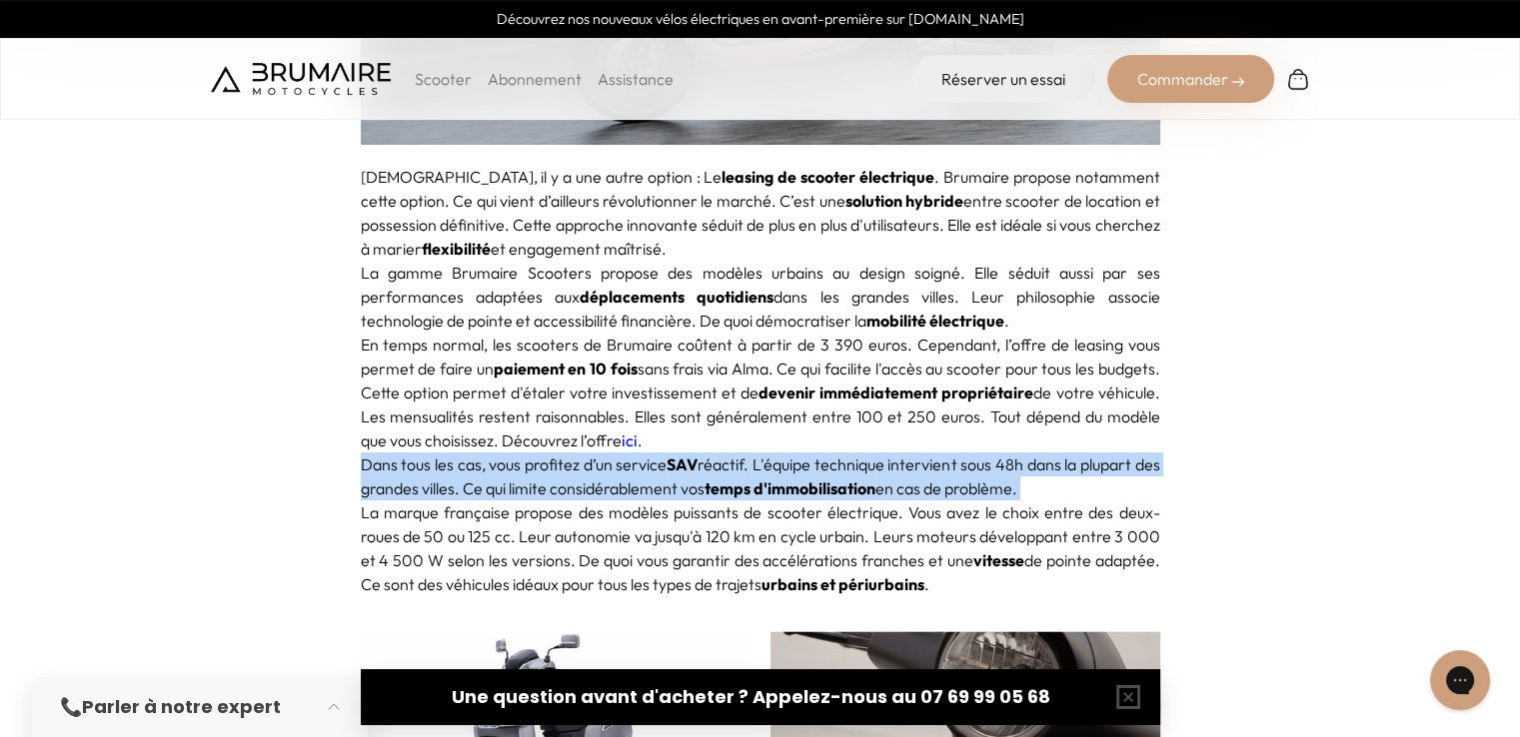
click at [428, 453] on p "Dans tous les cas, vous profitez d’un service SAV réactif. L'équipe technique i…" at bounding box center [760, 477] width 799 height 48
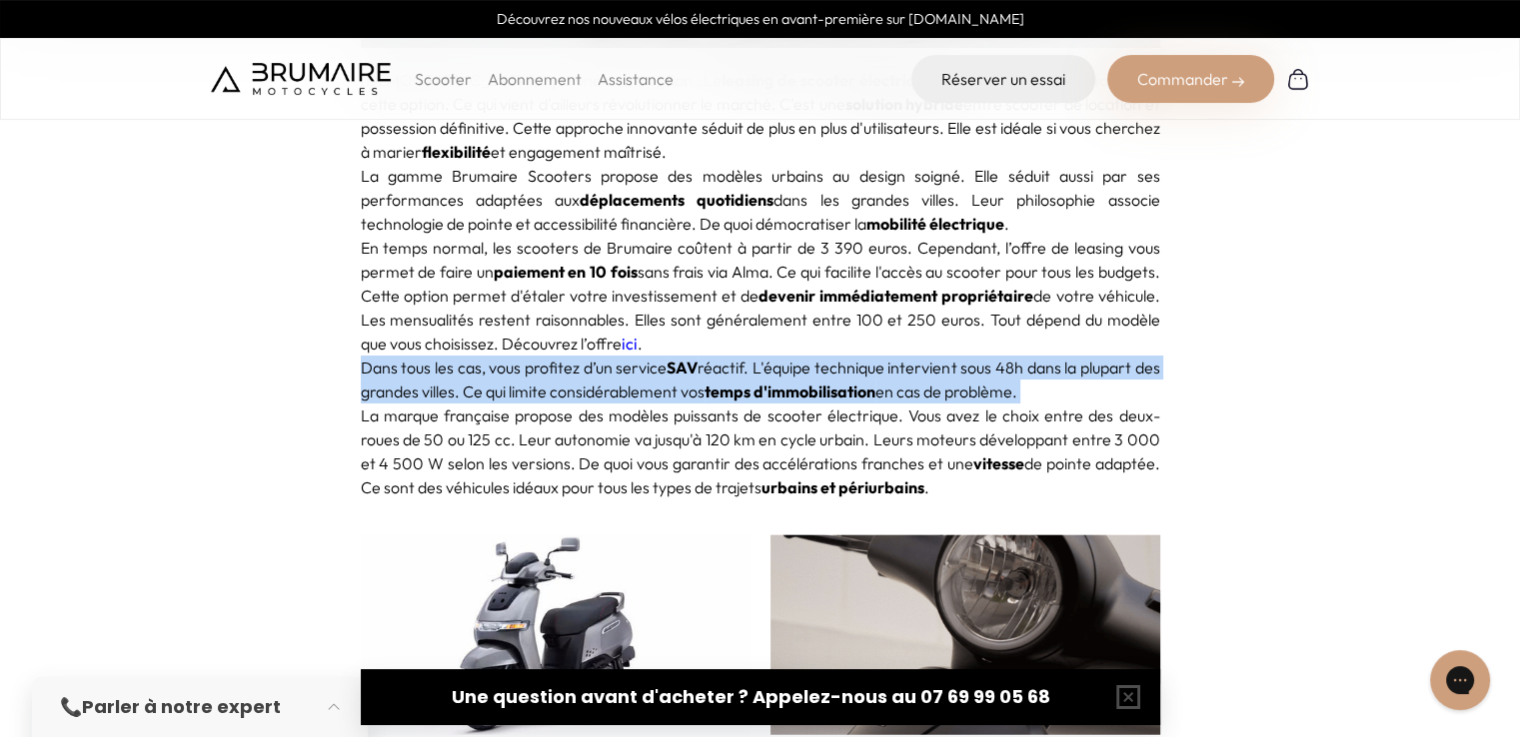
scroll to position [4803, 0]
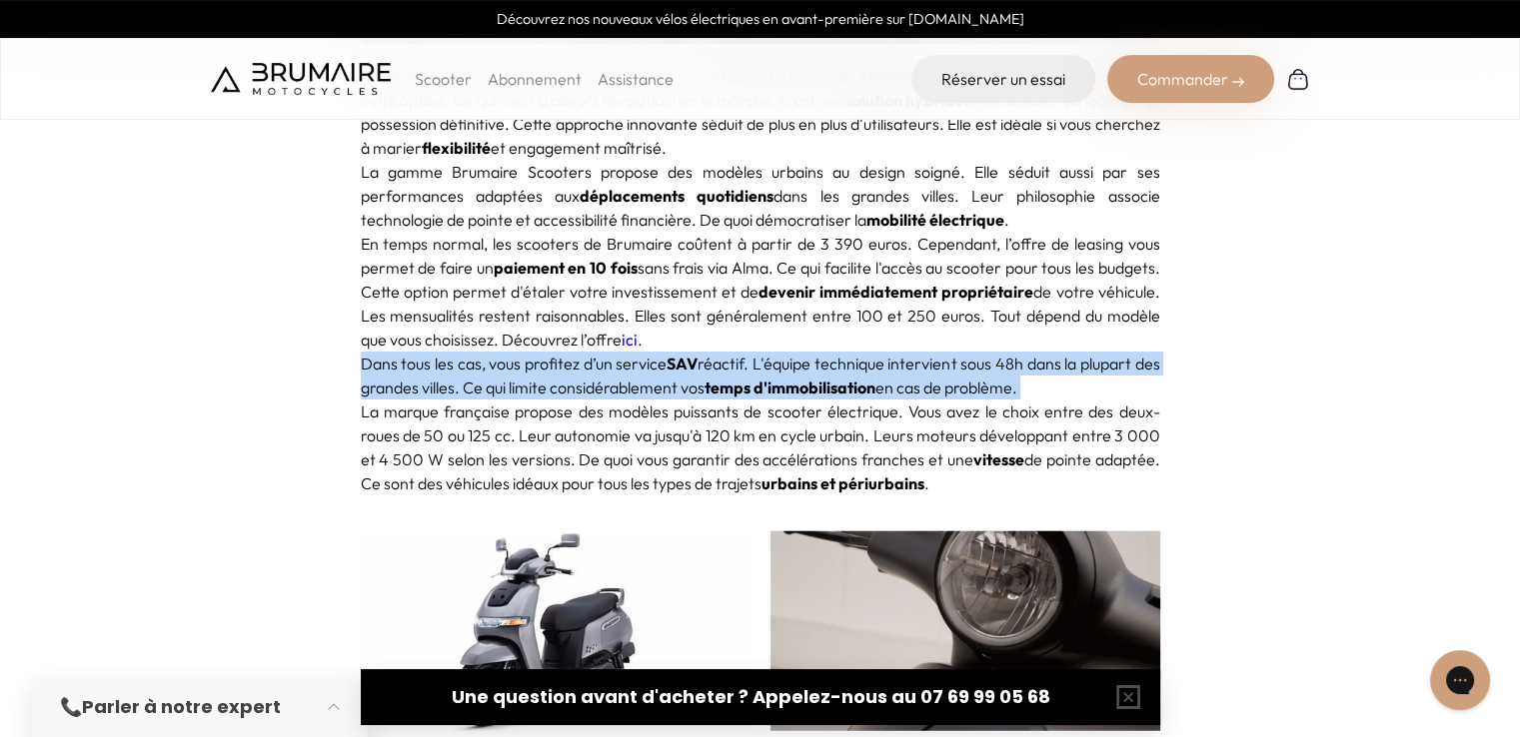
click at [951, 352] on p "Dans tous les cas, vous profitez d’un service SAV réactif. L'équipe technique i…" at bounding box center [760, 376] width 799 height 48
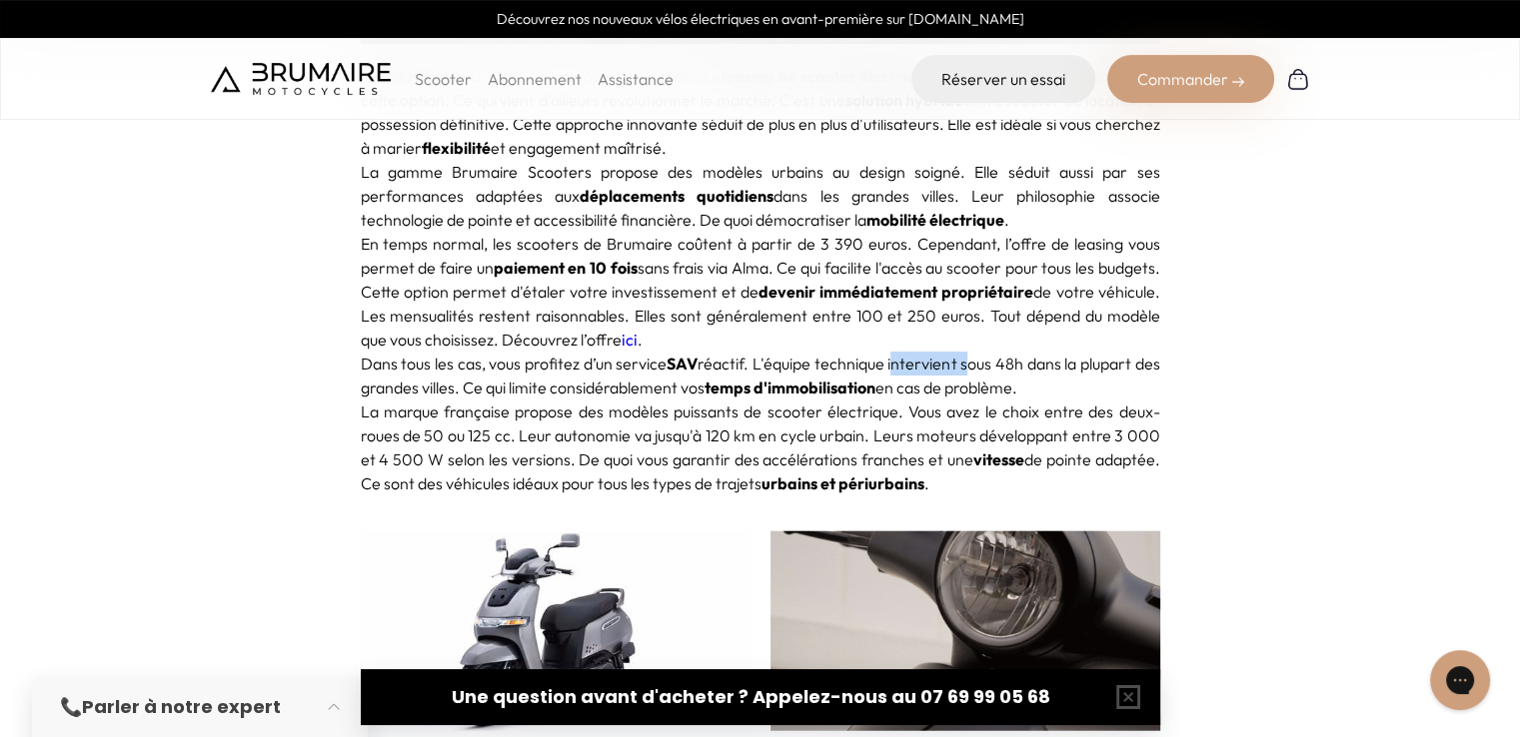
click at [951, 352] on p "Dans tous les cas, vous profitez d’un service SAV réactif. L'équipe technique i…" at bounding box center [760, 376] width 799 height 48
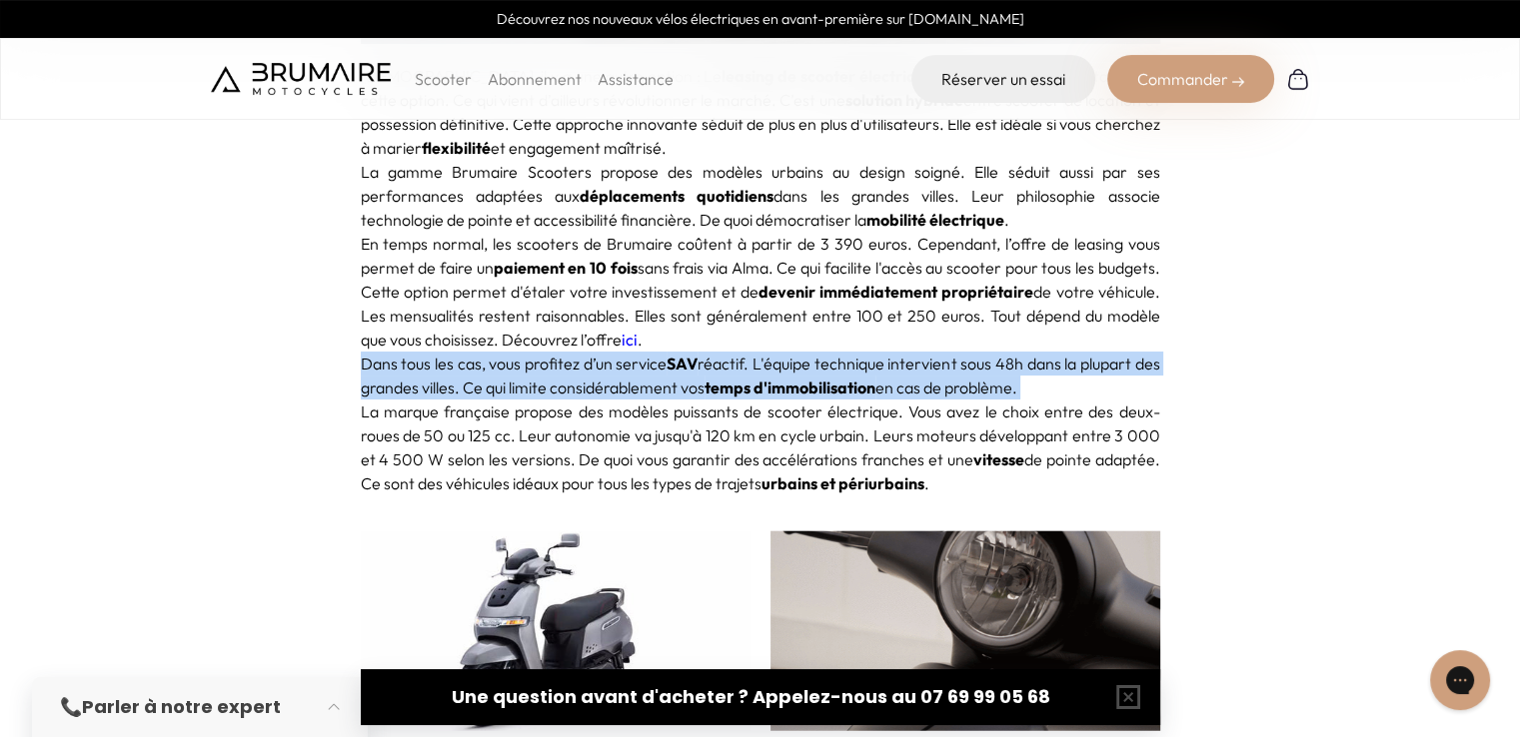
click at [951, 352] on p "Dans tous les cas, vous profitez d’un service SAV réactif. L'équipe technique i…" at bounding box center [760, 376] width 799 height 48
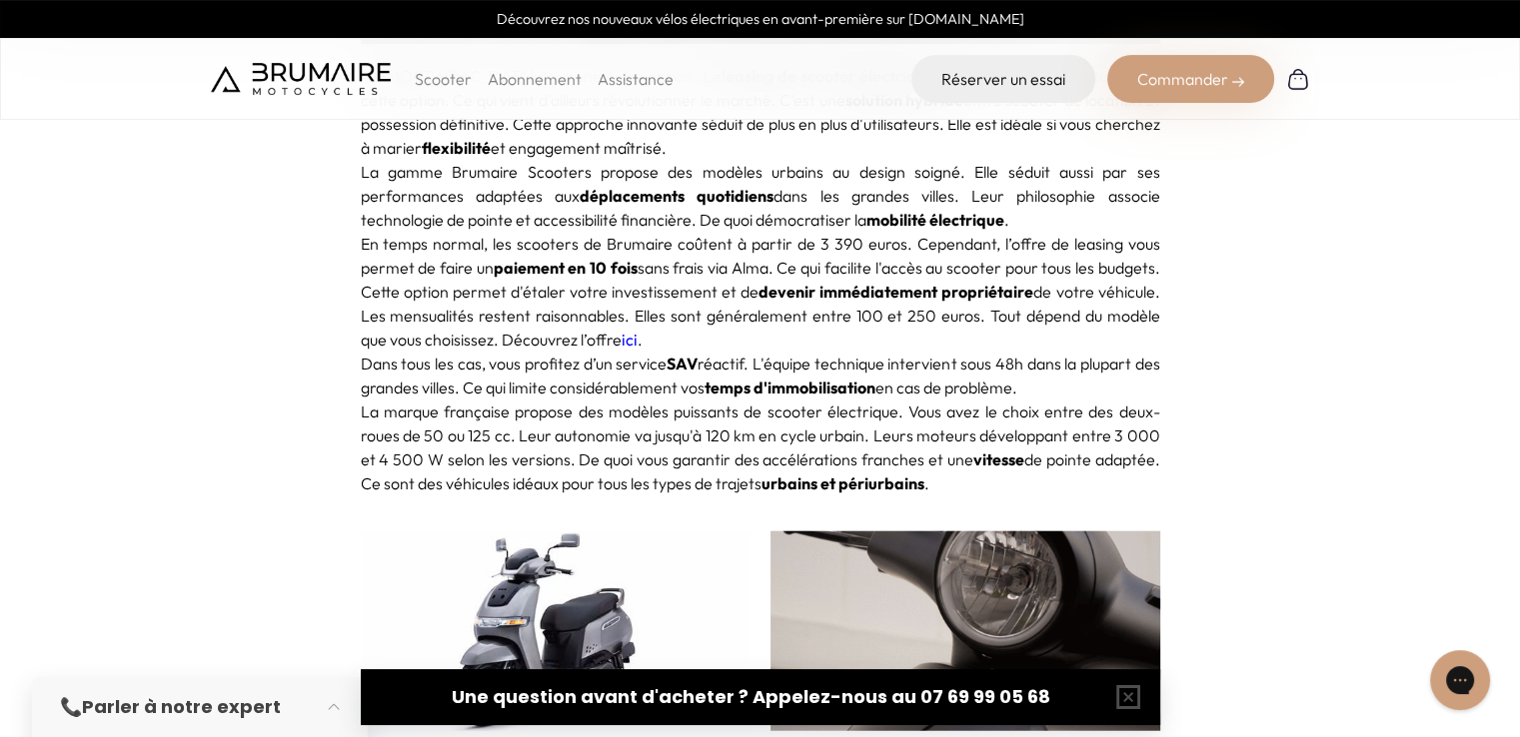
click at [562, 400] on p "La marque française propose des modèles puissants de scooter électrique. Vous a…" at bounding box center [760, 448] width 799 height 96
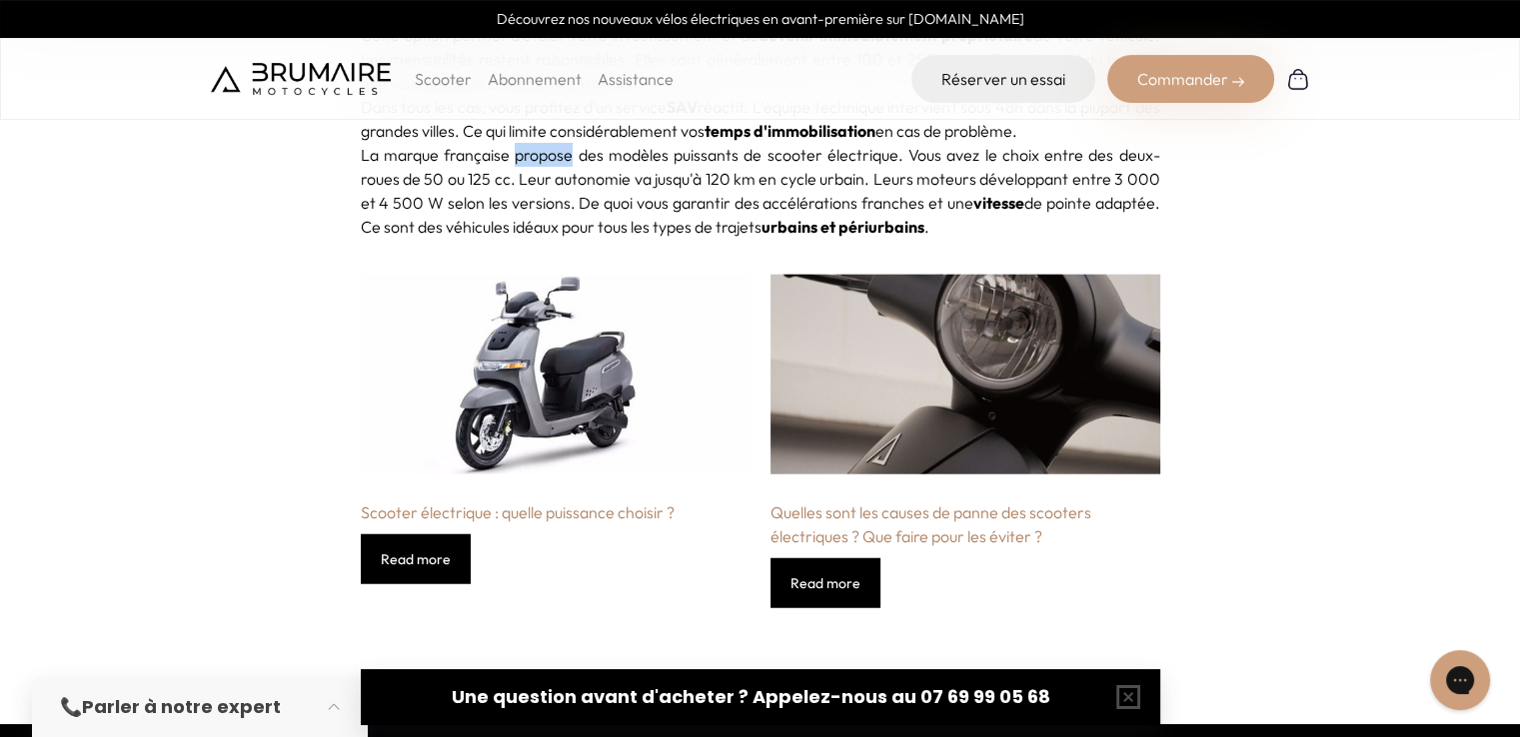
scroll to position [5059, 0]
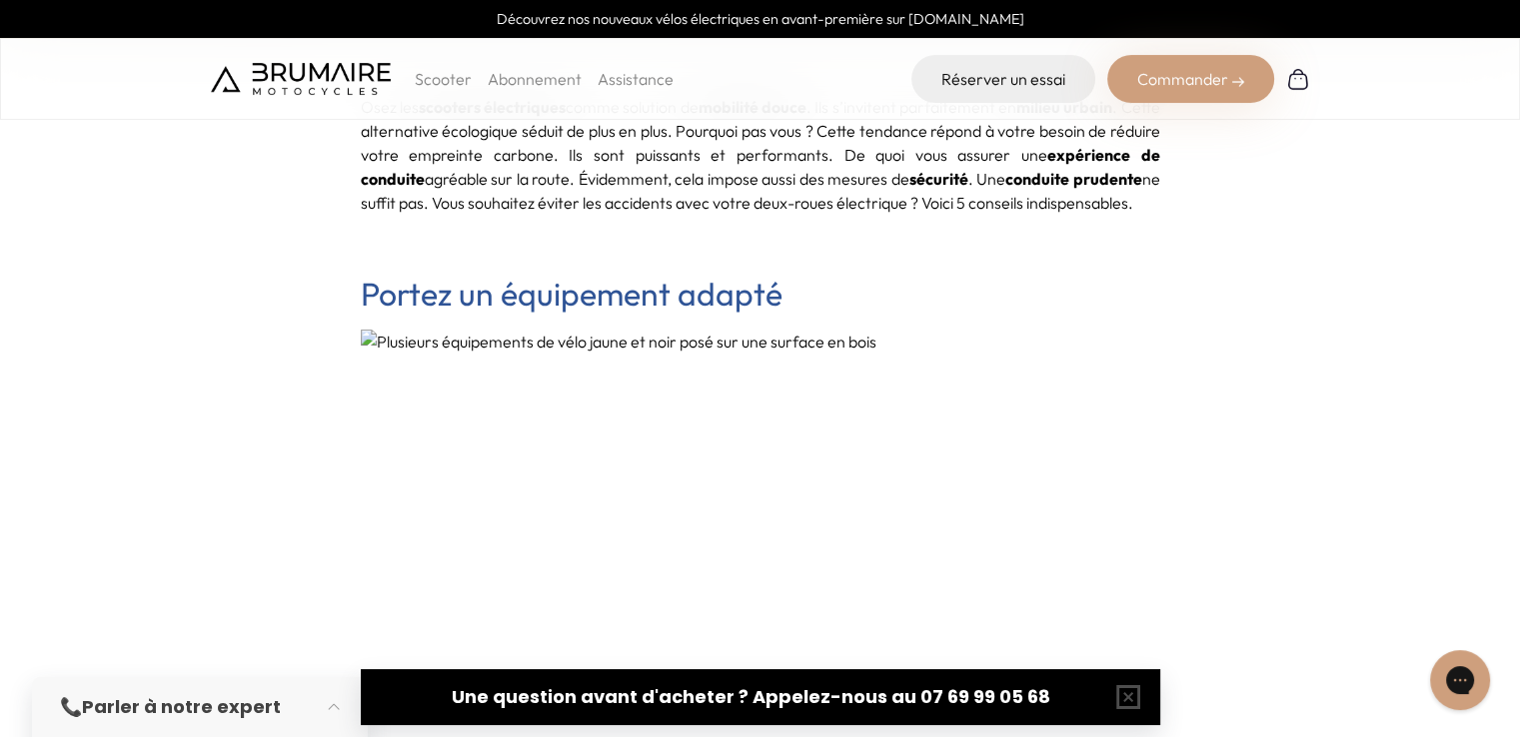
click at [602, 193] on p "Osez les scooters électriques comme solution de mobilité douce . Ils s’invitent…" at bounding box center [760, 155] width 799 height 120
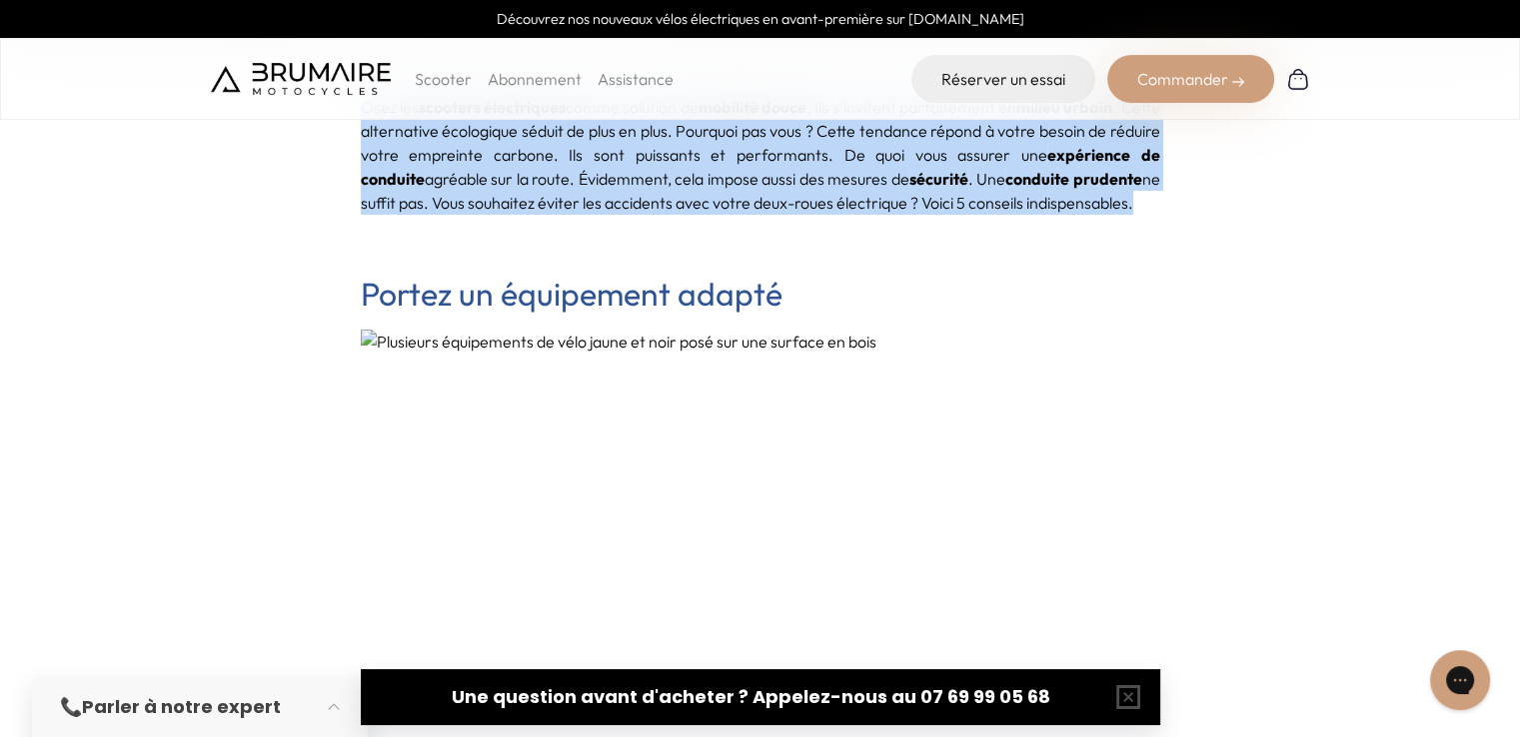
click at [602, 193] on p "Osez les scooters électriques comme solution de mobilité douce . Ils s’invitent…" at bounding box center [760, 155] width 799 height 120
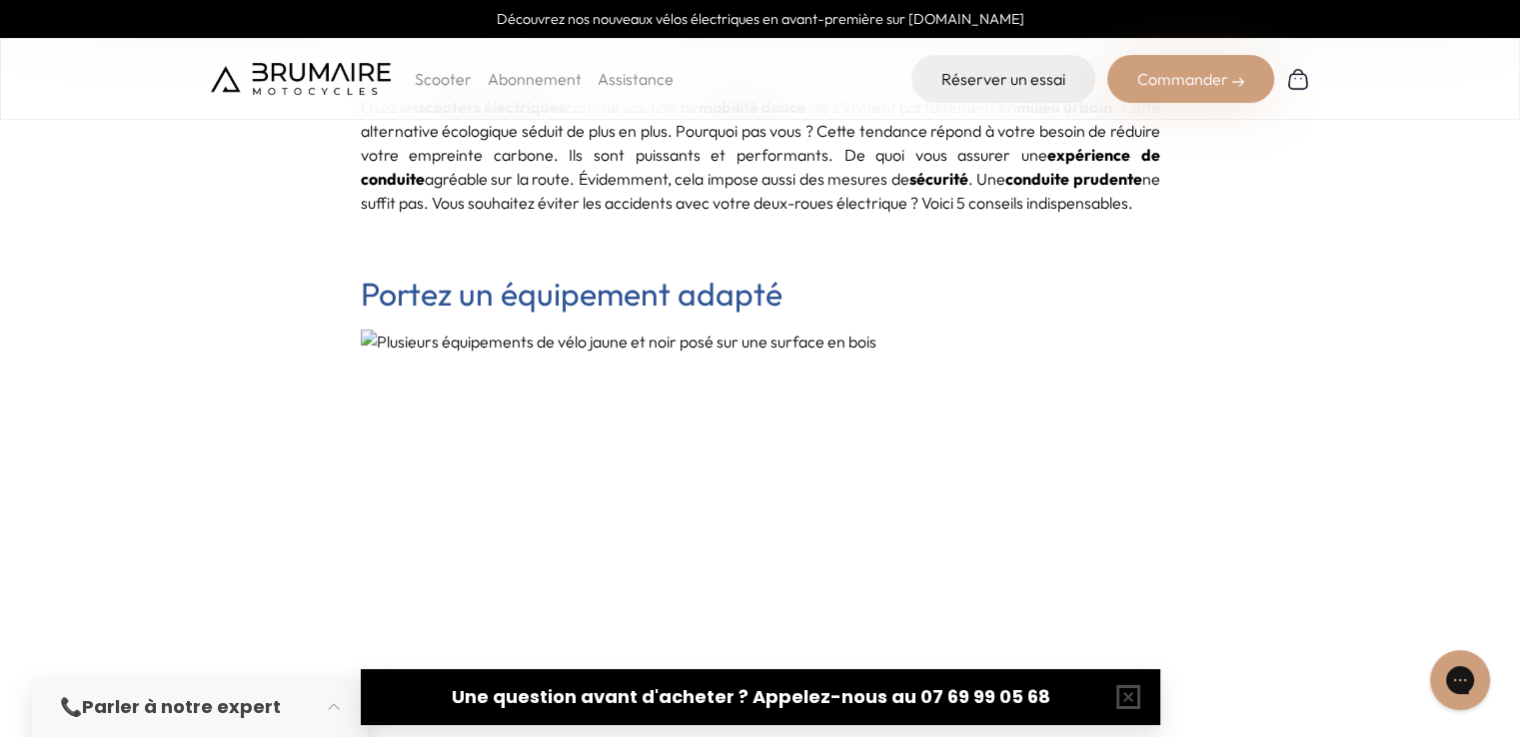
click at [615, 203] on p "Osez les scooters électriques comme solution de mobilité douce . Ils s’invitent…" at bounding box center [760, 155] width 799 height 120
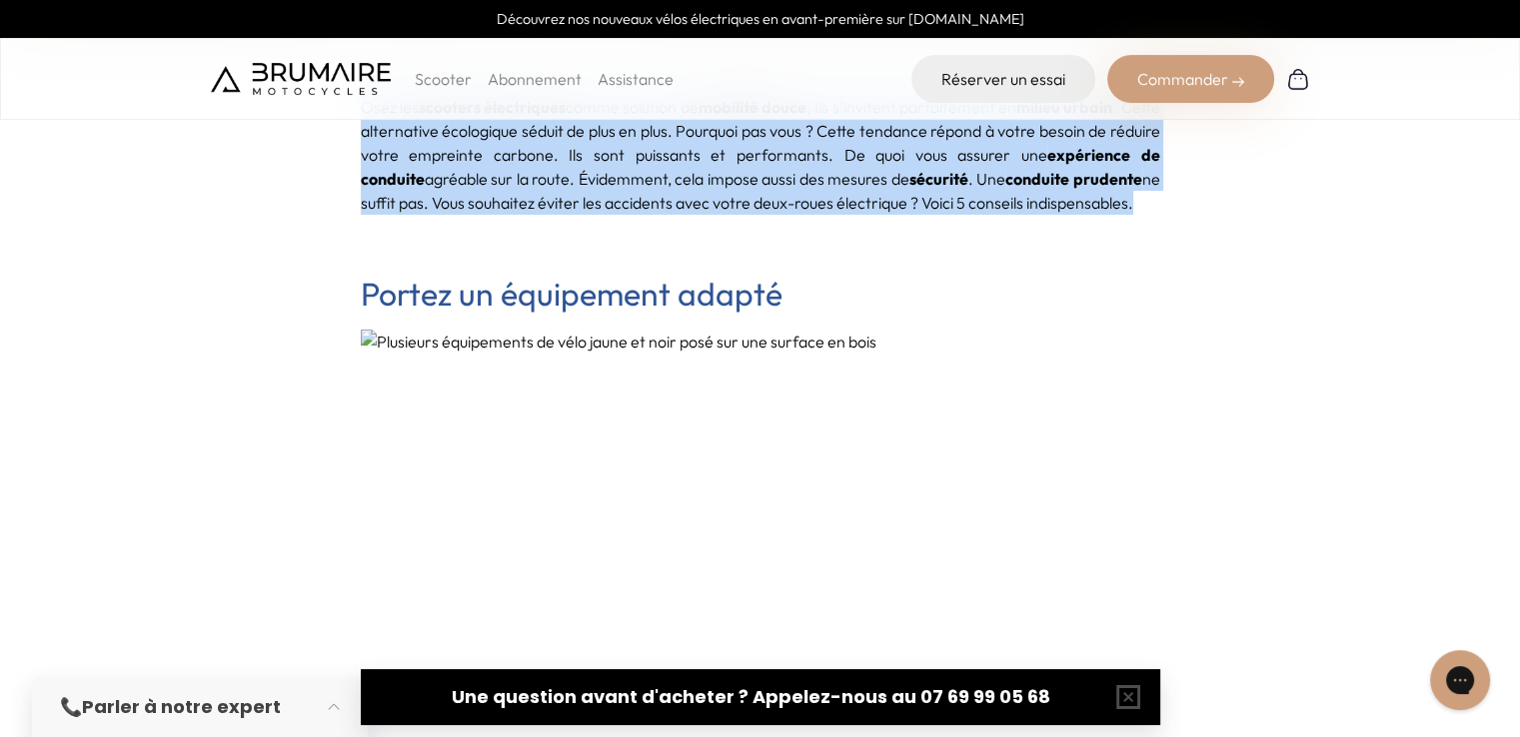
click at [615, 203] on p "Osez les scooters électriques comme solution de mobilité douce . Ils s’invitent…" at bounding box center [760, 155] width 799 height 120
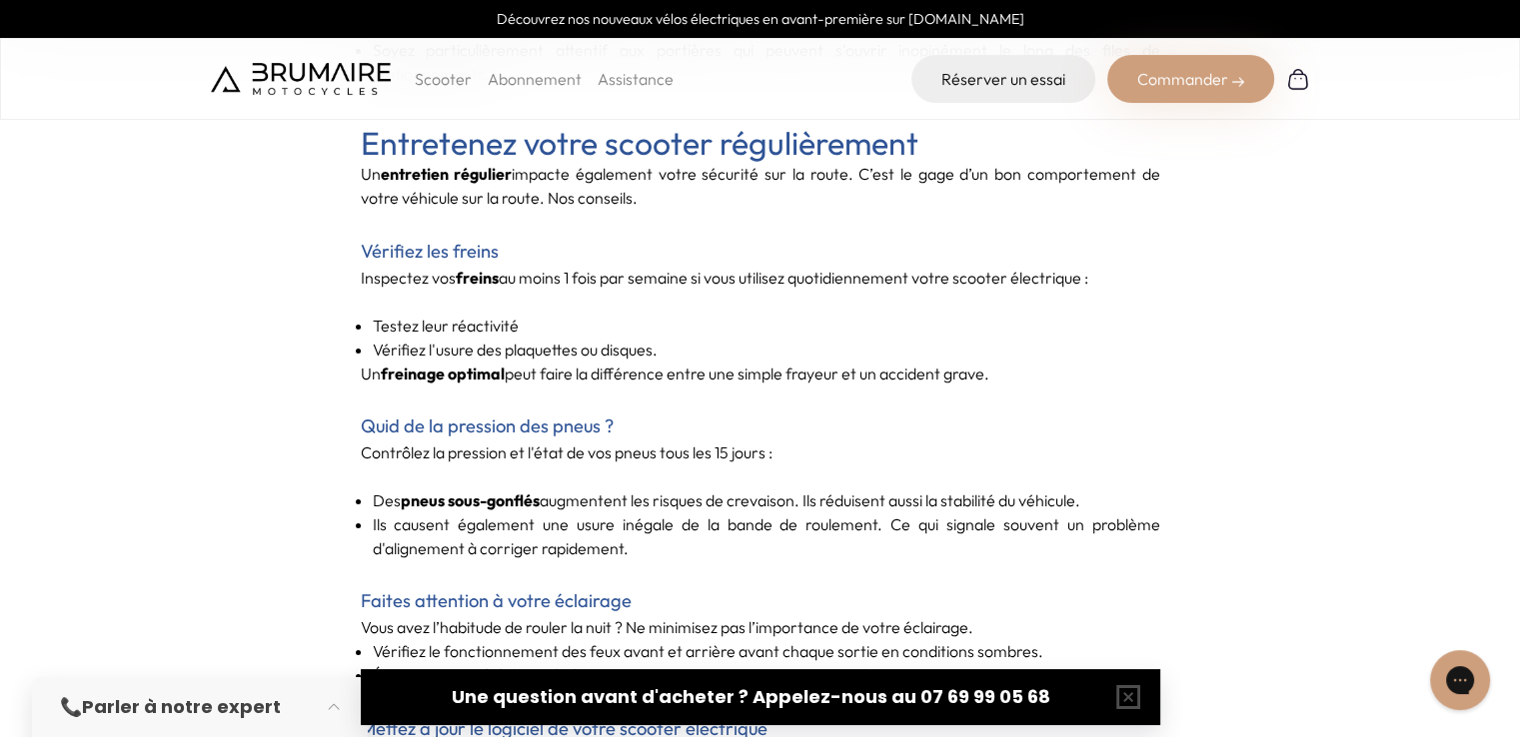
scroll to position [4084, 0]
click at [623, 173] on p "Un entretien régulier impacte également votre sécurité sur la route. C’est le g…" at bounding box center [760, 186] width 799 height 48
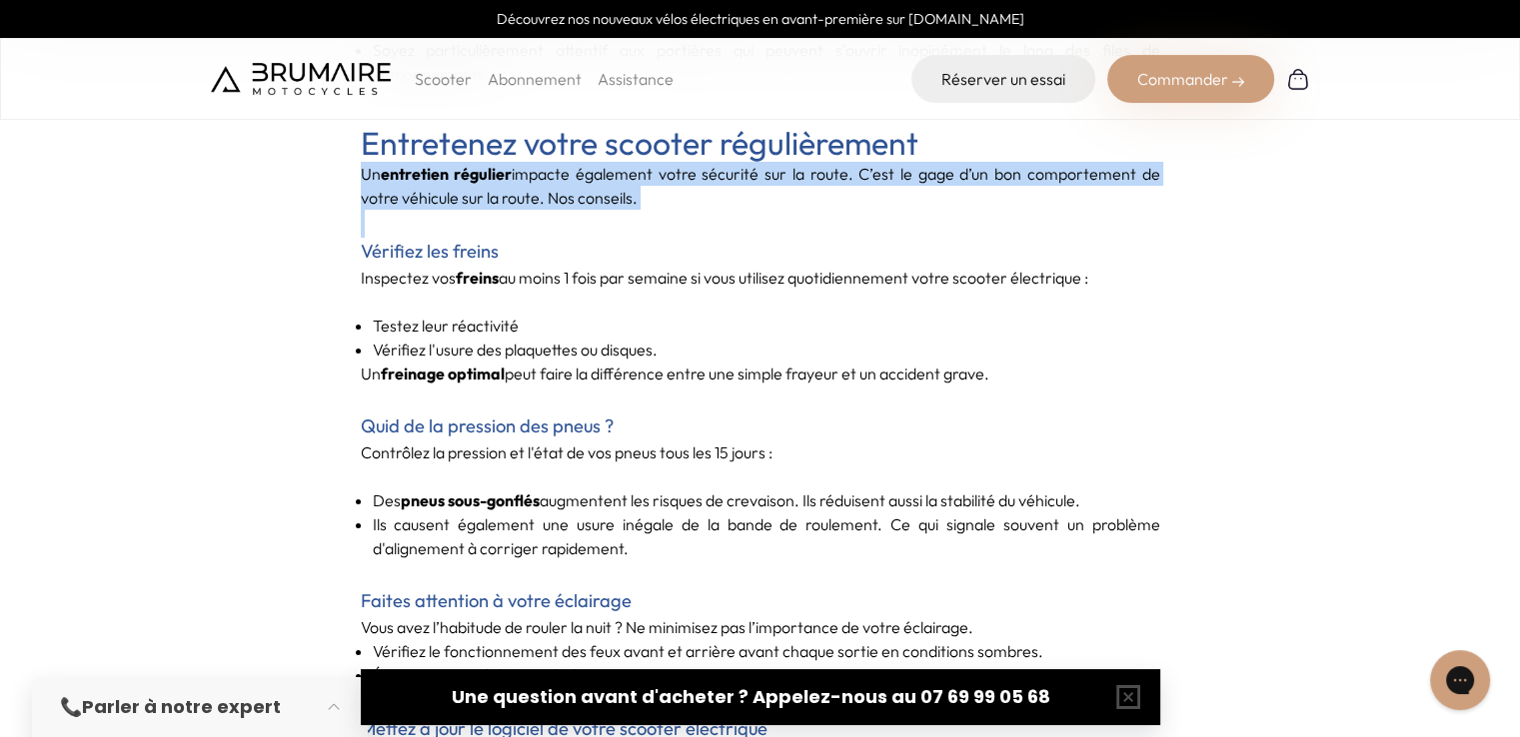
click at [623, 173] on p "Un entretien régulier impacte également votre sécurité sur la route. C’est le g…" at bounding box center [760, 186] width 799 height 48
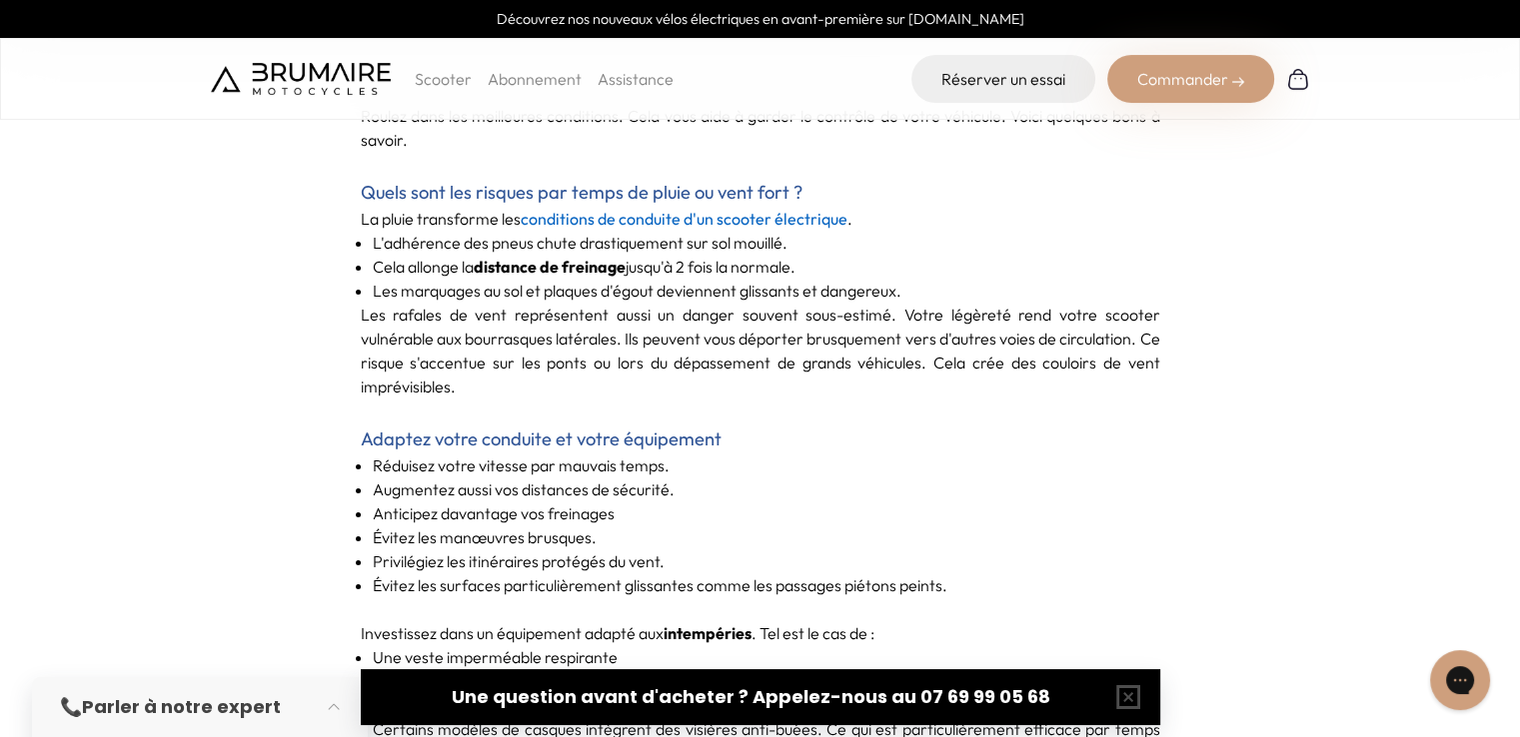
scroll to position [5547, 0]
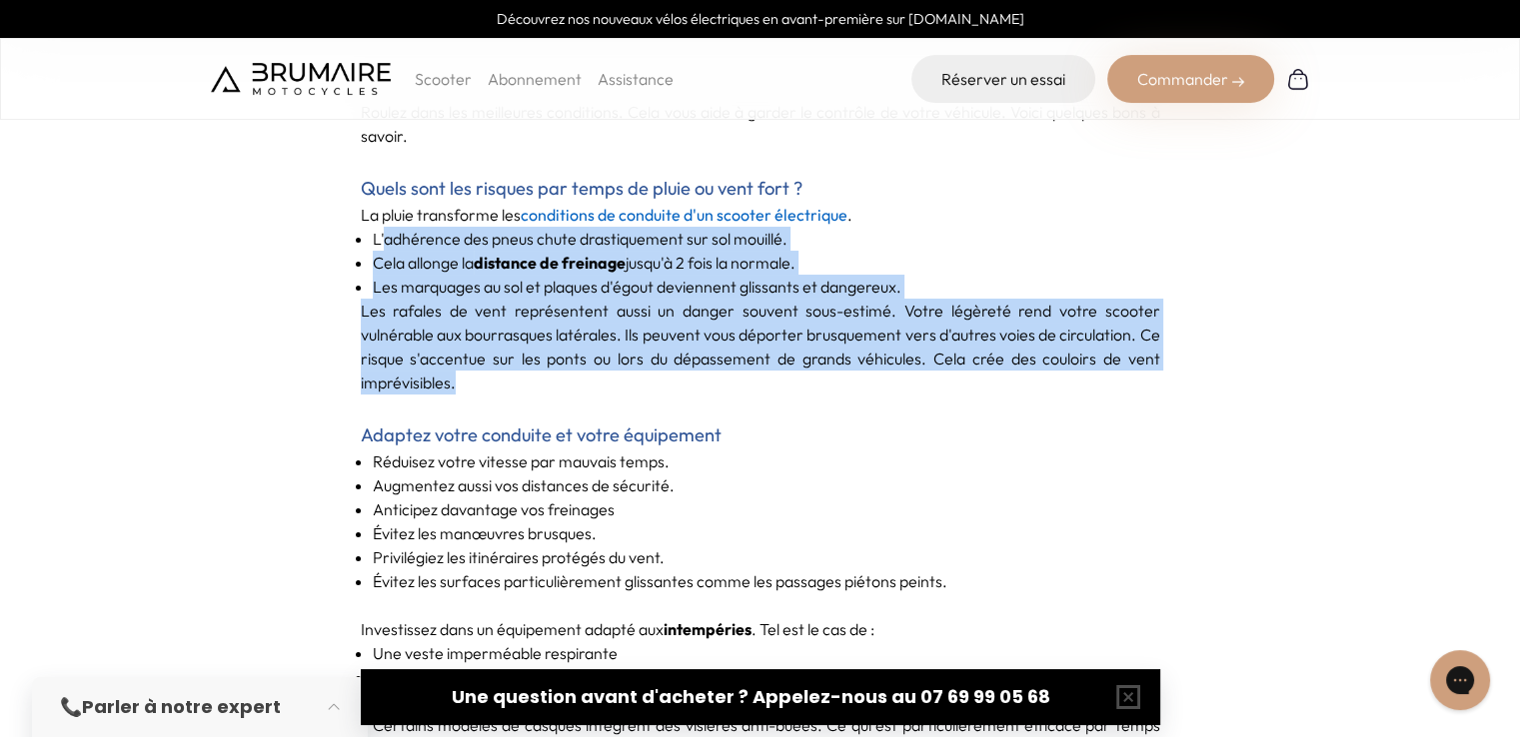
drag, startPoint x: 384, startPoint y: 233, endPoint x: 673, endPoint y: 380, distance: 324.8
click at [673, 380] on div "Faites attention aux conditions météorologiques Roulez dans les meilleures cond…" at bounding box center [760, 642] width 799 height 2078
click at [673, 380] on p "Les rafales de vent représentent aussi un danger souvent sous-estimé. Votre lég…" at bounding box center [760, 347] width 799 height 96
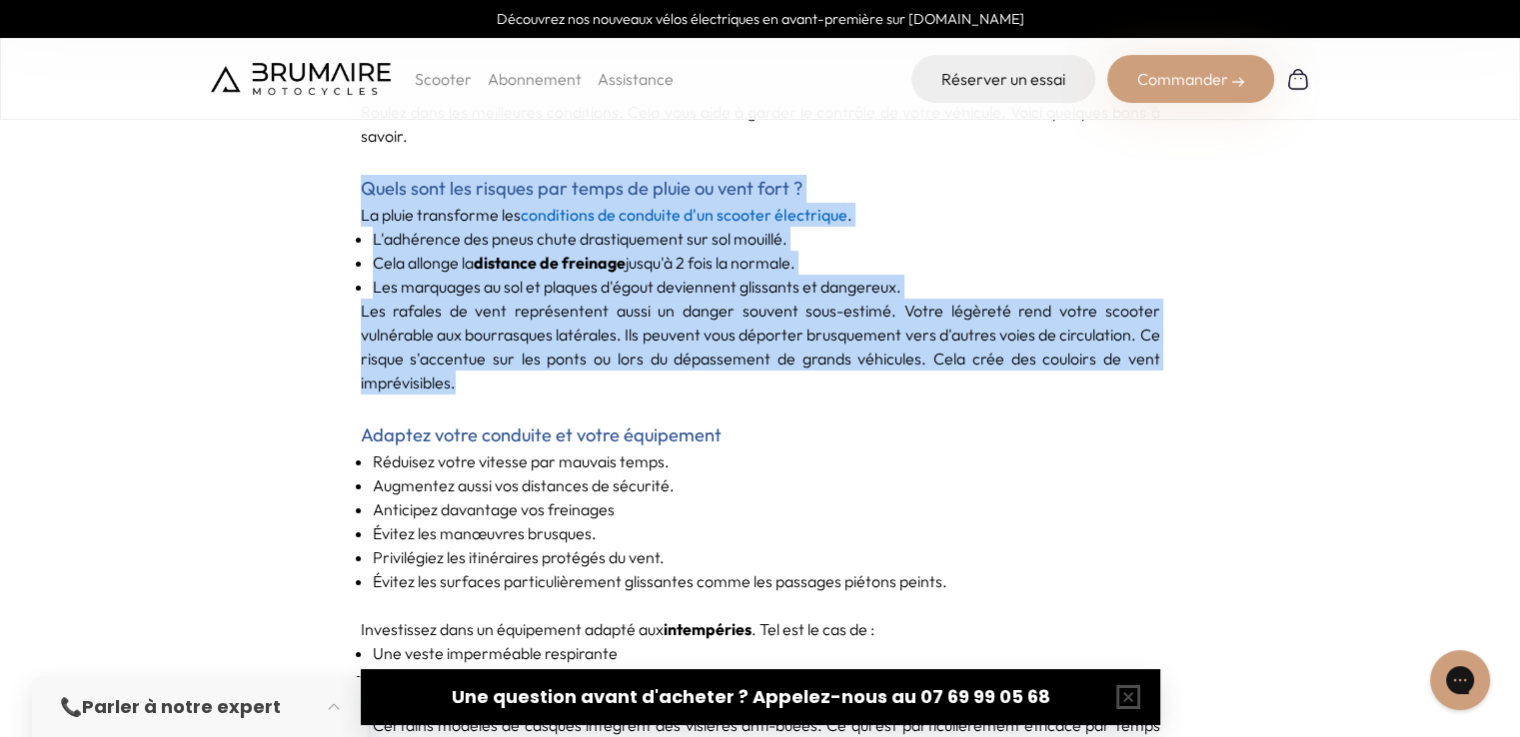
drag, startPoint x: 667, startPoint y: 378, endPoint x: 344, endPoint y: 201, distance: 368.8
click at [369, 234] on ul "L'adhérence des pneus chute drastiquement sur sol mouillé. Cela allonge la dist…" at bounding box center [760, 263] width 799 height 72
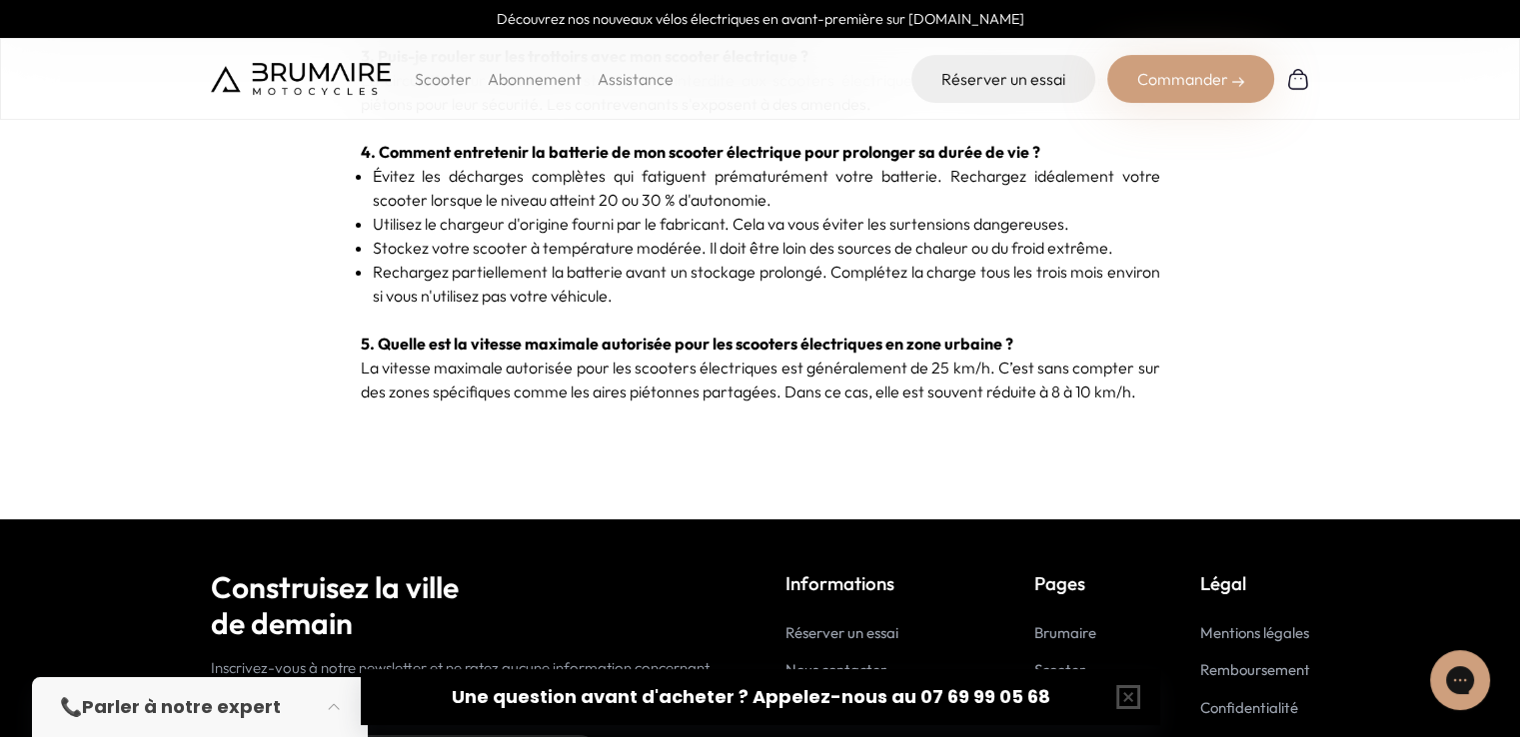
scroll to position [6825, 0]
